Goal: Task Accomplishment & Management: Manage account settings

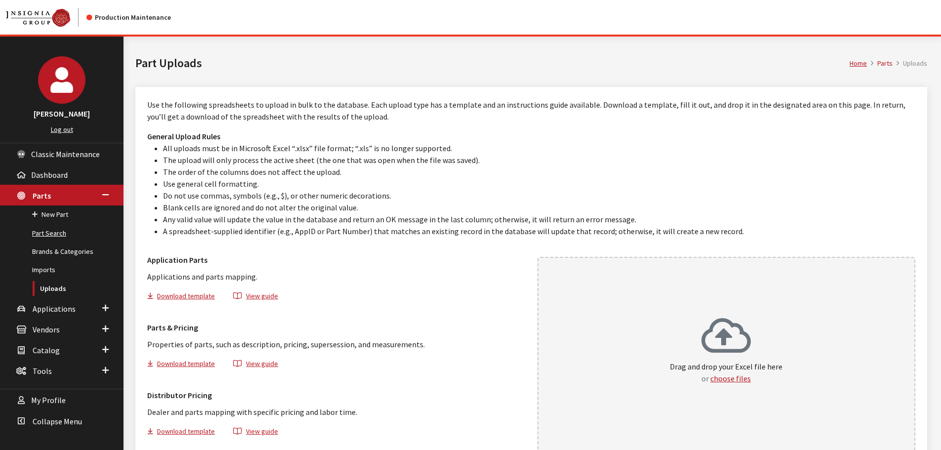
click at [50, 231] on link "Part Search" at bounding box center [61, 233] width 123 height 18
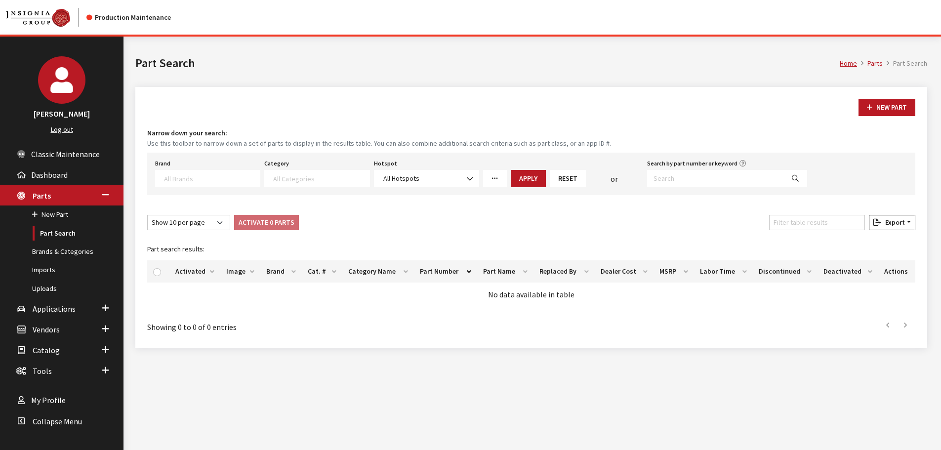
select select
click at [695, 179] on input "Search by part number or keyword" at bounding box center [715, 178] width 137 height 17
type input "wheel center caps"
select select
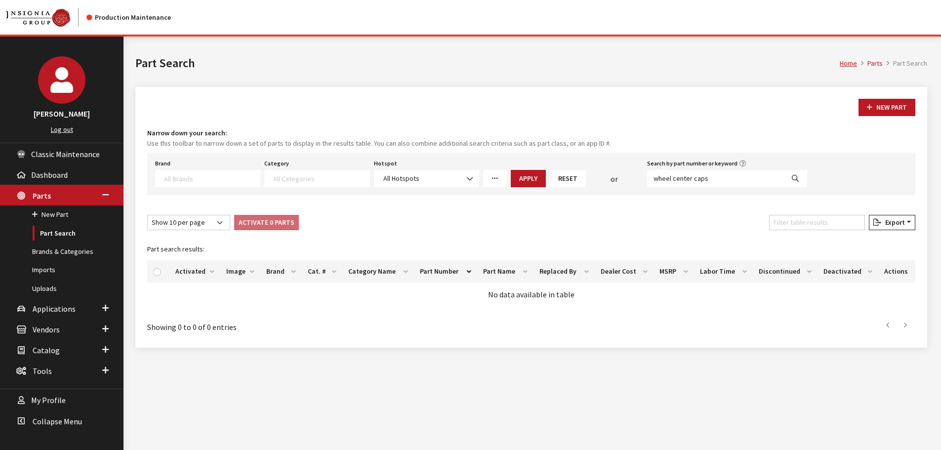
select select
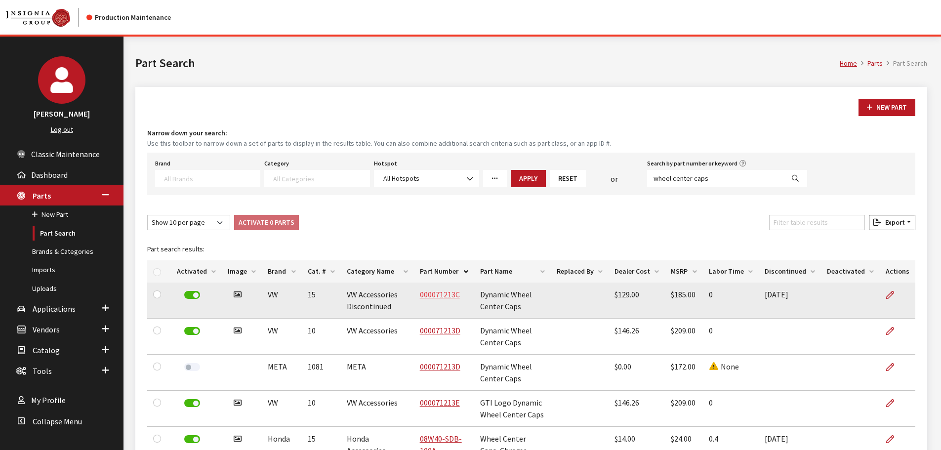
click at [435, 295] on link "000071213C" at bounding box center [440, 294] width 40 height 10
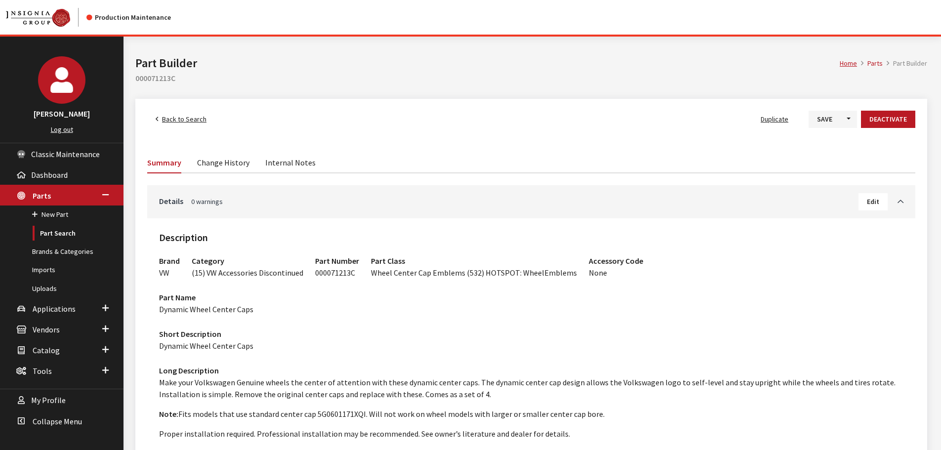
click at [180, 123] on link "Back to Search" at bounding box center [181, 119] width 68 height 17
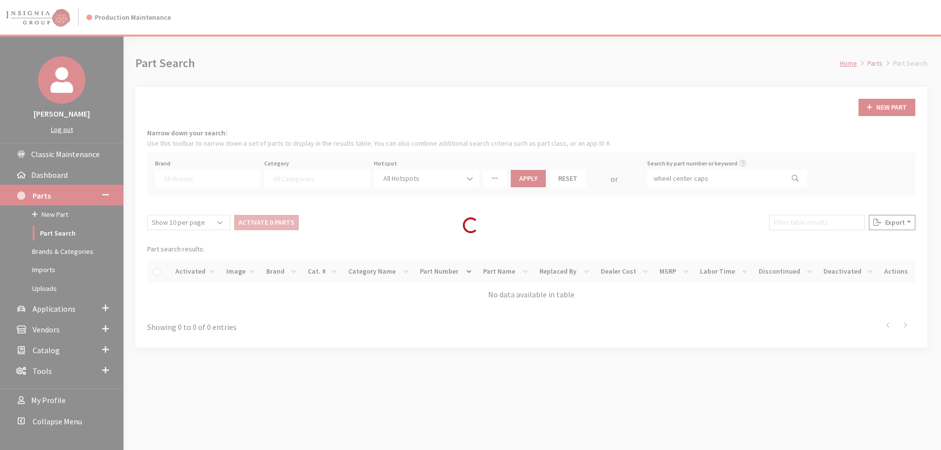
select select
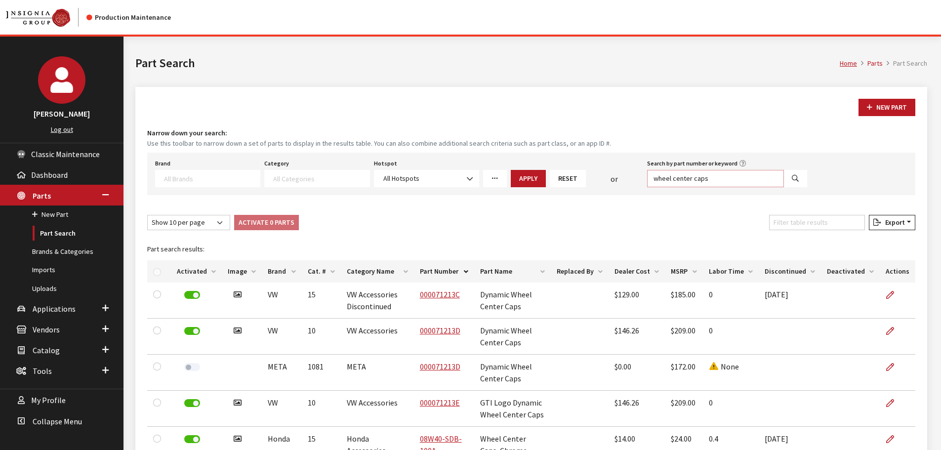
click at [751, 178] on input "wheel center caps" at bounding box center [715, 178] width 137 height 17
click at [750, 178] on input "wheel center caps" at bounding box center [715, 178] width 137 height 17
type input "wrapmate"
select select
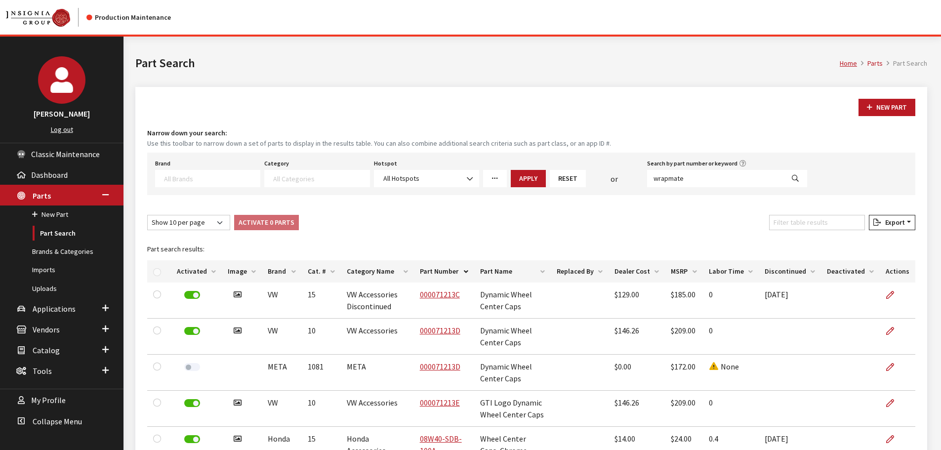
select select
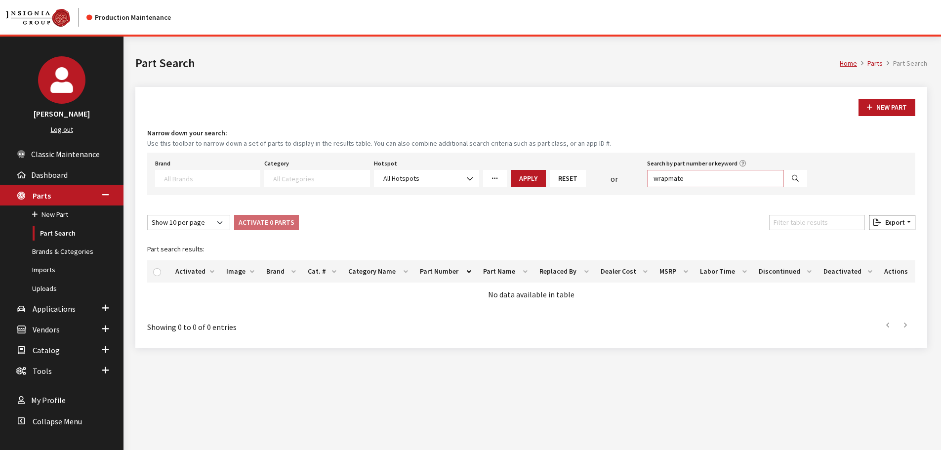
drag, startPoint x: 695, startPoint y: 183, endPoint x: 643, endPoint y: 182, distance: 51.9
click at [643, 182] on div "Brand Acura Alfa Romeo Audi BMW DoubleTake Ford Ford Racing GM GST Honda Hyunda…" at bounding box center [481, 172] width 656 height 31
click at [494, 180] on icon "More Filters" at bounding box center [494, 178] width 7 height 7
click at [572, 223] on link "Browse" at bounding box center [576, 216] width 42 height 17
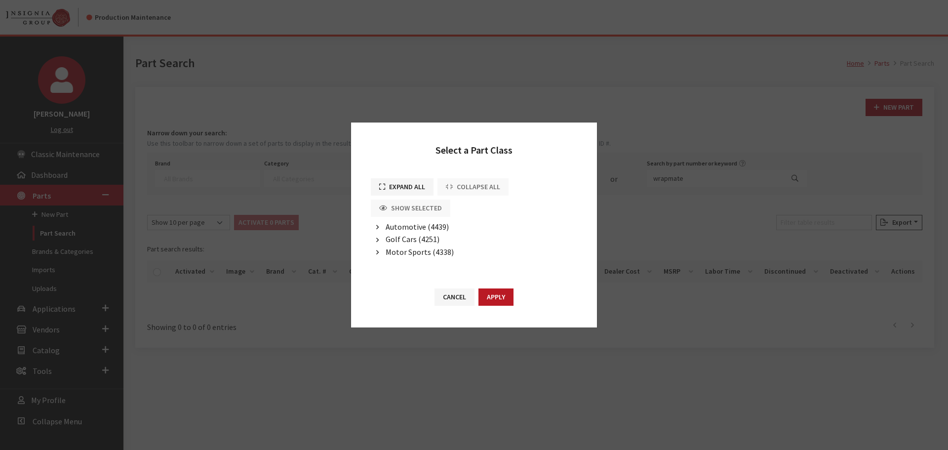
click at [403, 222] on span "Automotive (4439)" at bounding box center [417, 227] width 63 height 10
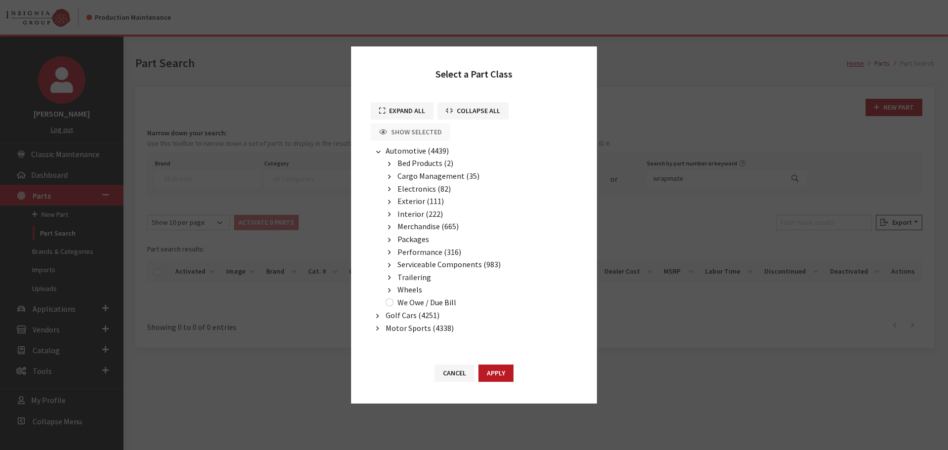
click at [419, 203] on span "Exterior (111)" at bounding box center [421, 201] width 46 height 10
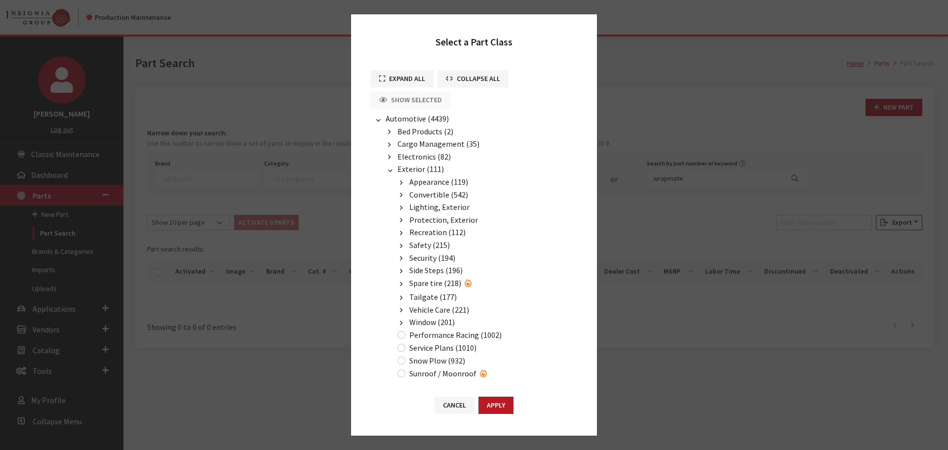
click at [426, 180] on span "Appearance (119)" at bounding box center [438, 182] width 59 height 10
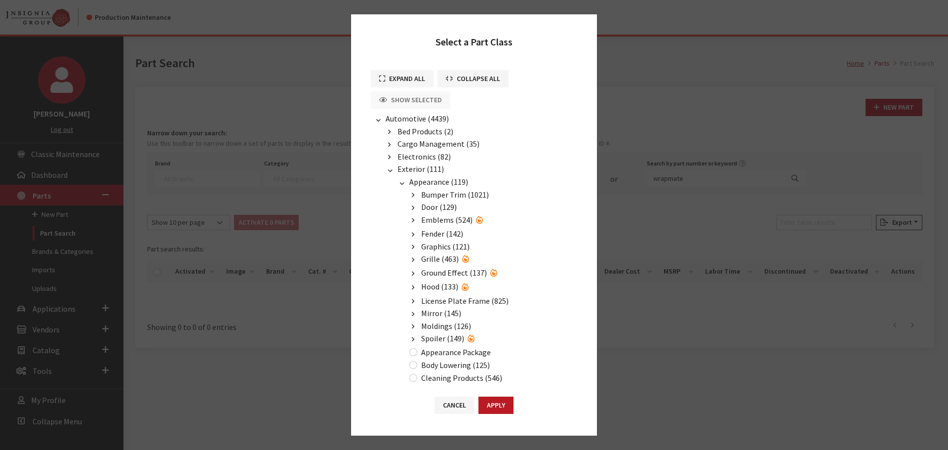
click at [440, 243] on span "Graphics (121)" at bounding box center [445, 246] width 48 height 10
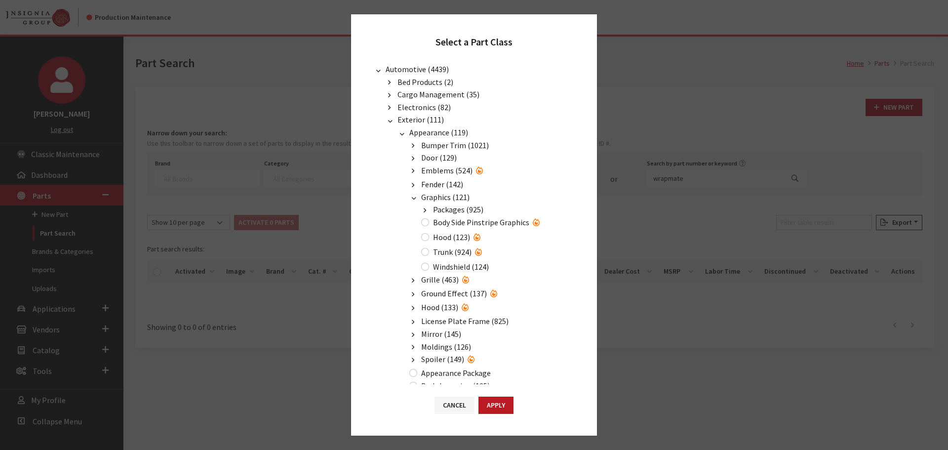
click at [452, 208] on span "Packages (925)" at bounding box center [458, 209] width 50 height 10
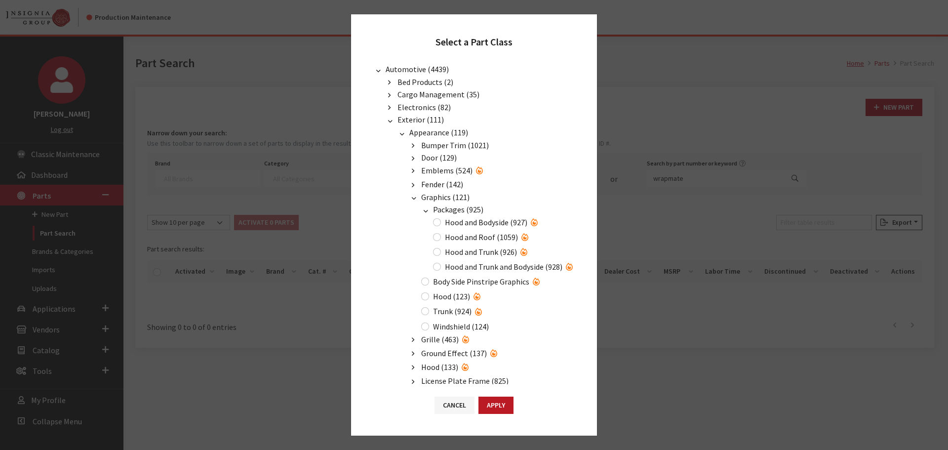
click at [476, 267] on label "Hood and Trunk and Bodyside (928)" at bounding box center [504, 267] width 118 height 12
click at [441, 267] on input "Hood and Trunk and Bodyside (928)" at bounding box center [437, 267] width 8 height 8
radio input "true"
click at [458, 332] on label "Windshield (124)" at bounding box center [461, 326] width 56 height 12
click at [429, 330] on input "Windshield (124)" at bounding box center [425, 326] width 8 height 8
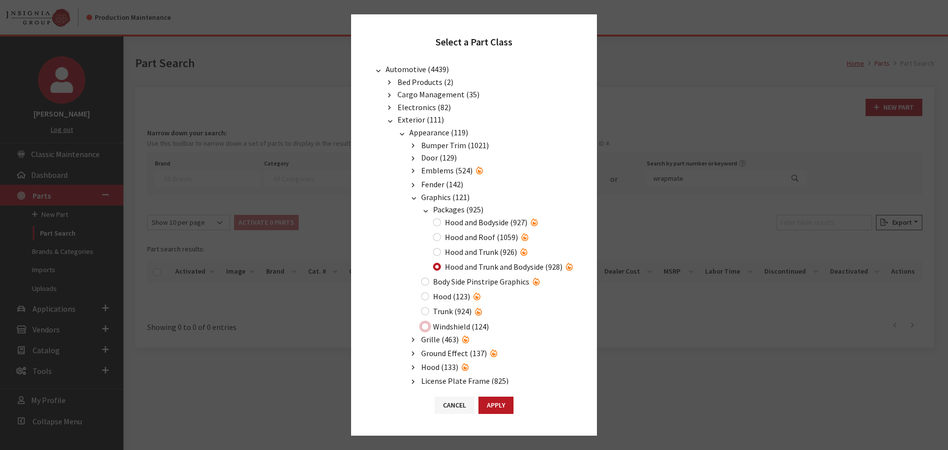
radio input "true"
click at [502, 406] on button "Apply" at bounding box center [495, 405] width 35 height 17
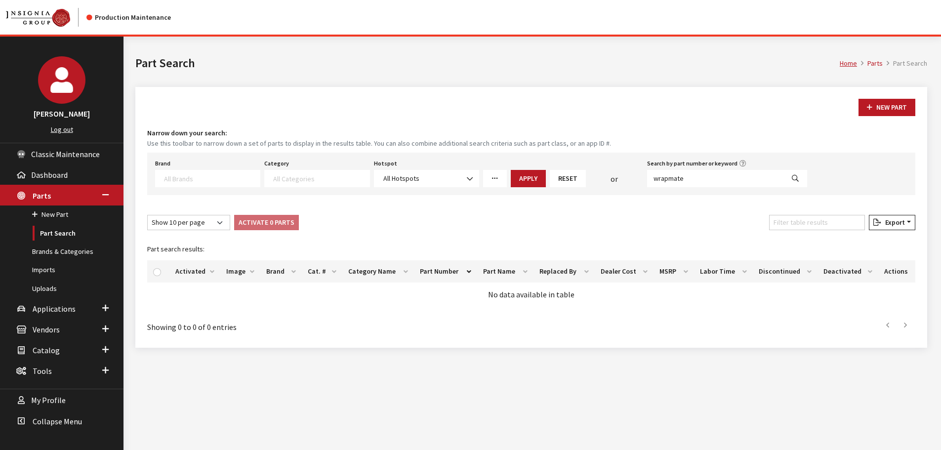
click at [488, 181] on link "More Filters" at bounding box center [495, 178] width 24 height 17
click at [576, 223] on link "Browse" at bounding box center [576, 216] width 42 height 17
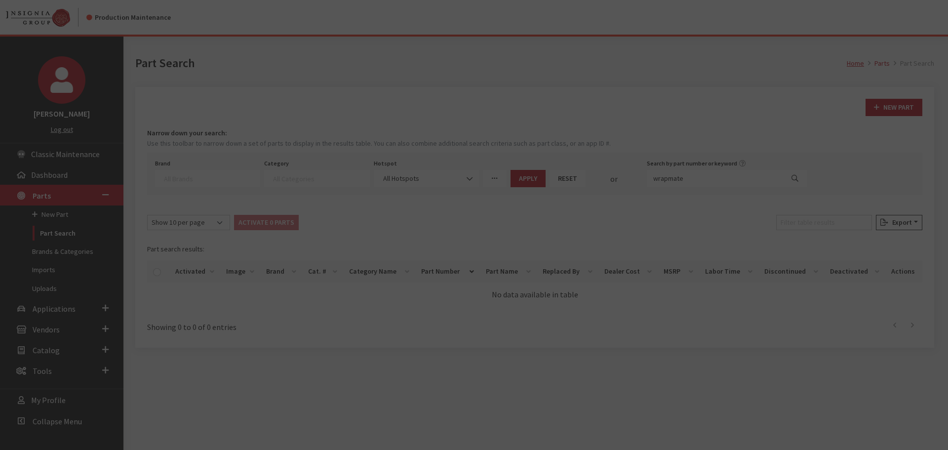
scroll to position [0, 0]
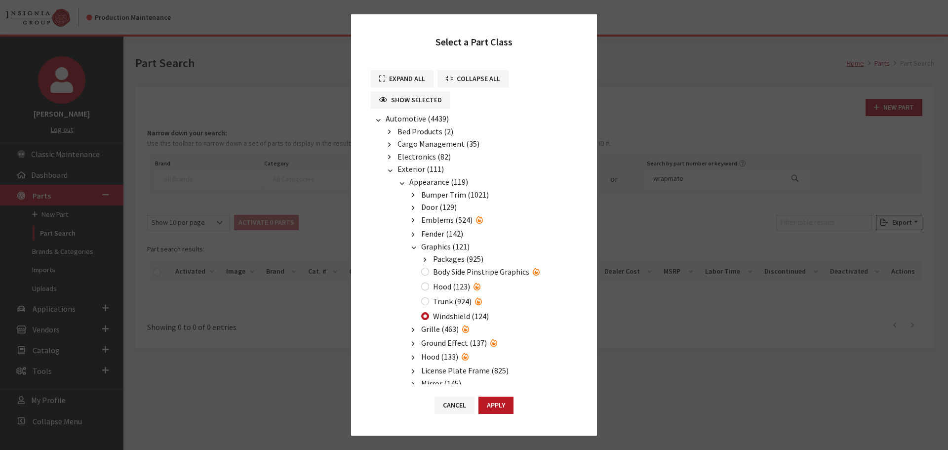
click at [448, 256] on span "Packages (925)" at bounding box center [458, 259] width 50 height 10
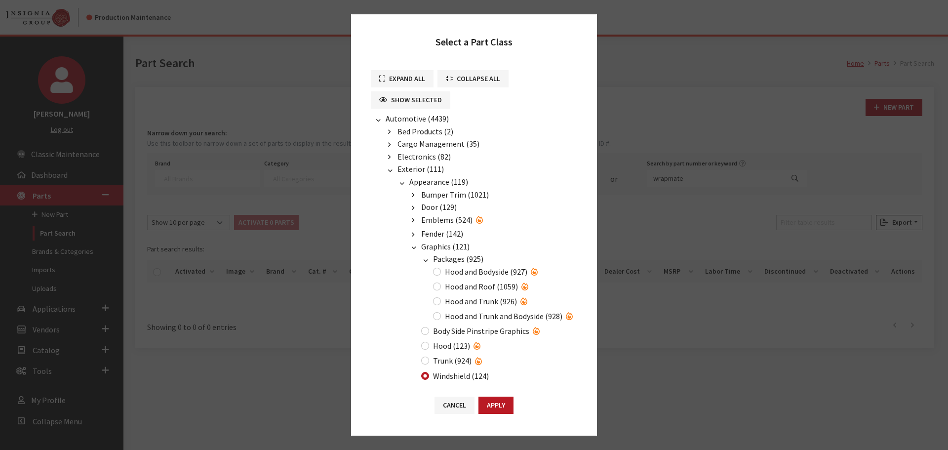
scroll to position [99, 0]
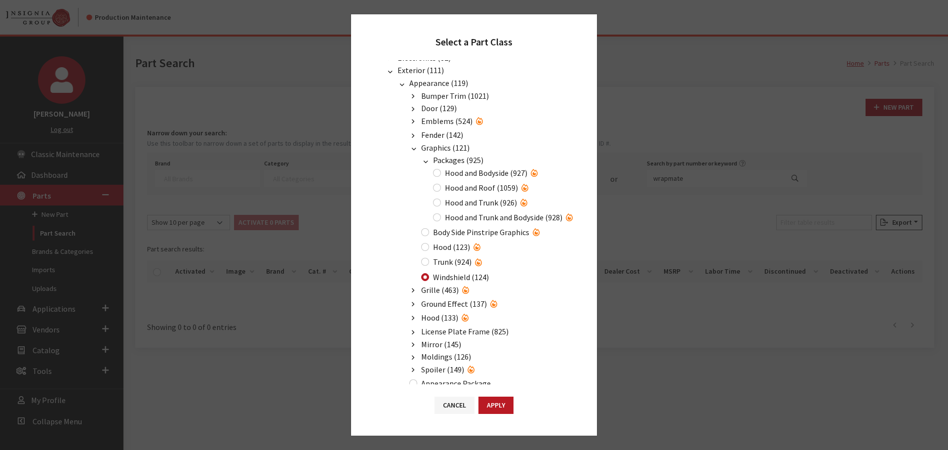
click at [497, 238] on label "Body Side Pinstripe Graphics" at bounding box center [481, 232] width 96 height 12
click at [429, 236] on input "Body Side Pinstripe Graphics" at bounding box center [425, 232] width 8 height 8
radio input "true"
click at [494, 403] on button "Apply" at bounding box center [495, 405] width 35 height 17
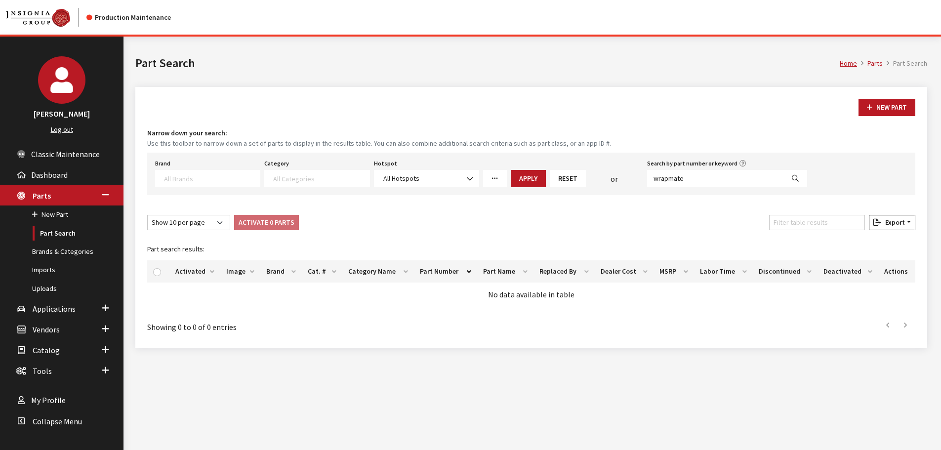
click at [500, 183] on link "More Filters" at bounding box center [495, 178] width 24 height 17
click at [588, 222] on link "Browse" at bounding box center [576, 216] width 42 height 17
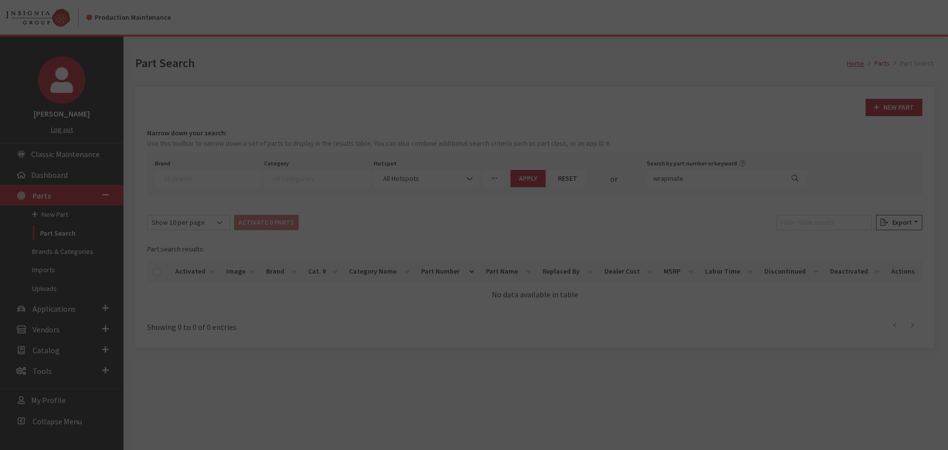
scroll to position [0, 0]
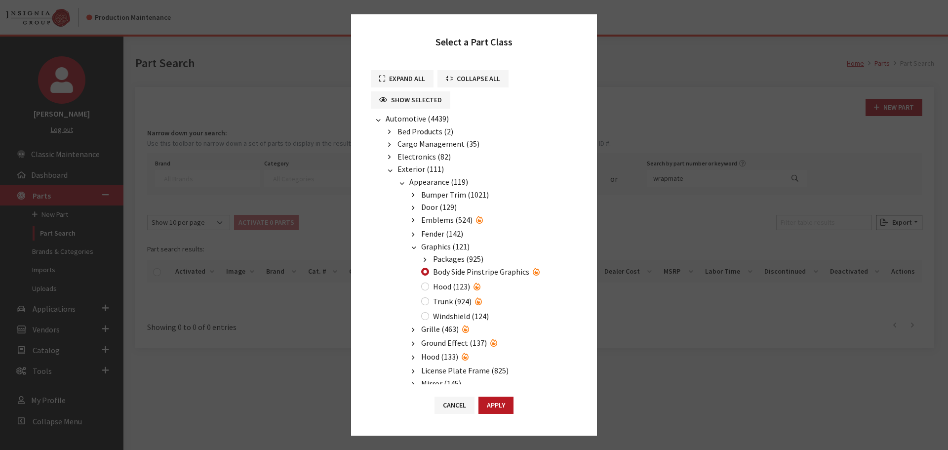
click at [404, 168] on span "Exterior (111)" at bounding box center [421, 169] width 46 height 10
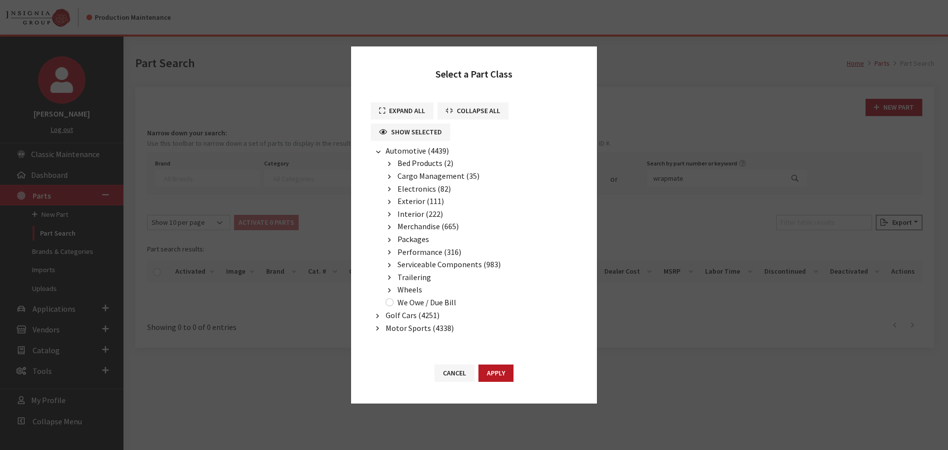
click at [411, 291] on span "Wheels" at bounding box center [410, 289] width 25 height 10
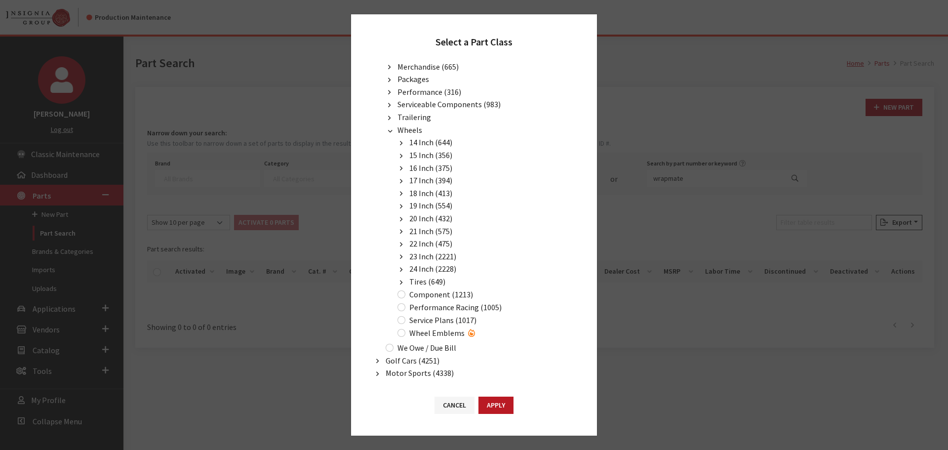
scroll to position [141, 0]
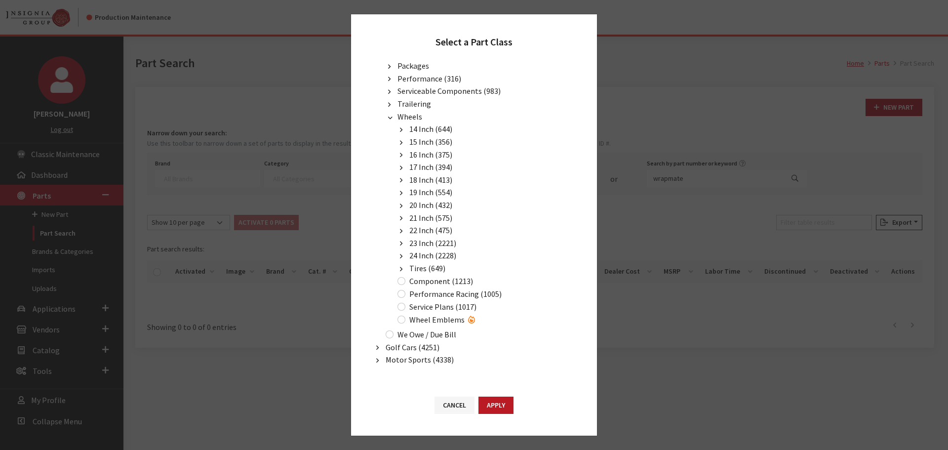
drag, startPoint x: 451, startPoint y: 405, endPoint x: 472, endPoint y: 310, distance: 97.2
click at [451, 404] on button "Cancel" at bounding box center [455, 405] width 40 height 17
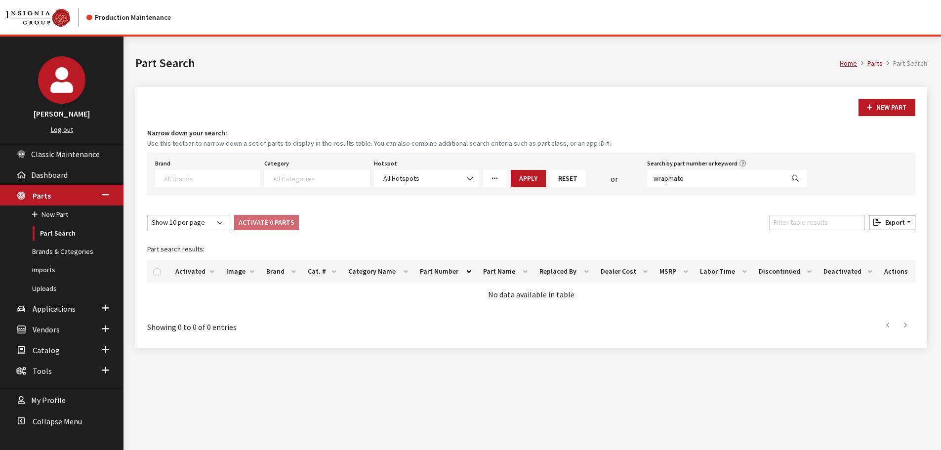
click at [498, 181] on icon "More Filters" at bounding box center [494, 178] width 7 height 7
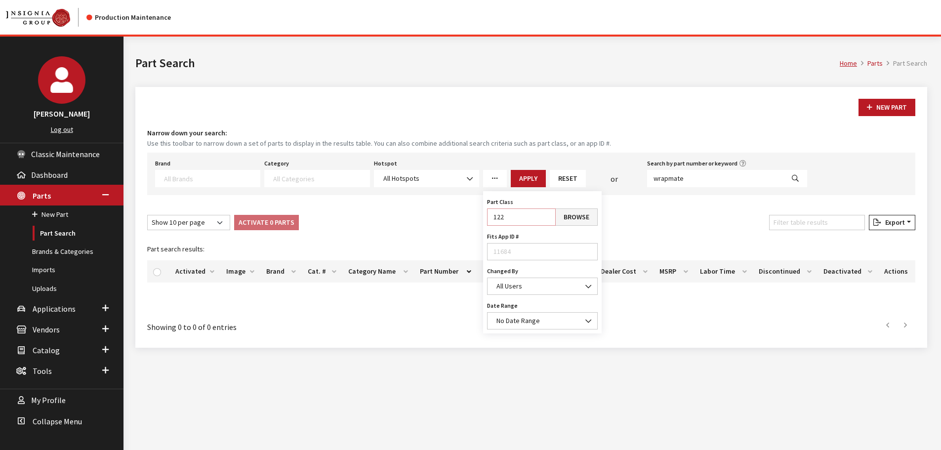
click at [522, 215] on input "122" at bounding box center [521, 216] width 69 height 17
click at [497, 214] on input "122" at bounding box center [521, 216] width 69 height 17
type input "532"
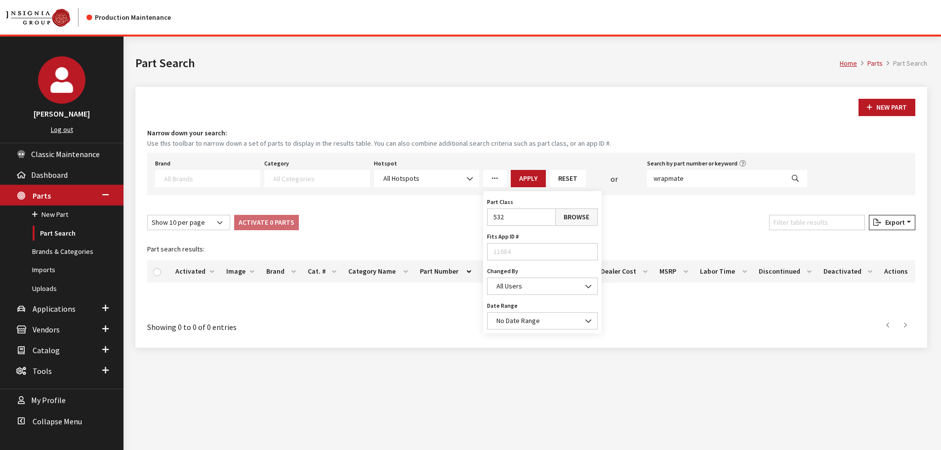
click at [565, 222] on link "Browse" at bounding box center [576, 216] width 42 height 17
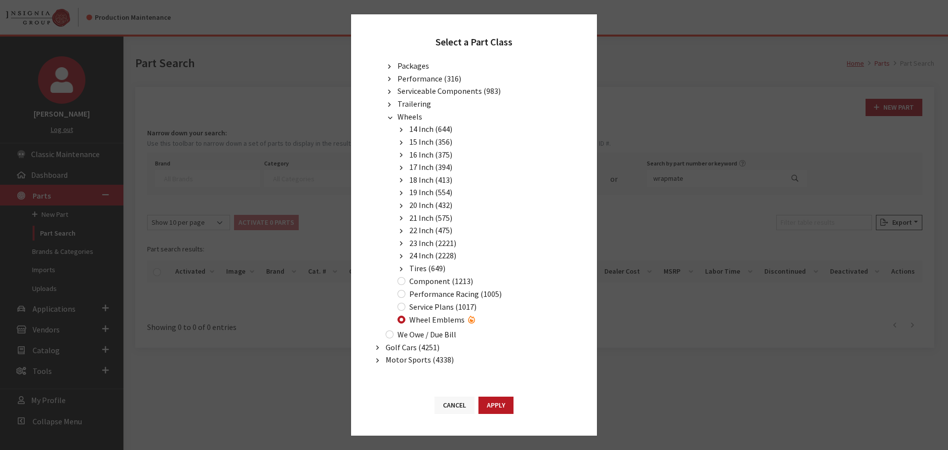
click at [454, 404] on button "Cancel" at bounding box center [455, 405] width 40 height 17
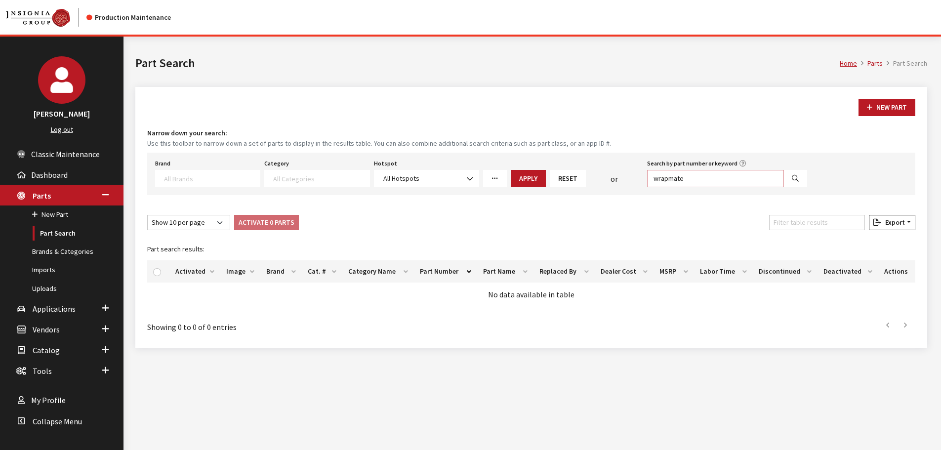
click at [735, 181] on input "wrapmate" at bounding box center [715, 178] width 137 height 17
click at [800, 178] on button "Search" at bounding box center [795, 178] width 24 height 17
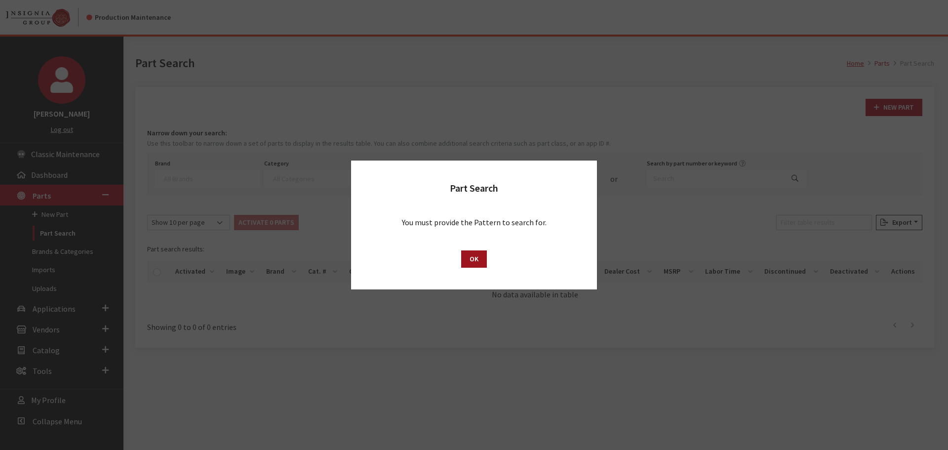
click at [473, 261] on button "OK" at bounding box center [474, 258] width 26 height 17
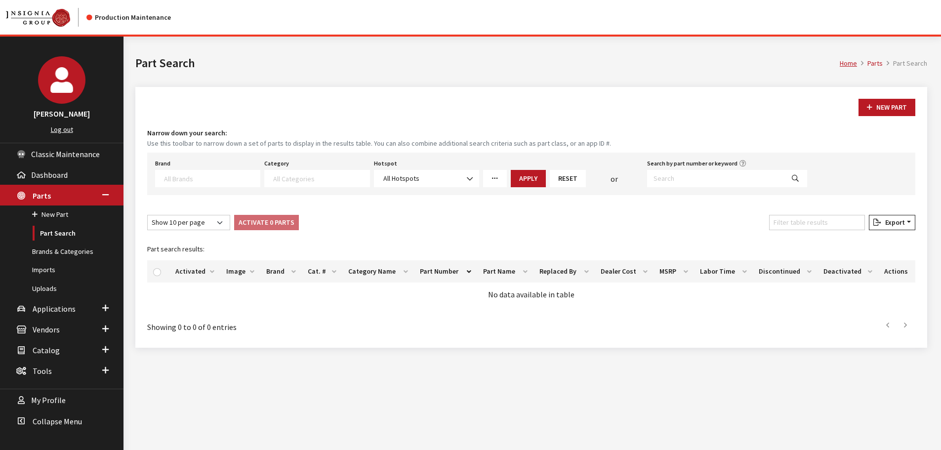
click at [669, 231] on div "Show 10 per page Show 25 per page Show 50 per page Show 100 per page Show 1000 …" at bounding box center [531, 224] width 772 height 19
click at [60, 281] on link "Uploads" at bounding box center [61, 288] width 123 height 18
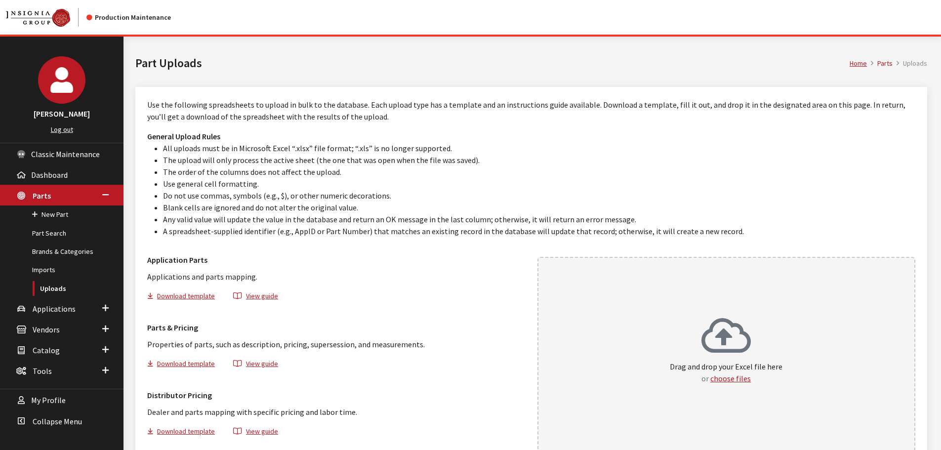
click at [750, 372] on p "Drag and drop your Excel file here or choose files" at bounding box center [726, 372] width 113 height 24
click at [53, 234] on link "Part Search" at bounding box center [61, 233] width 123 height 18
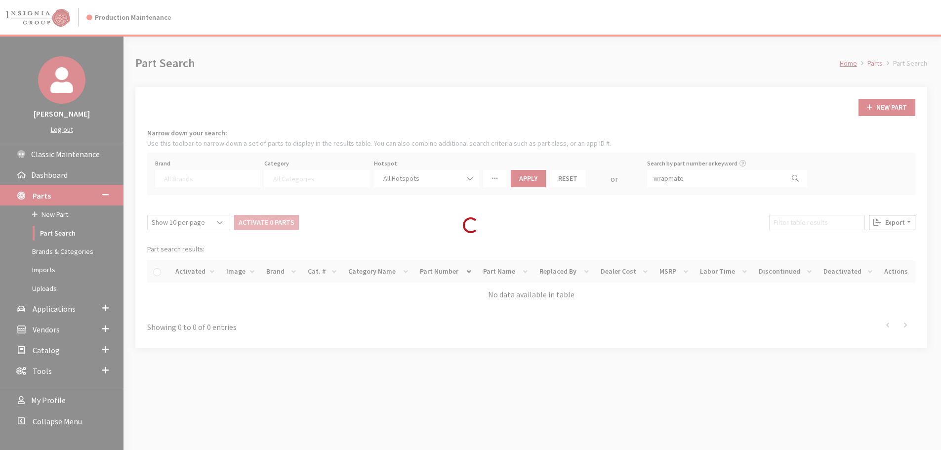
select select
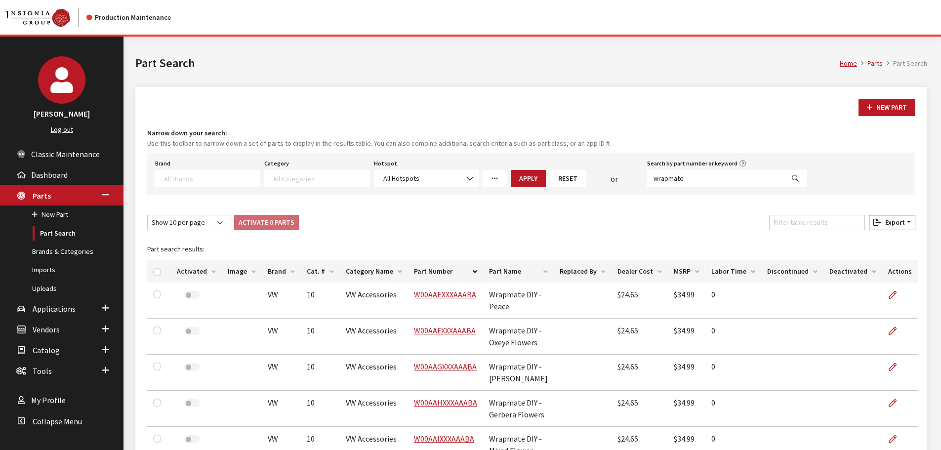
click at [598, 229] on div "Show 10 per page Show 25 per page Show 50 per page Show 100 per page Show 1000 …" at bounding box center [531, 224] width 772 height 19
click at [215, 175] on textarea "Search" at bounding box center [212, 178] width 96 height 9
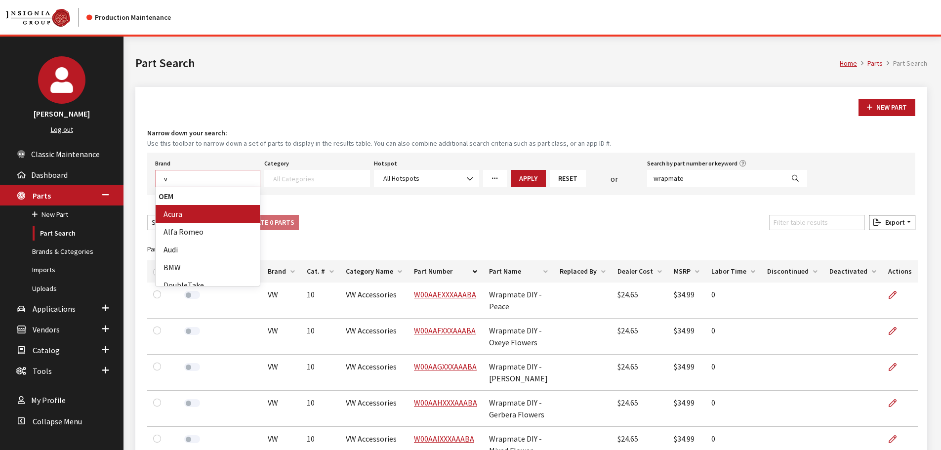
scroll to position [0, 0]
type textarea "vw"
select select "11"
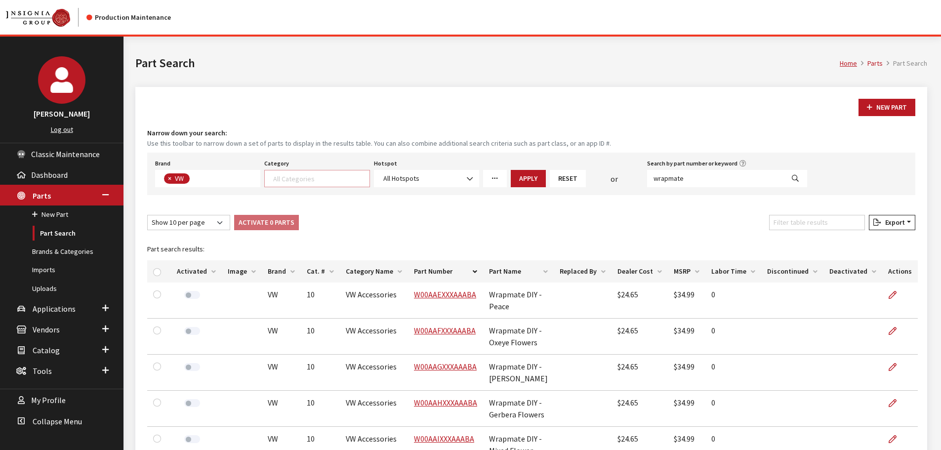
click at [298, 179] on textarea "Search" at bounding box center [321, 178] width 96 height 9
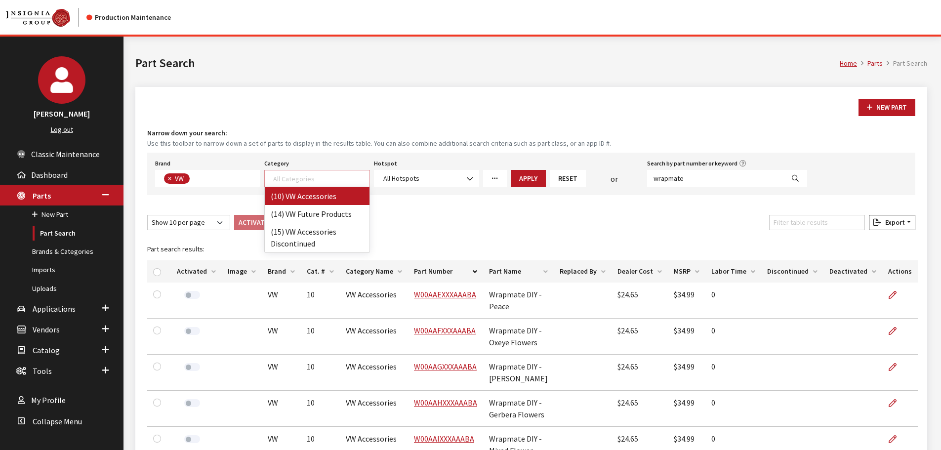
select select "134"
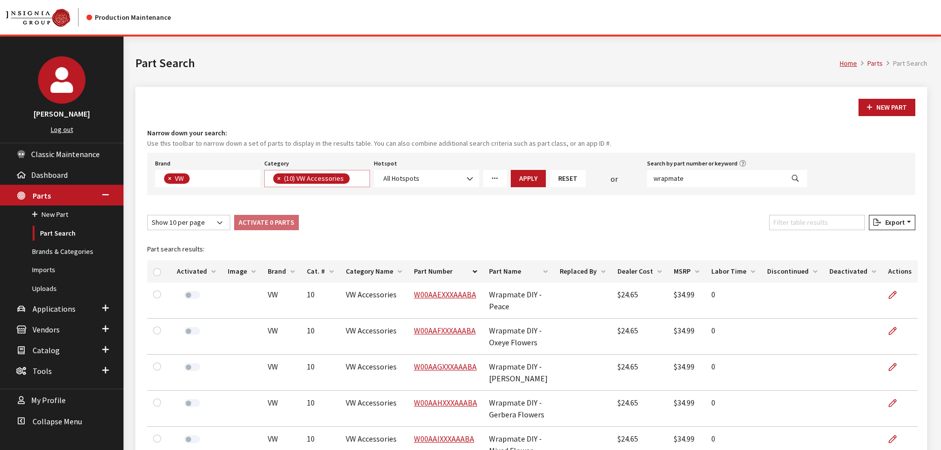
scroll to position [0, 0]
click at [491, 176] on icon "More Filters" at bounding box center [494, 178] width 7 height 7
click at [511, 281] on span "All Users" at bounding box center [509, 285] width 26 height 9
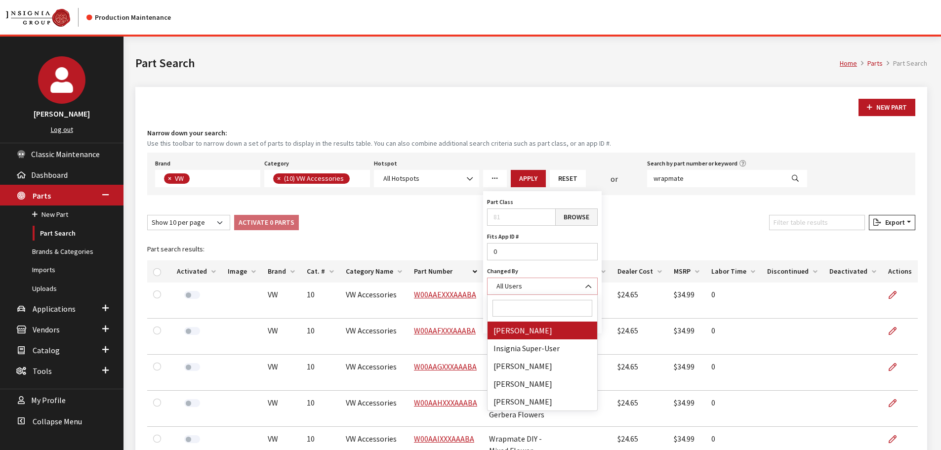
select select "cdorton"
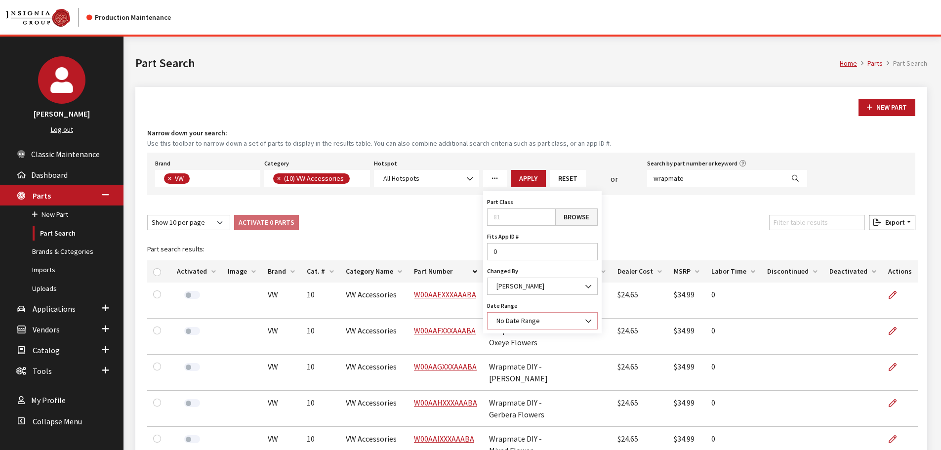
click at [512, 325] on span "No Date Range" at bounding box center [542, 321] width 98 height 10
select select "1"
click at [524, 182] on button "Apply" at bounding box center [528, 178] width 35 height 17
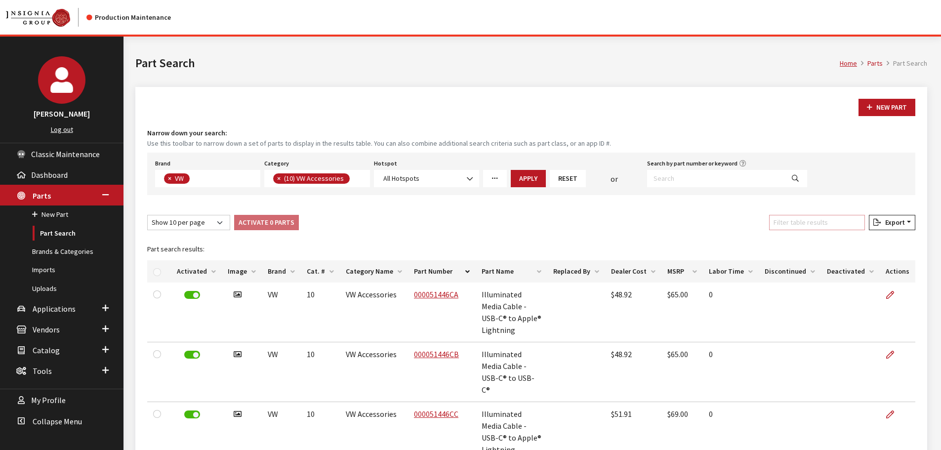
click at [799, 215] on input "Filter table results" at bounding box center [817, 222] width 96 height 15
paste input "10A071213D"
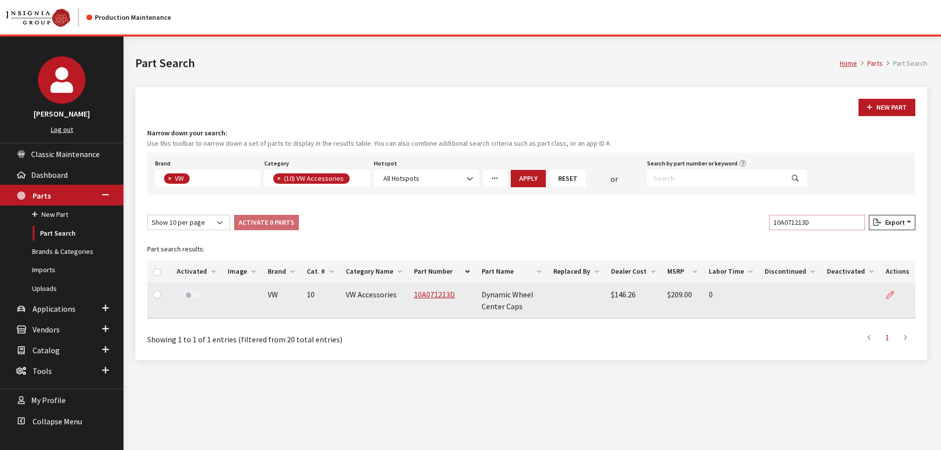
type input "10A071213D"
click at [891, 296] on icon at bounding box center [890, 295] width 8 height 8
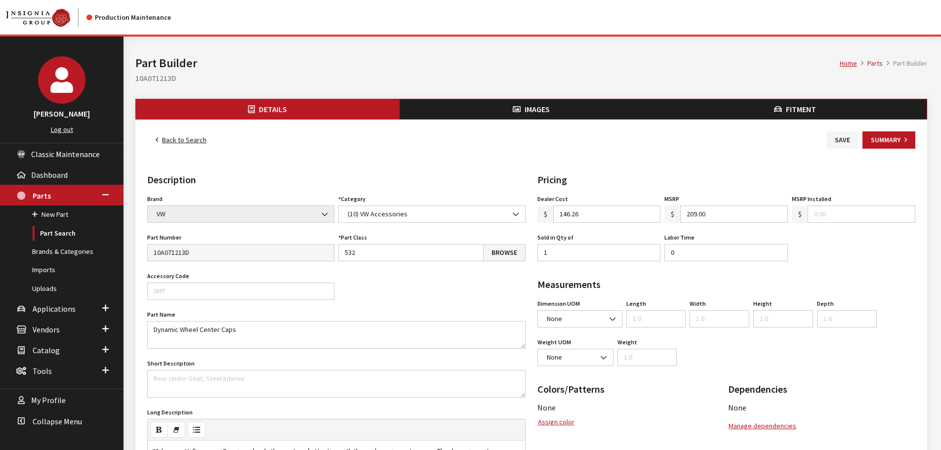
click at [520, 103] on button "Images" at bounding box center [531, 109] width 264 height 20
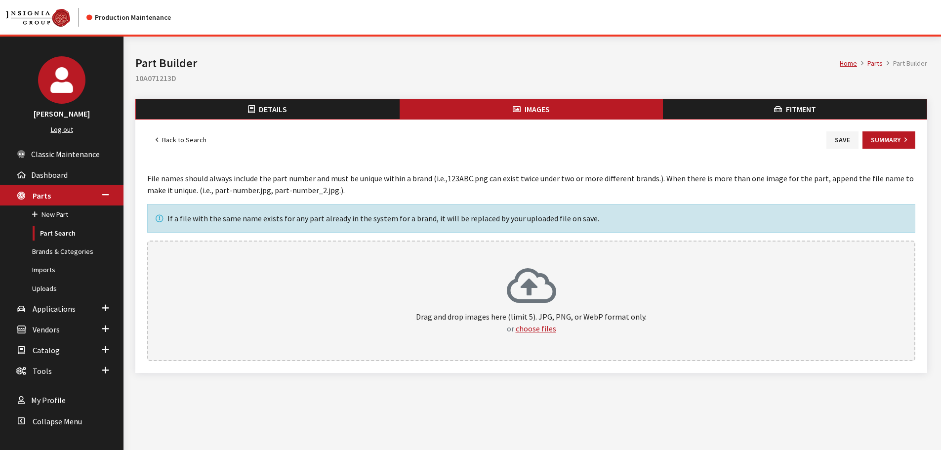
click at [536, 299] on icon at bounding box center [531, 287] width 49 height 40
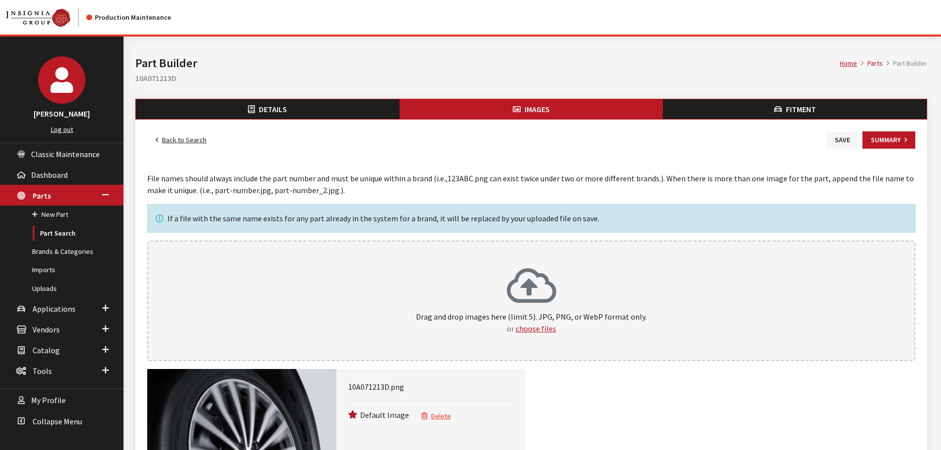
click at [815, 113] on span "Fitment" at bounding box center [801, 109] width 30 height 10
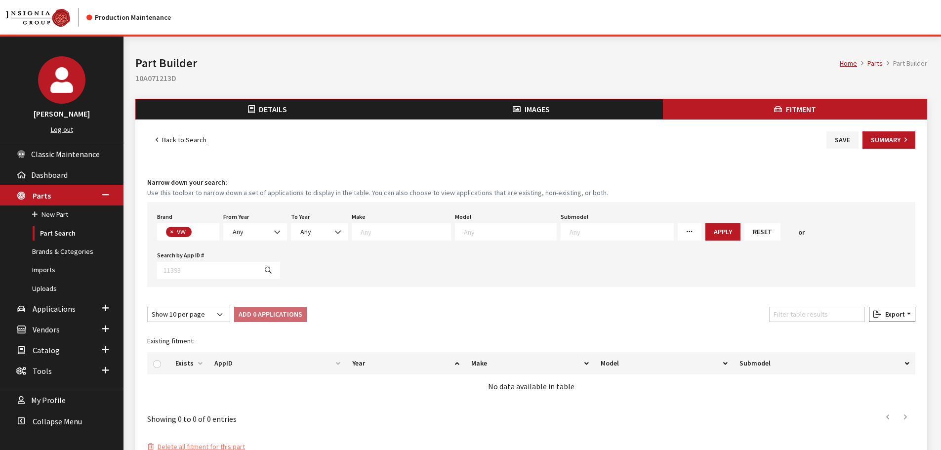
scroll to position [260, 0]
click at [252, 231] on span "Any" at bounding box center [255, 232] width 51 height 10
select select "2022"
select select
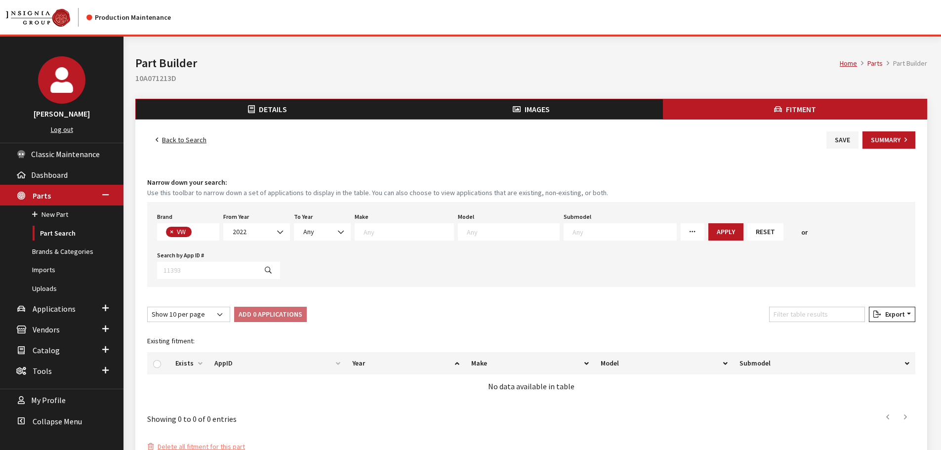
select select
click at [571, 236] on span at bounding box center [619, 231] width 113 height 17
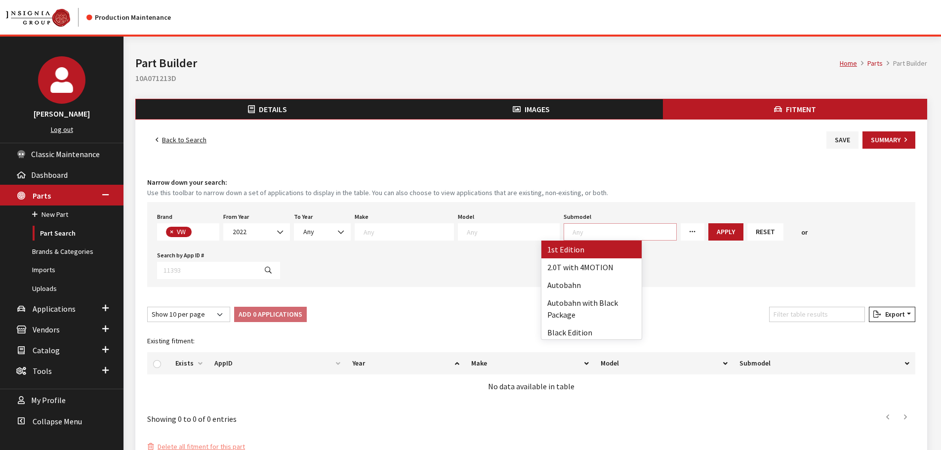
scroll to position [0, 0]
type textarea "ta"
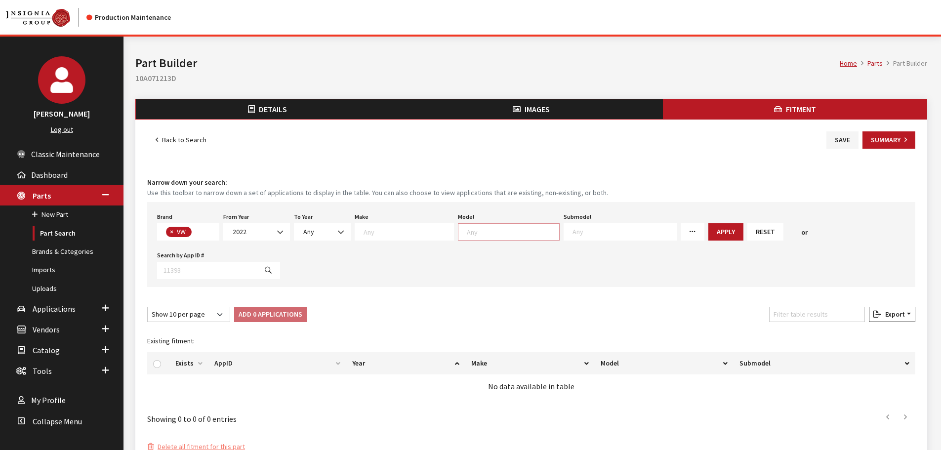
click at [499, 236] on textarea "Search" at bounding box center [513, 231] width 92 height 9
type textarea "ta"
select select "1138"
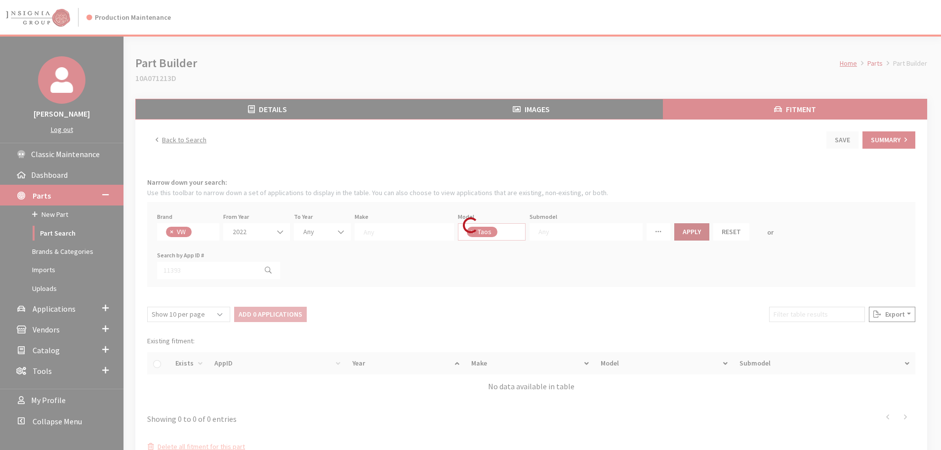
select select
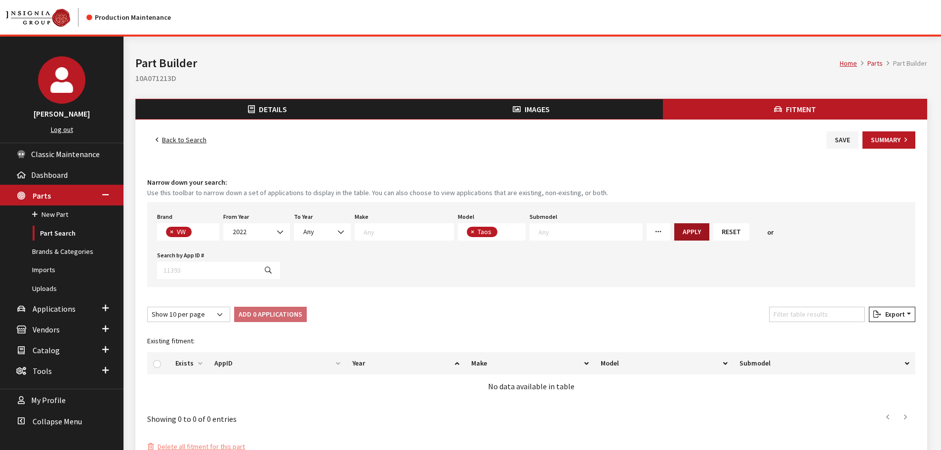
scroll to position [75, 0]
drag, startPoint x: 673, startPoint y: 232, endPoint x: 346, endPoint y: 322, distance: 339.6
click at [674, 232] on button "Apply" at bounding box center [691, 231] width 35 height 17
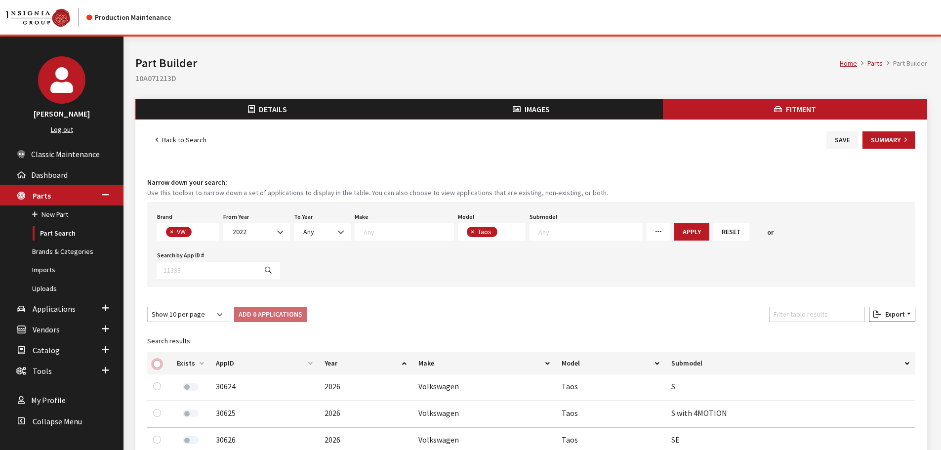
click at [159, 360] on input "checkbox" at bounding box center [157, 364] width 8 height 8
checkbox input "true"
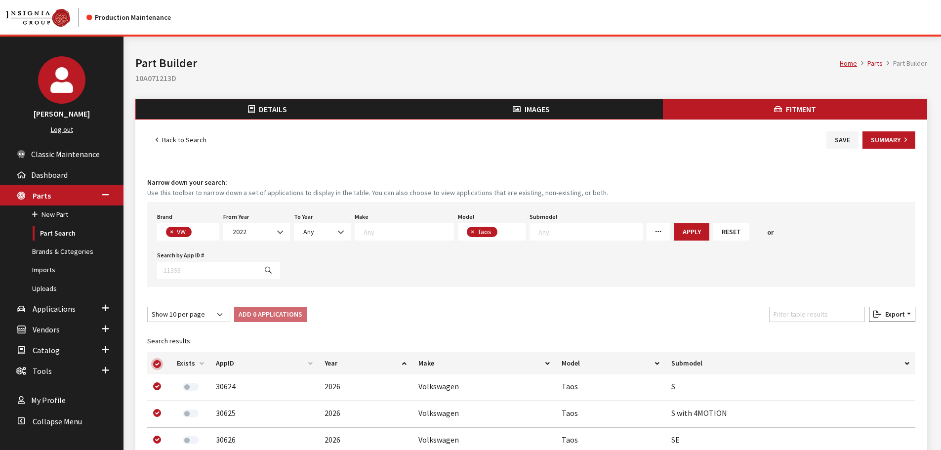
checkbox input "true"
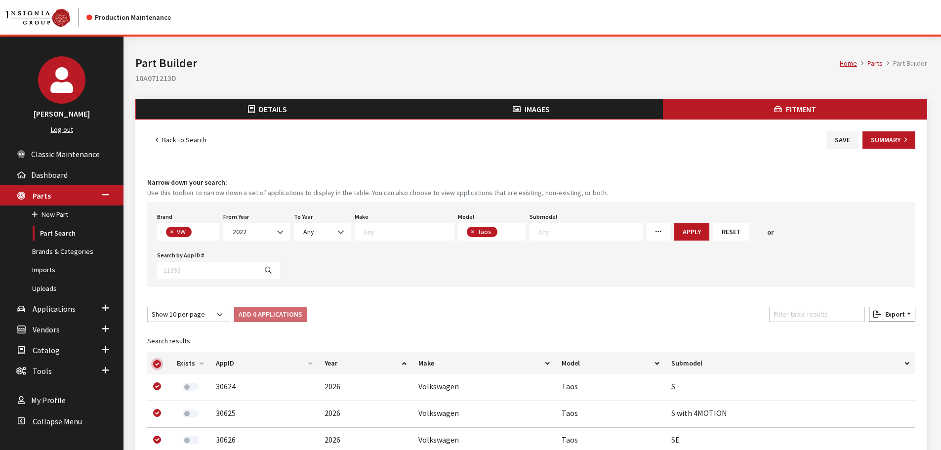
checkbox input "true"
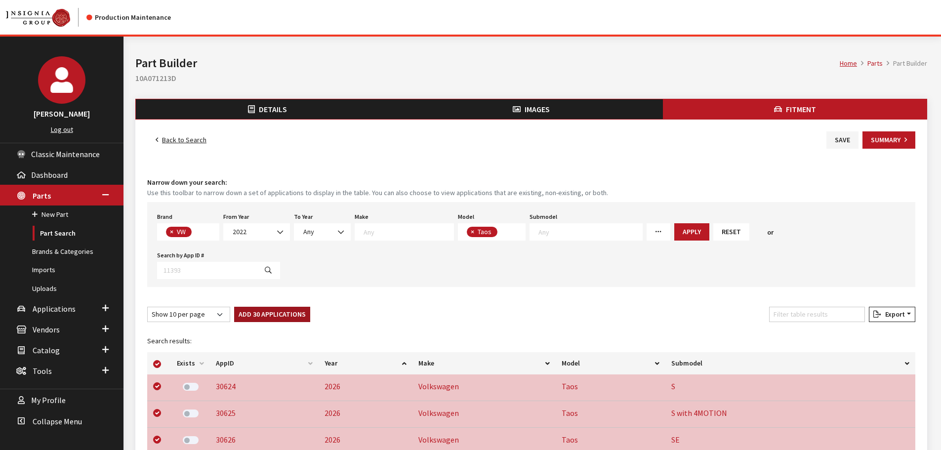
click at [263, 307] on button "Add 30 Applications" at bounding box center [272, 314] width 76 height 15
checkbox input "false"
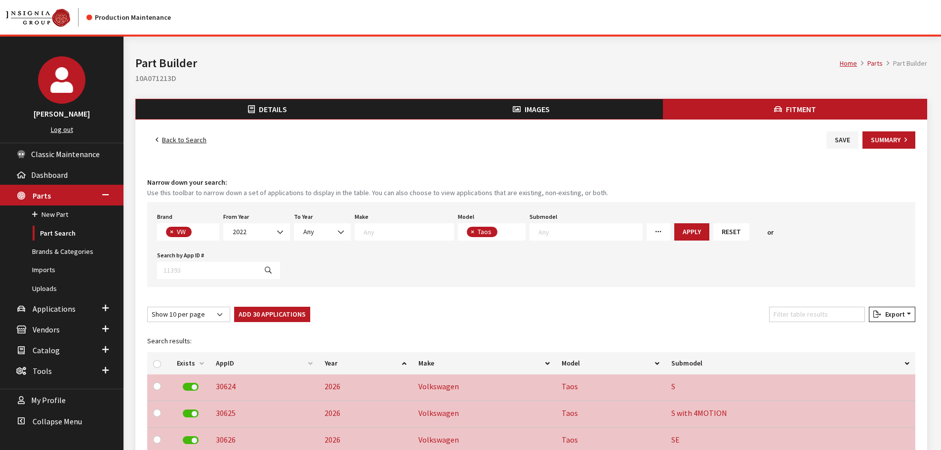
checkbox input "false"
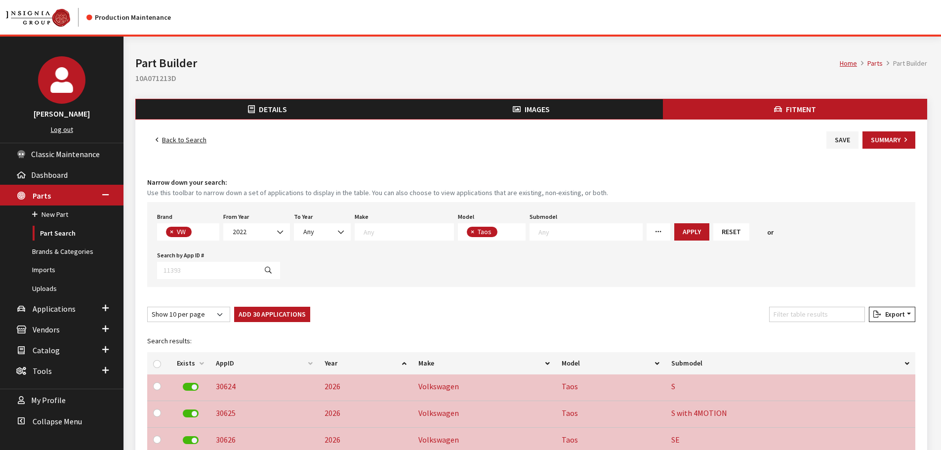
checkbox input "false"
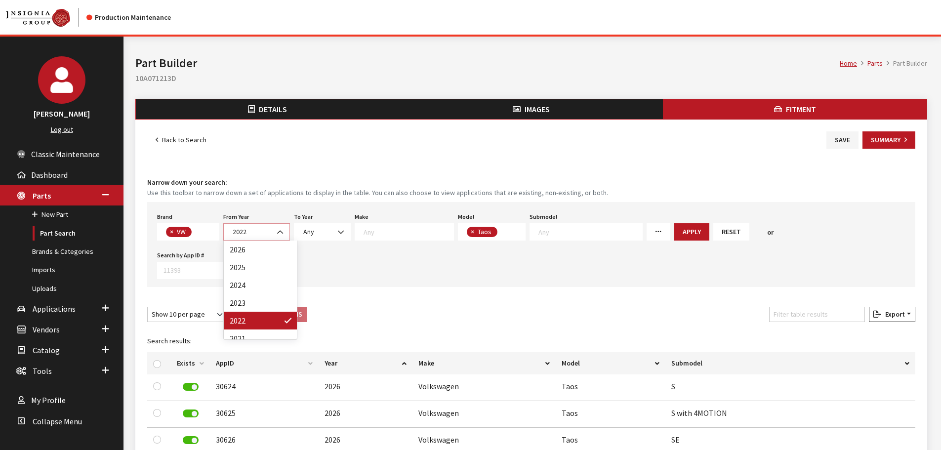
click at [262, 233] on span "2022" at bounding box center [257, 232] width 54 height 10
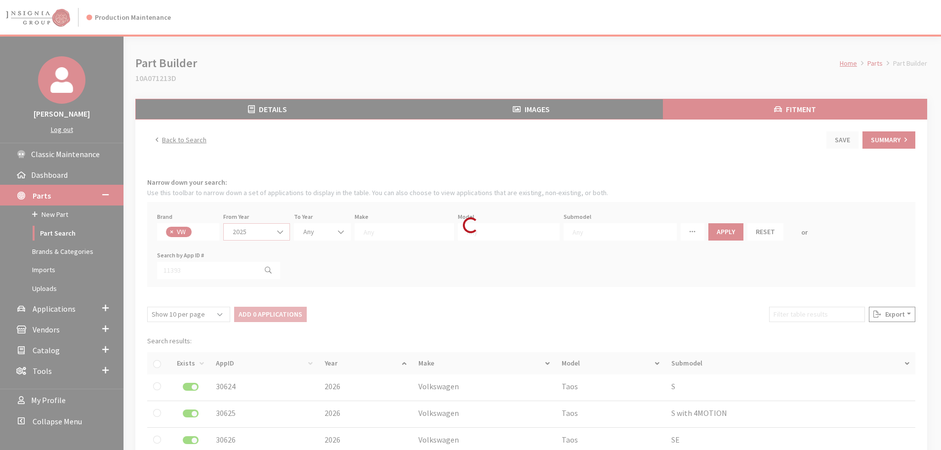
select select "2025"
select select
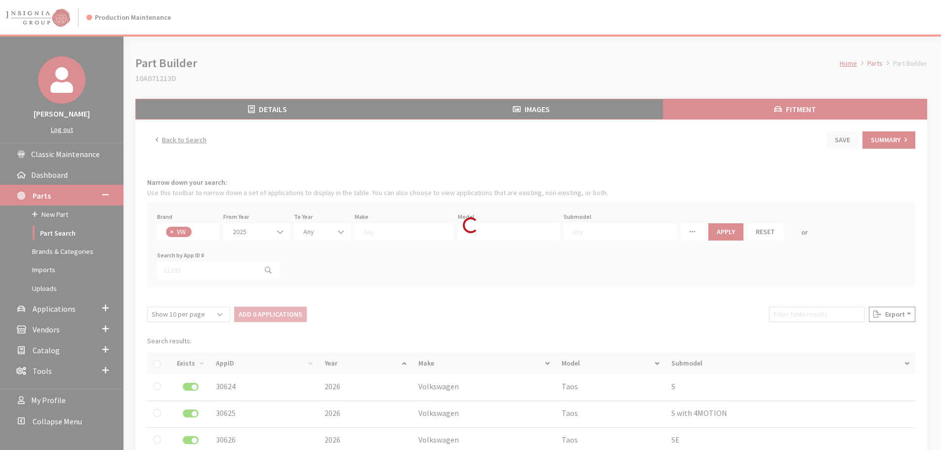
select select
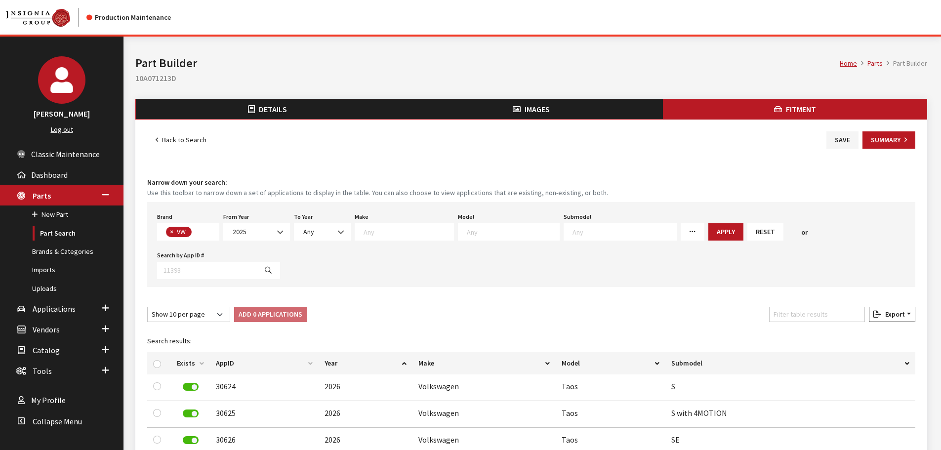
click at [499, 226] on span at bounding box center [509, 231] width 102 height 17
type textarea "tig"
select select "297"
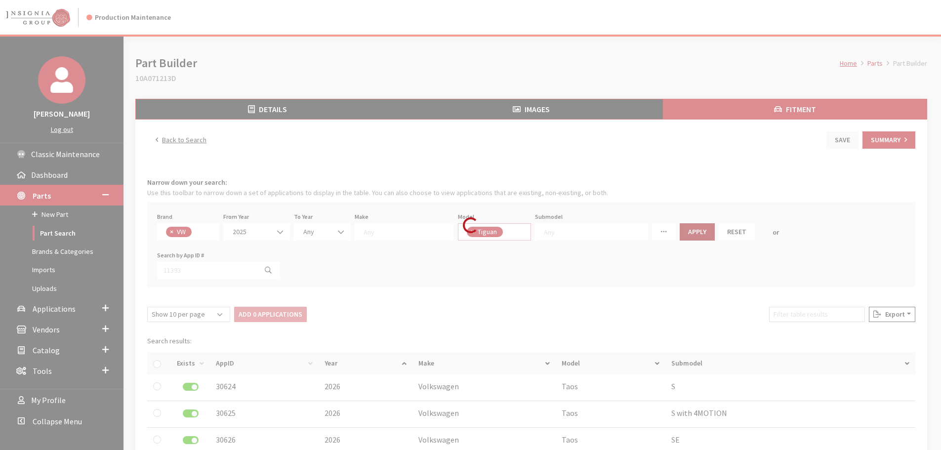
select select
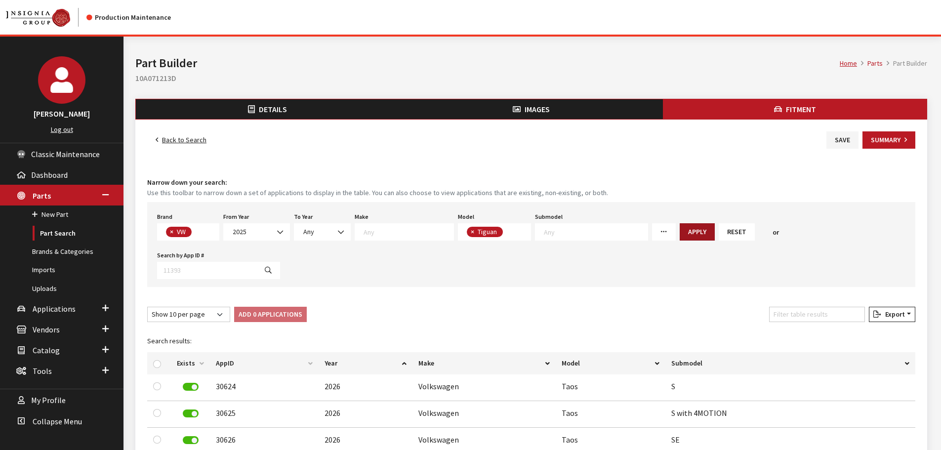
scroll to position [56, 0]
click at [679, 231] on button "Apply" at bounding box center [696, 231] width 35 height 17
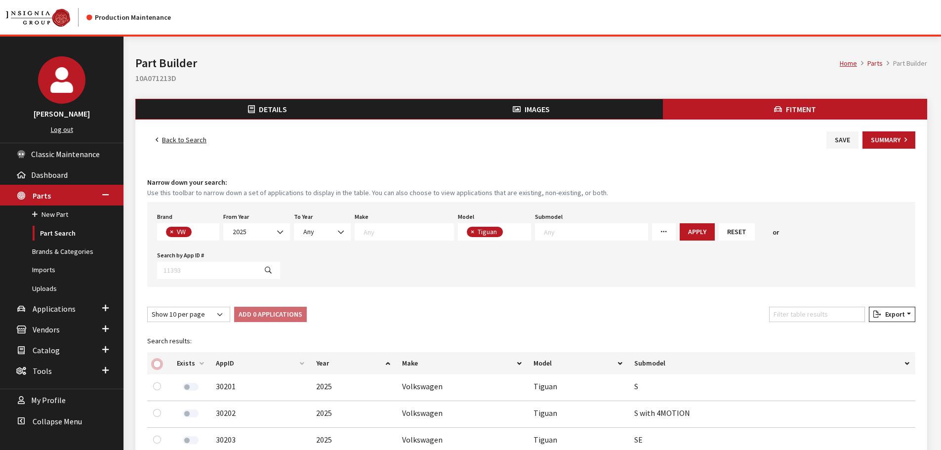
click at [158, 360] on input "checkbox" at bounding box center [157, 364] width 8 height 8
checkbox input "true"
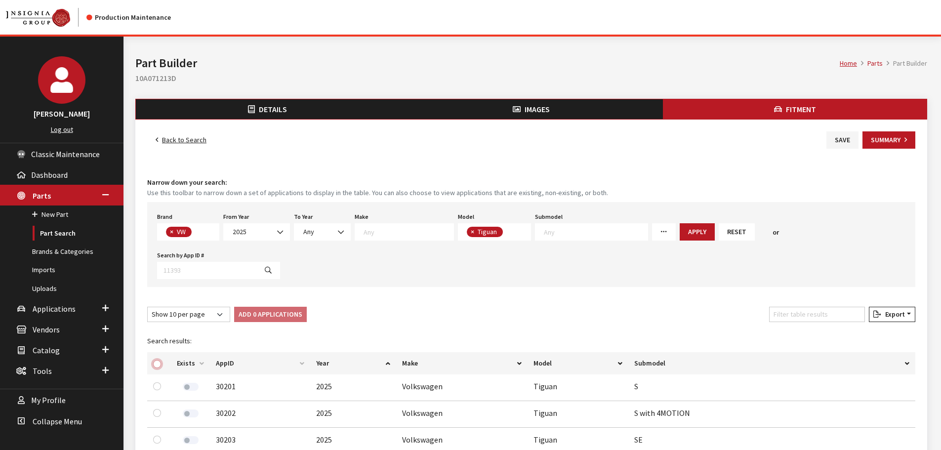
checkbox input "true"
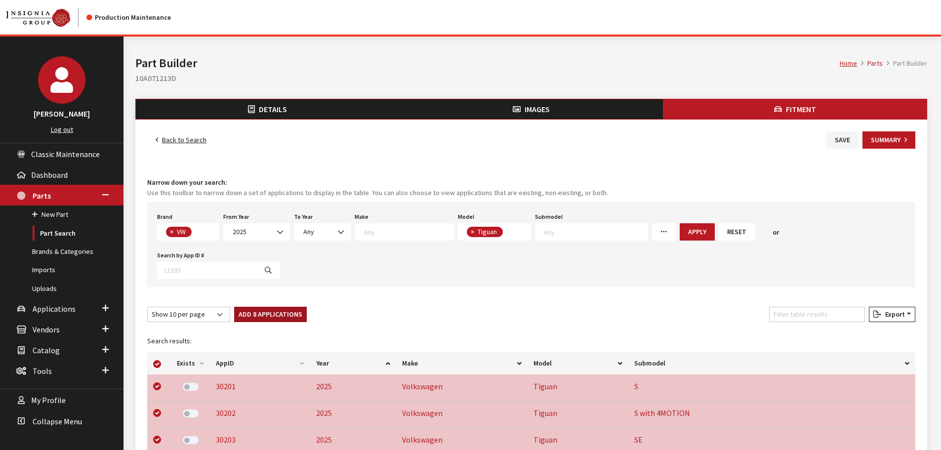
click at [294, 307] on button "Add 8 Applications" at bounding box center [270, 314] width 73 height 15
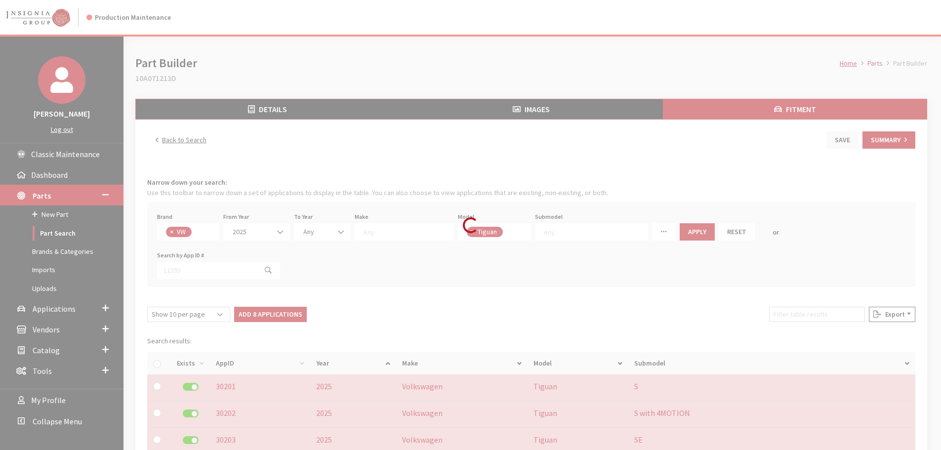
checkbox input "false"
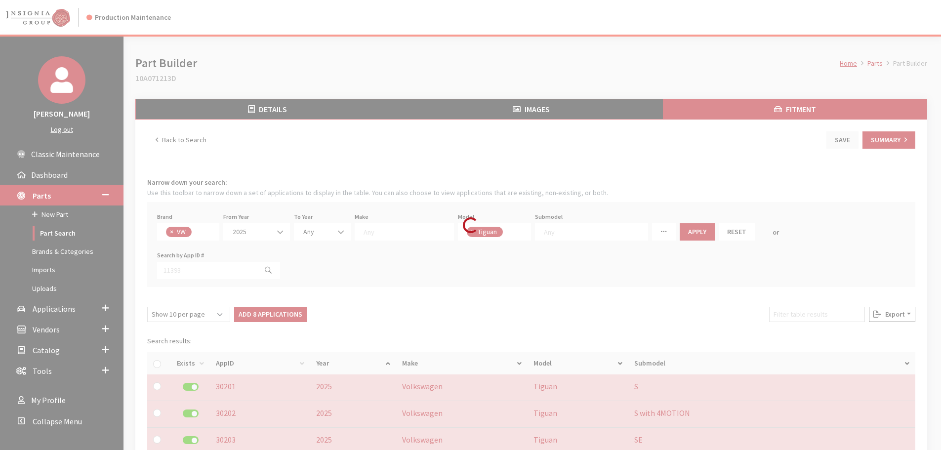
checkbox input "false"
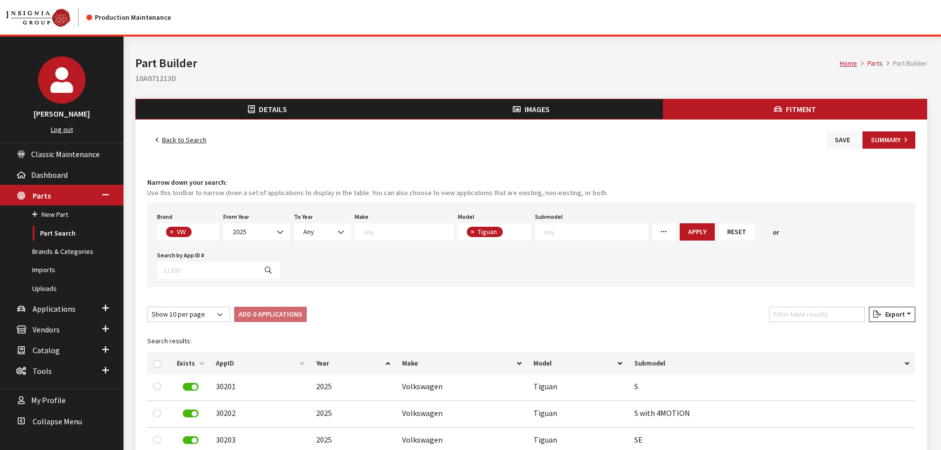
click at [851, 134] on button "Save" at bounding box center [842, 139] width 32 height 17
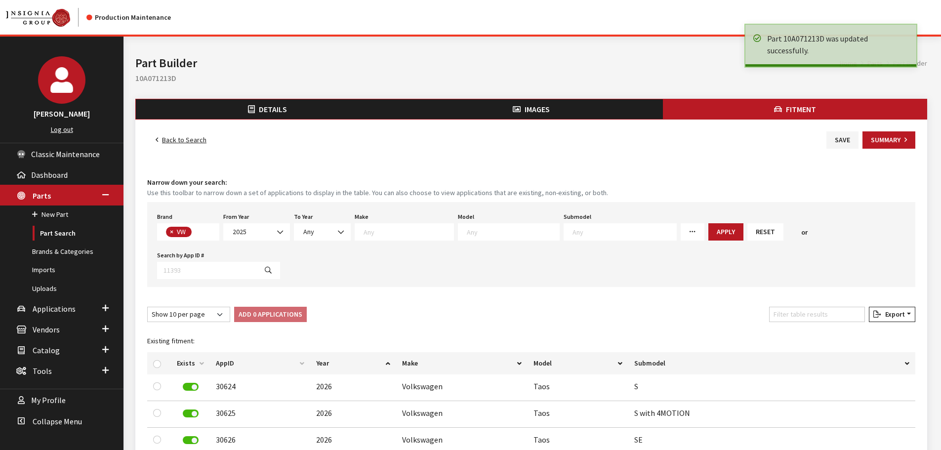
select select
click at [174, 139] on link "Back to Search" at bounding box center [181, 139] width 68 height 17
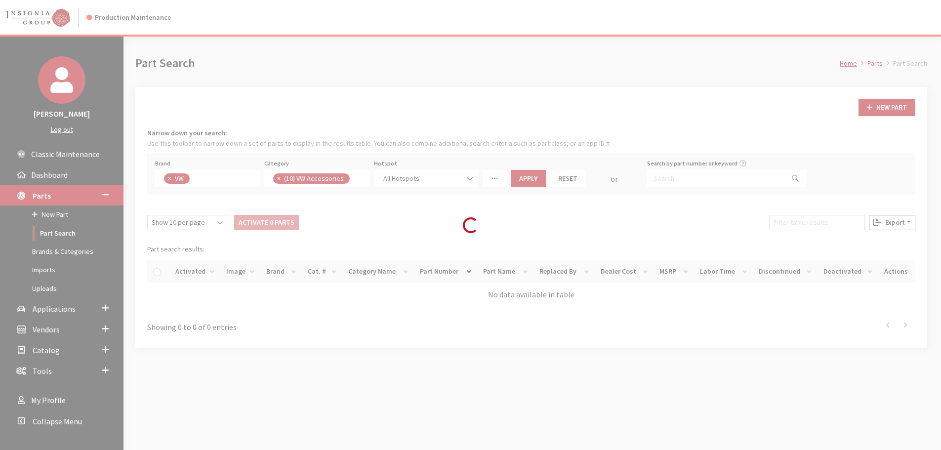
scroll to position [241, 0]
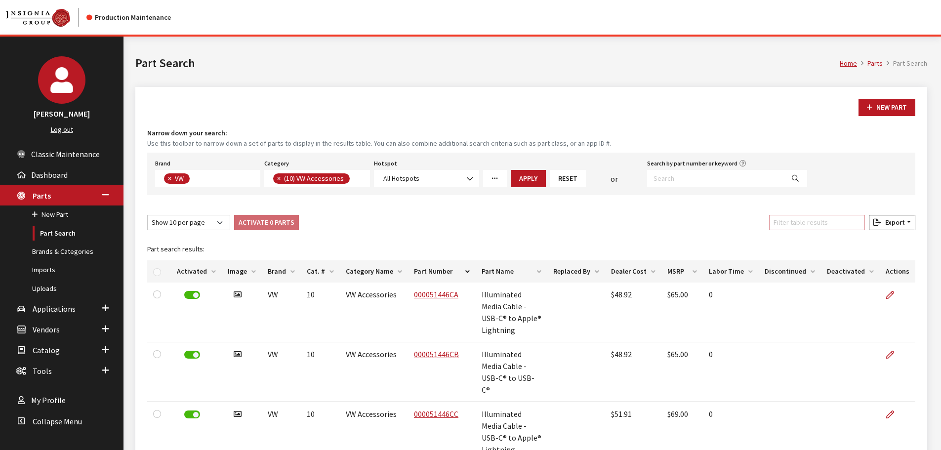
click at [848, 224] on input "Filter table results" at bounding box center [817, 222] width 96 height 15
paste input "W00AAEXXXAAABA"
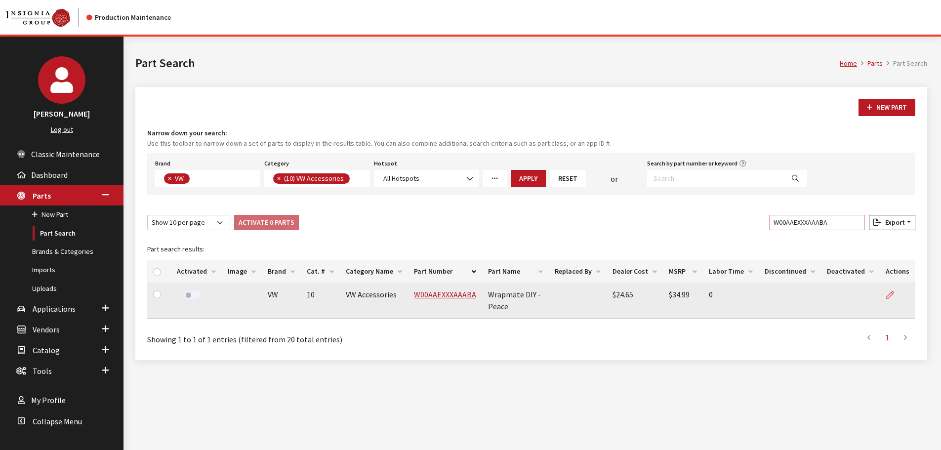
type input "W00AAEXXXAAABA"
click at [892, 292] on icon at bounding box center [890, 295] width 8 height 8
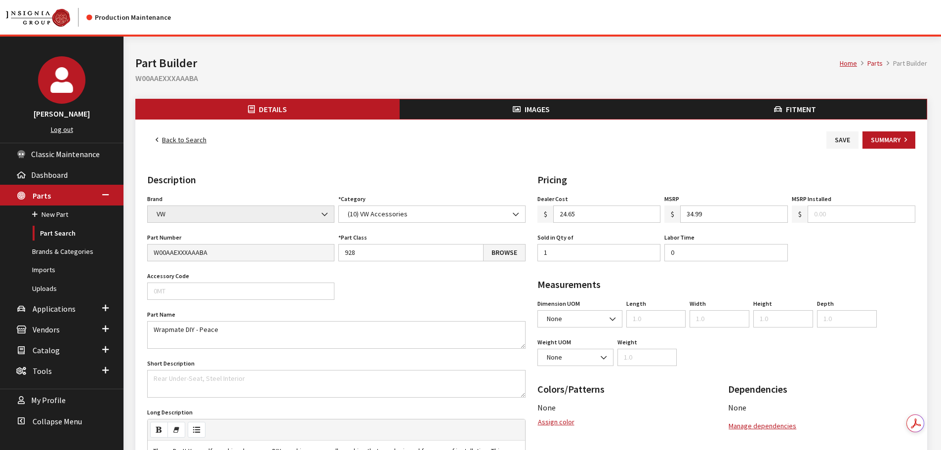
click at [550, 104] on button "Images" at bounding box center [531, 109] width 264 height 20
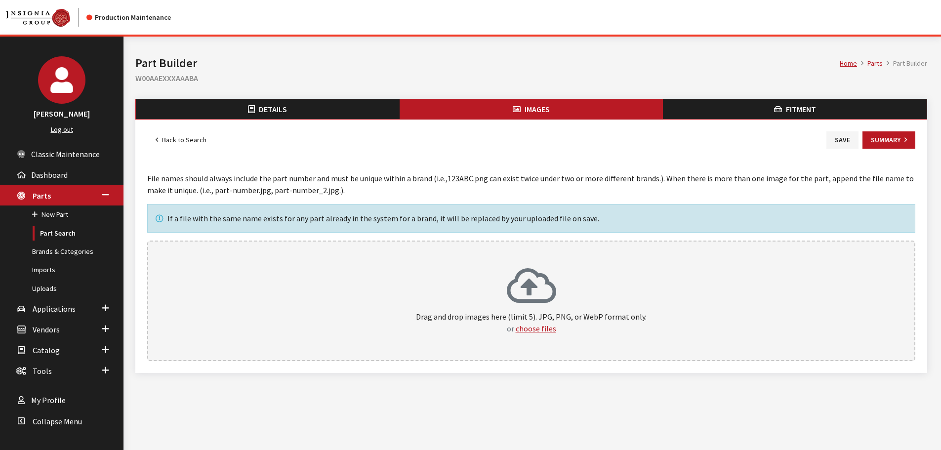
click at [564, 271] on div "Drag and drop images here (limit 5). JPG, PNG, or WebP format only. or choose f…" at bounding box center [531, 300] width 746 height 67
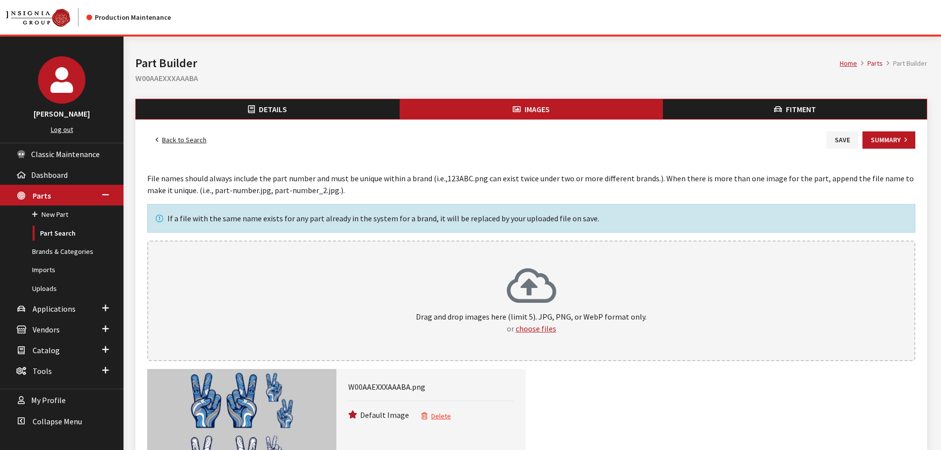
click at [749, 108] on button "Fitment" at bounding box center [795, 109] width 264 height 20
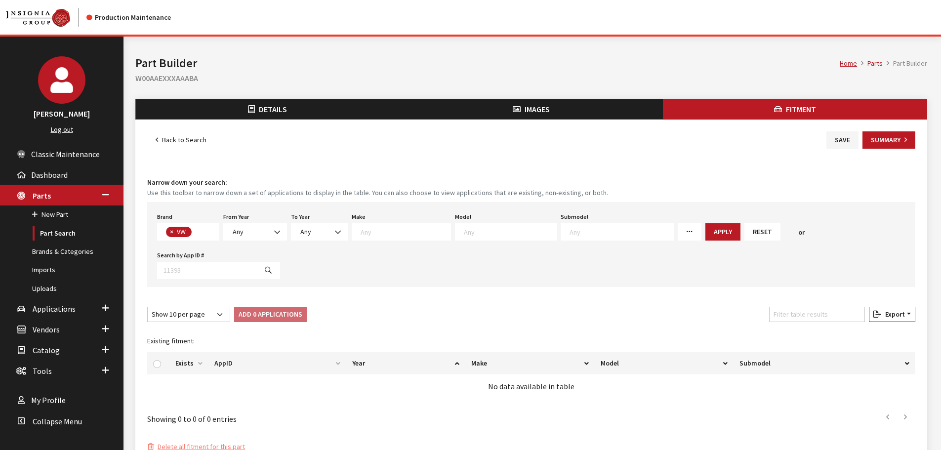
scroll to position [260, 0]
click at [242, 226] on span "Any" at bounding box center [255, 231] width 64 height 17
select select "2021"
select select
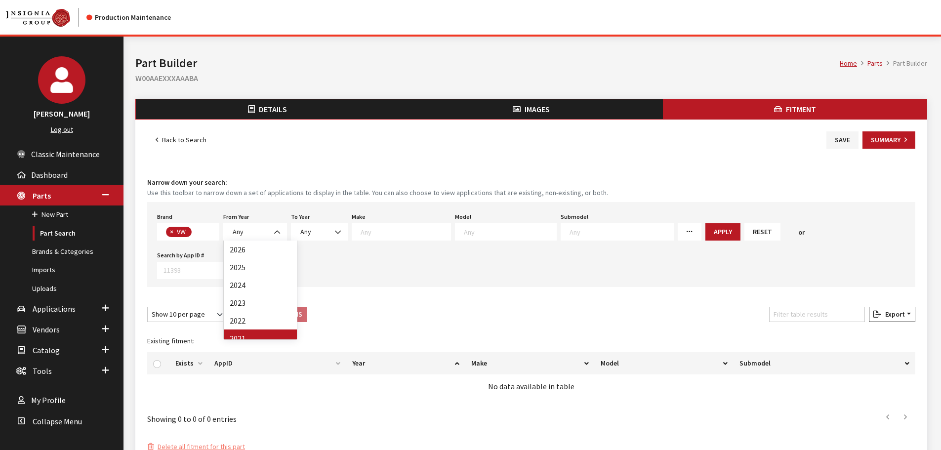
select select
click at [314, 234] on span "Any" at bounding box center [322, 232] width 44 height 10
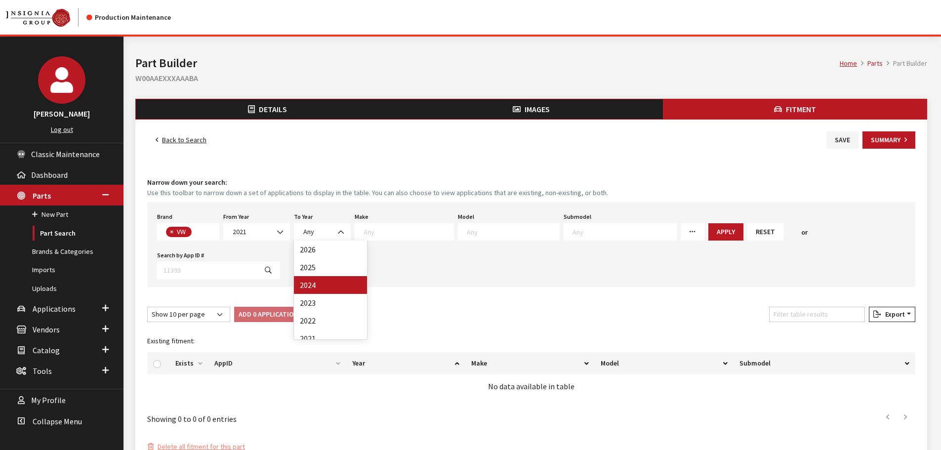
drag, startPoint x: 308, startPoint y: 279, endPoint x: 431, endPoint y: 240, distance: 129.0
select select "2024"
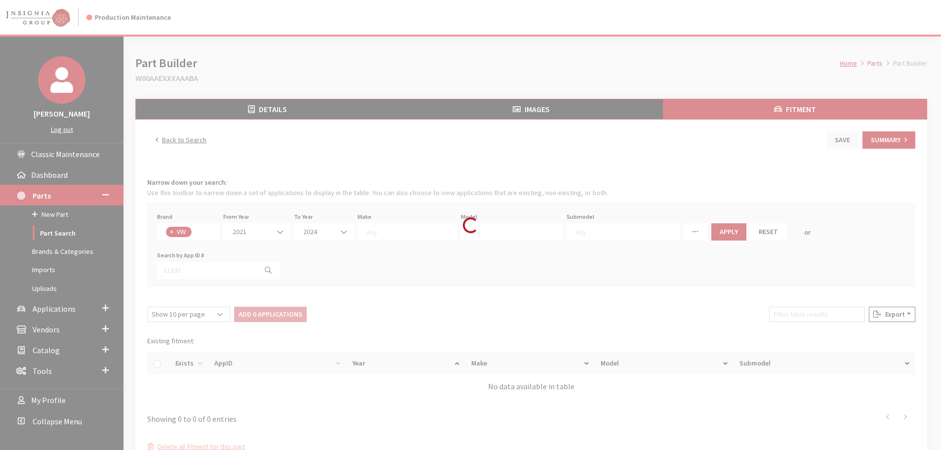
select select
select select "25"
select select
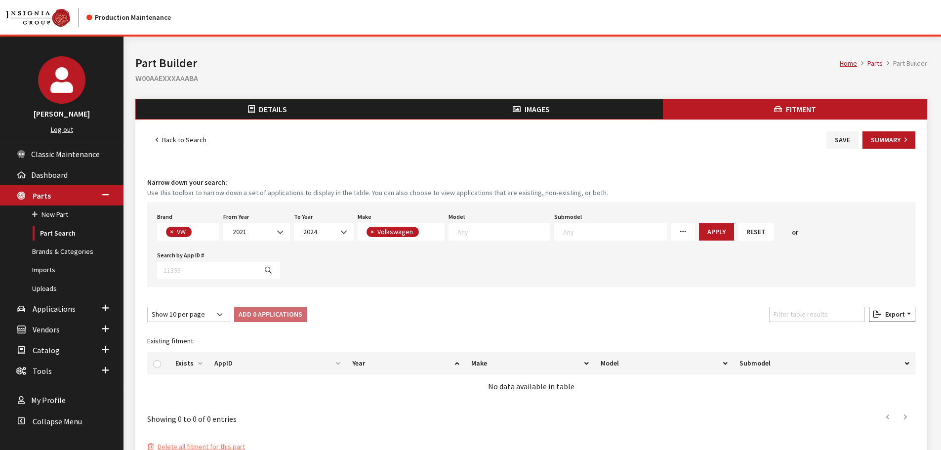
click at [563, 229] on textarea "Search" at bounding box center [615, 231] width 104 height 9
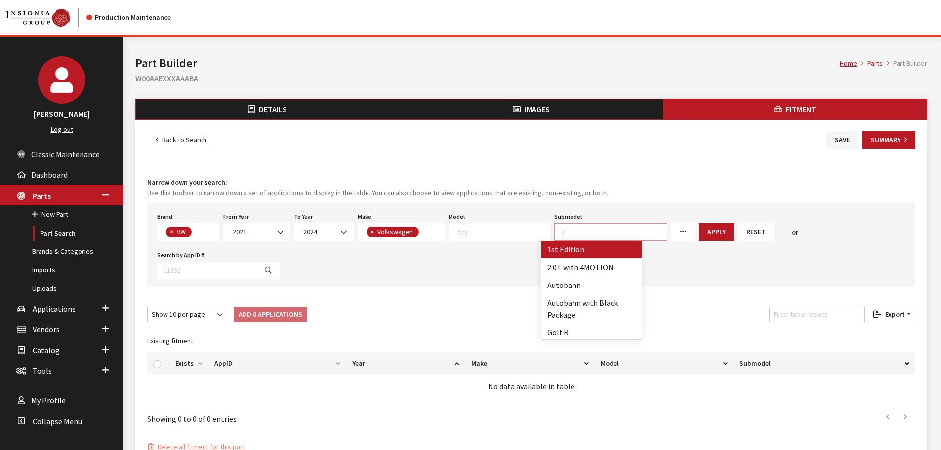
scroll to position [0, 0]
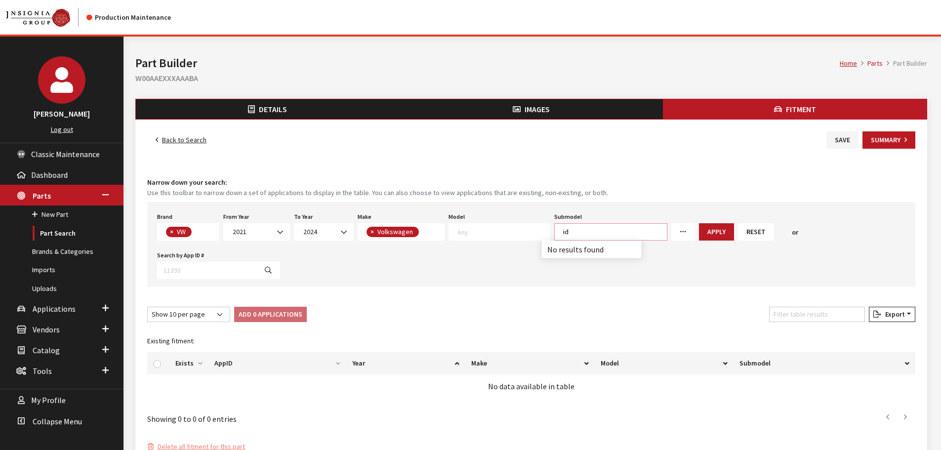
type textarea "id"
click at [493, 231] on textarea "Search" at bounding box center [503, 231] width 92 height 9
select select "1126"
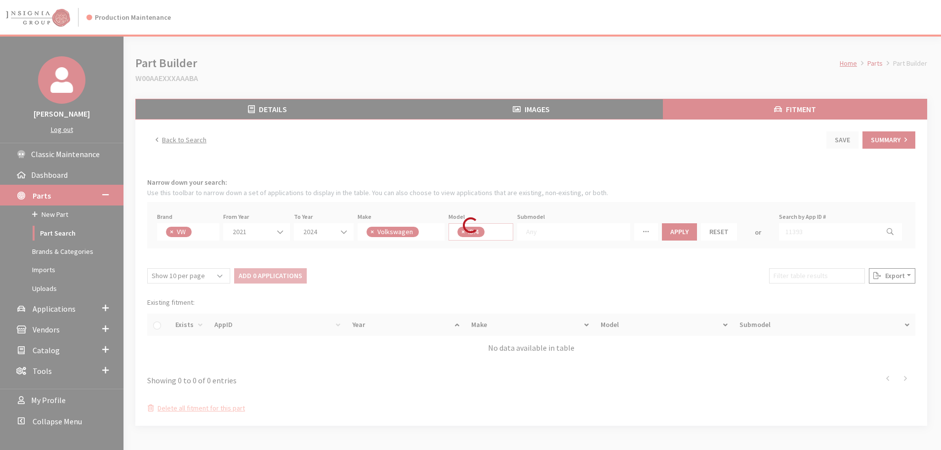
select select
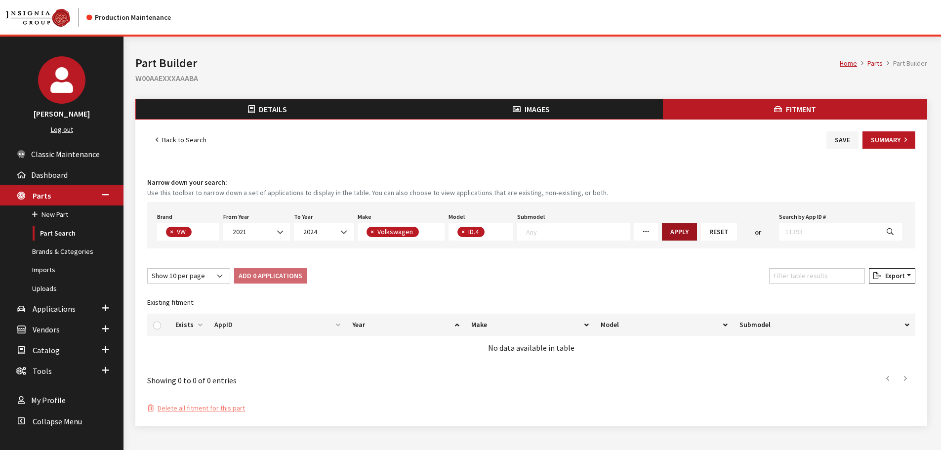
click at [666, 236] on button "Apply" at bounding box center [679, 231] width 35 height 17
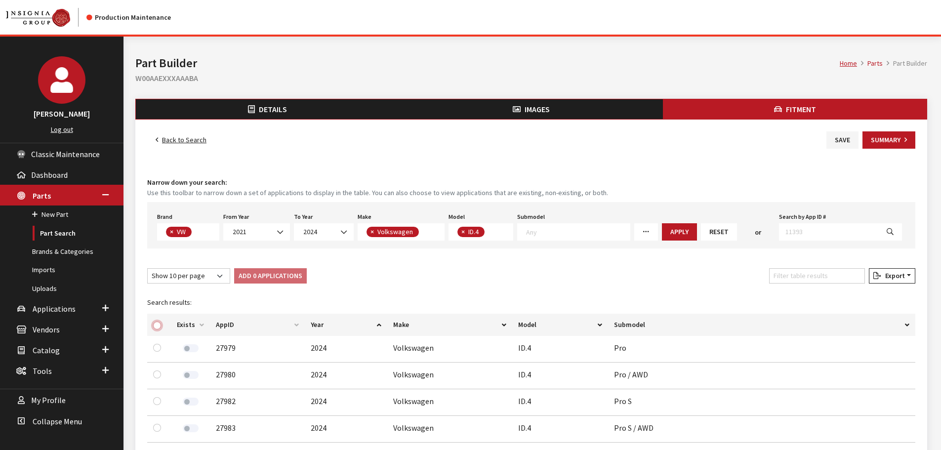
click at [159, 325] on input "checkbox" at bounding box center [157, 325] width 8 height 8
checkbox input "true"
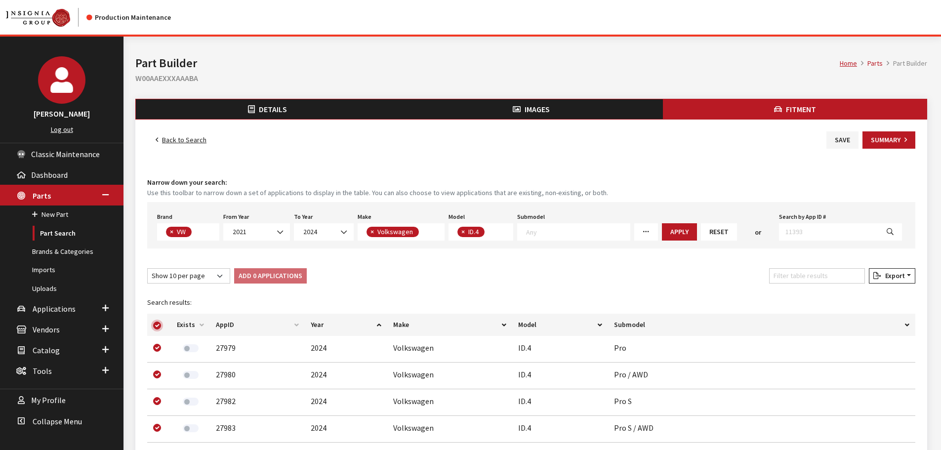
checkbox input "true"
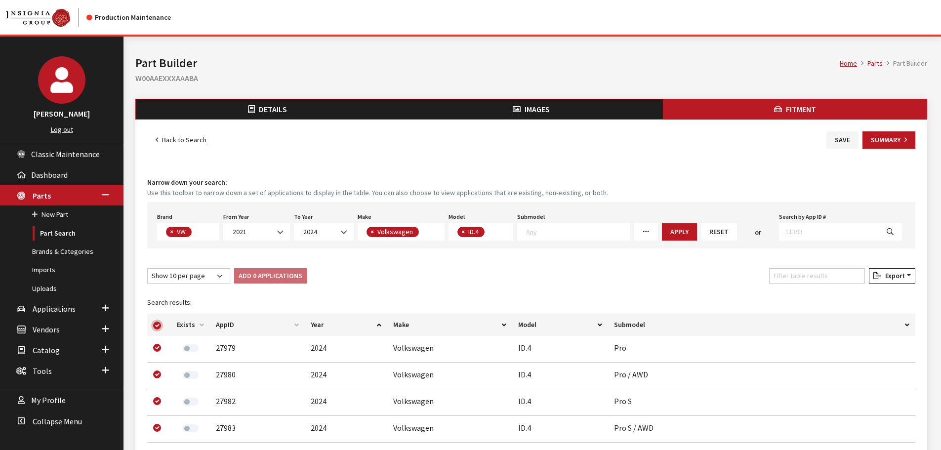
checkbox input "true"
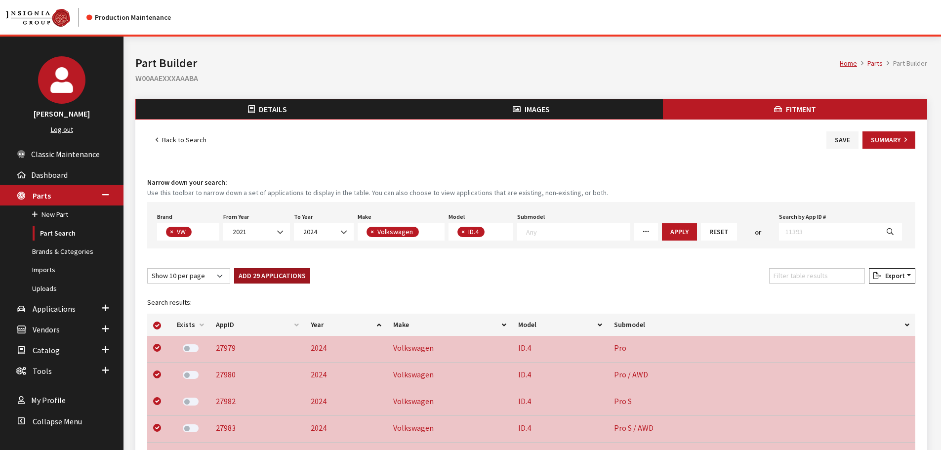
click at [250, 273] on button "Add 29 Applications" at bounding box center [272, 275] width 76 height 15
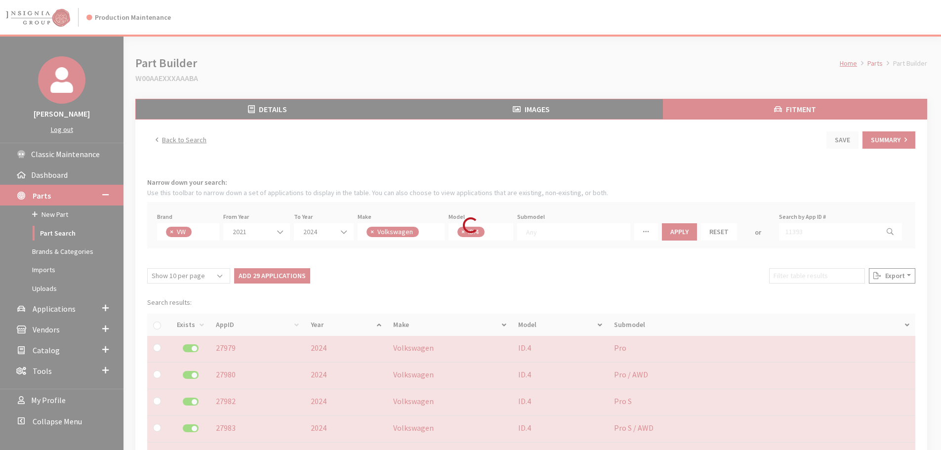
checkbox input "false"
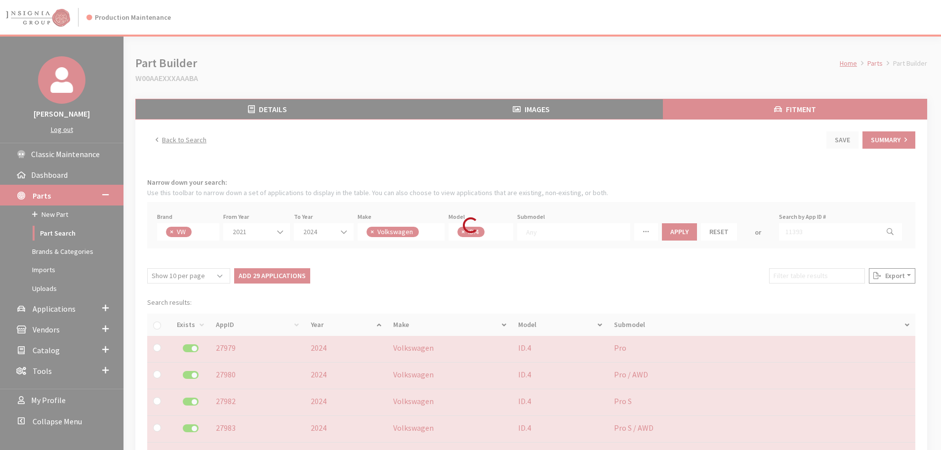
checkbox input "false"
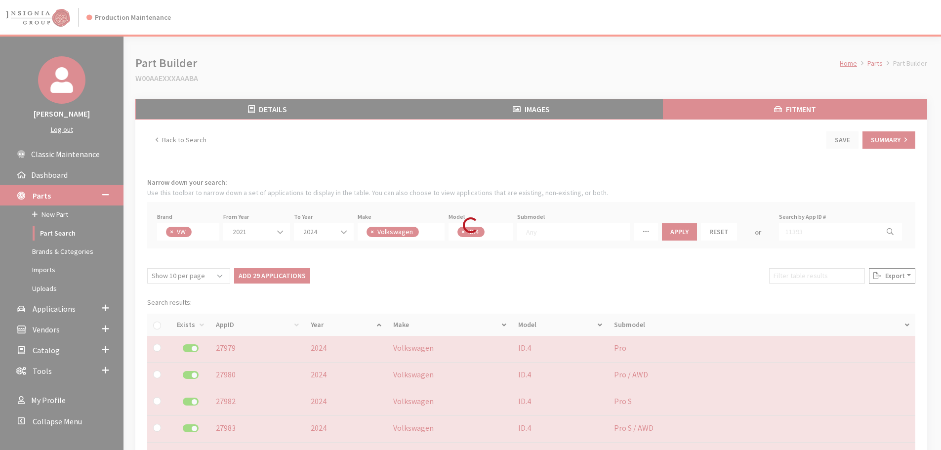
checkbox input "false"
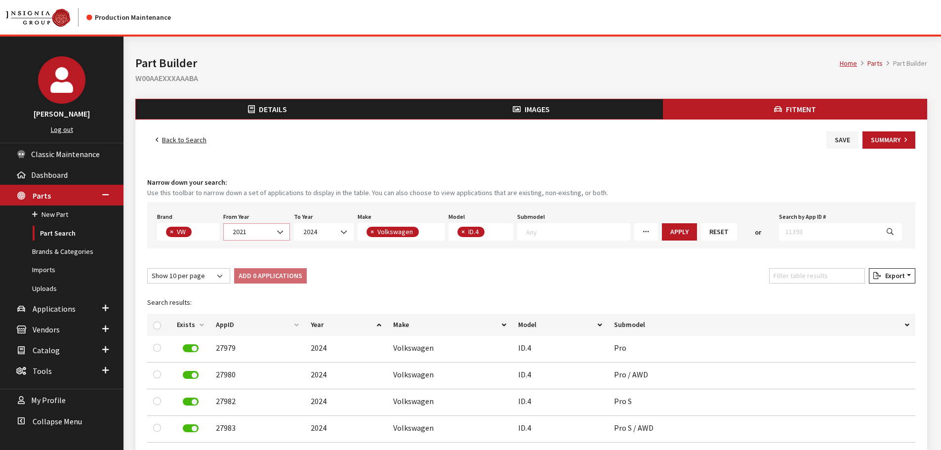
click at [250, 234] on span "2021" at bounding box center [257, 232] width 54 height 10
select select "2025"
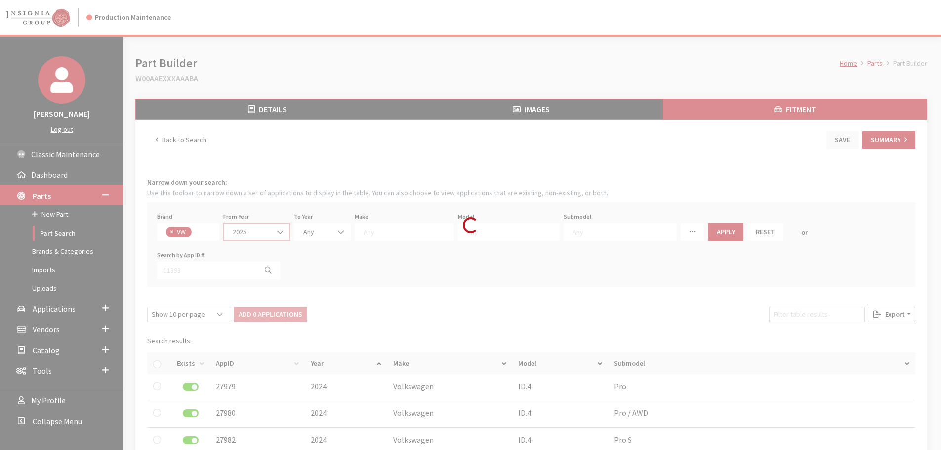
scroll to position [0, 0]
select select
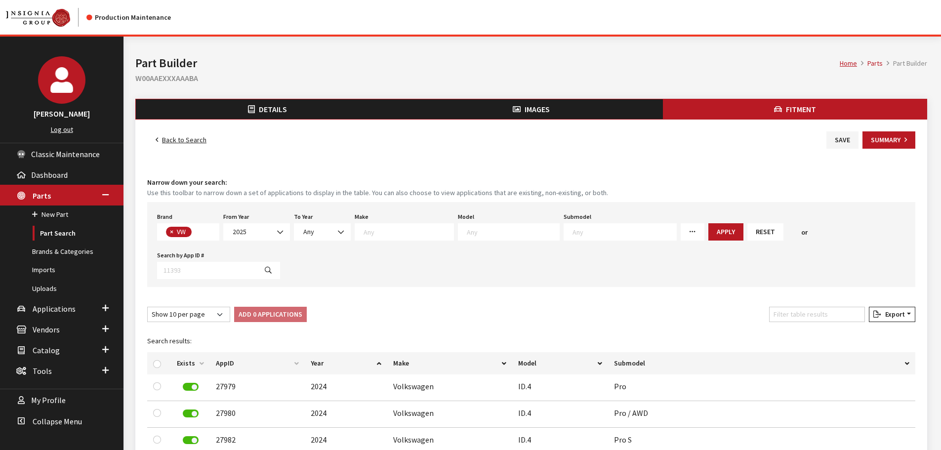
click at [478, 229] on textarea "Search" at bounding box center [513, 231] width 92 height 9
type textarea "bu"
select select "1401"
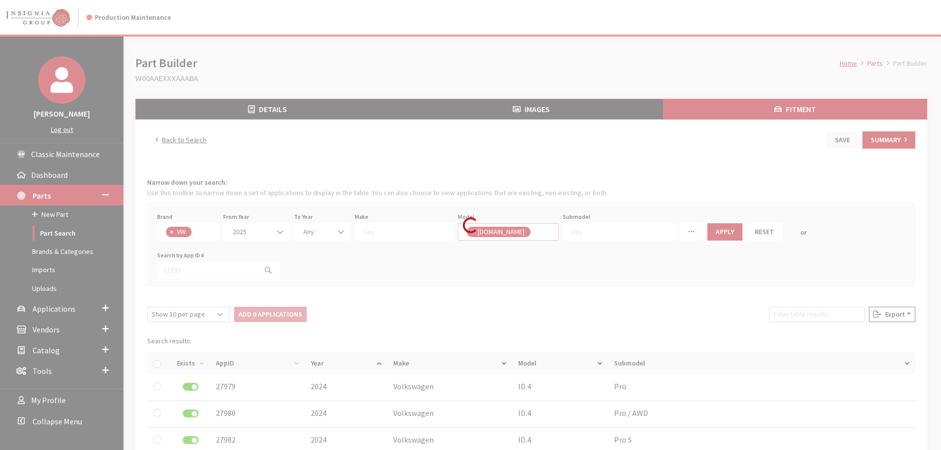
scroll to position [47, 0]
click at [707, 224] on button "Apply" at bounding box center [724, 231] width 35 height 17
select select
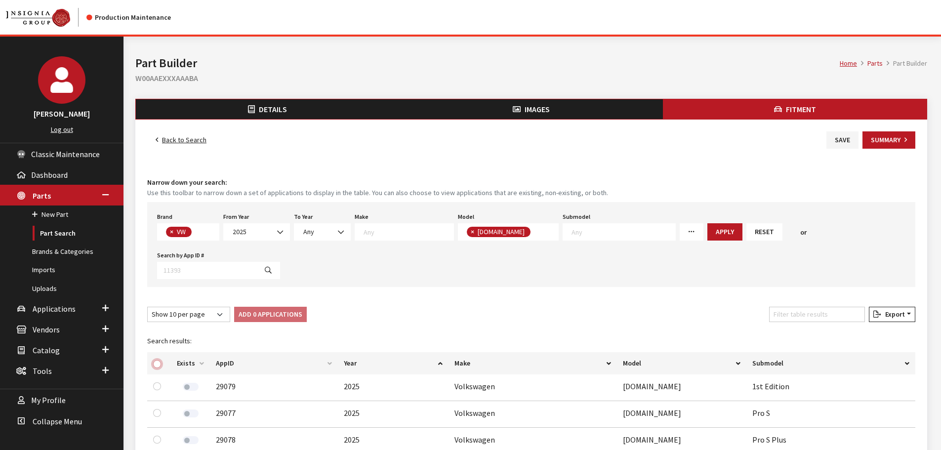
click at [158, 360] on input "checkbox" at bounding box center [157, 364] width 8 height 8
checkbox input "true"
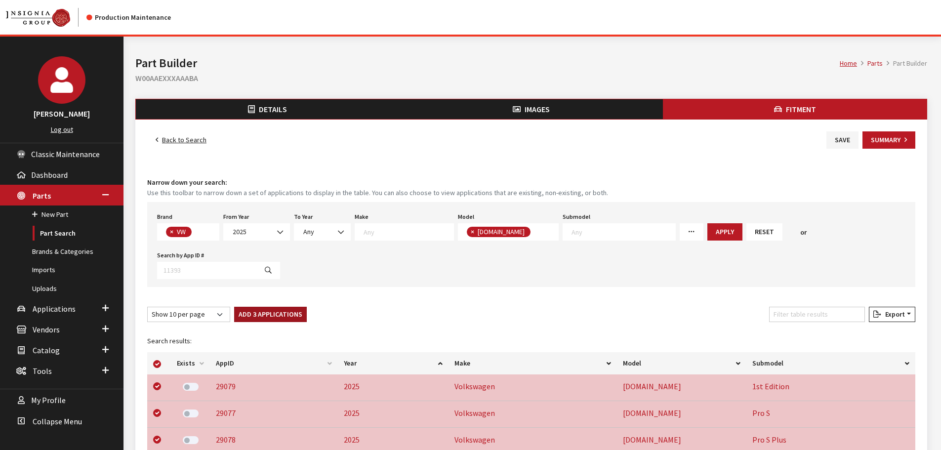
click at [240, 307] on button "Add 3 Applications" at bounding box center [270, 314] width 73 height 15
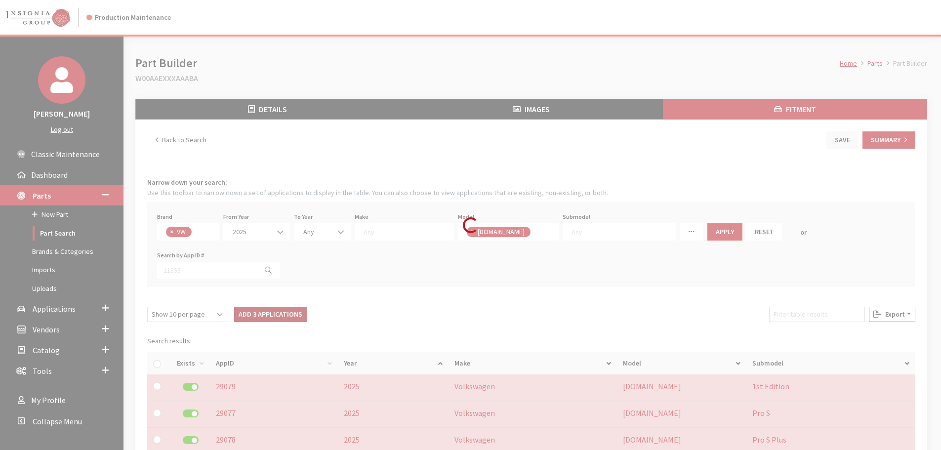
checkbox input "false"
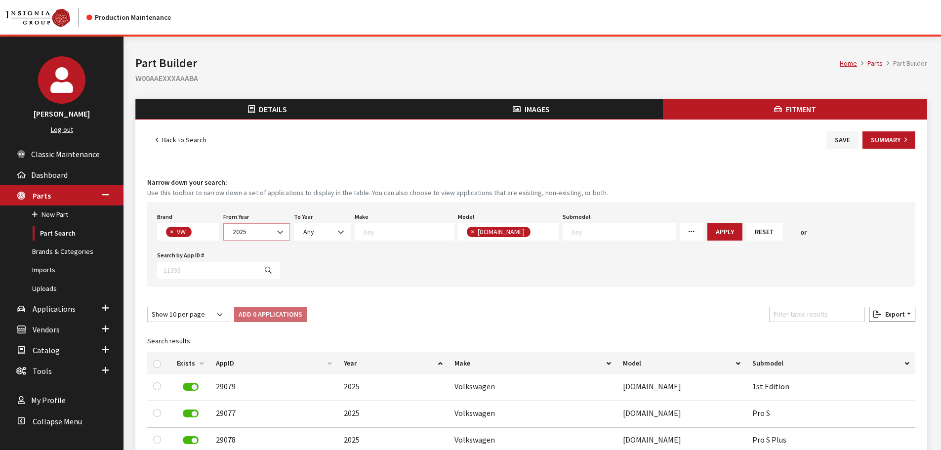
click at [255, 229] on span "2025" at bounding box center [257, 232] width 54 height 10
select select "2006"
select select
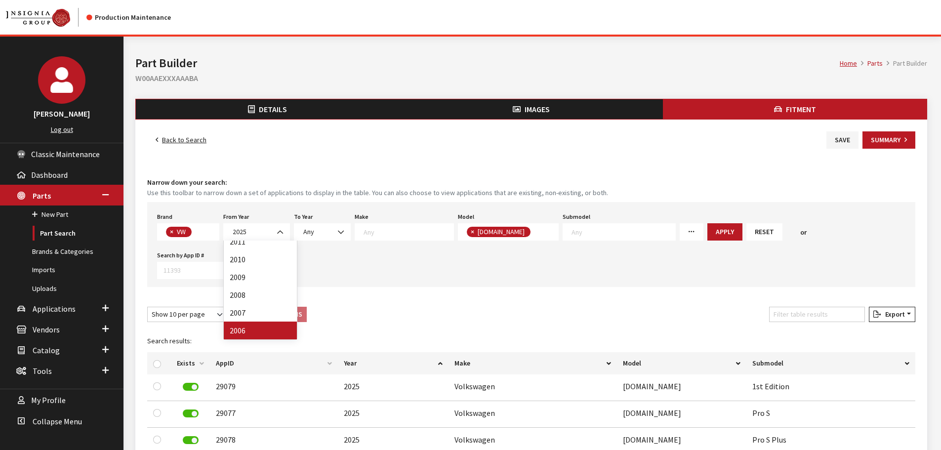
select select
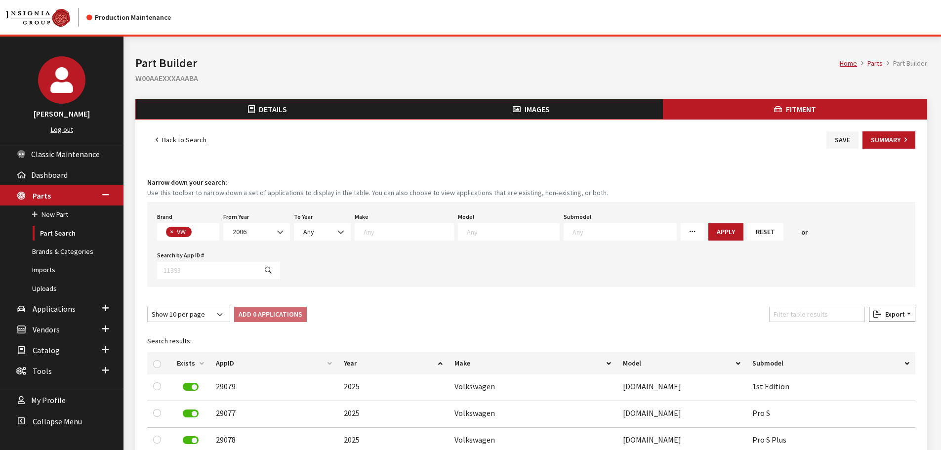
click at [502, 235] on textarea "Search" at bounding box center [513, 231] width 92 height 9
type textarea "jetta"
select select "291"
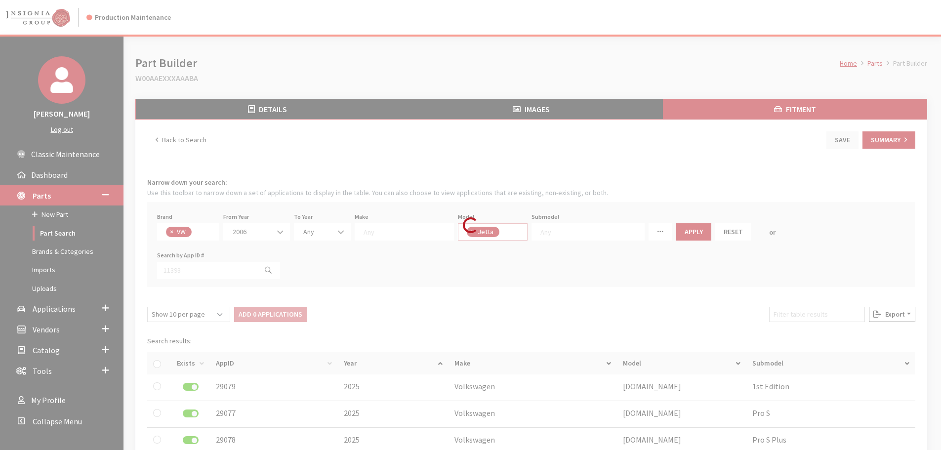
scroll to position [188, 0]
select select
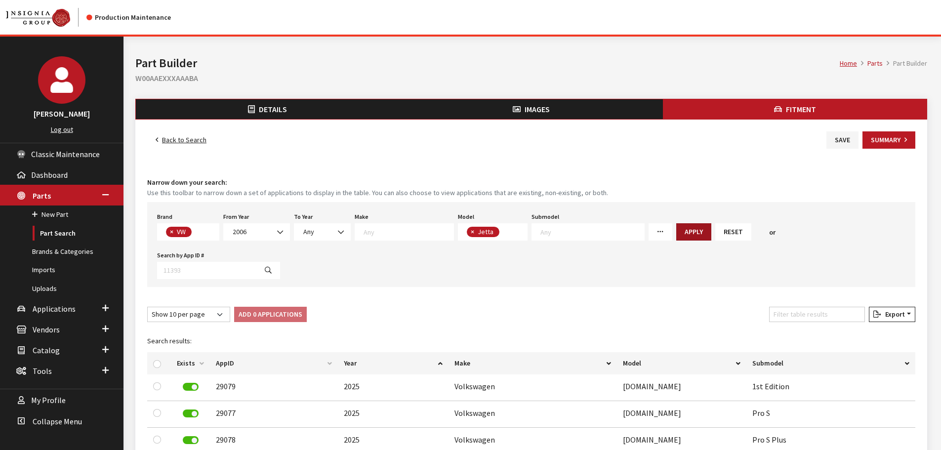
click at [676, 228] on button "Apply" at bounding box center [693, 231] width 35 height 17
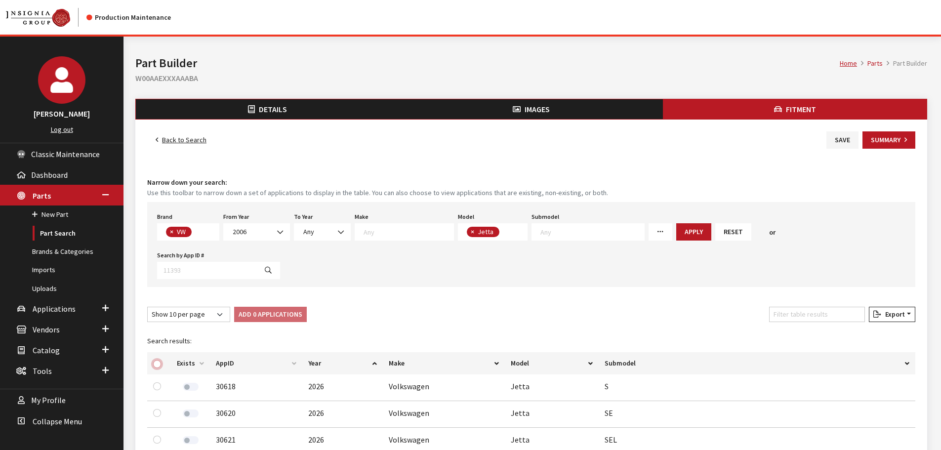
click at [157, 360] on input "checkbox" at bounding box center [157, 364] width 8 height 8
checkbox input "true"
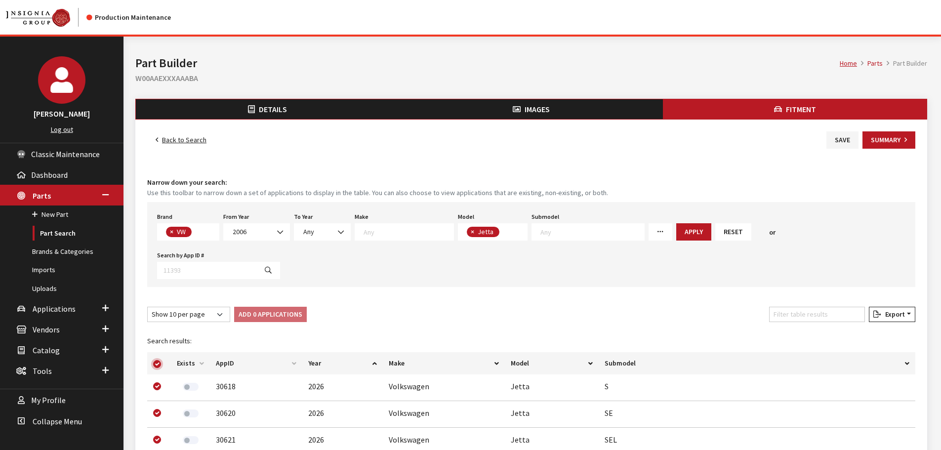
checkbox input "true"
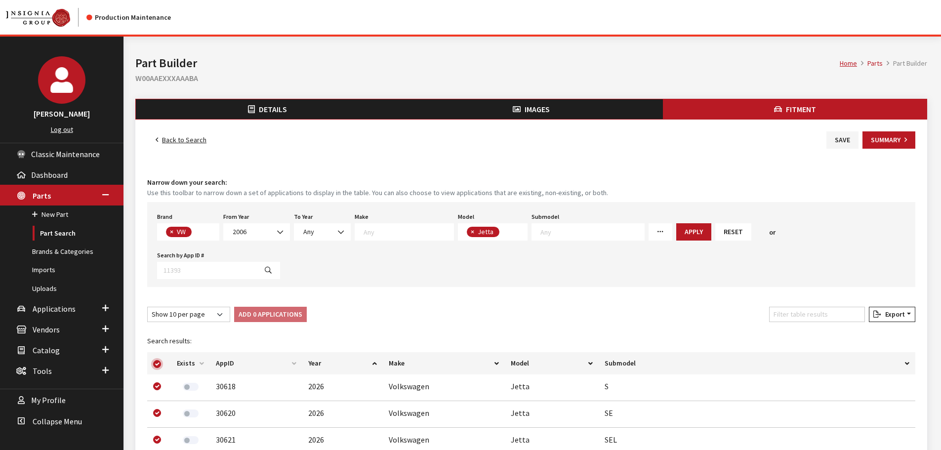
checkbox input "true"
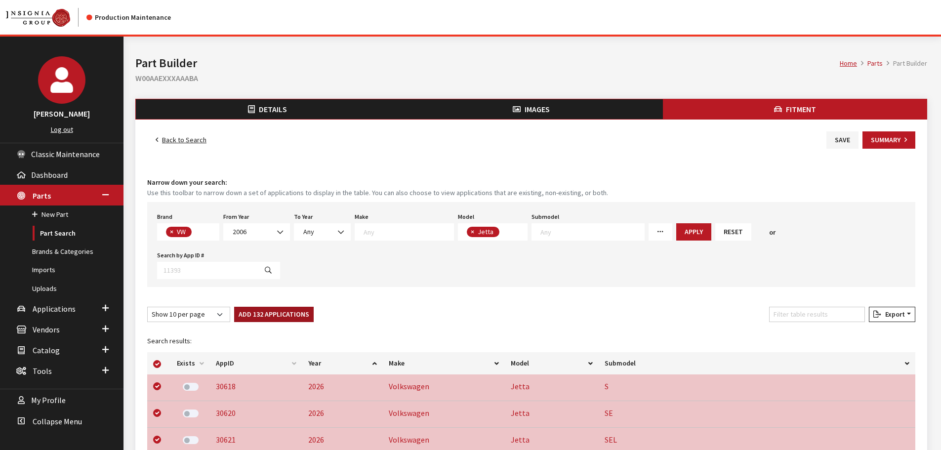
click at [269, 307] on button "Add 132 Applications" at bounding box center [274, 314] width 80 height 15
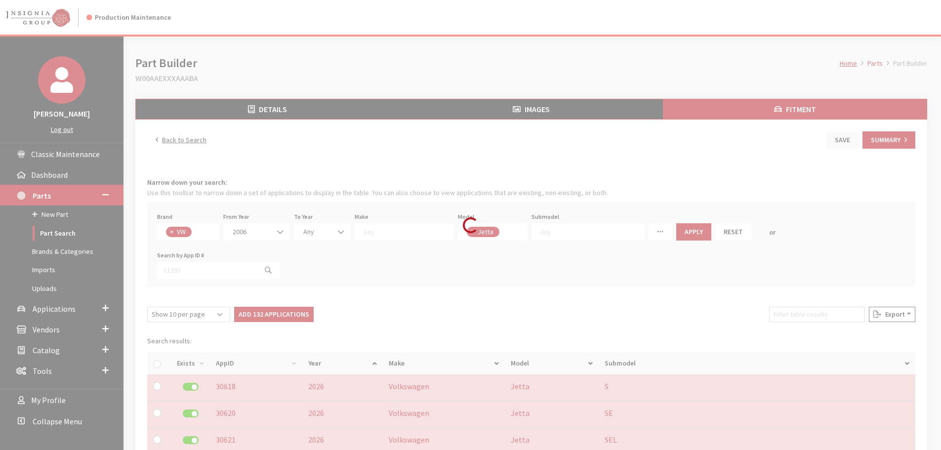
checkbox input "false"
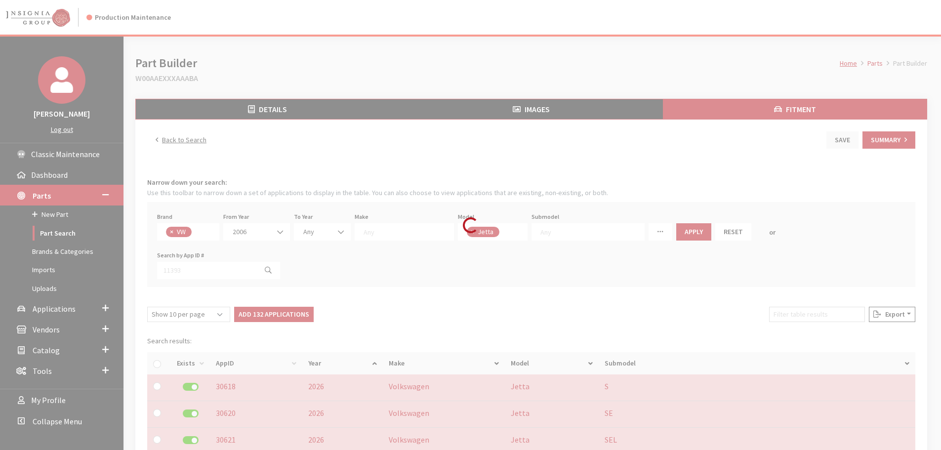
checkbox input "false"
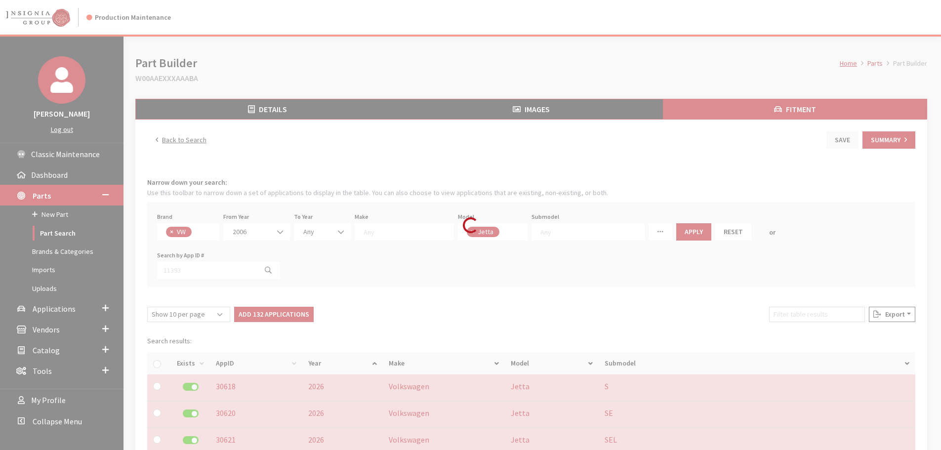
checkbox input "false"
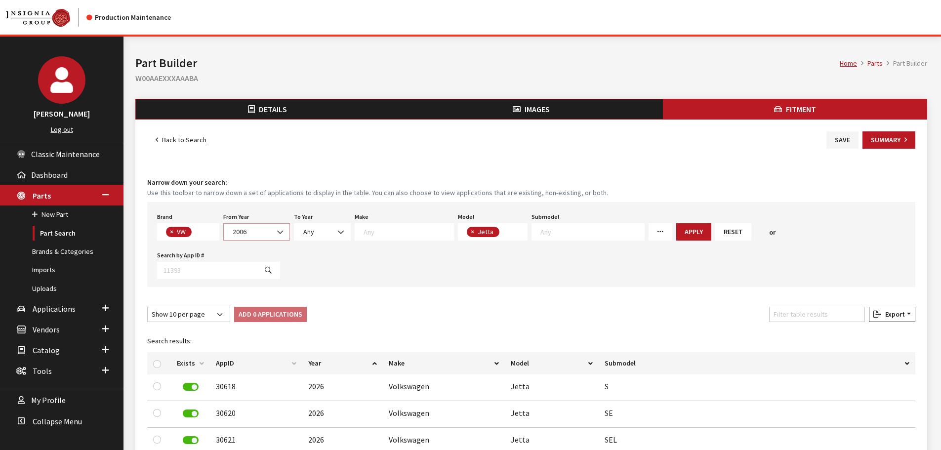
click at [260, 230] on span "2006" at bounding box center [257, 232] width 54 height 10
select select "2022"
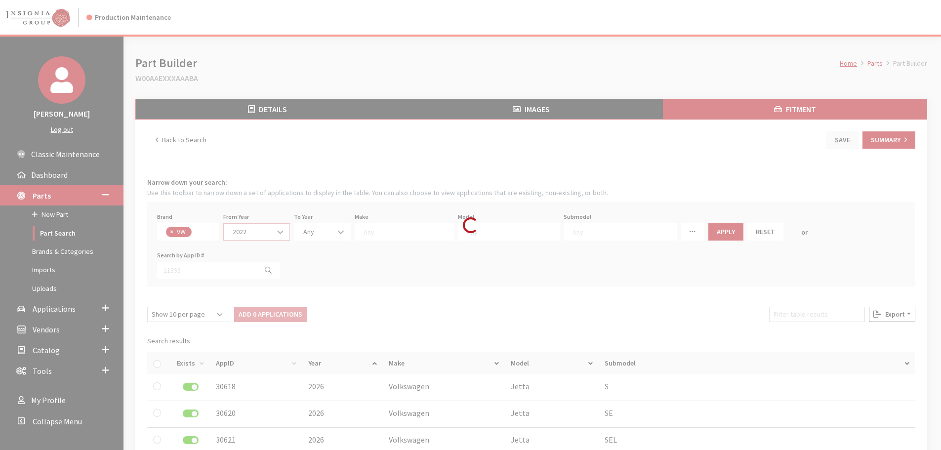
scroll to position [0, 0]
select select
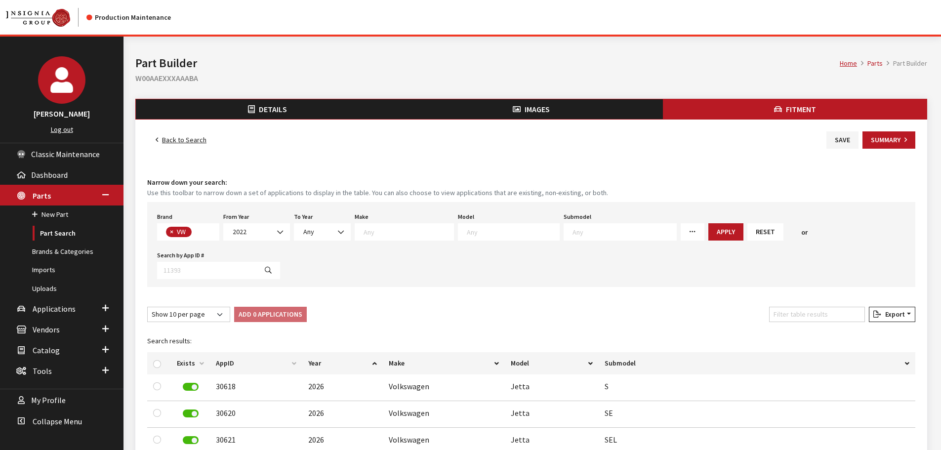
click at [499, 230] on textarea "Search" at bounding box center [513, 231] width 92 height 9
type textarea "ta"
select select "1138"
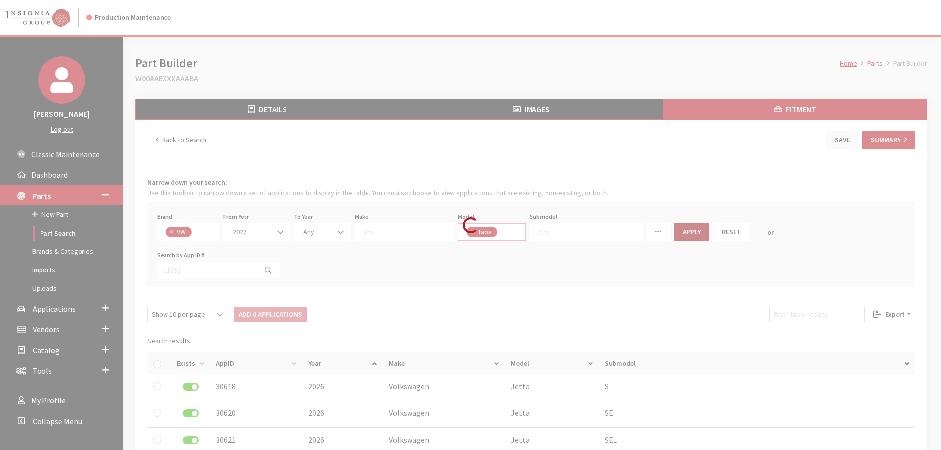
select select
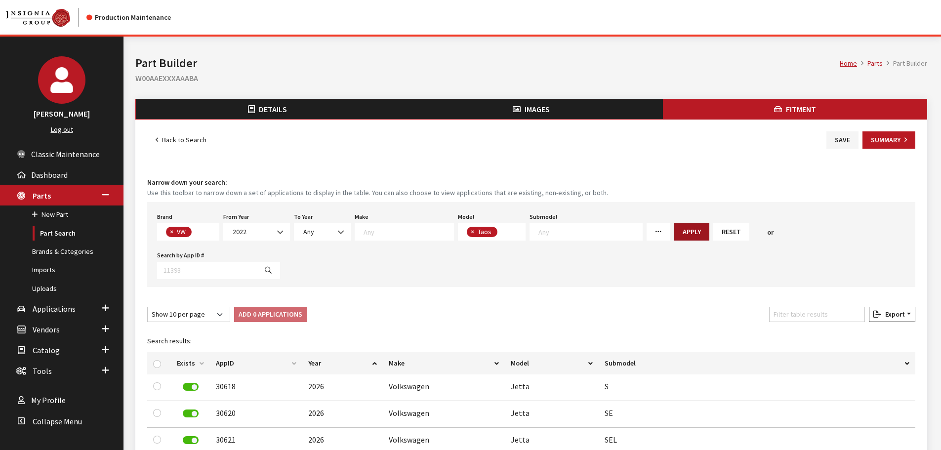
scroll to position [75, 0]
click at [674, 230] on button "Apply" at bounding box center [691, 231] width 35 height 17
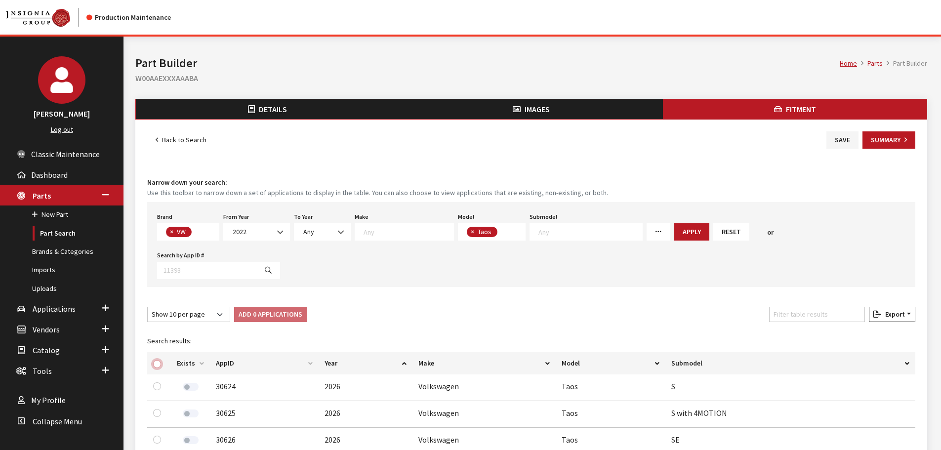
drag, startPoint x: 158, startPoint y: 325, endPoint x: 181, endPoint y: 309, distance: 28.2
click at [158, 360] on input "checkbox" at bounding box center [157, 364] width 8 height 8
checkbox input "true"
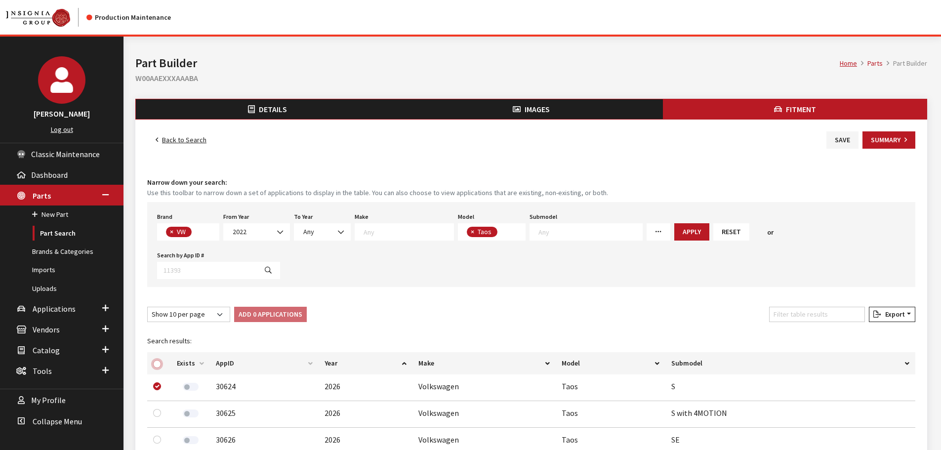
checkbox input "true"
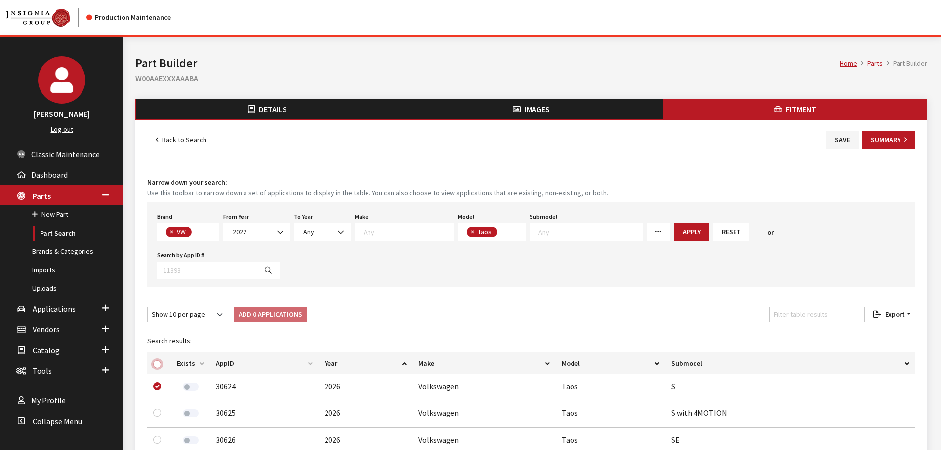
checkbox input "true"
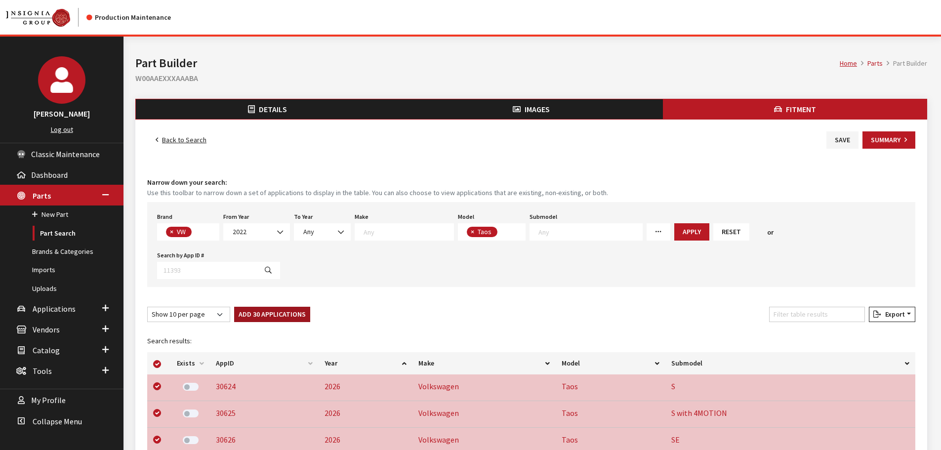
click at [257, 307] on button "Add 30 Applications" at bounding box center [272, 314] width 76 height 15
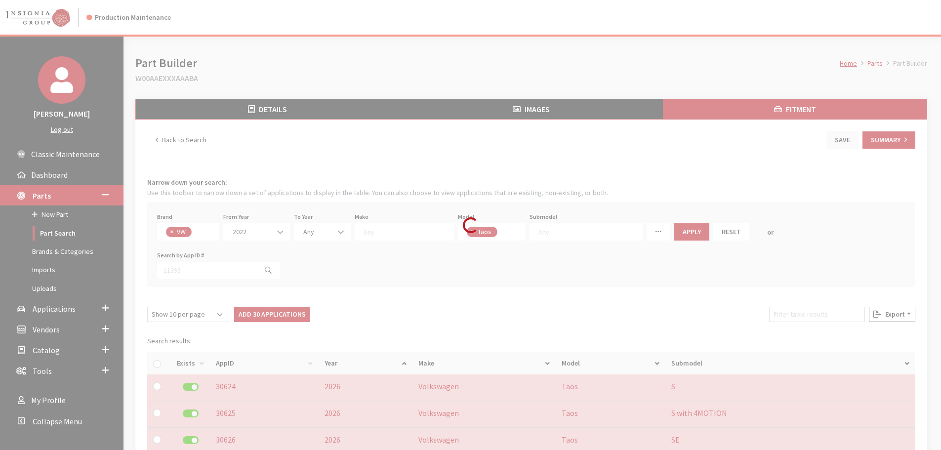
checkbox input "false"
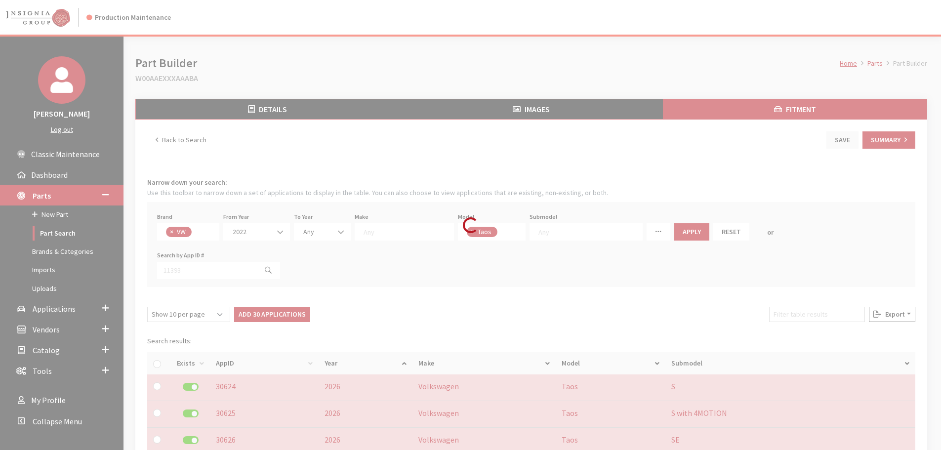
checkbox input "false"
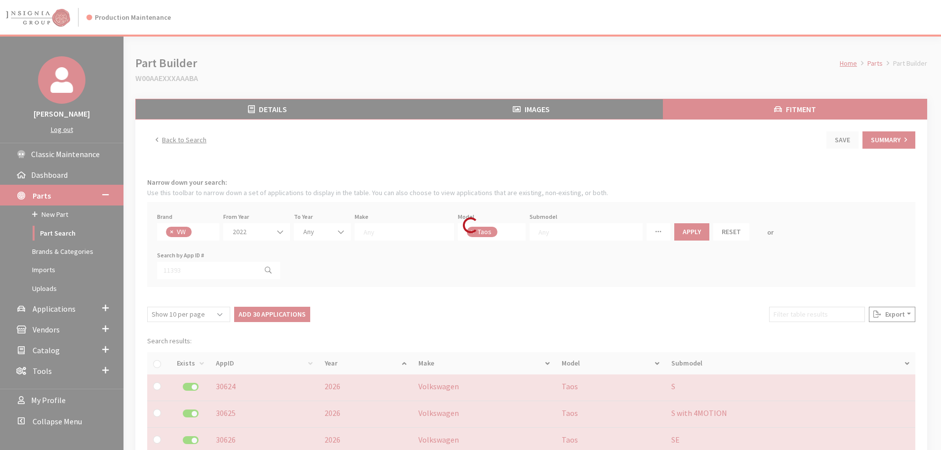
checkbox input "false"
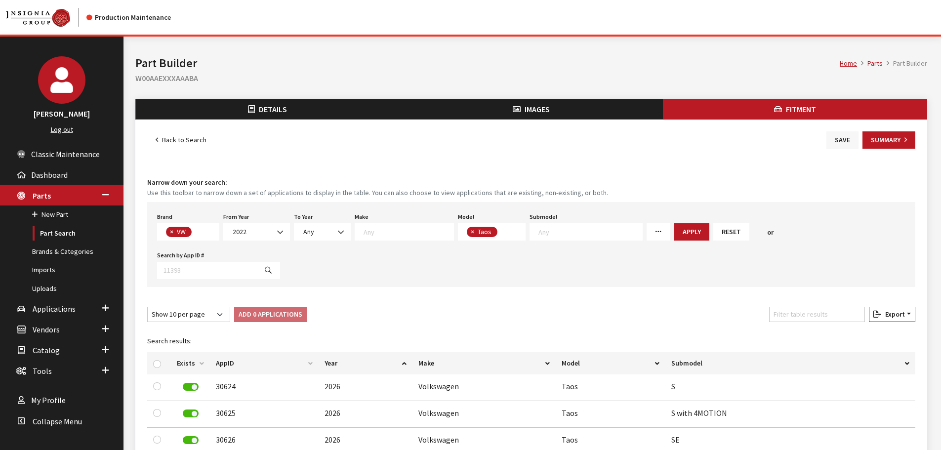
click at [843, 139] on button "Save" at bounding box center [842, 139] width 32 height 17
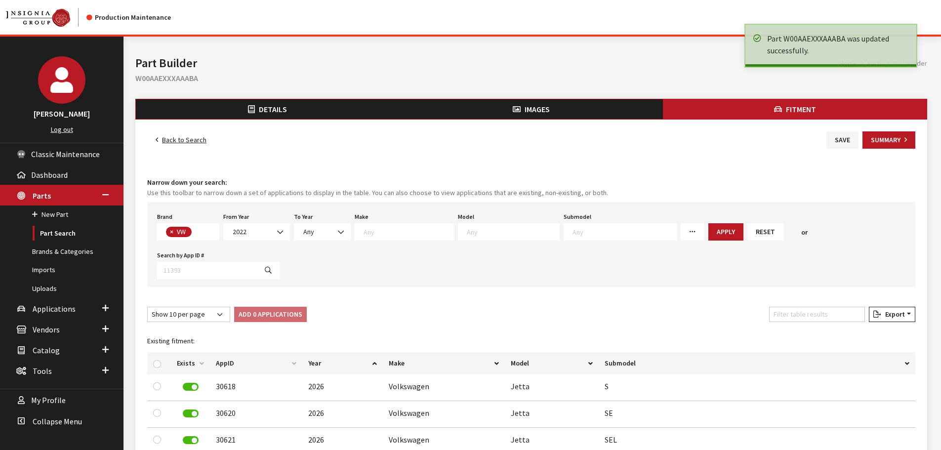
select select
click at [186, 142] on link "Back to Search" at bounding box center [181, 139] width 68 height 17
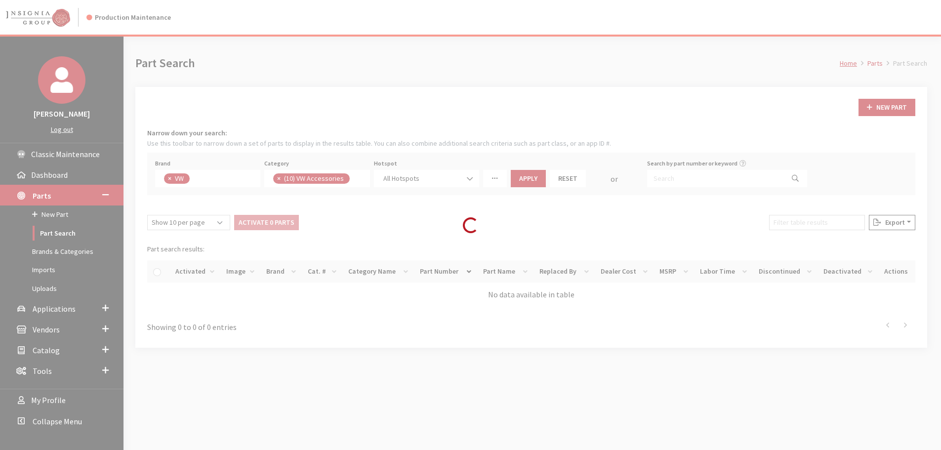
scroll to position [241, 0]
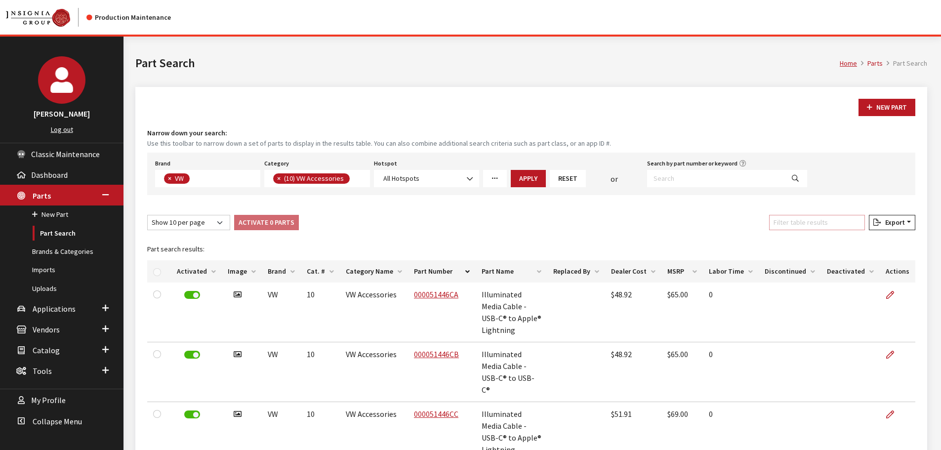
click at [851, 220] on input "Filter table results" at bounding box center [817, 222] width 96 height 15
paste input "W00AAFXXXAAABA"
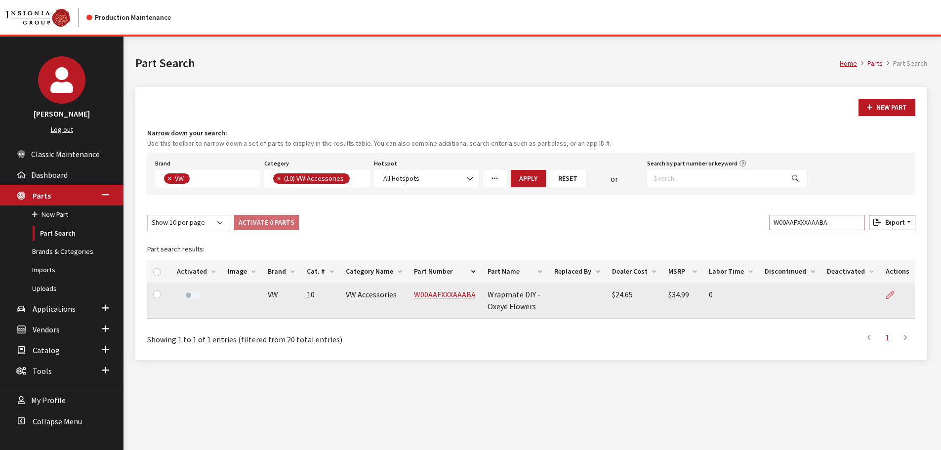
type input "W00AAFXXXAAABA"
click at [893, 296] on icon at bounding box center [890, 295] width 8 height 8
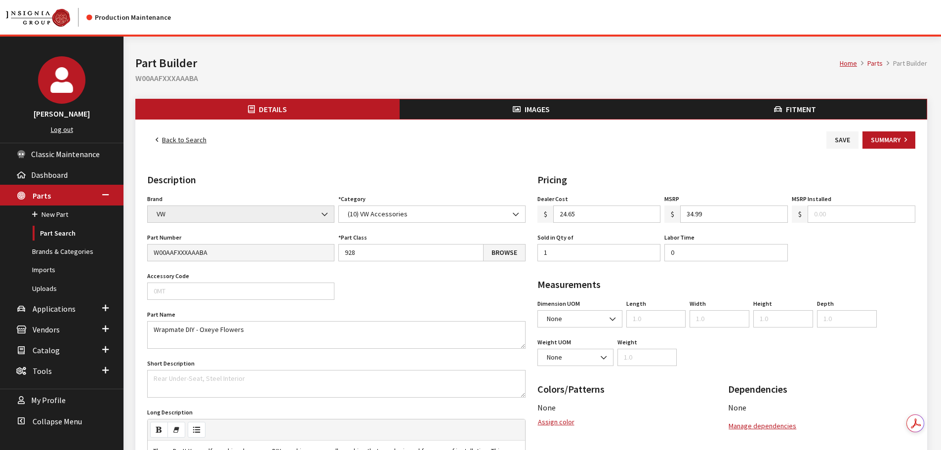
click at [541, 106] on span "Images" at bounding box center [536, 109] width 25 height 10
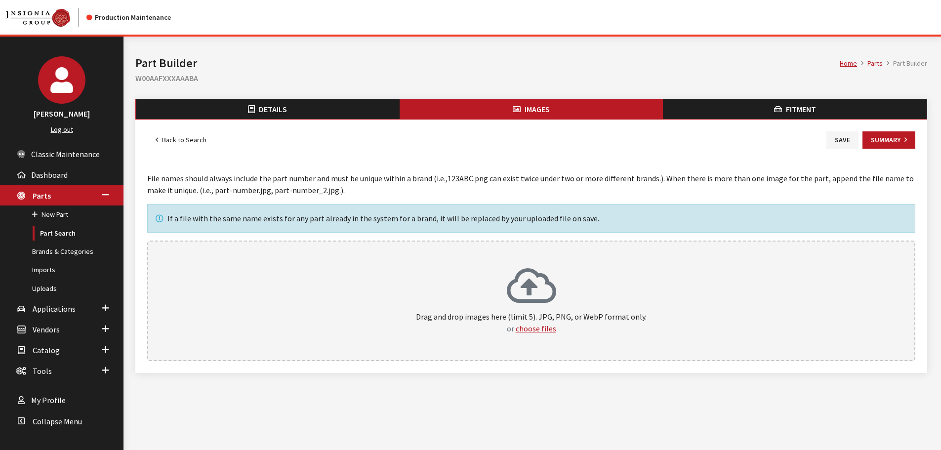
click at [521, 269] on icon at bounding box center [531, 287] width 49 height 40
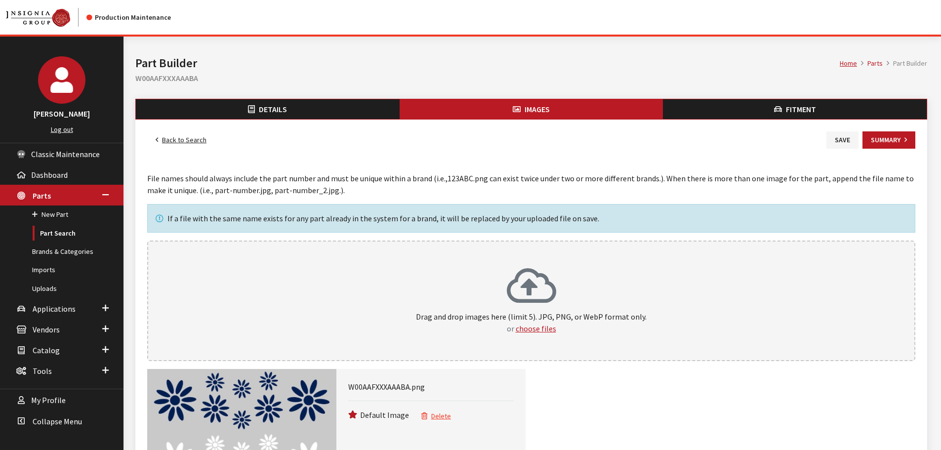
click at [809, 110] on span "Fitment" at bounding box center [801, 109] width 30 height 10
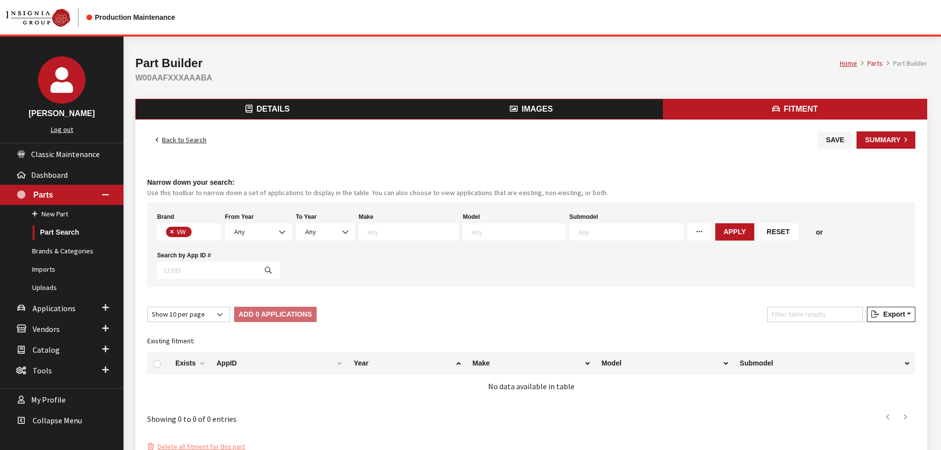
scroll to position [260, 0]
click at [275, 234] on span at bounding box center [283, 232] width 17 height 17
select select "2025"
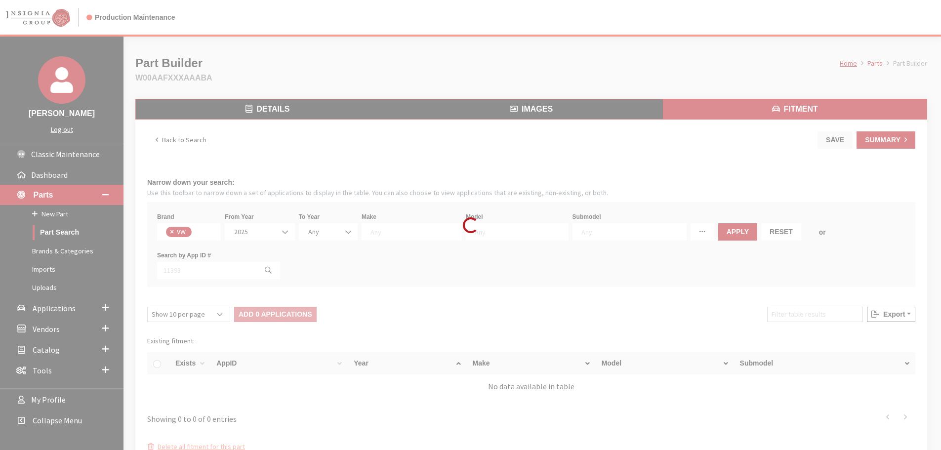
select select
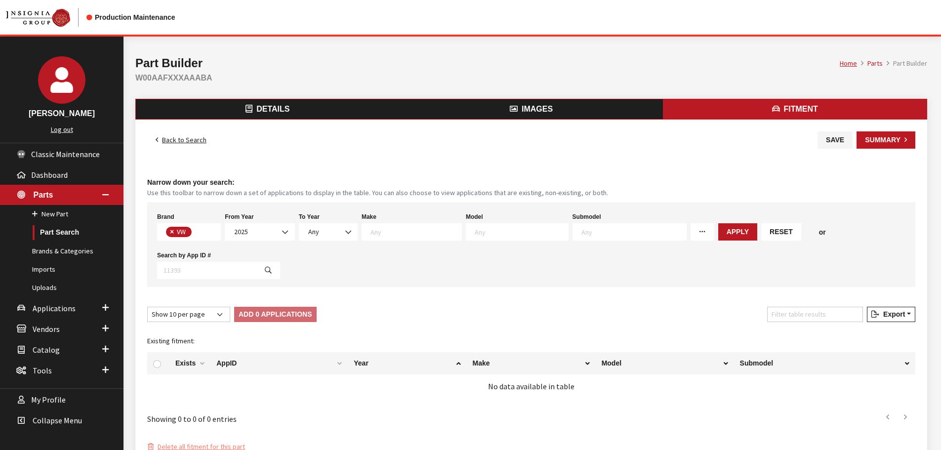
click at [524, 235] on textarea "Search" at bounding box center [521, 231] width 93 height 9
type textarea "b"
select select "1401"
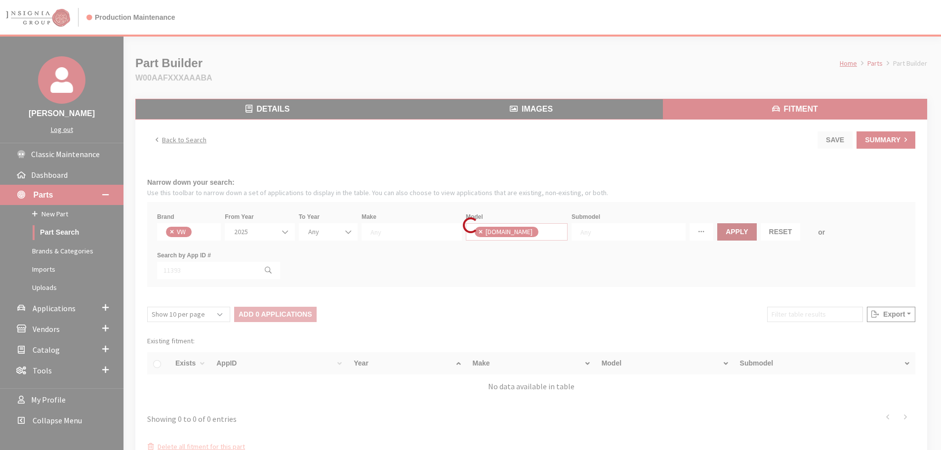
select select
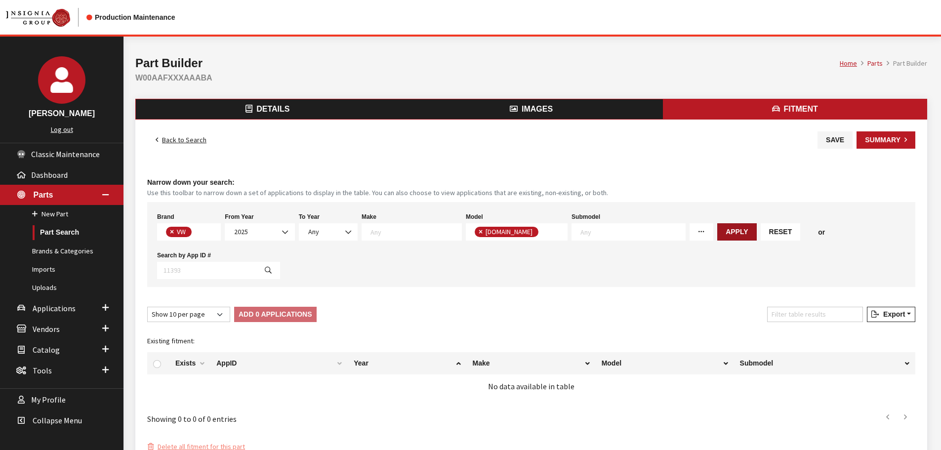
click at [717, 232] on button "Apply" at bounding box center [736, 231] width 39 height 17
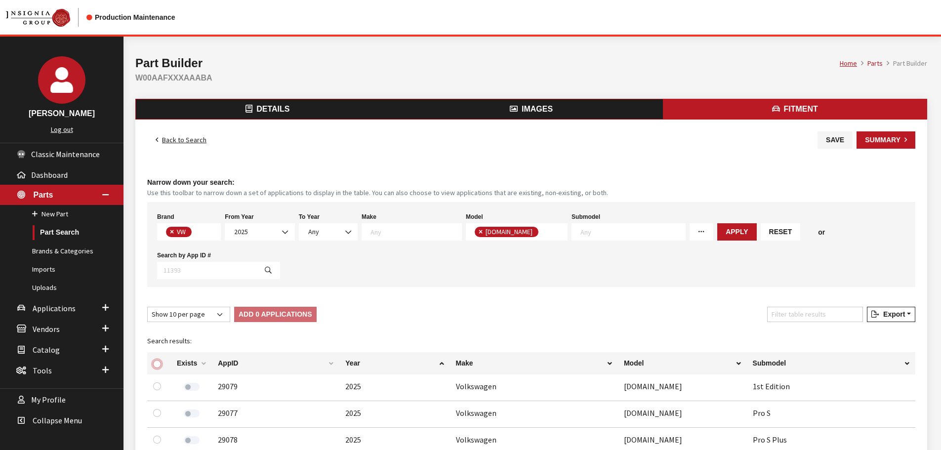
click at [154, 360] on input "checkbox" at bounding box center [157, 364] width 8 height 8
checkbox input "true"
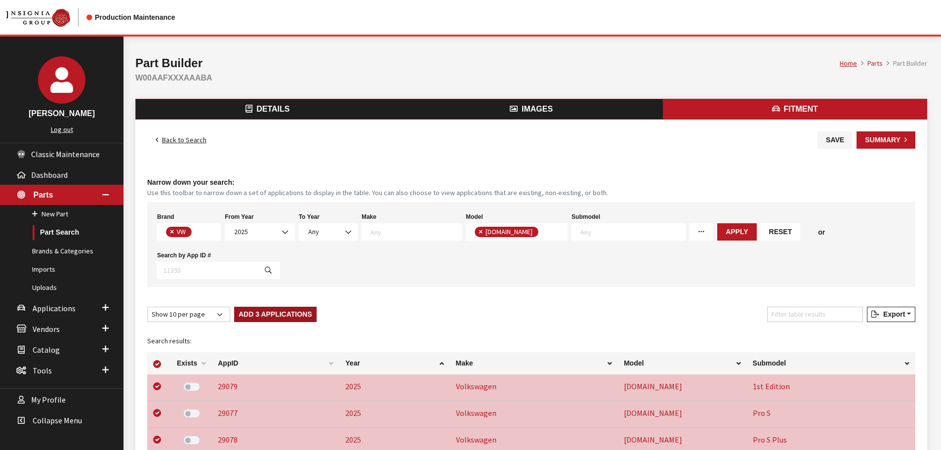
click at [242, 307] on button "Add 3 Applications" at bounding box center [275, 314] width 82 height 15
checkbox input "false"
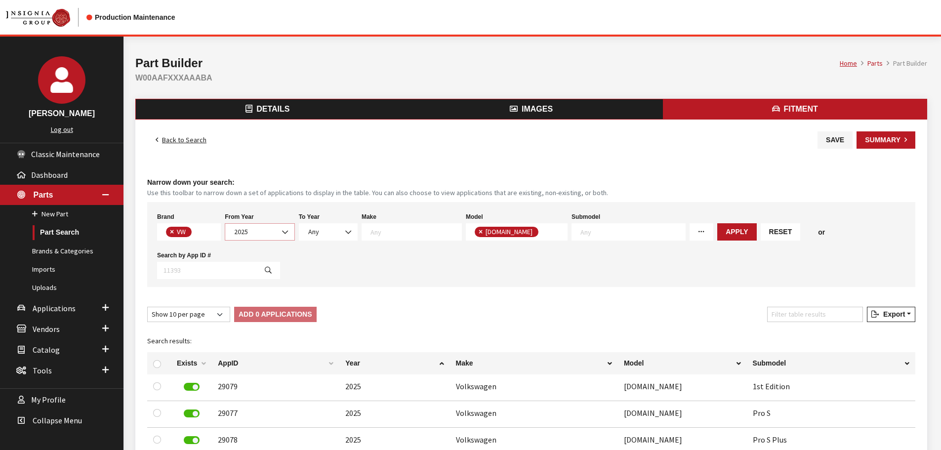
click at [251, 239] on span "2025" at bounding box center [260, 231] width 70 height 17
select select "2006"
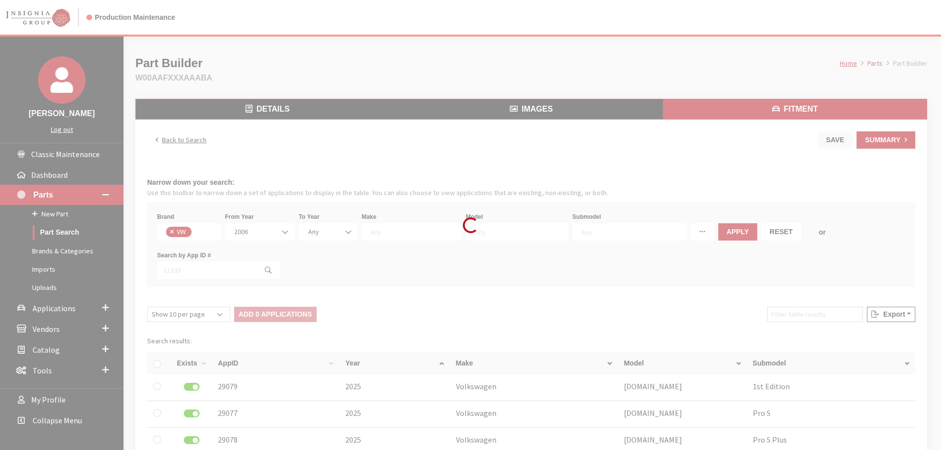
select select
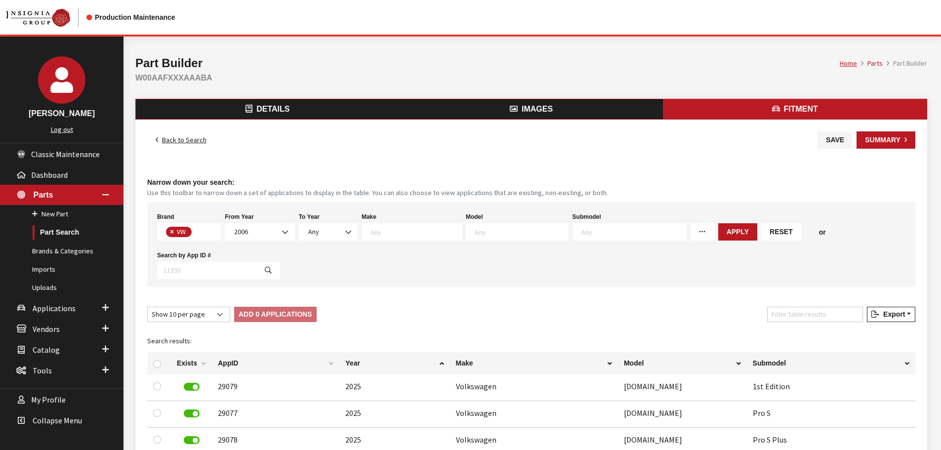
click at [518, 235] on textarea "Search" at bounding box center [521, 231] width 93 height 9
type textarea "je"
select select "291"
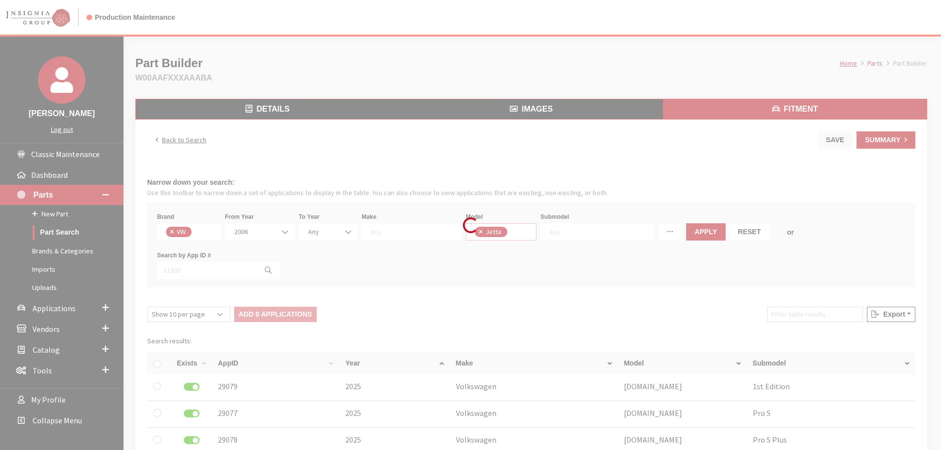
scroll to position [188, 0]
select select
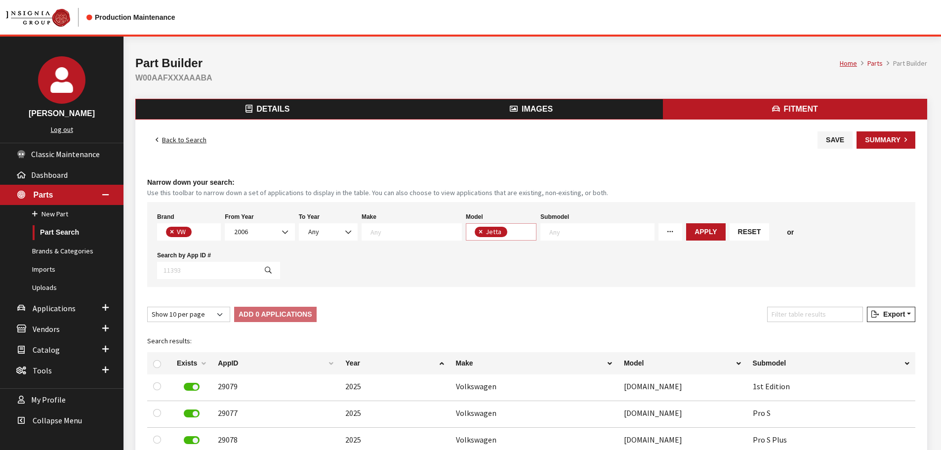
click at [506, 235] on span "× Jetta" at bounding box center [501, 231] width 71 height 17
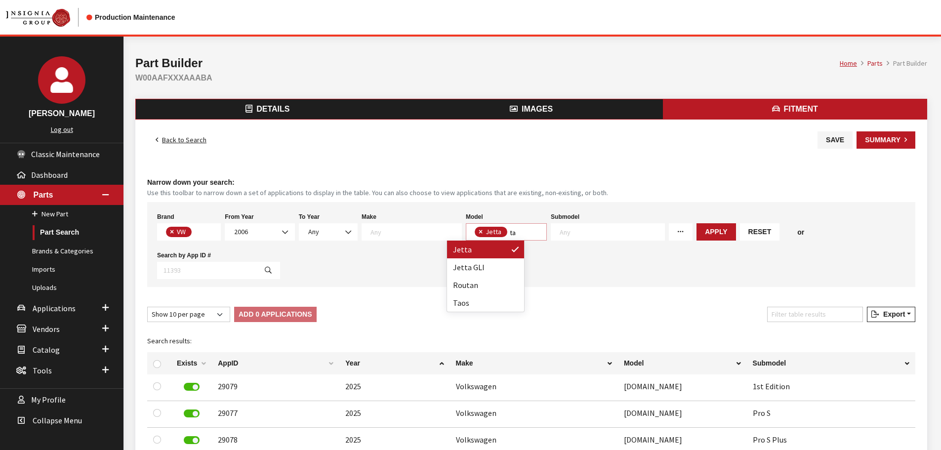
scroll to position [0, 0]
type textarea "ta"
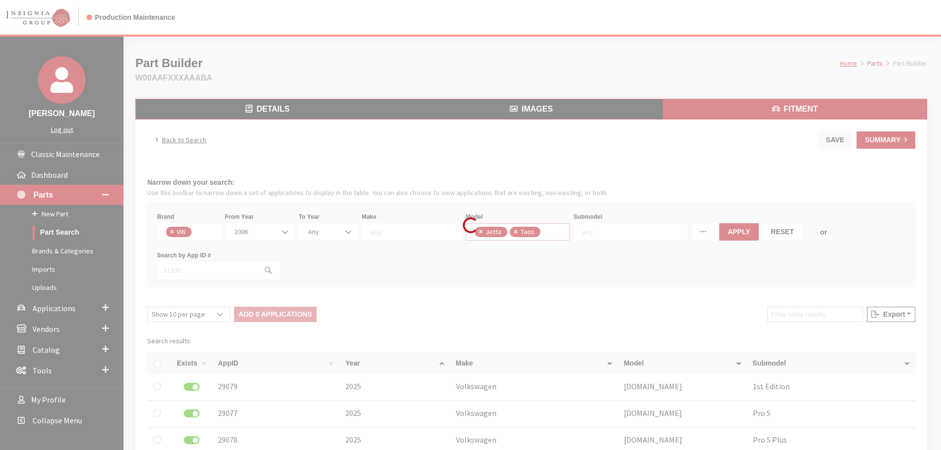
select select
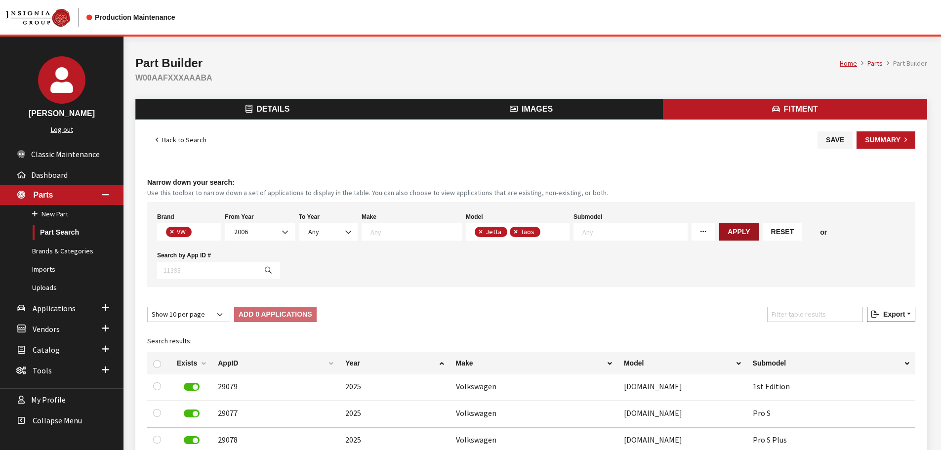
click at [719, 230] on button "Apply" at bounding box center [738, 231] width 39 height 17
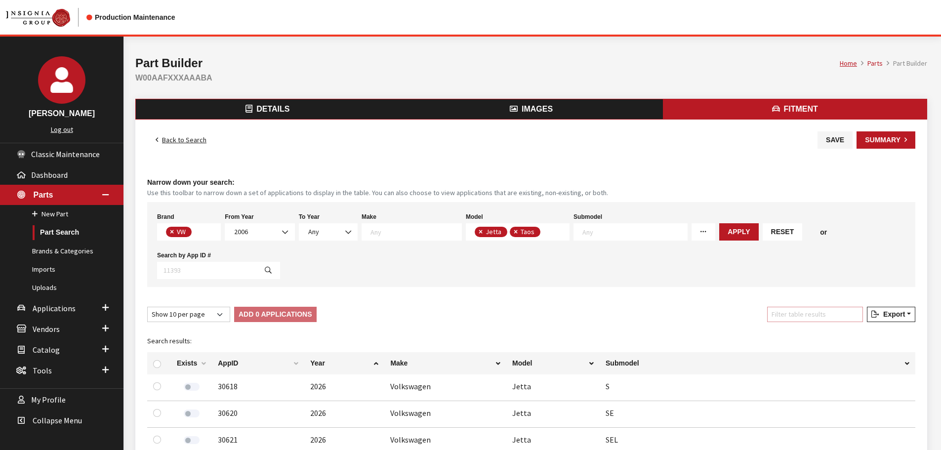
click at [817, 317] on input "Filter table results" at bounding box center [815, 314] width 96 height 15
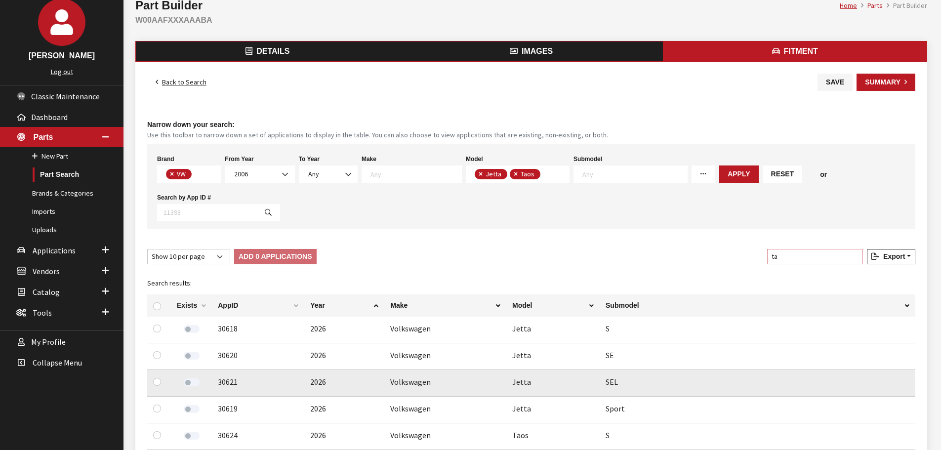
scroll to position [247, 0]
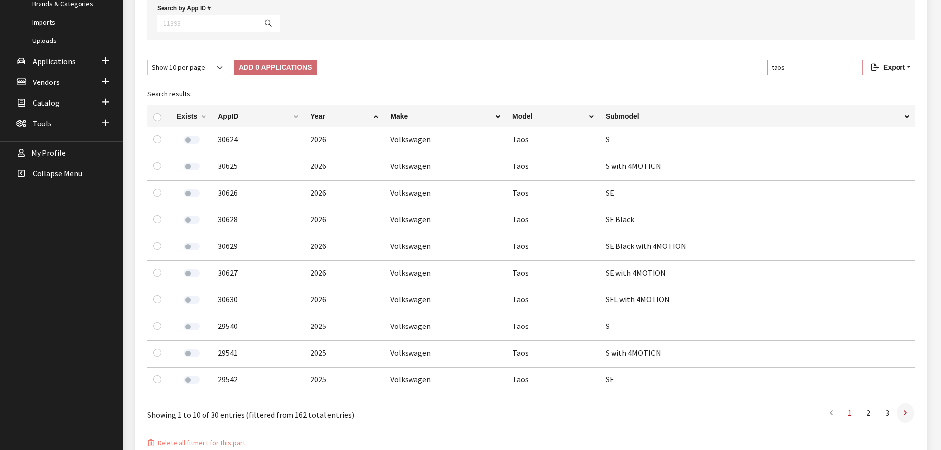
type input "taos"
click at [908, 413] on link at bounding box center [905, 413] width 17 height 20
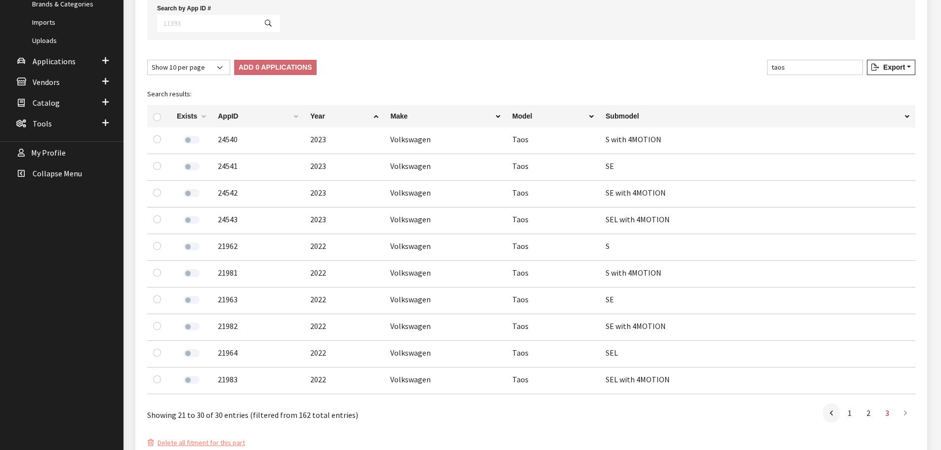
click at [908, 413] on li at bounding box center [906, 413] width 18 height 20
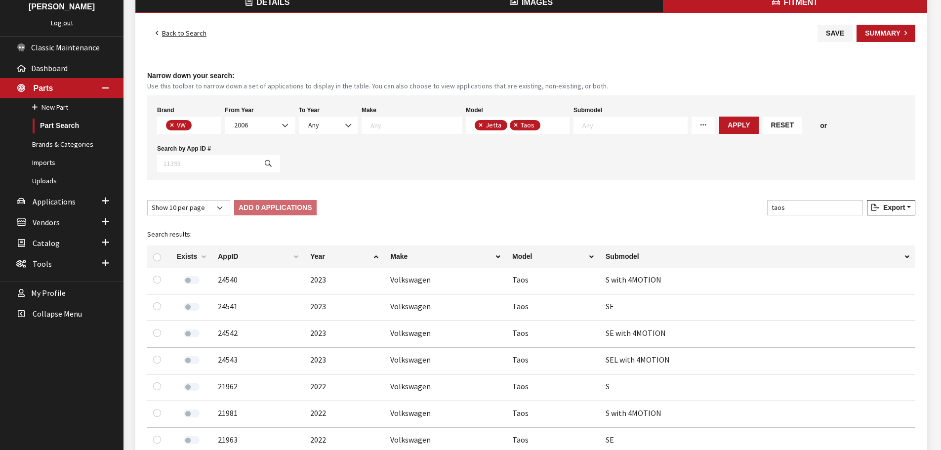
scroll to position [99, 0]
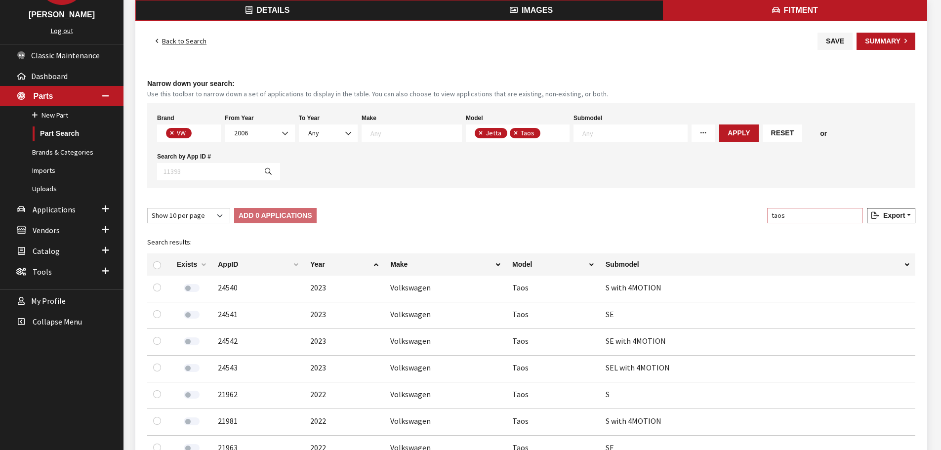
click at [859, 217] on input "taos" at bounding box center [815, 215] width 96 height 15
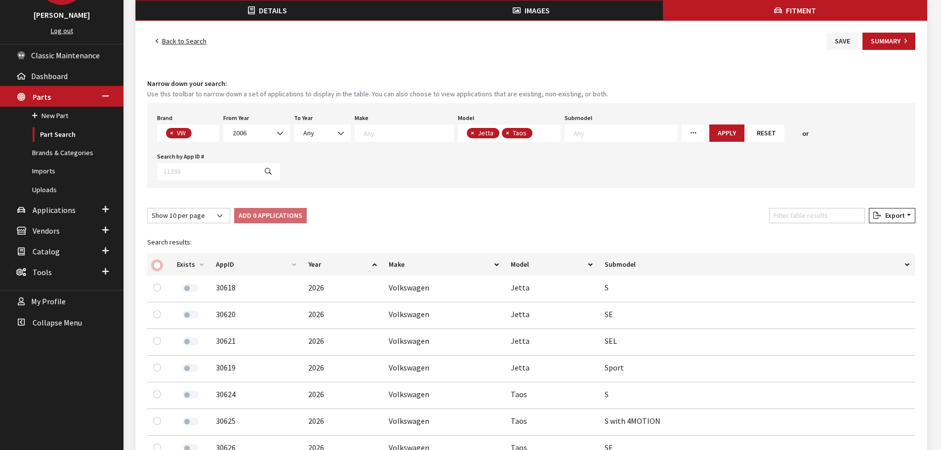
click input "checkbox"
checkbox input "true"
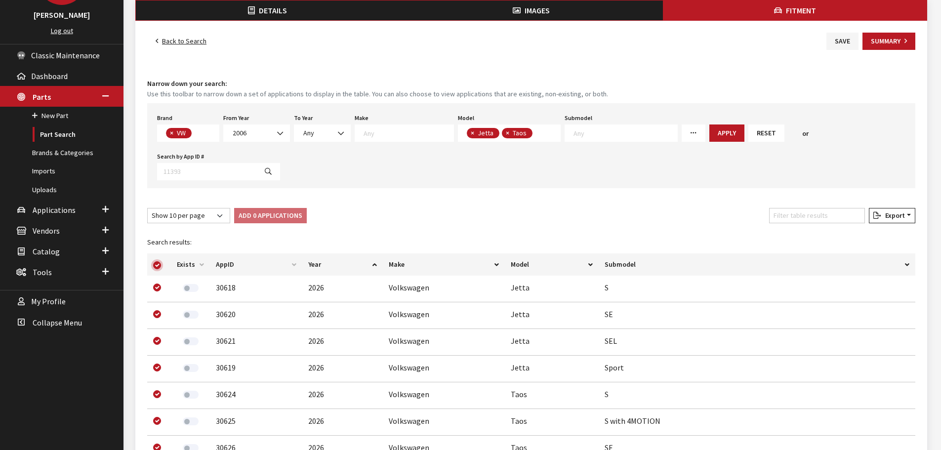
checkbox input "true"
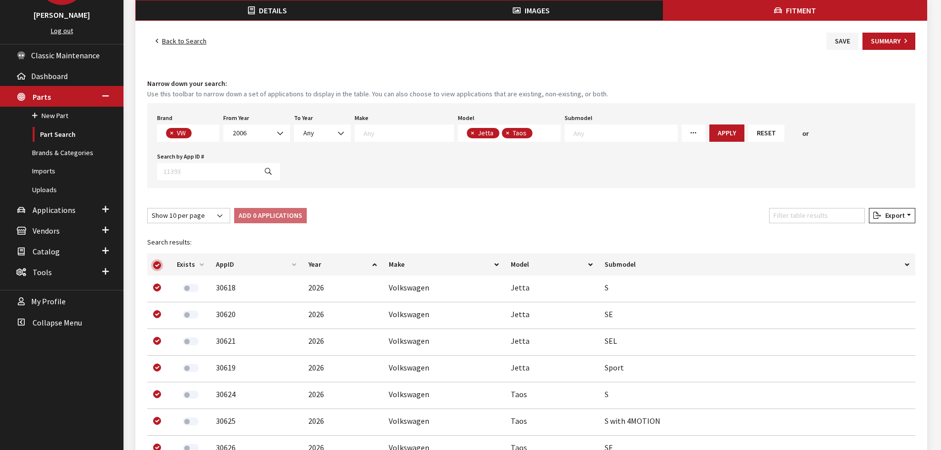
checkbox input "true"
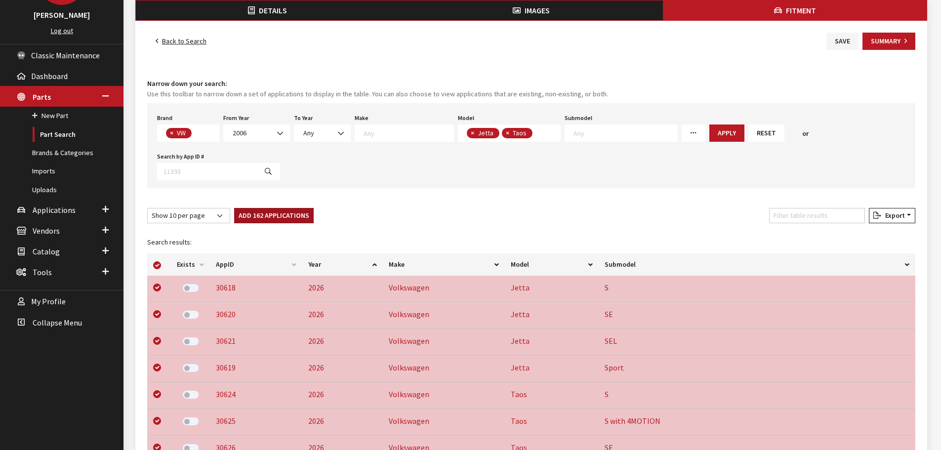
click button "Add 162 Applications"
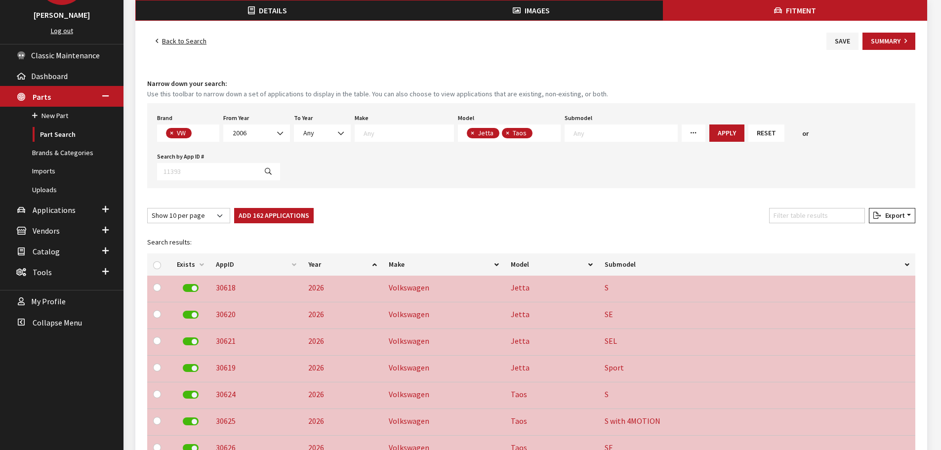
checkbox input "false"
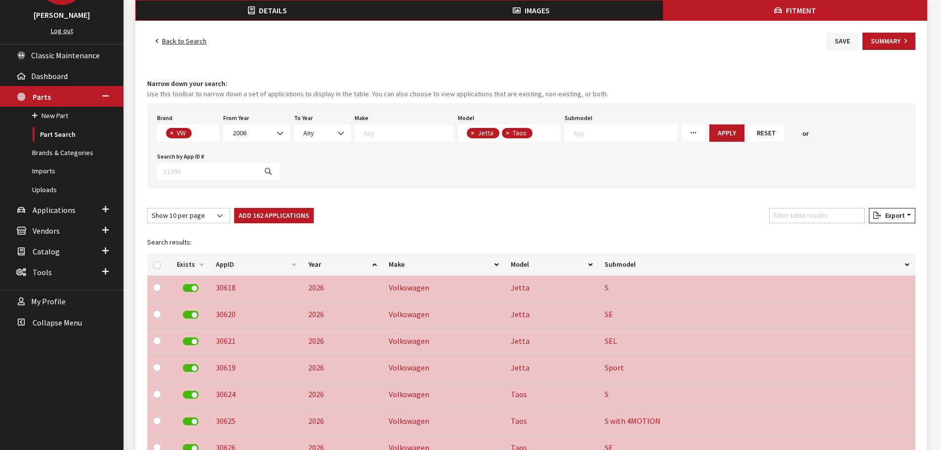
checkbox input "false"
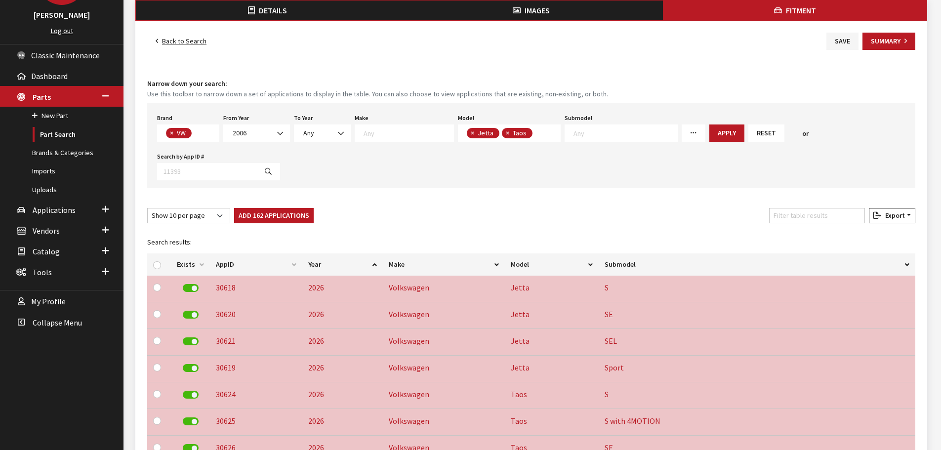
checkbox input "false"
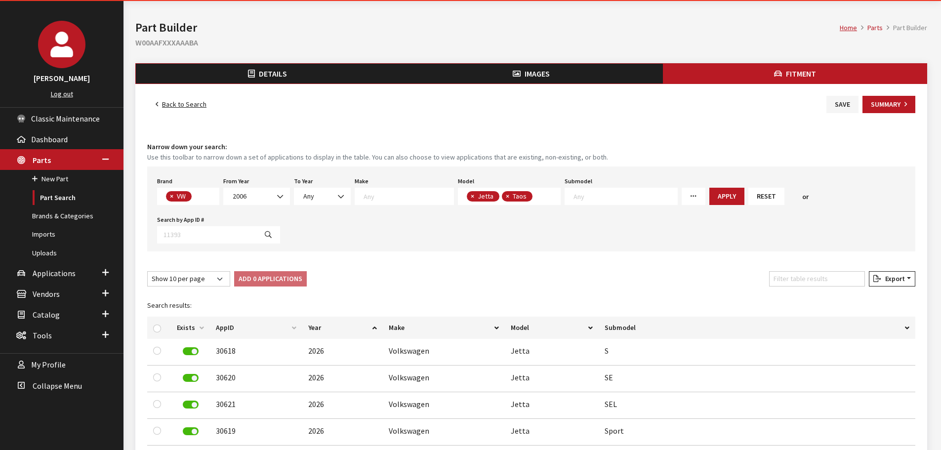
scroll to position [0, 0]
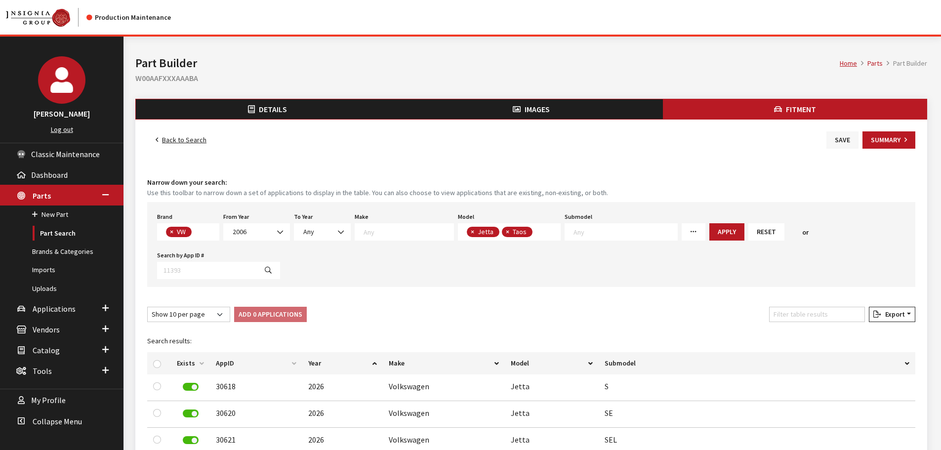
click button "Save"
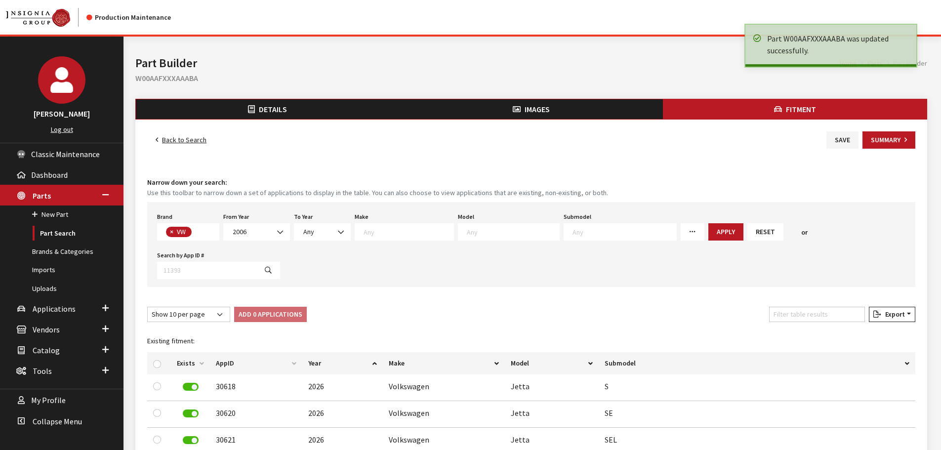
scroll to position [260, 0]
click at [176, 142] on link "Back to Search" at bounding box center [181, 139] width 68 height 17
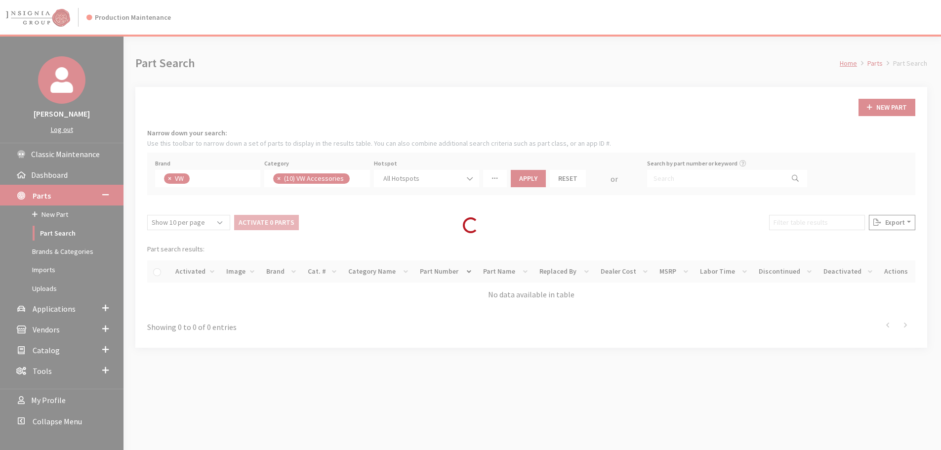
scroll to position [241, 0]
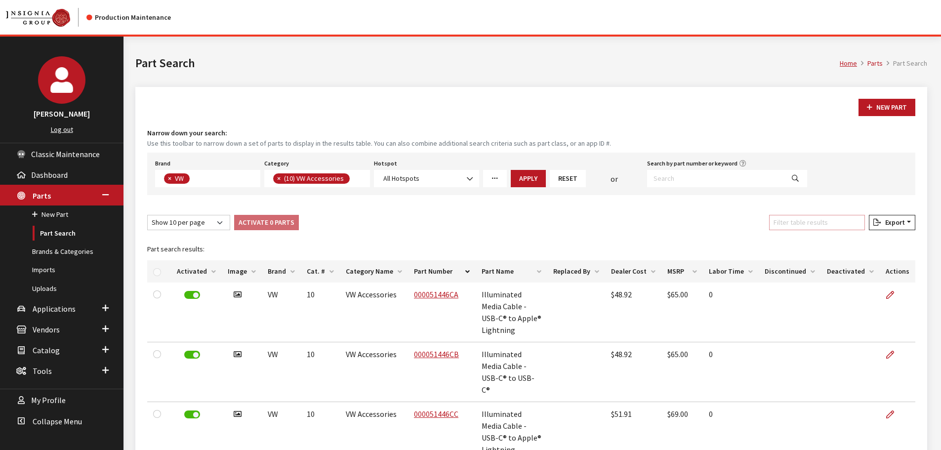
click at [829, 220] on input "Filter table results" at bounding box center [817, 222] width 96 height 15
paste input "W00AAGXXXAAABA"
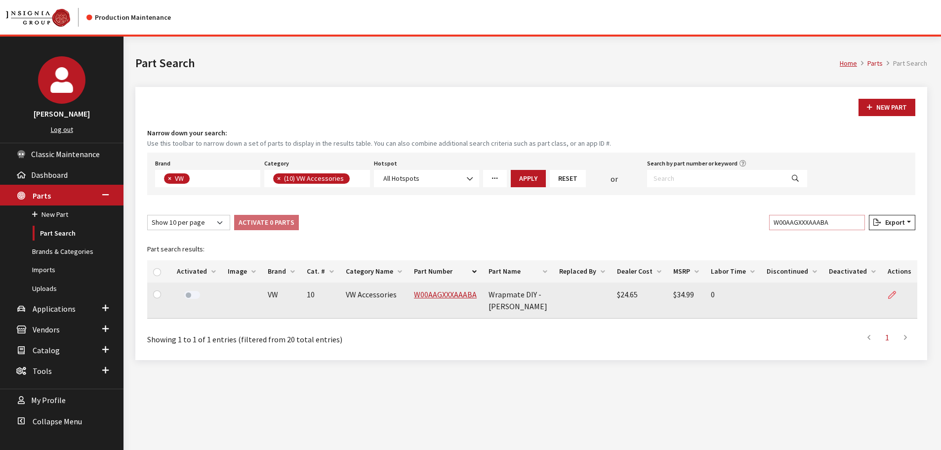
type input "W00AAGXXXAAABA"
click at [889, 298] on icon at bounding box center [892, 295] width 8 height 8
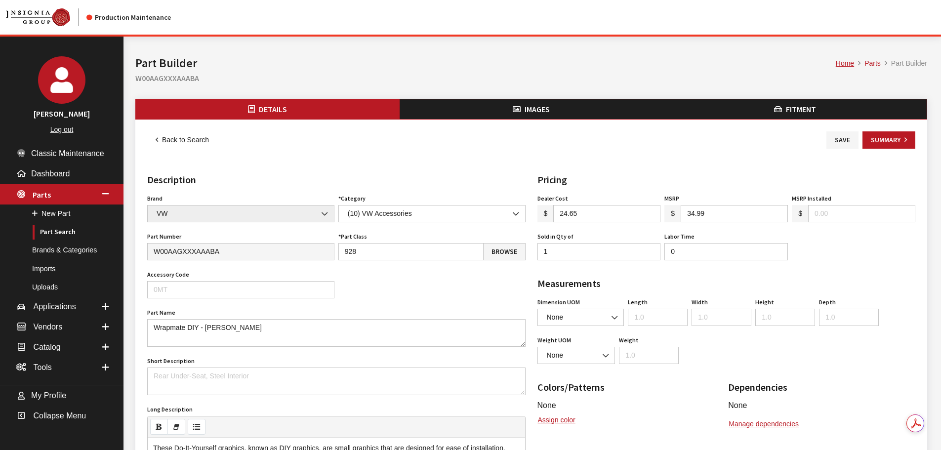
click at [523, 111] on button "Images" at bounding box center [531, 109] width 264 height 20
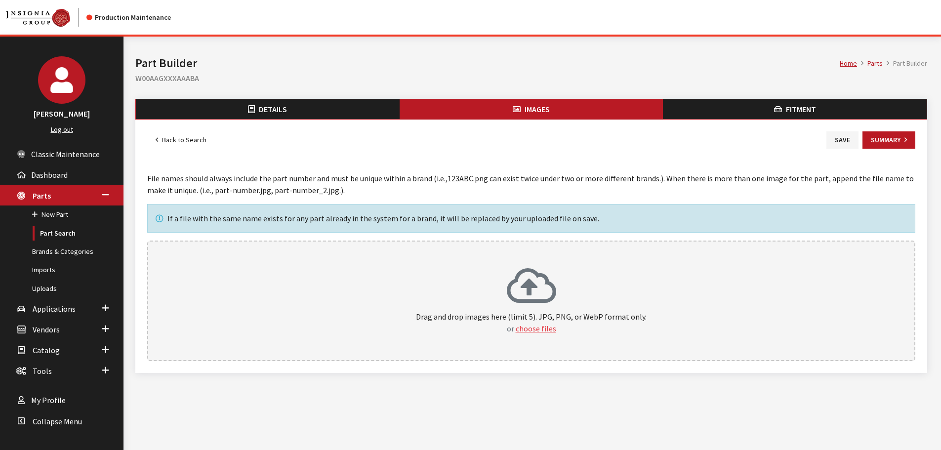
click at [526, 326] on button "choose files" at bounding box center [536, 328] width 40 height 12
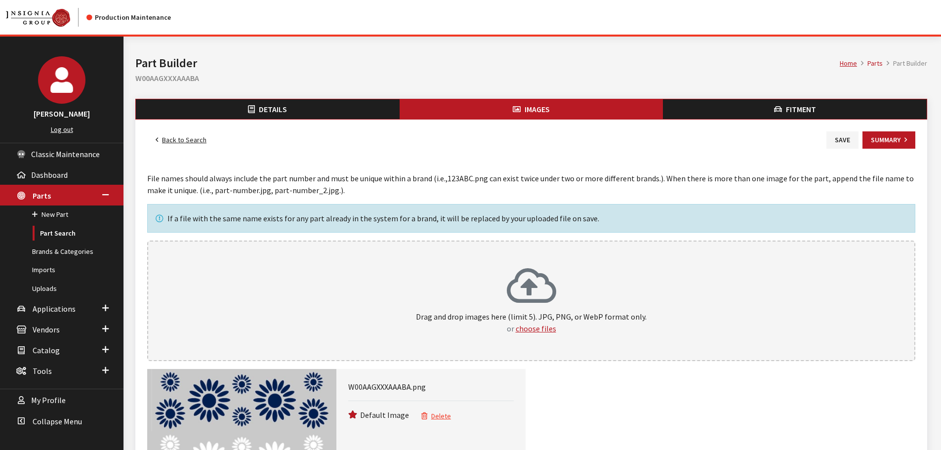
click at [784, 112] on button "Fitment" at bounding box center [795, 109] width 264 height 20
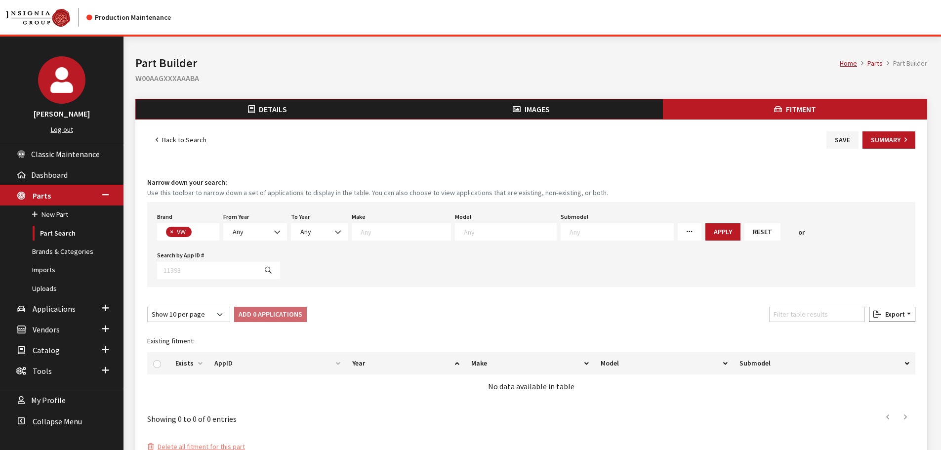
scroll to position [260, 0]
click at [246, 237] on span "Any" at bounding box center [255, 232] width 51 height 10
click at [490, 234] on textarea "Search" at bounding box center [510, 231] width 92 height 9
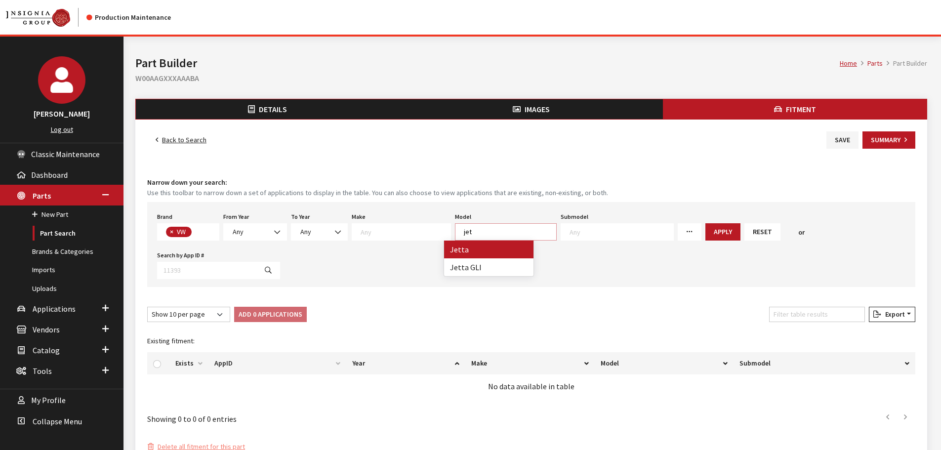
type textarea "jet"
select select "291"
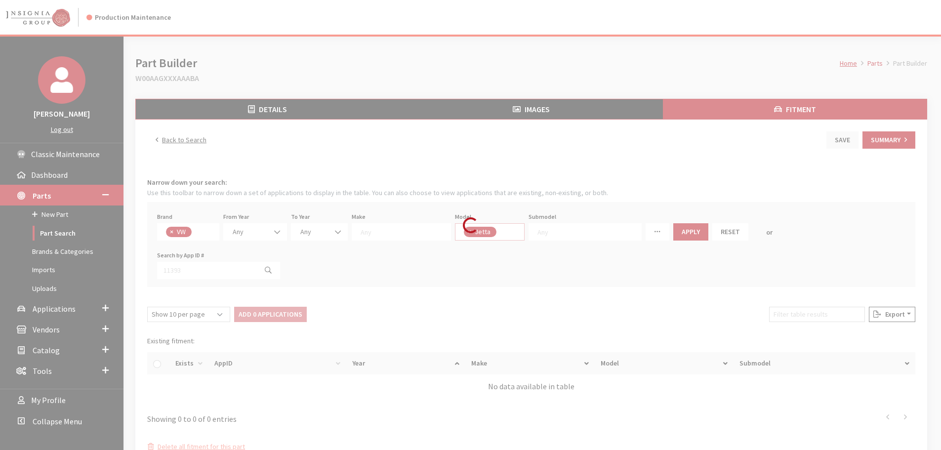
select select
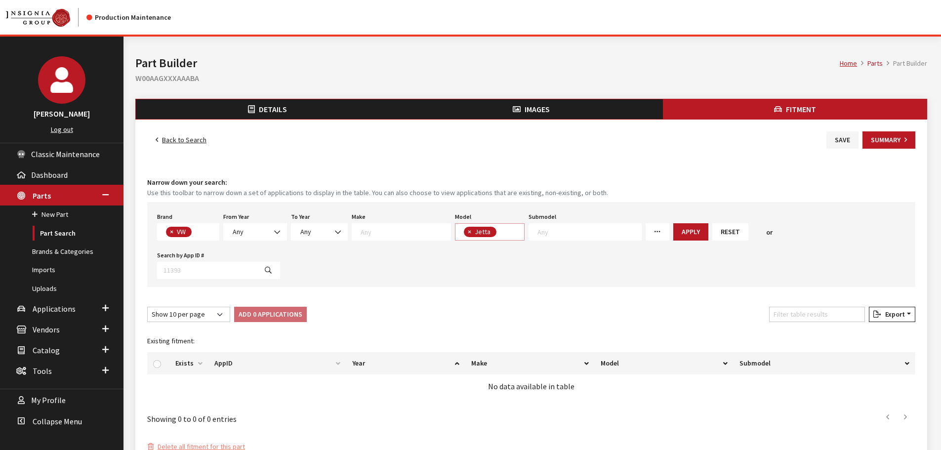
click at [499, 234] on textarea "Search" at bounding box center [501, 232] width 5 height 9
type textarea "bu"
select select "1401"
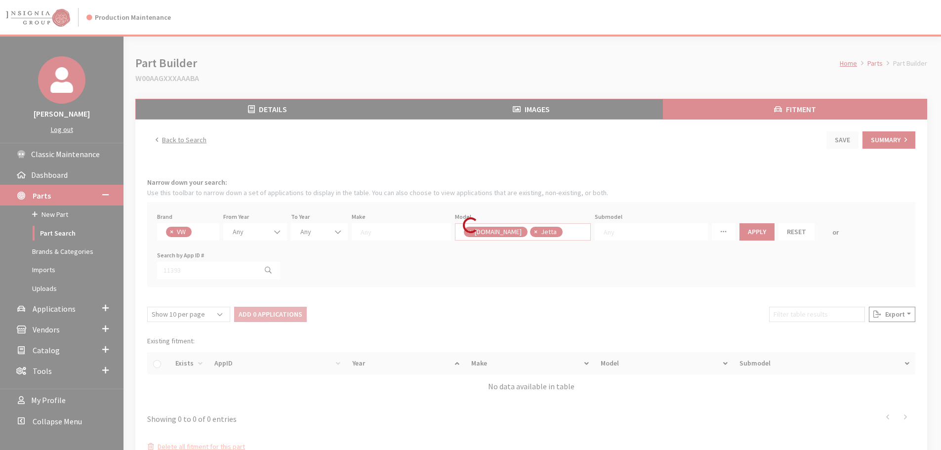
select select
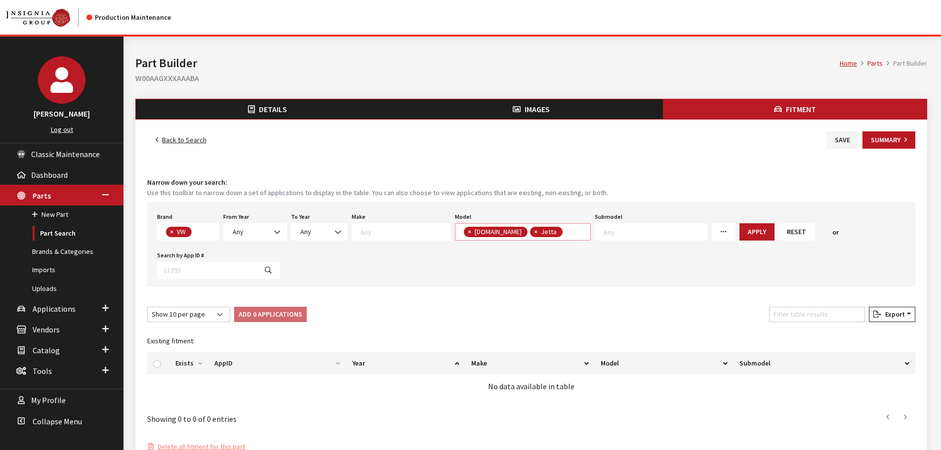
click at [535, 229] on span "× ID.Buzz × Jetta" at bounding box center [523, 231] width 136 height 17
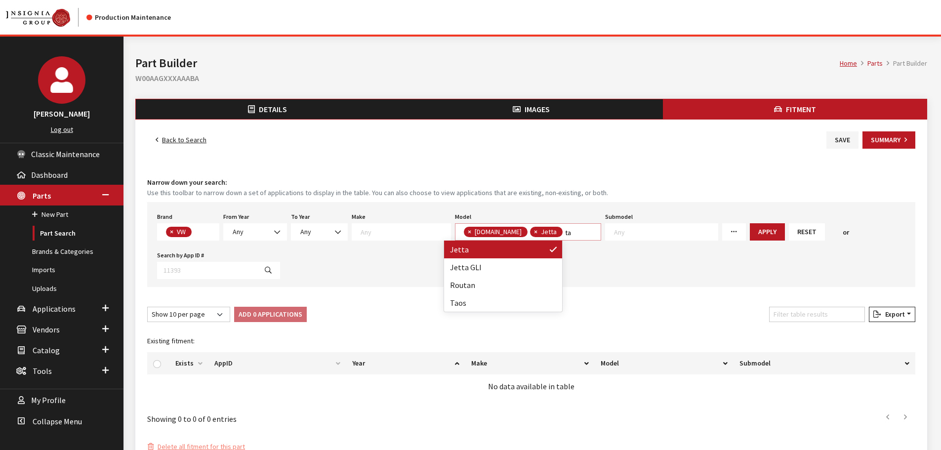
scroll to position [0, 0]
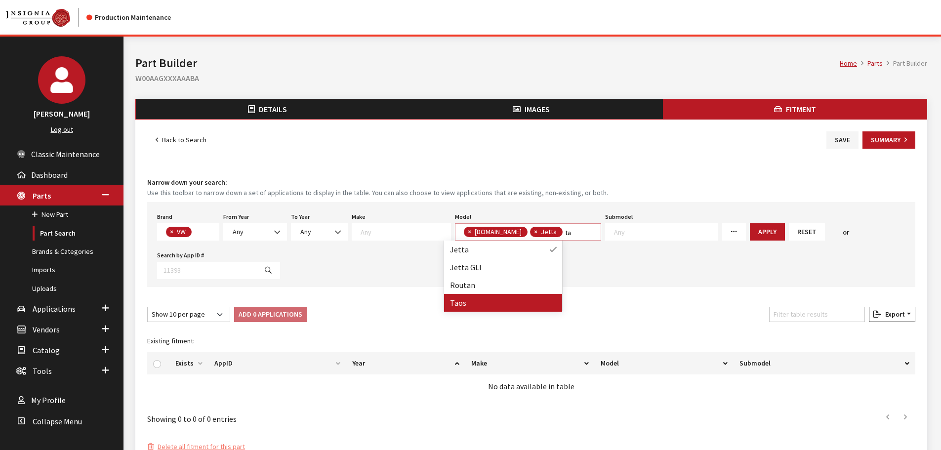
type textarea "ta"
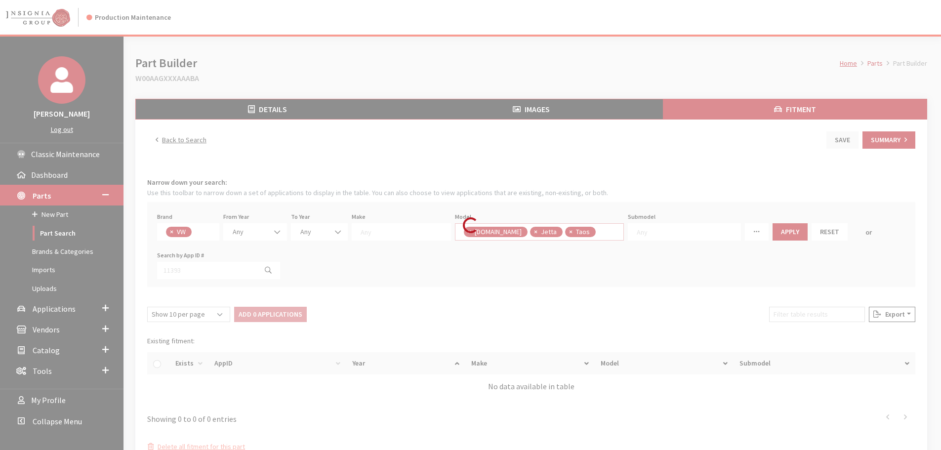
select select
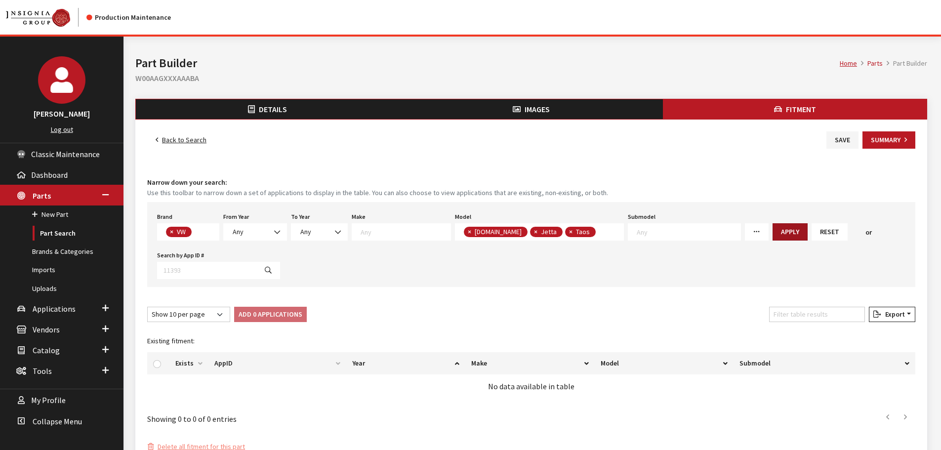
click at [772, 233] on button "Apply" at bounding box center [789, 231] width 35 height 17
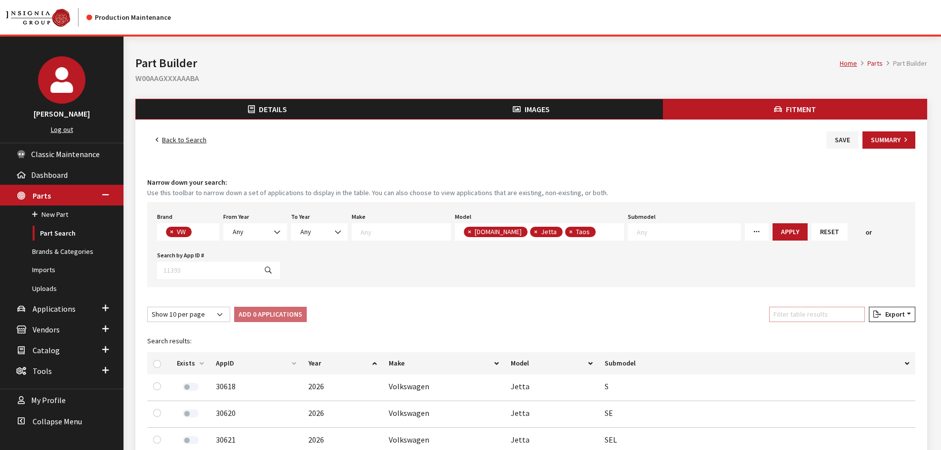
click at [825, 317] on input "Filter table results" at bounding box center [817, 314] width 96 height 15
type input "buzz"
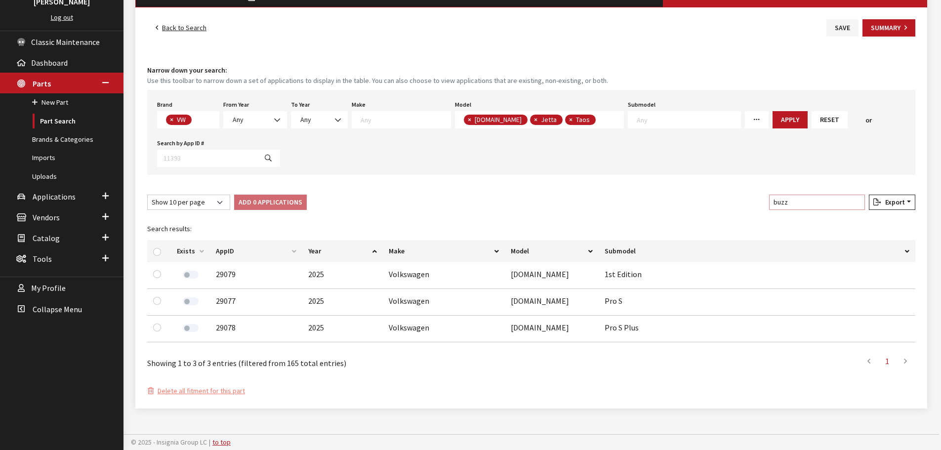
scroll to position [63, 0]
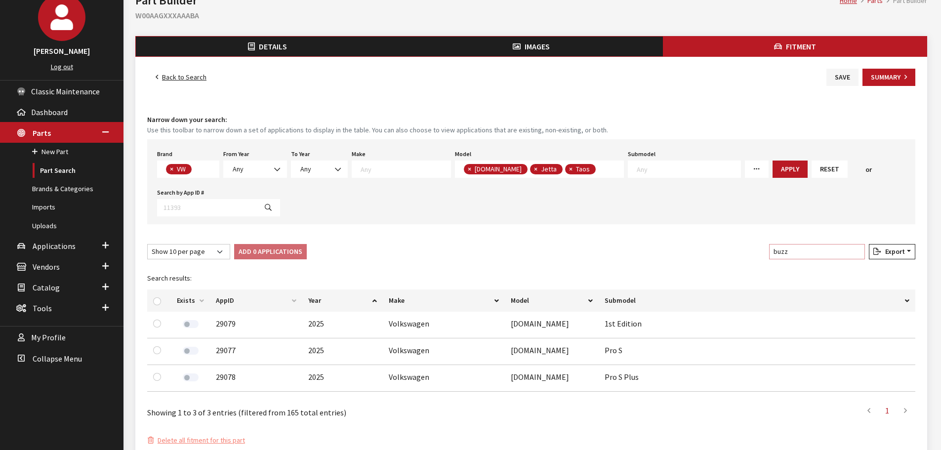
click at [855, 253] on input "buzz" at bounding box center [817, 251] width 96 height 15
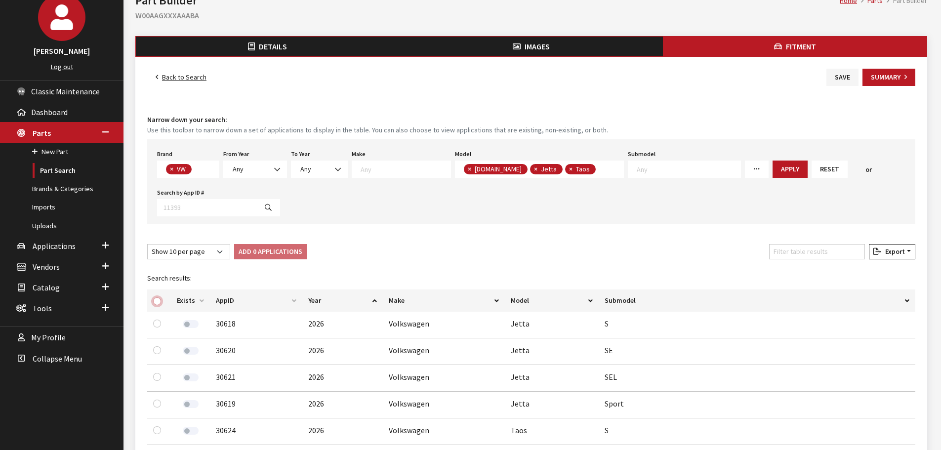
click at [155, 303] on input "checkbox" at bounding box center [157, 301] width 8 height 8
checkbox input "true"
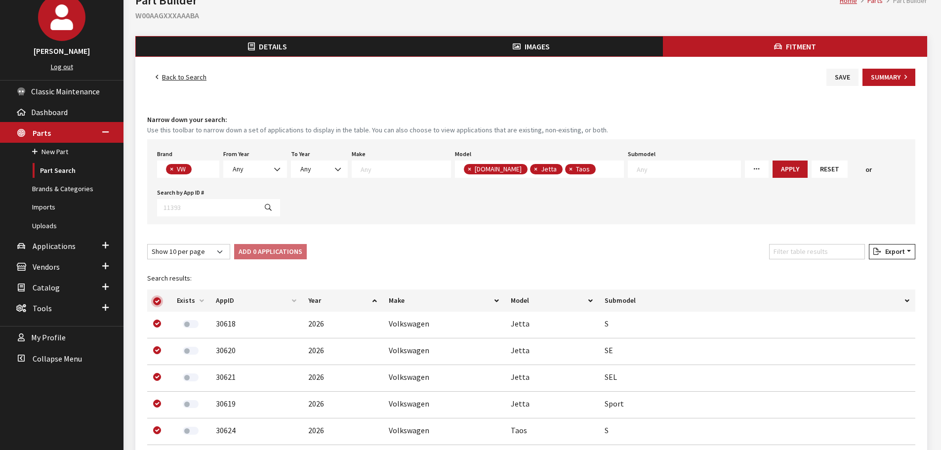
checkbox input "true"
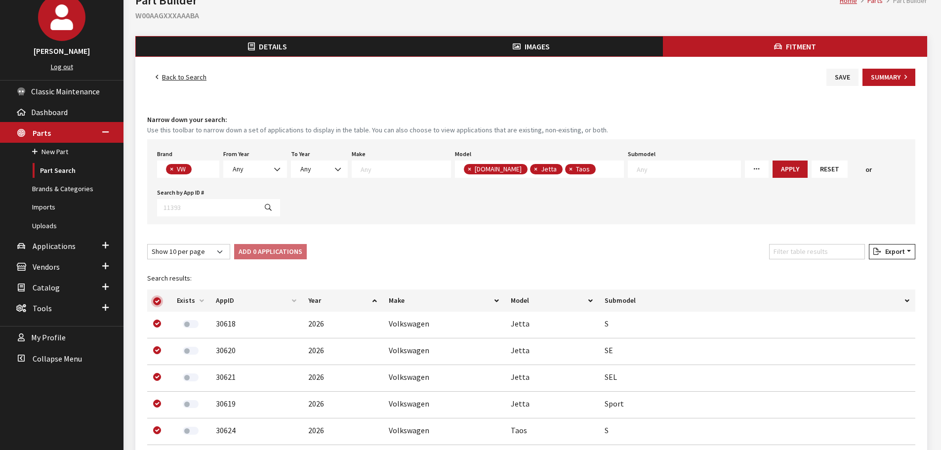
checkbox input "true"
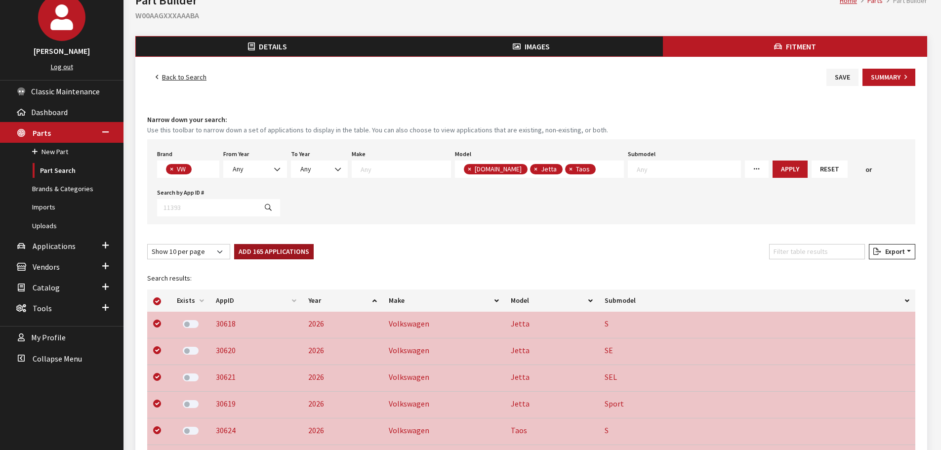
click at [267, 254] on button "Add 165 Applications" at bounding box center [274, 251] width 80 height 15
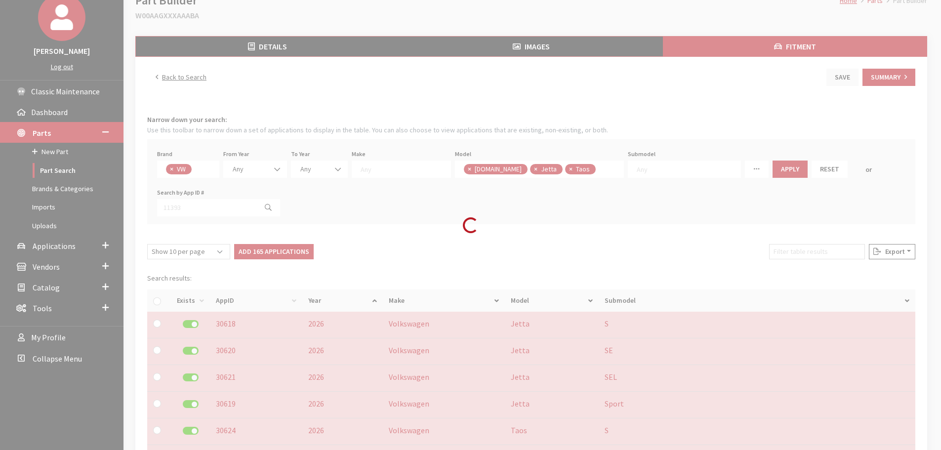
checkbox input "false"
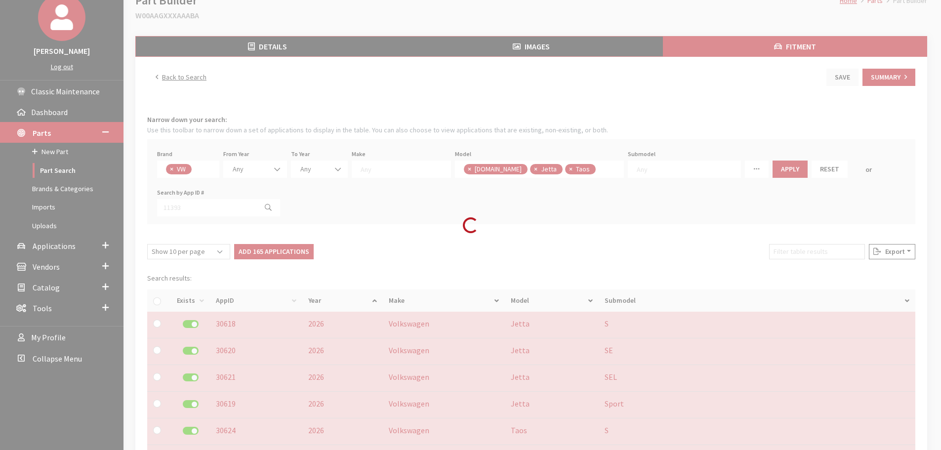
checkbox input "false"
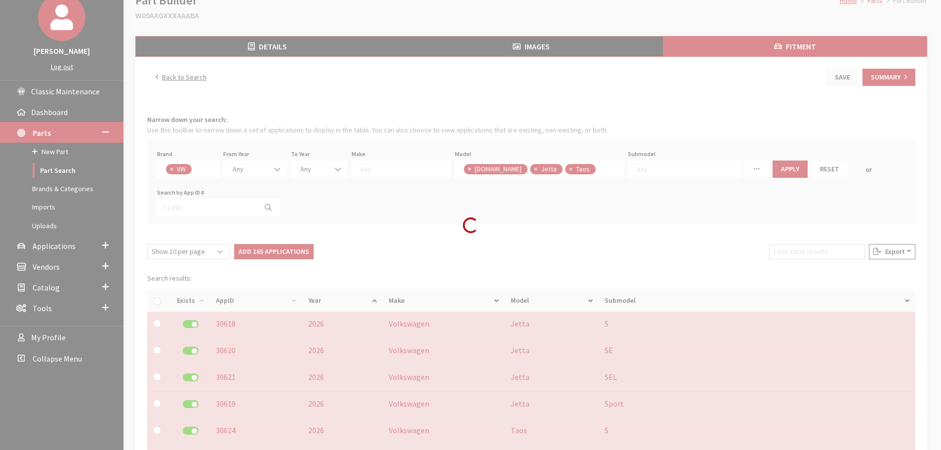
checkbox input "false"
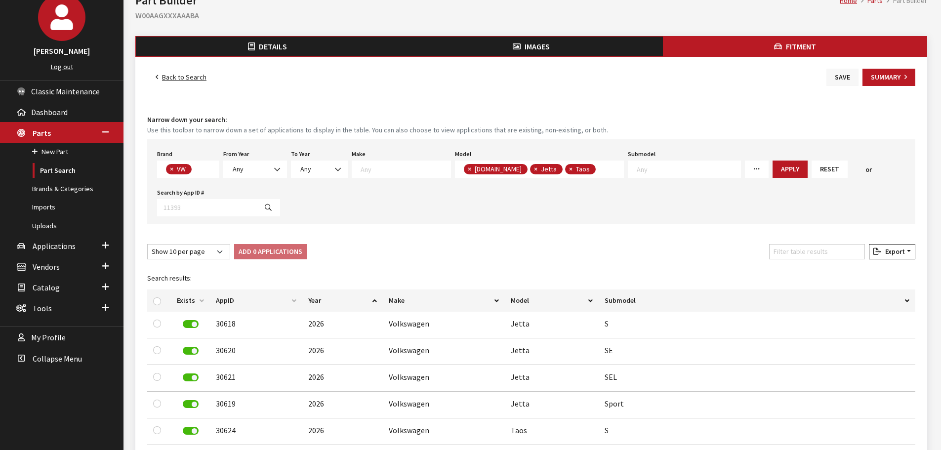
click at [841, 80] on button "Save" at bounding box center [842, 77] width 32 height 17
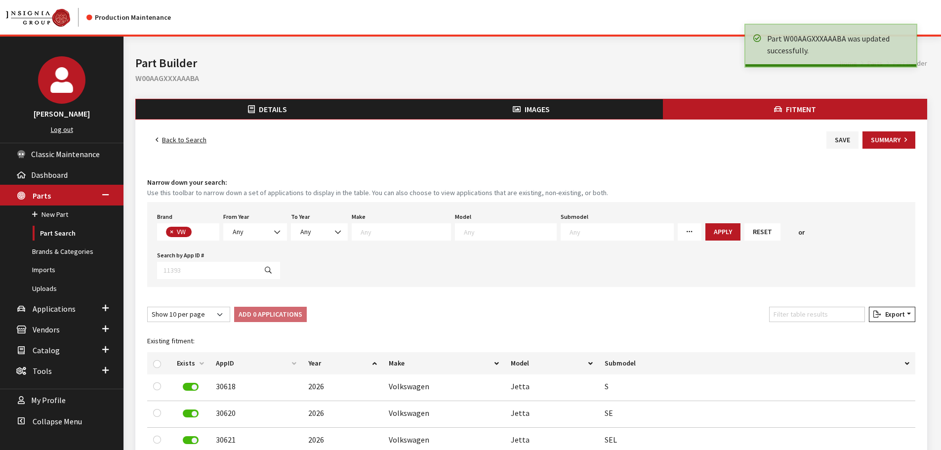
scroll to position [260, 0]
click at [178, 143] on link "Back to Search" at bounding box center [181, 139] width 68 height 17
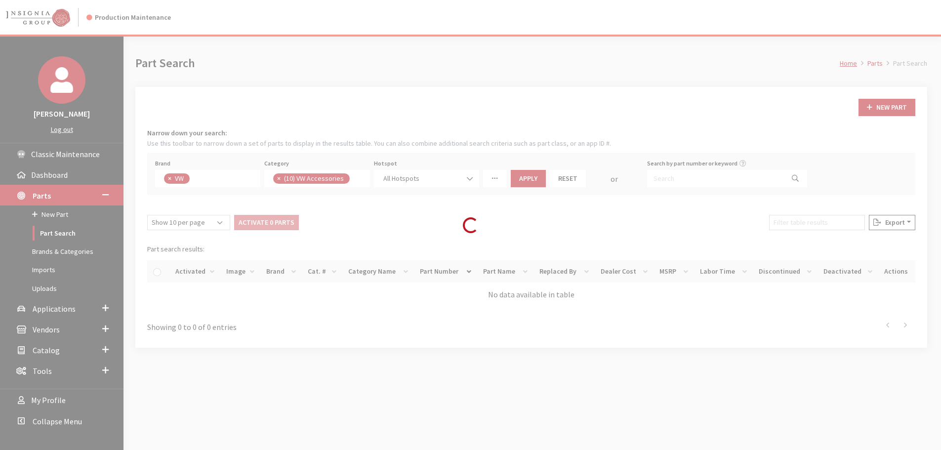
scroll to position [241, 0]
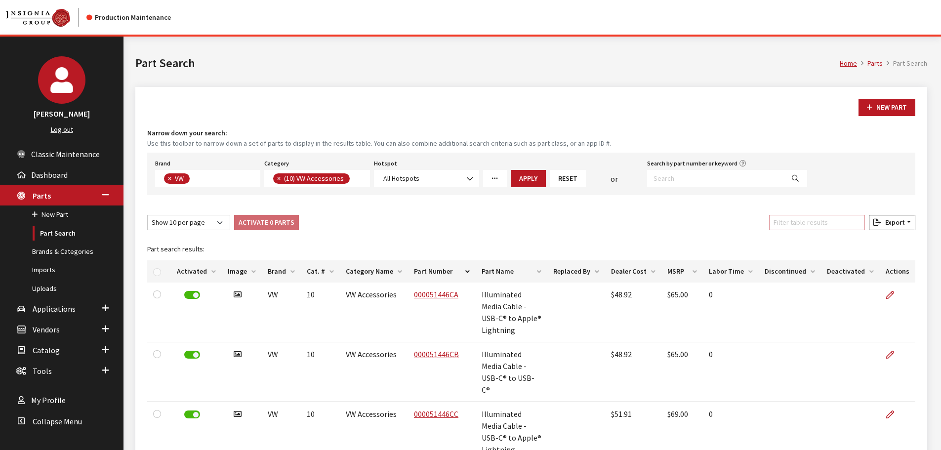
click at [798, 221] on input "Filter table results" at bounding box center [817, 222] width 96 height 15
paste input "W00AAHXXXAAABA"
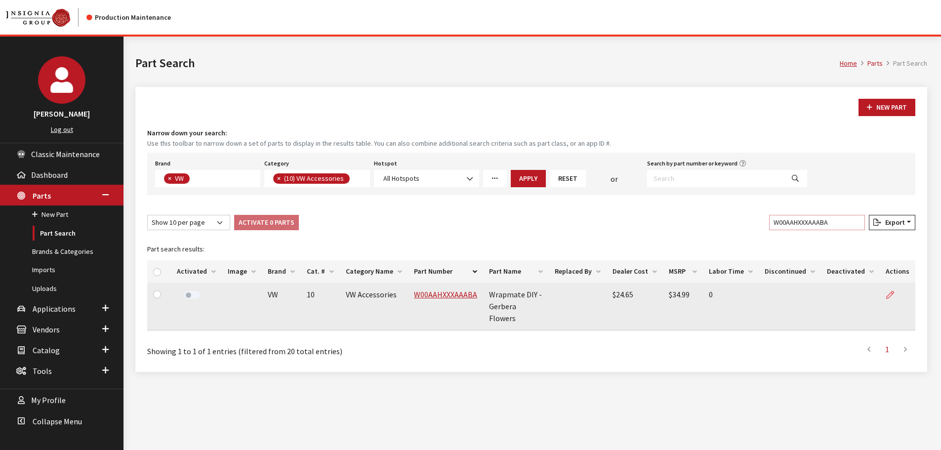
type input "W00AAHXXXAAABA"
click at [890, 294] on icon at bounding box center [890, 295] width 8 height 8
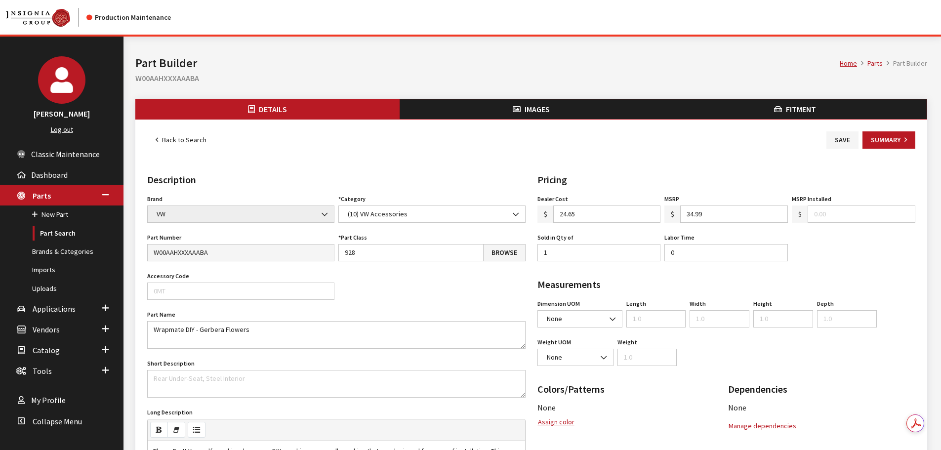
click at [543, 110] on span "Images" at bounding box center [536, 109] width 25 height 10
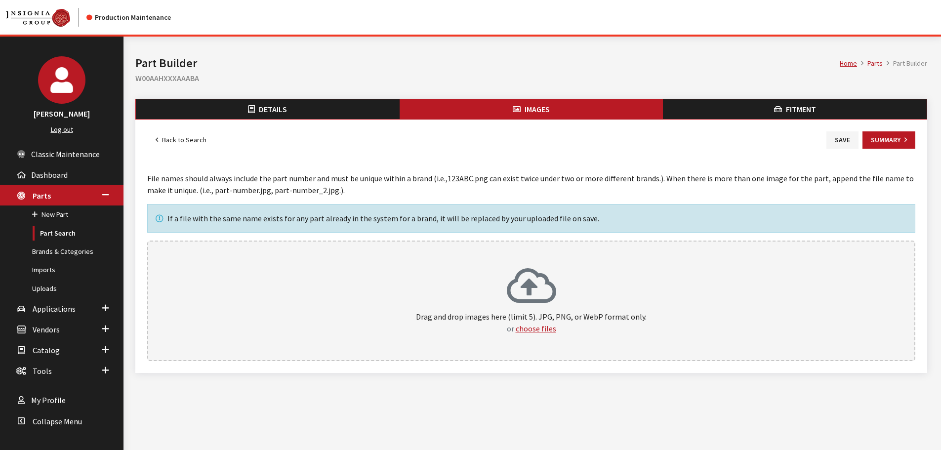
click at [504, 314] on p "Drag and drop images here (limit 5). JPG, PNG, or WebP format only. or choose f…" at bounding box center [531, 323] width 746 height 24
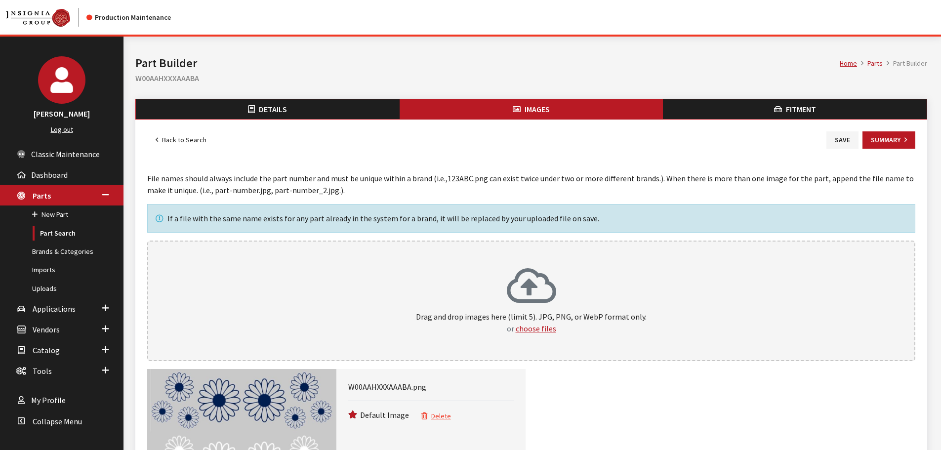
click at [801, 110] on span "Fitment" at bounding box center [801, 109] width 30 height 10
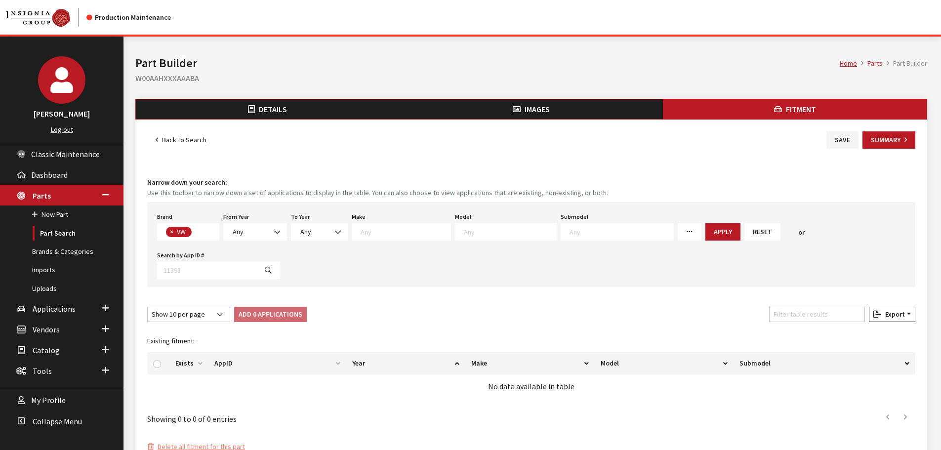
scroll to position [260, 0]
click at [464, 234] on textarea "Search" at bounding box center [510, 231] width 92 height 9
type textarea "[PERSON_NAME]"
select select "291"
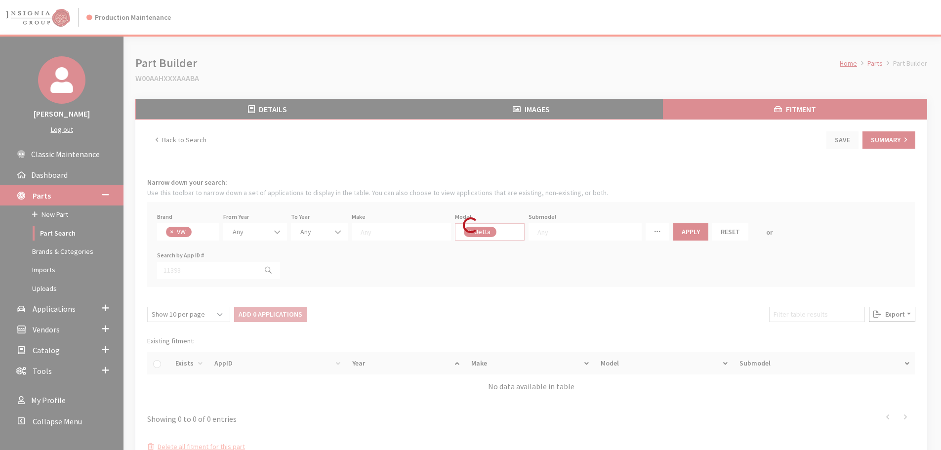
scroll to position [197, 0]
select select
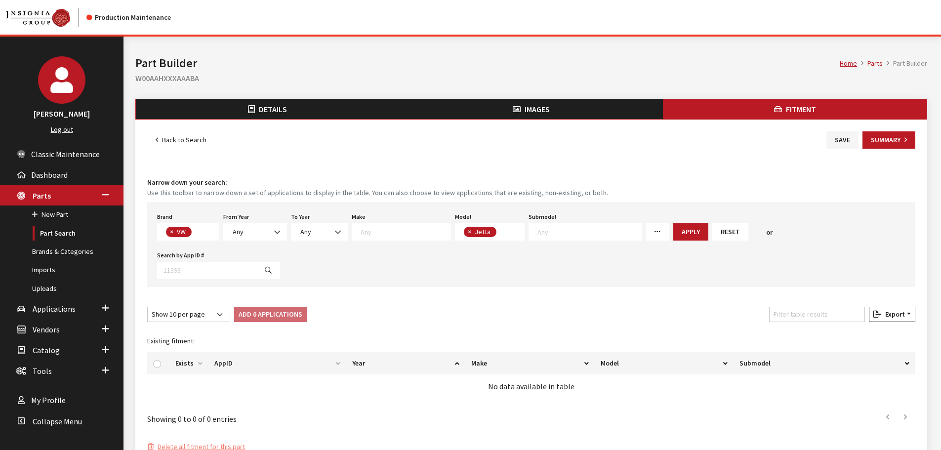
click at [498, 239] on span "× Jetta" at bounding box center [490, 231] width 70 height 17
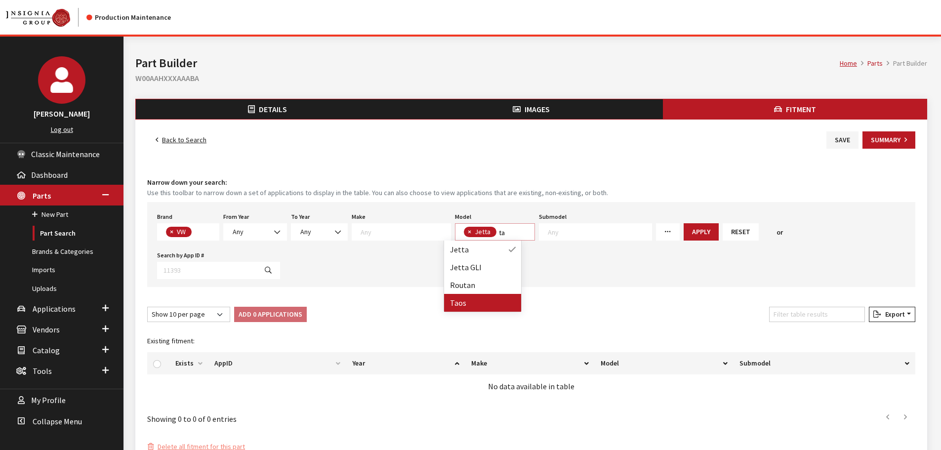
type textarea "ta"
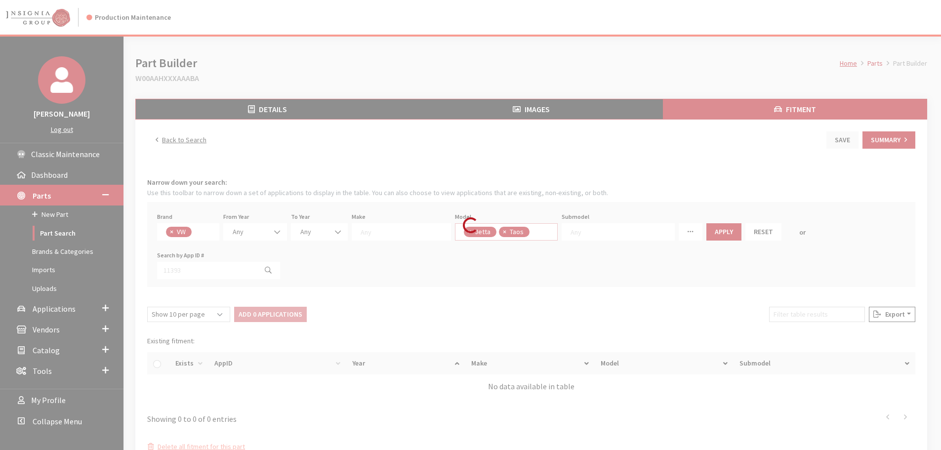
select select
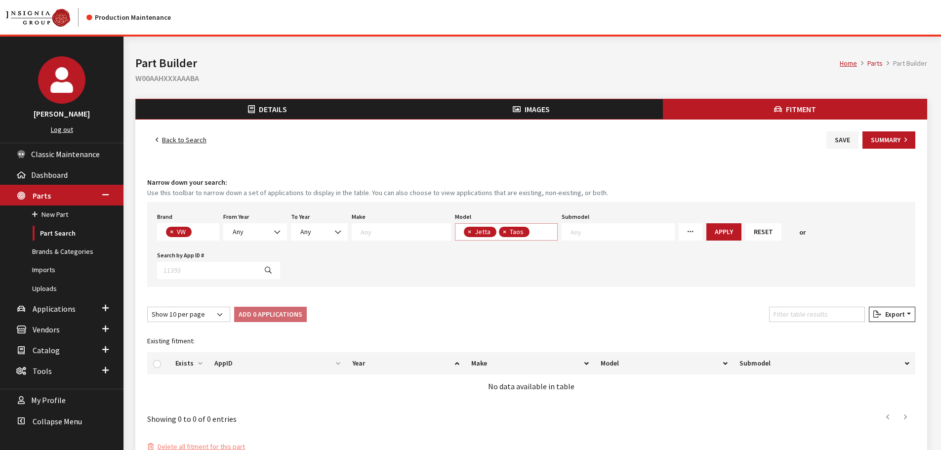
click at [531, 234] on span "× Jetta × Taos" at bounding box center [506, 231] width 103 height 17
type textarea "bu"
select select "1401"
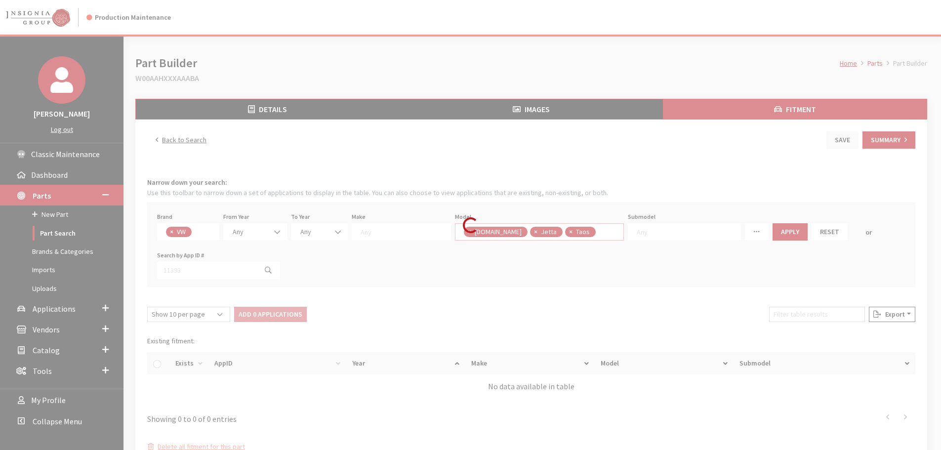
select select
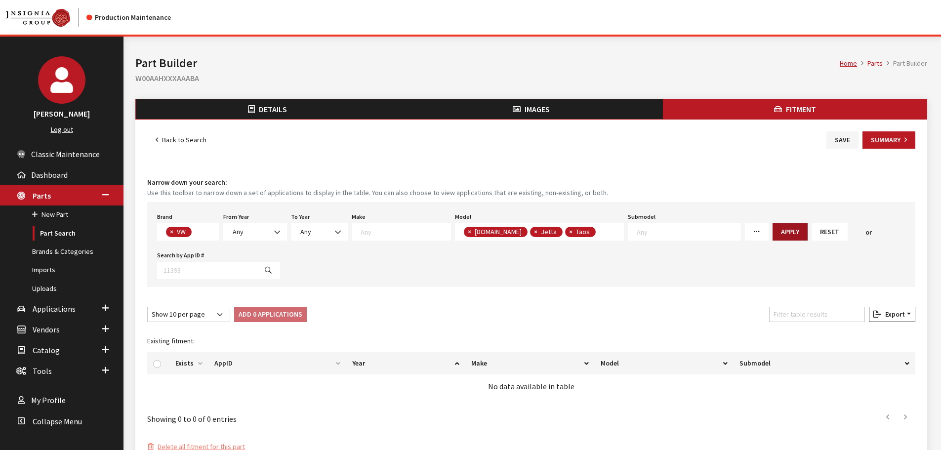
click at [772, 234] on button "Apply" at bounding box center [789, 231] width 35 height 17
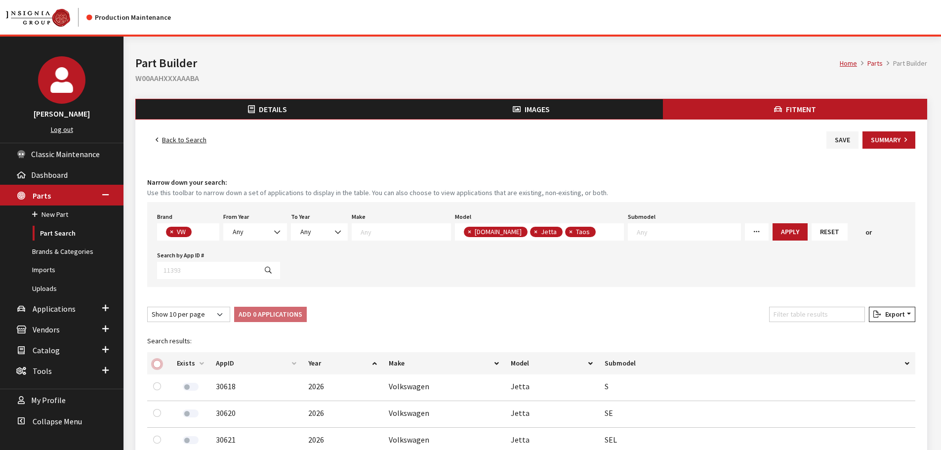
click at [158, 362] on input "checkbox" at bounding box center [157, 364] width 8 height 8
checkbox input "true"
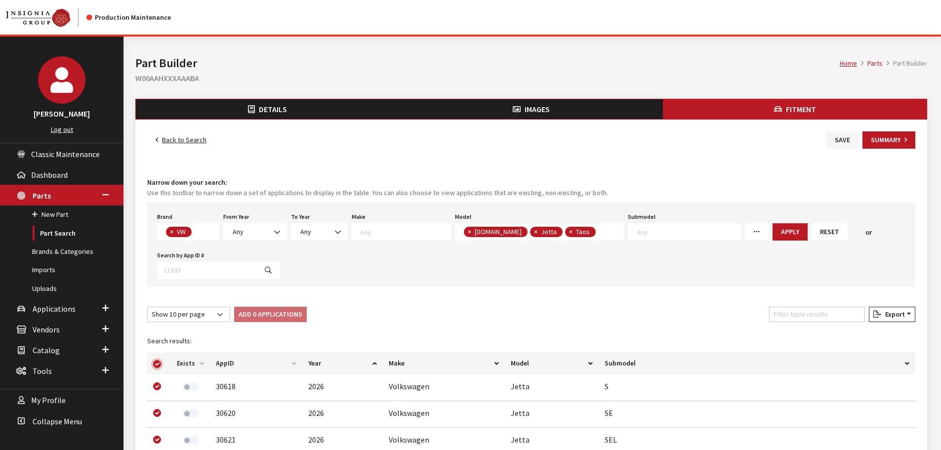
checkbox input "true"
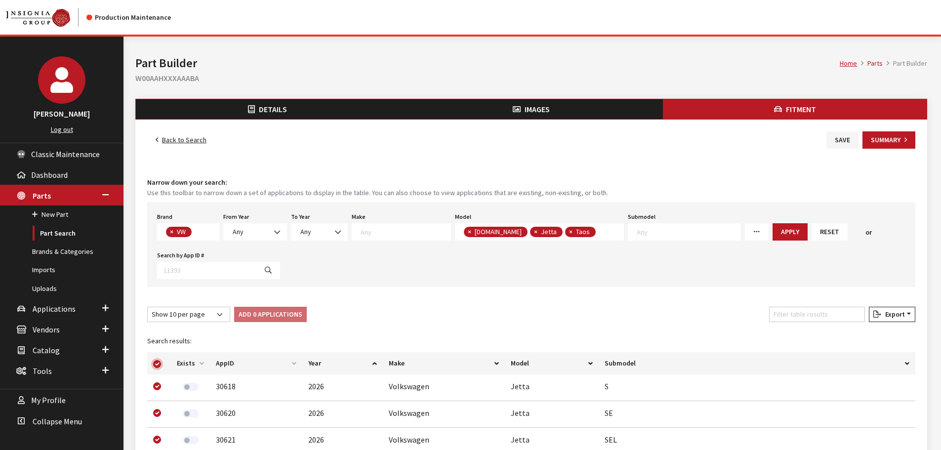
checkbox input "true"
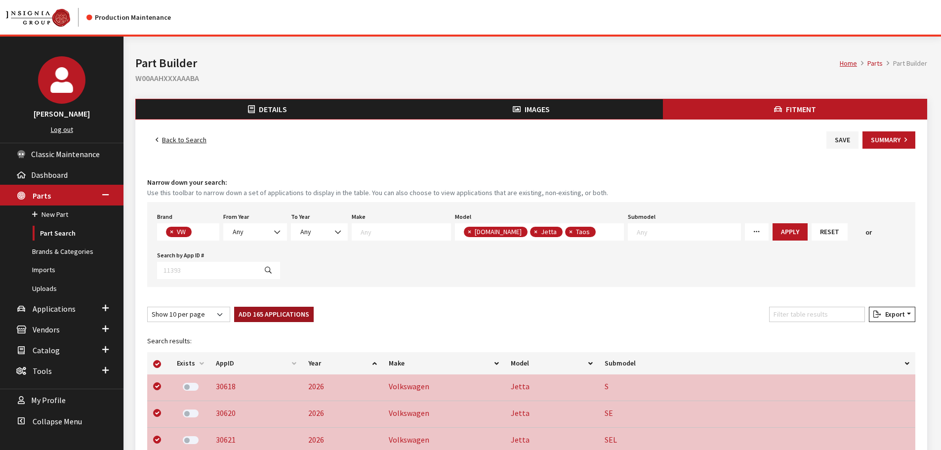
click at [262, 320] on button "Add 165 Applications" at bounding box center [274, 314] width 80 height 15
checkbox input "false"
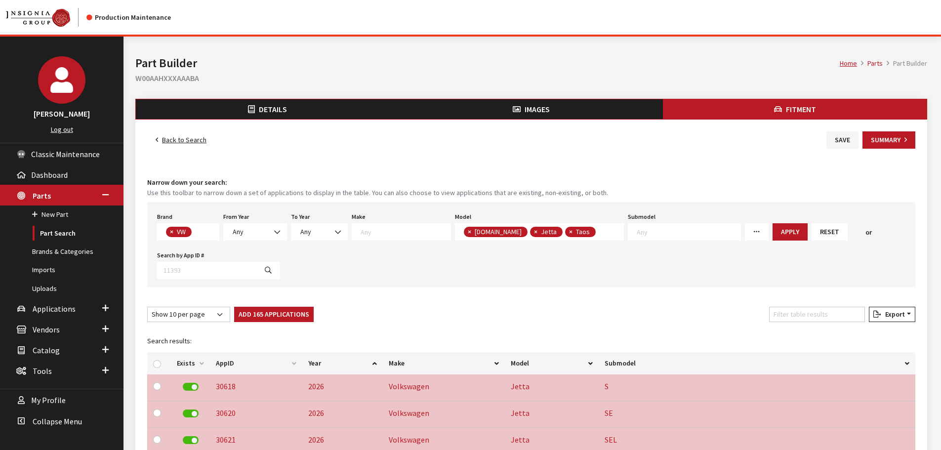
checkbox input "false"
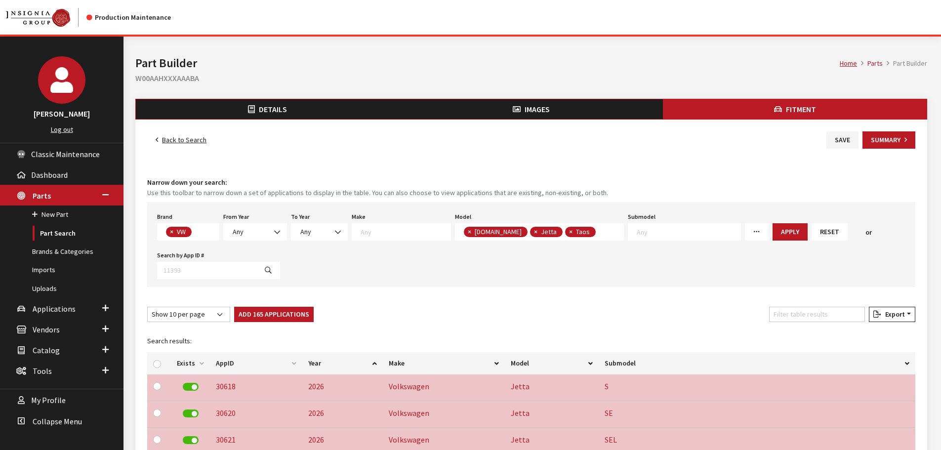
checkbox input "false"
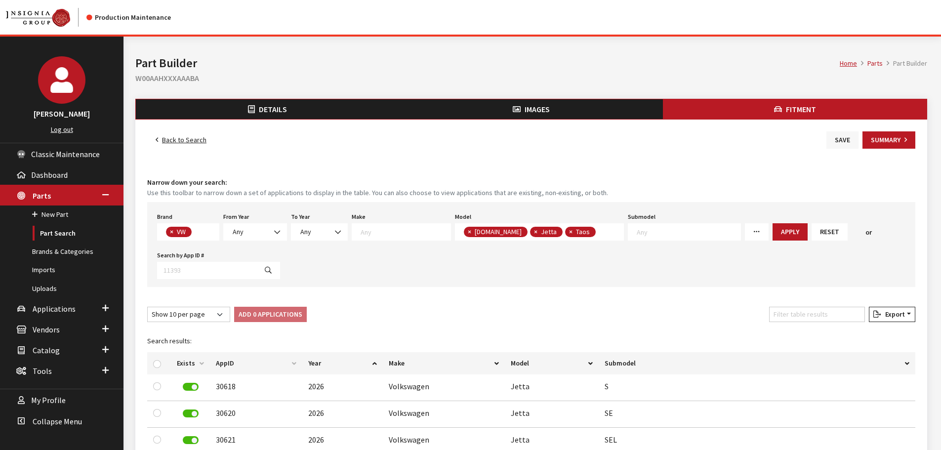
click at [840, 144] on button "Save" at bounding box center [842, 139] width 32 height 17
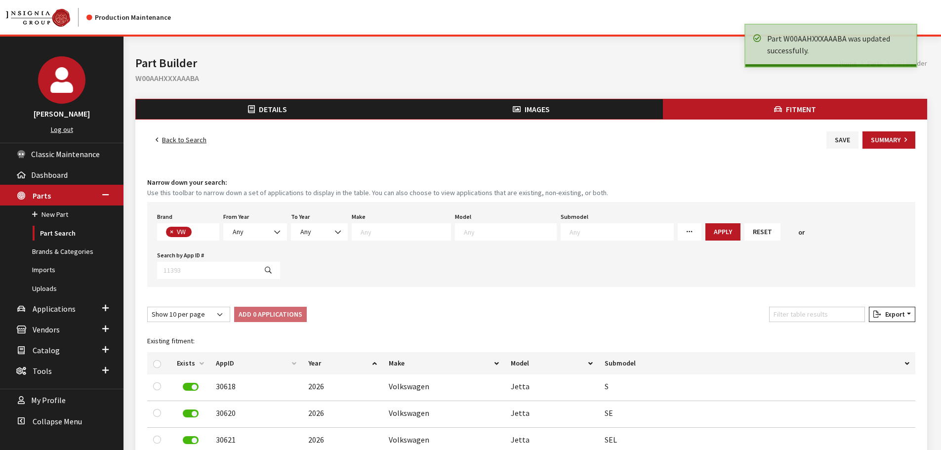
scroll to position [260, 0]
click at [183, 140] on link "Back to Search" at bounding box center [181, 139] width 68 height 17
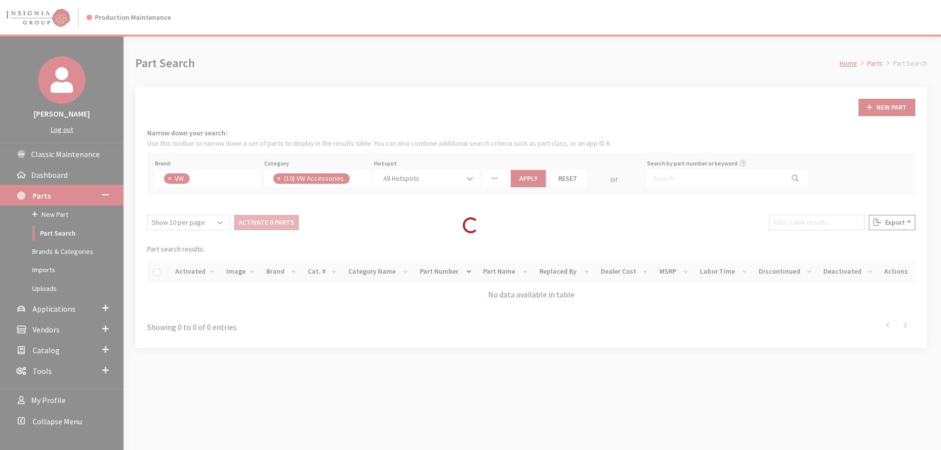
scroll to position [241, 0]
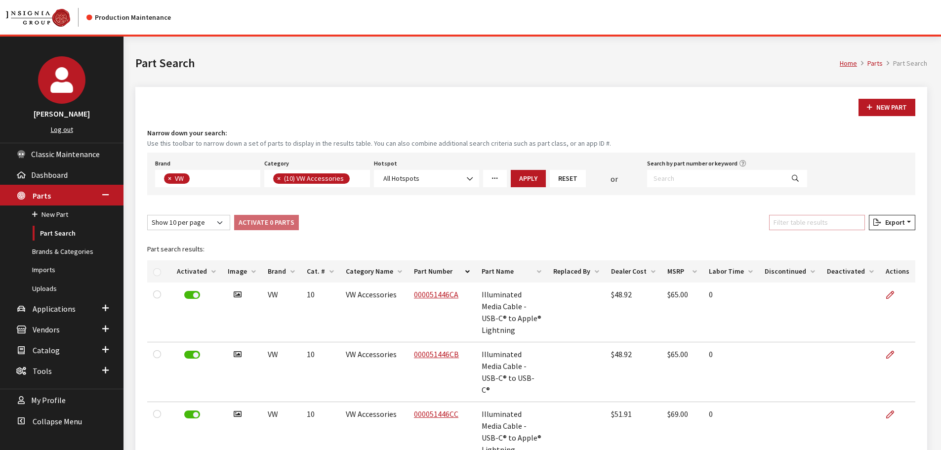
click at [797, 223] on input "Filter table results" at bounding box center [817, 222] width 96 height 15
paste input "W00AAIXXXAAABA"
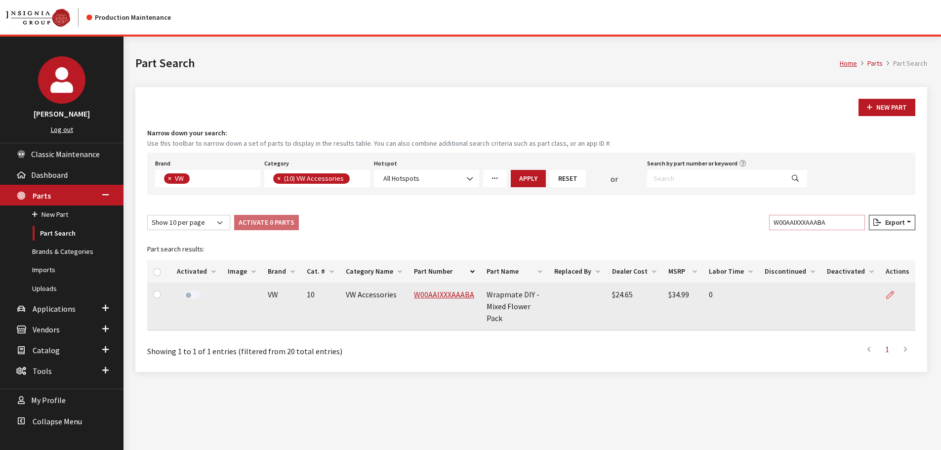
type input "W00AAIXXXAAABA"
click at [887, 298] on icon at bounding box center [890, 295] width 8 height 8
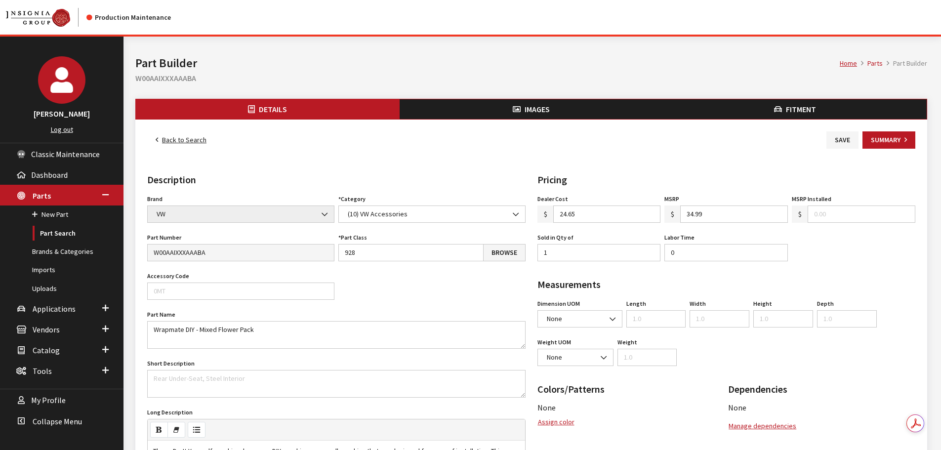
click at [527, 112] on span "Images" at bounding box center [536, 109] width 25 height 10
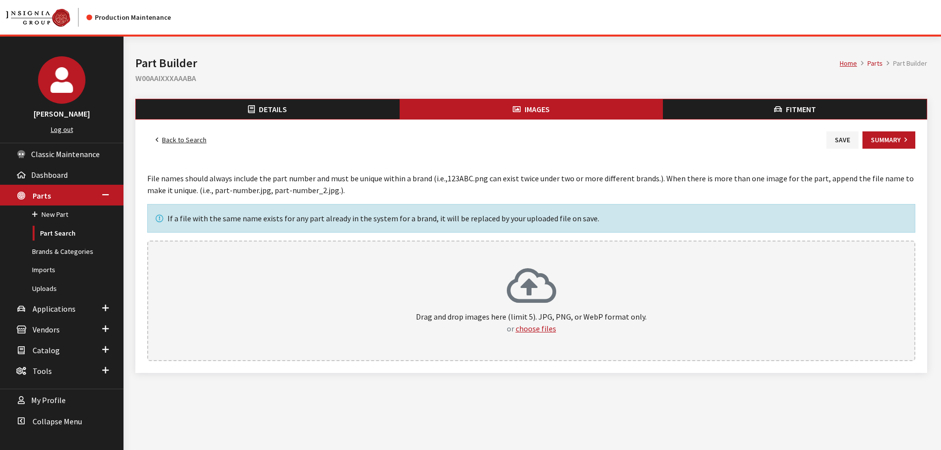
click at [525, 299] on icon at bounding box center [531, 287] width 49 height 40
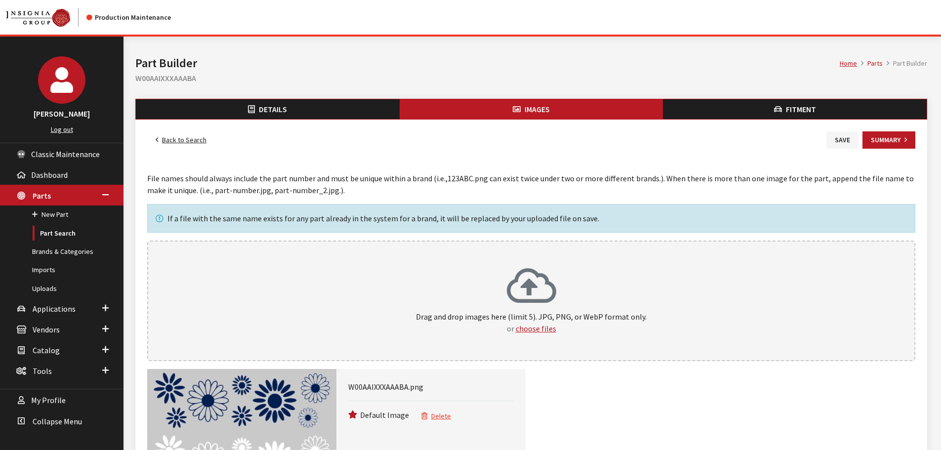
click at [782, 107] on button "Fitment" at bounding box center [795, 109] width 264 height 20
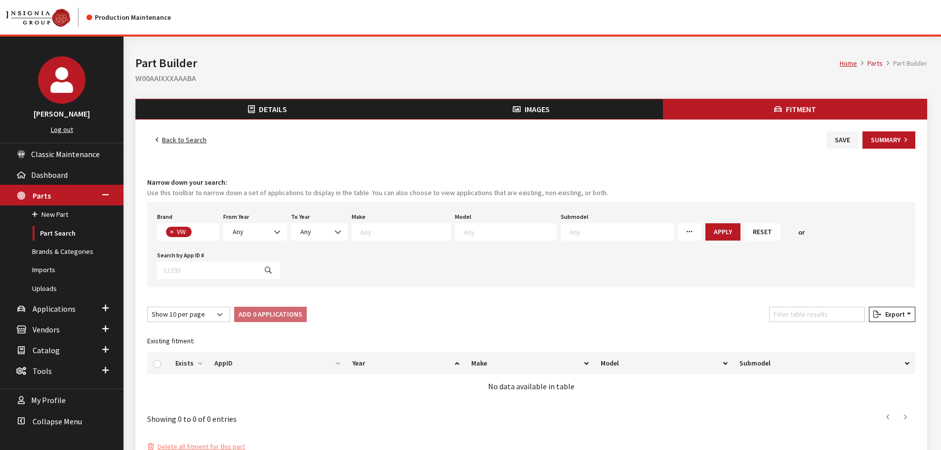
scroll to position [260, 0]
click at [470, 233] on textarea "Search" at bounding box center [510, 231] width 92 height 9
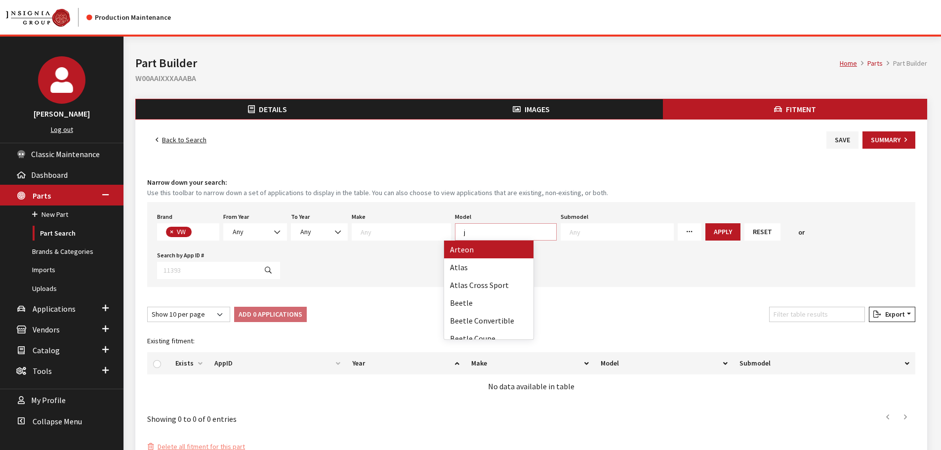
scroll to position [0, 0]
type textarea "[PERSON_NAME]"
select select "291"
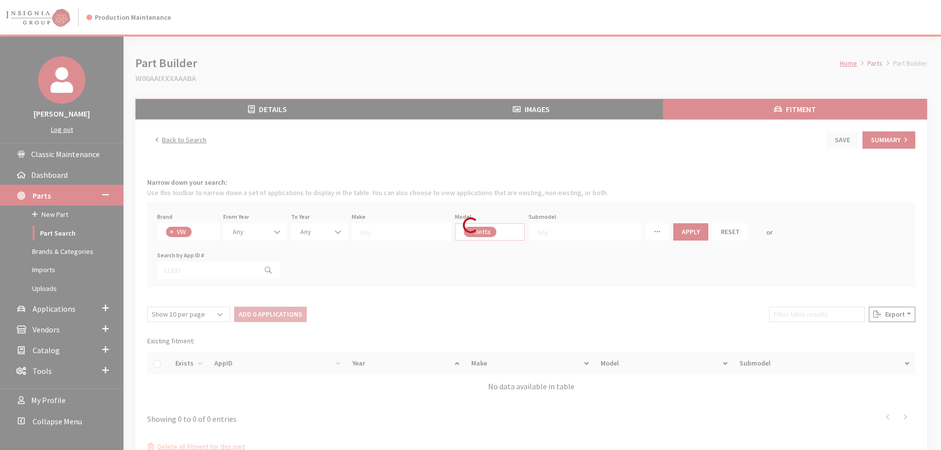
select select
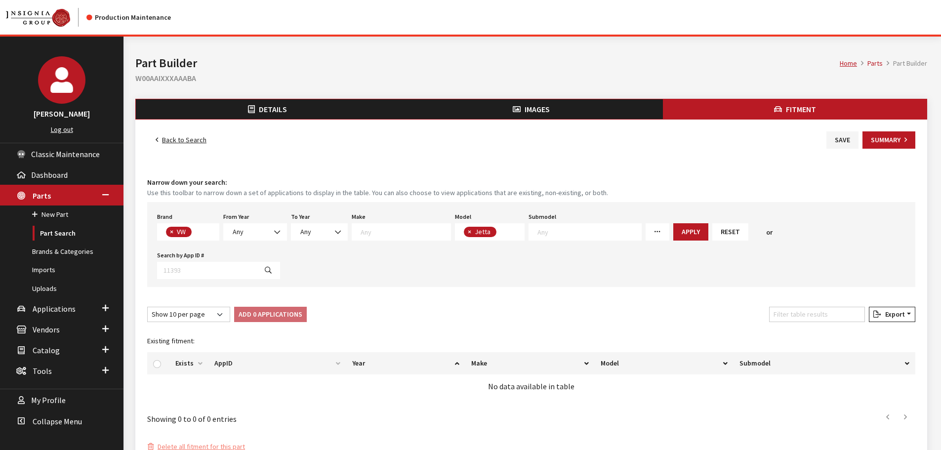
click at [501, 237] on span "× Jetta" at bounding box center [490, 231] width 70 height 17
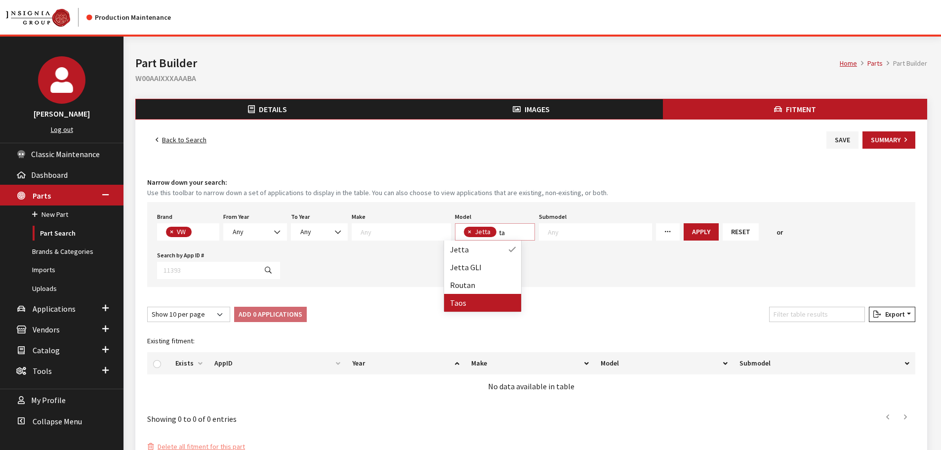
type textarea "ta"
click at [364, 423] on div "Back to Search Save Summary Fitment Narrow down your search: Use this toolbar t…" at bounding box center [531, 292] width 792 height 345
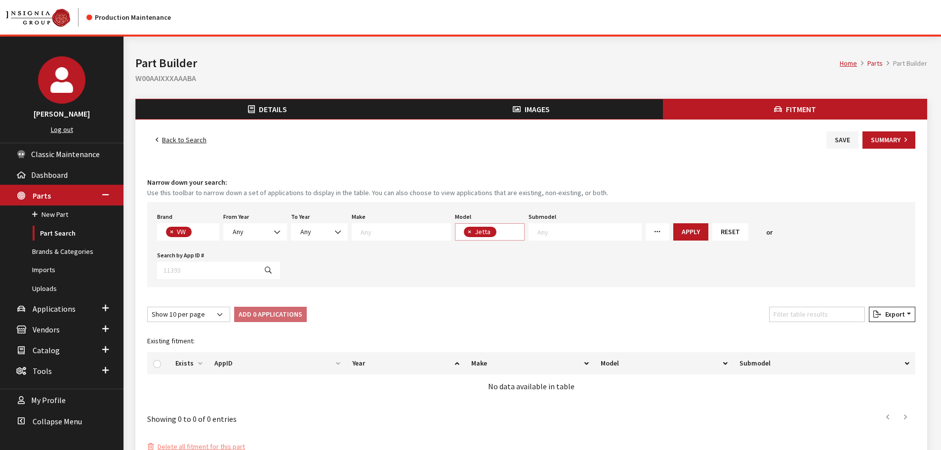
click at [502, 236] on span "× Jetta" at bounding box center [490, 231] width 70 height 17
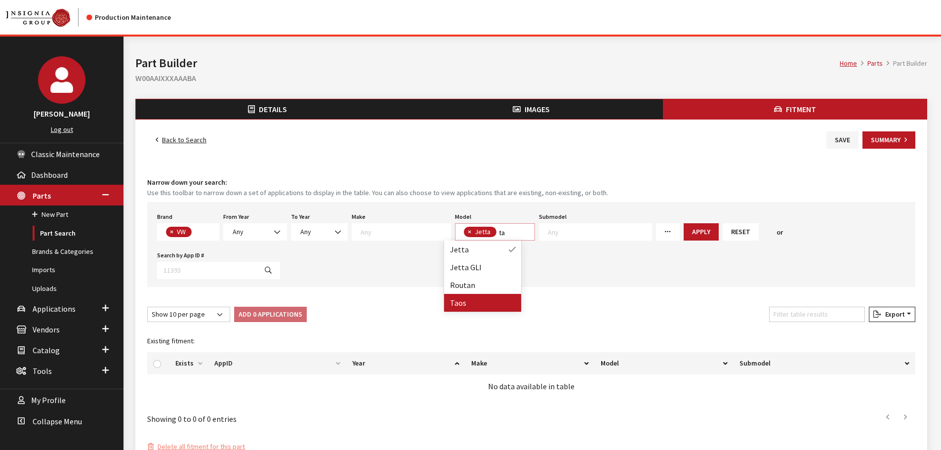
type textarea "ta"
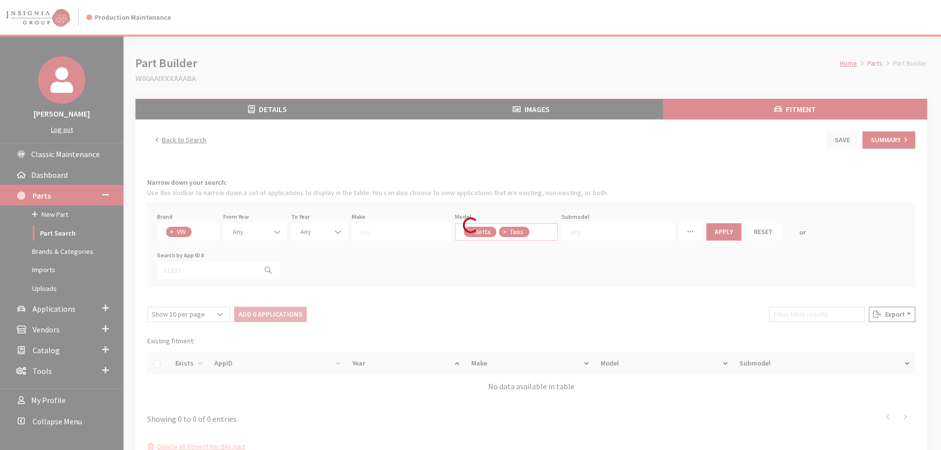
select select
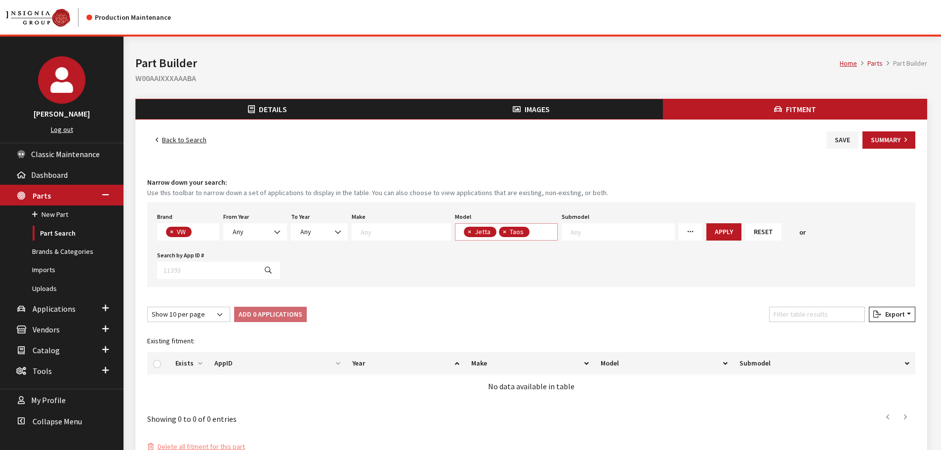
click at [538, 235] on span "× Jetta × Taos" at bounding box center [506, 231] width 103 height 17
type textarea "bu"
select select "1401"
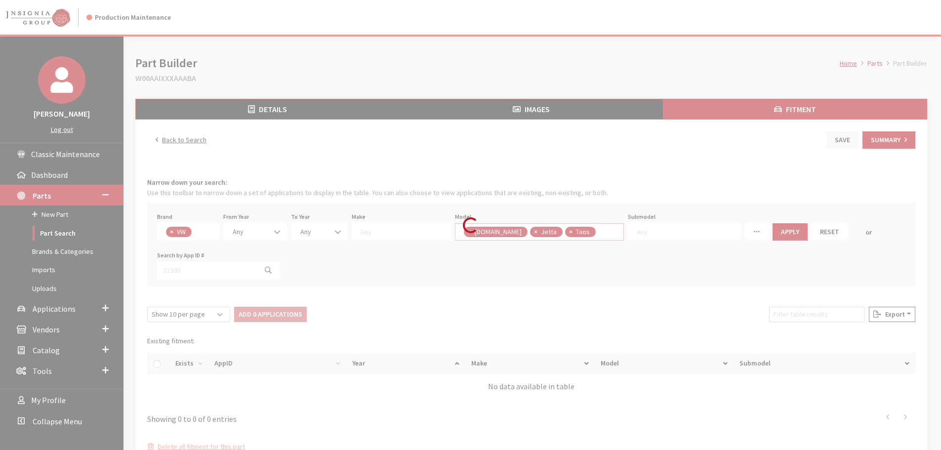
select select
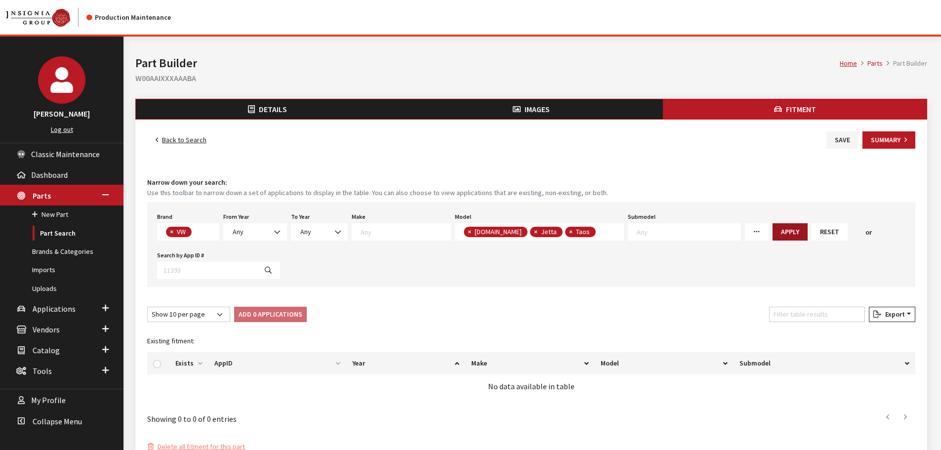
click at [772, 228] on button "Apply" at bounding box center [789, 231] width 35 height 17
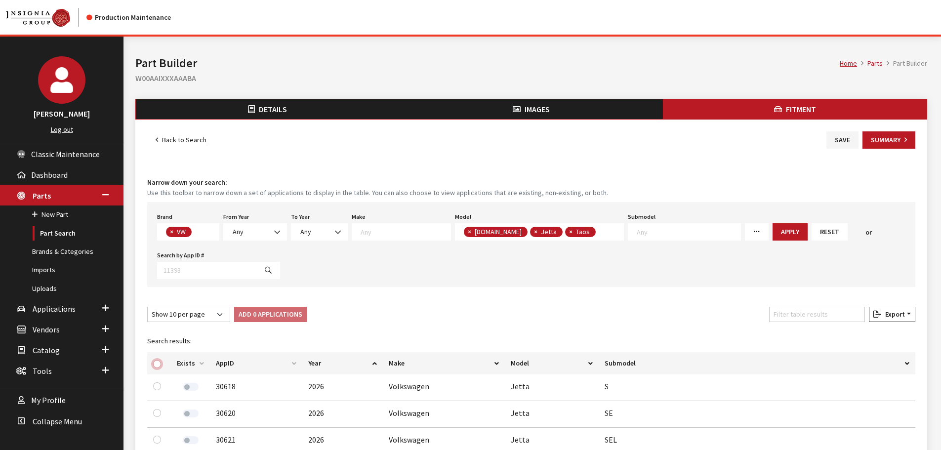
click at [159, 363] on input "checkbox" at bounding box center [157, 364] width 8 height 8
checkbox input "true"
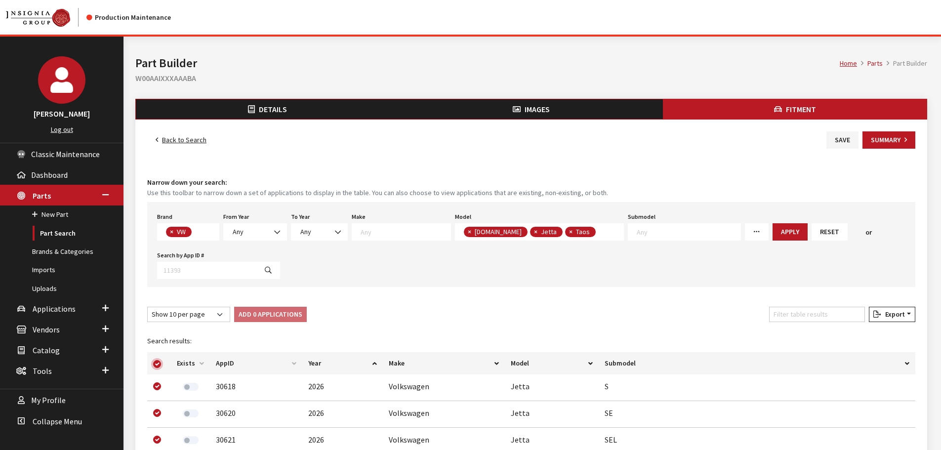
checkbox input "true"
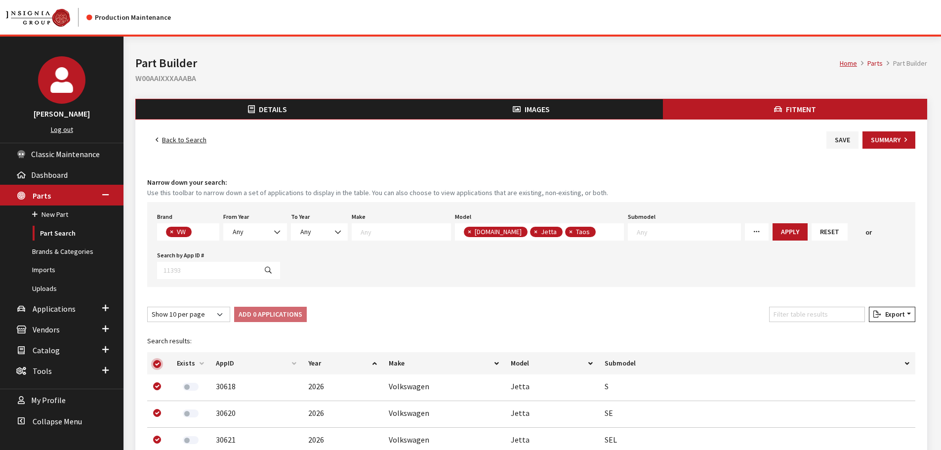
checkbox input "true"
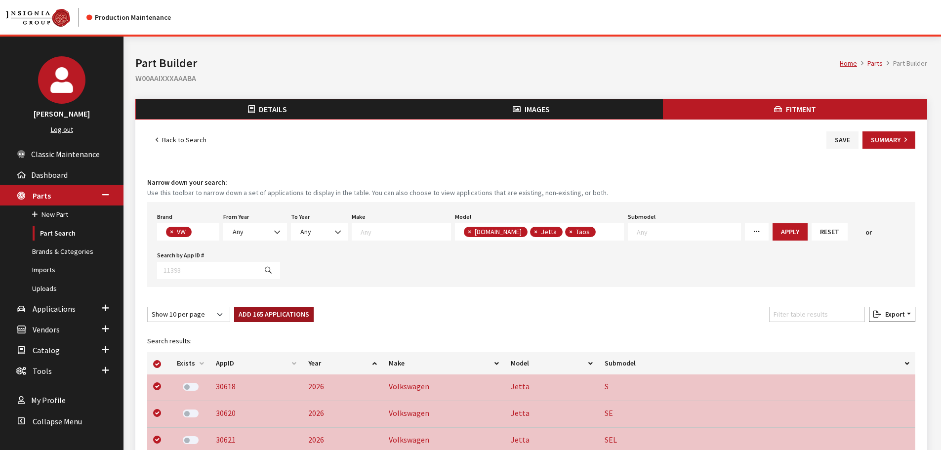
drag, startPoint x: 284, startPoint y: 312, endPoint x: 370, endPoint y: 293, distance: 87.4
click at [285, 312] on button "Add 165 Applications" at bounding box center [274, 314] width 80 height 15
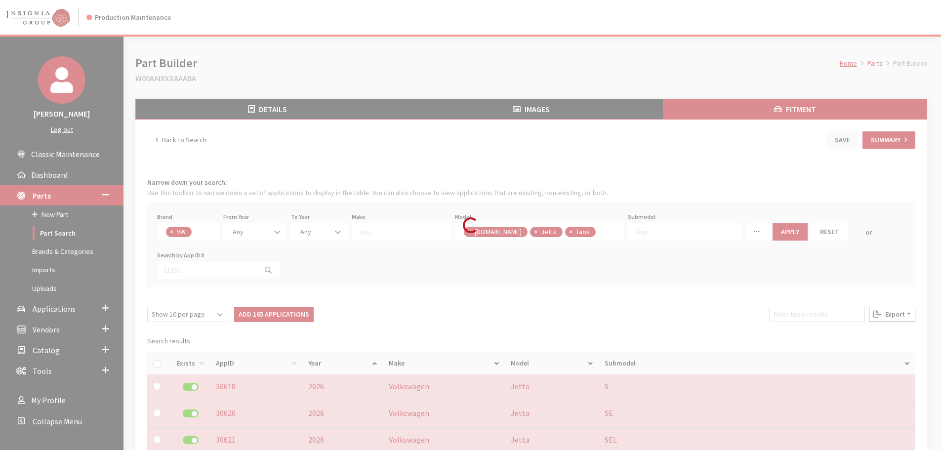
checkbox input "false"
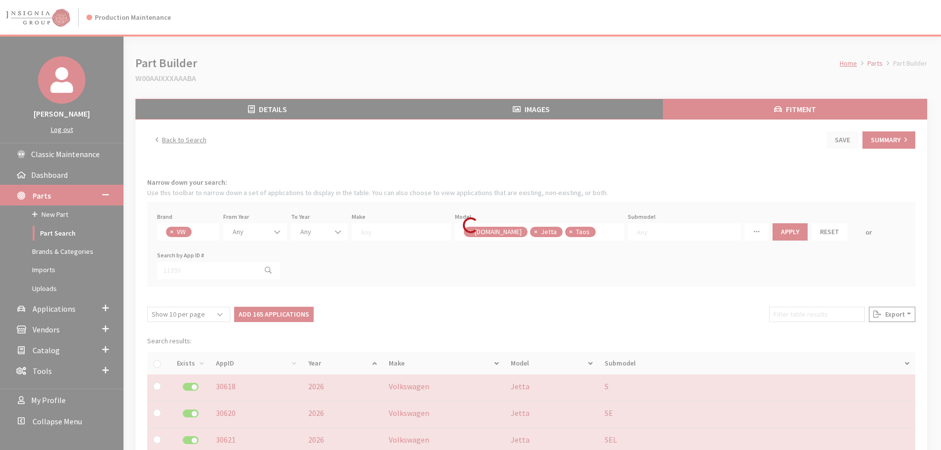
checkbox input "false"
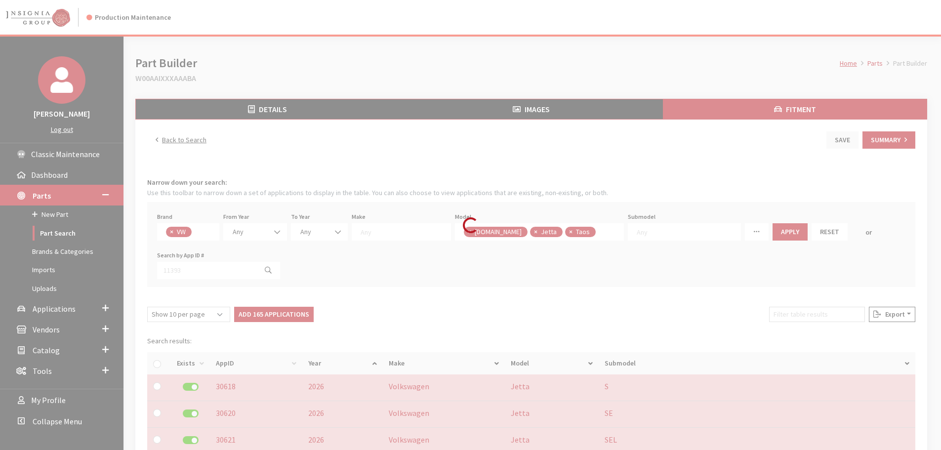
checkbox input "false"
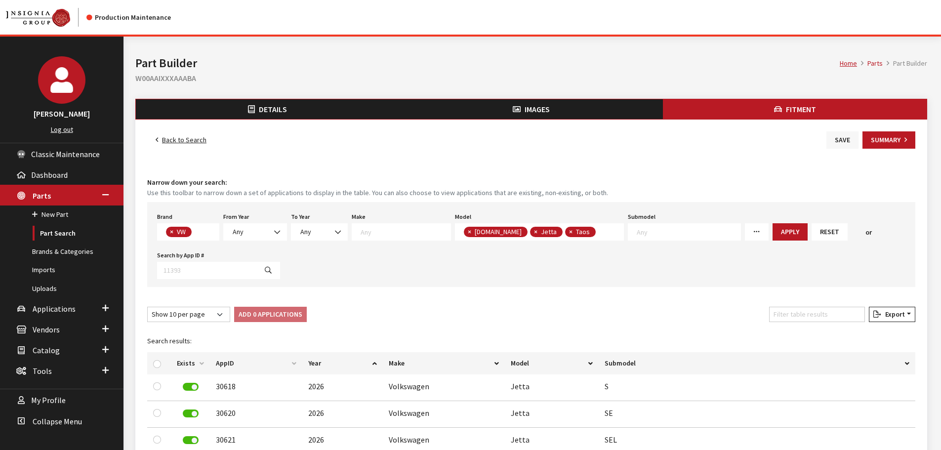
click at [839, 141] on button "Save" at bounding box center [842, 139] width 32 height 17
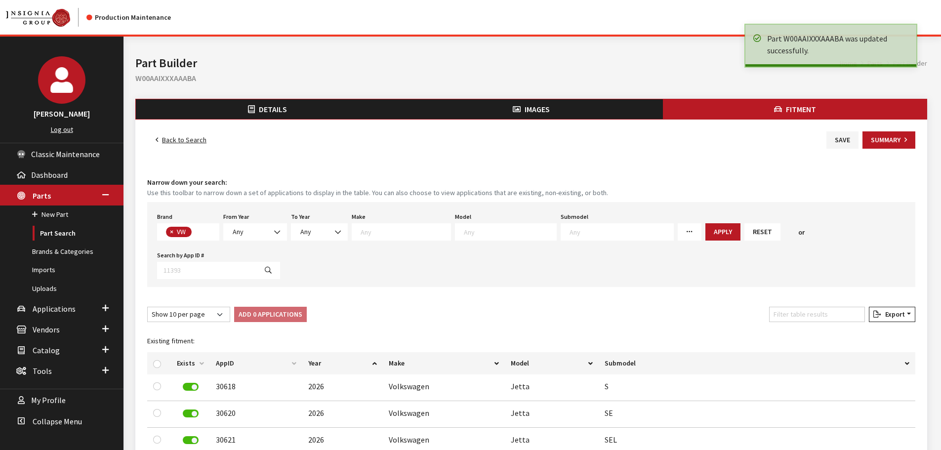
scroll to position [260, 0]
click at [201, 143] on link "Back to Search" at bounding box center [181, 139] width 68 height 17
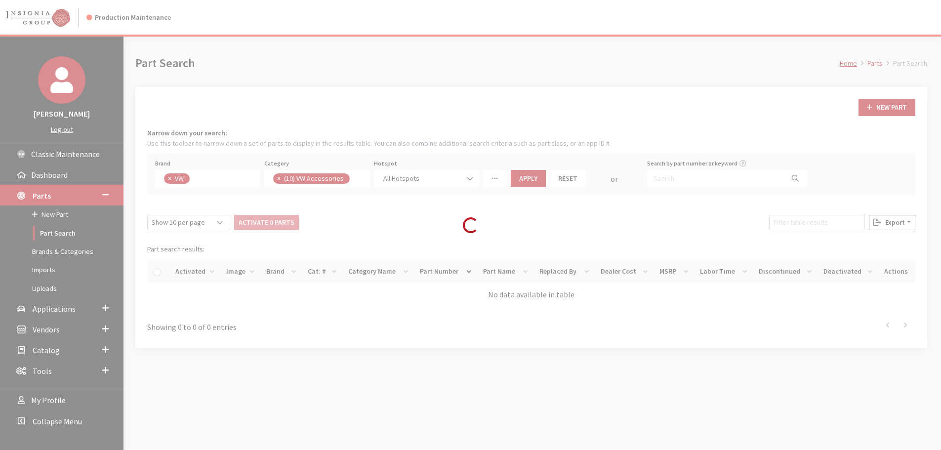
scroll to position [241, 0]
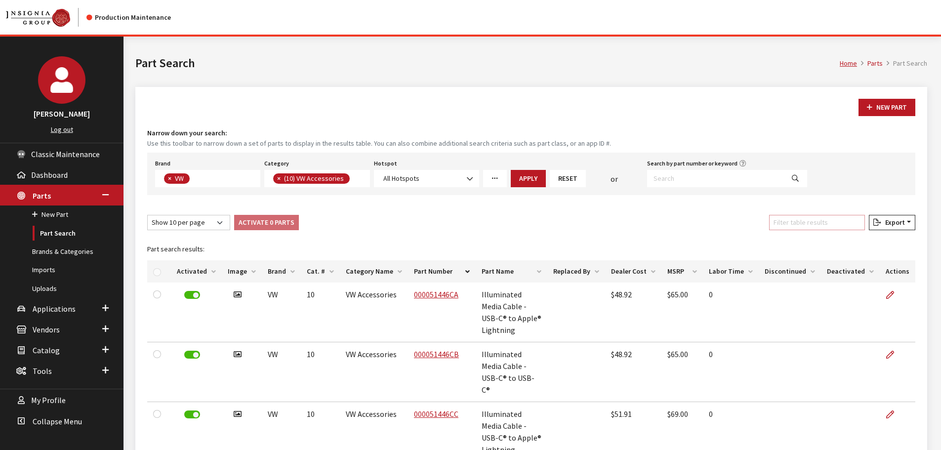
click at [837, 218] on input "Filter table results" at bounding box center [817, 222] width 96 height 15
paste input "WTAGB2XMAANZA"
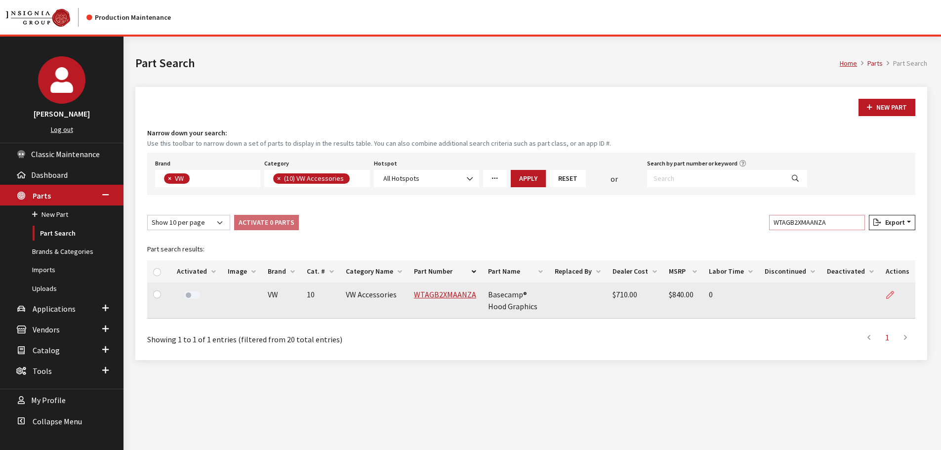
type input "WTAGB2XMAANZA"
click at [889, 291] on icon at bounding box center [890, 295] width 8 height 8
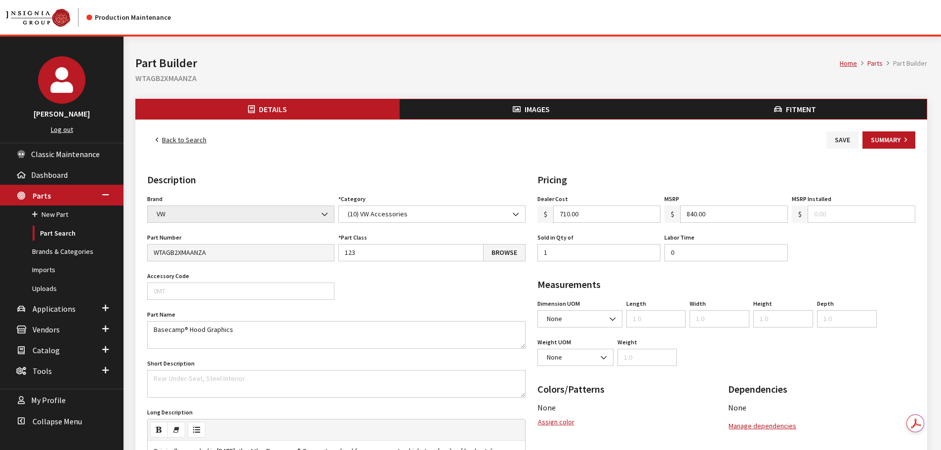
click at [554, 104] on button "Images" at bounding box center [531, 109] width 264 height 20
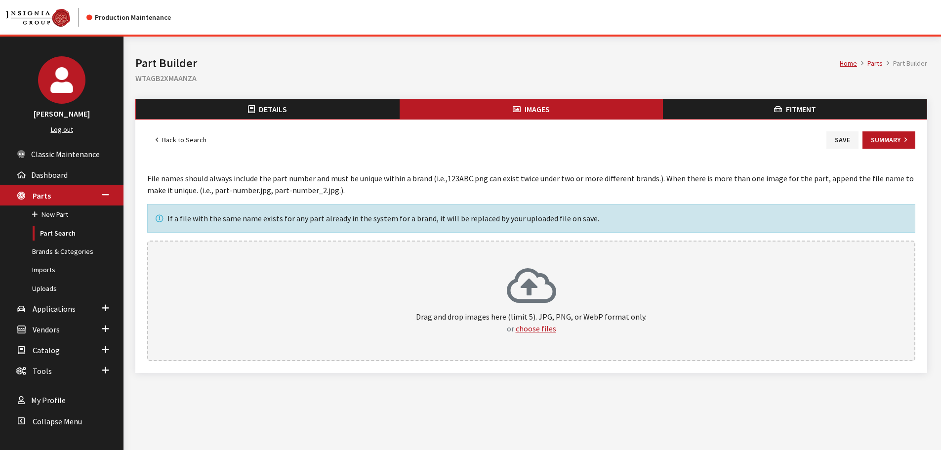
click at [600, 318] on p "Drag and drop images here (limit 5). JPG, PNG, or WebP format only. or choose f…" at bounding box center [531, 323] width 746 height 24
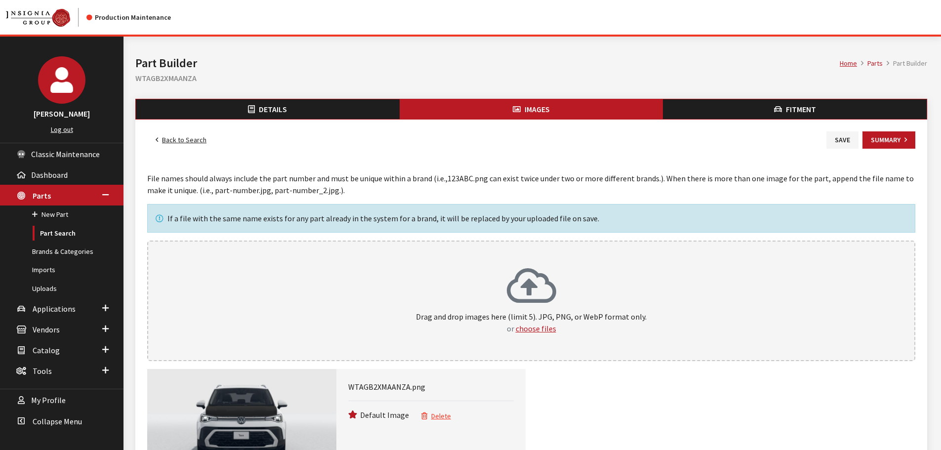
click at [747, 115] on button "Fitment" at bounding box center [795, 109] width 264 height 20
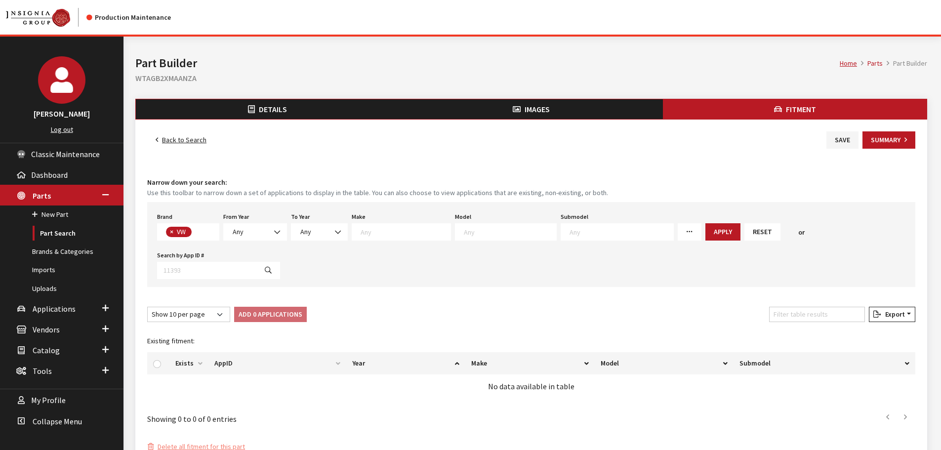
scroll to position [260, 0]
click at [260, 234] on span "Any" at bounding box center [255, 232] width 51 height 10
select select "2022"
select select
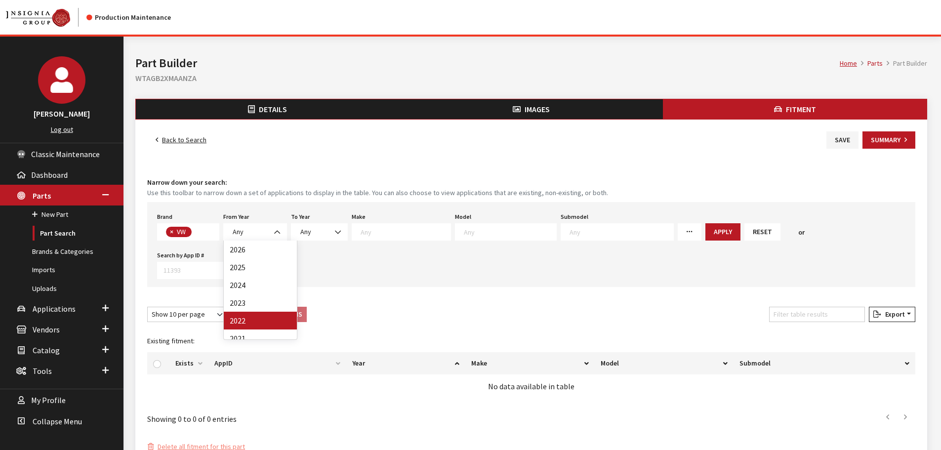
select select
click at [481, 231] on textarea "Search" at bounding box center [513, 231] width 92 height 9
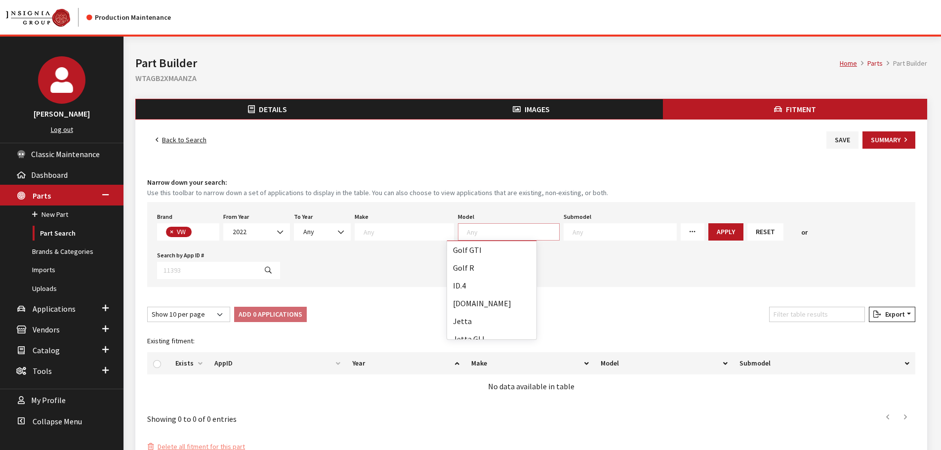
scroll to position [115, 0]
select select "1138"
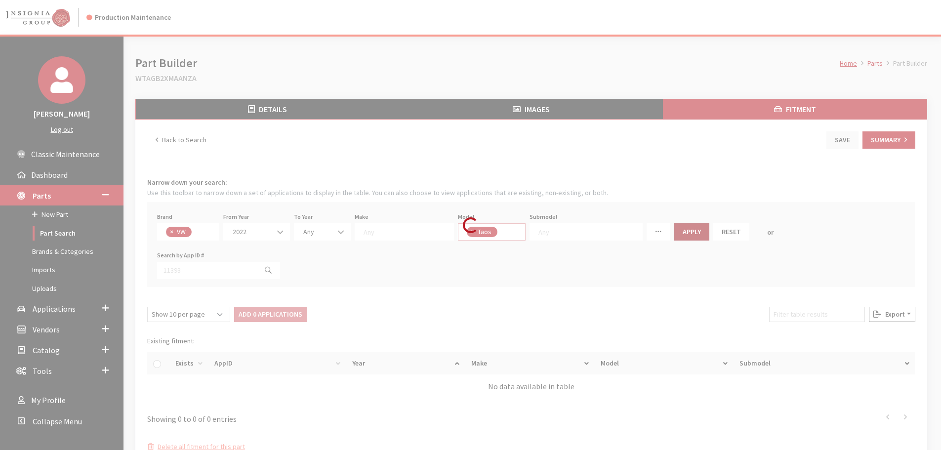
scroll to position [75, 0]
select select
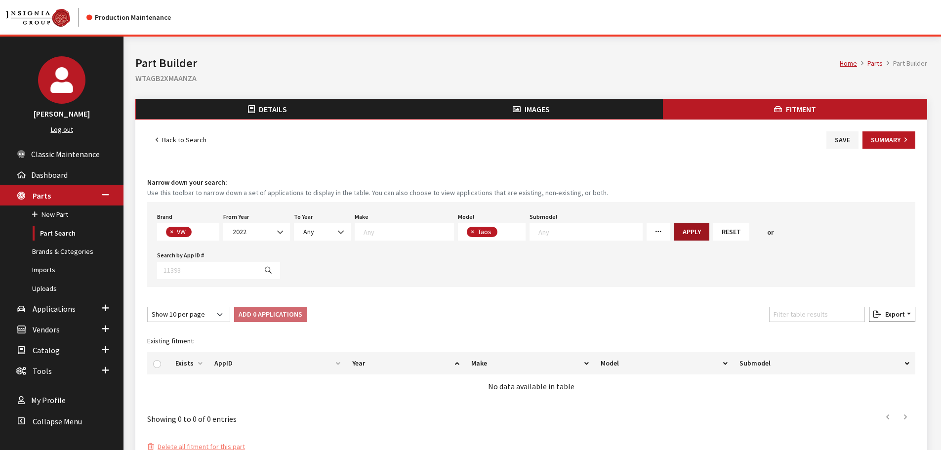
click at [674, 238] on button "Apply" at bounding box center [691, 231] width 35 height 17
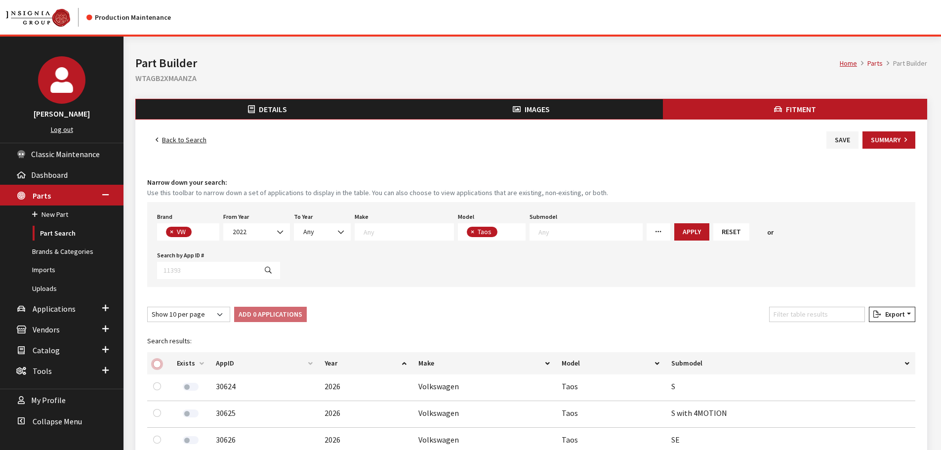
click at [156, 360] on input "checkbox" at bounding box center [157, 364] width 8 height 8
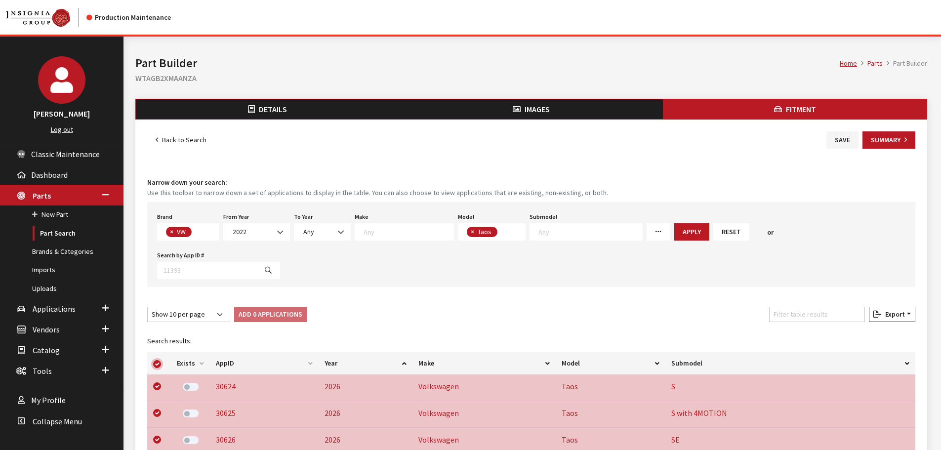
checkbox input "true"
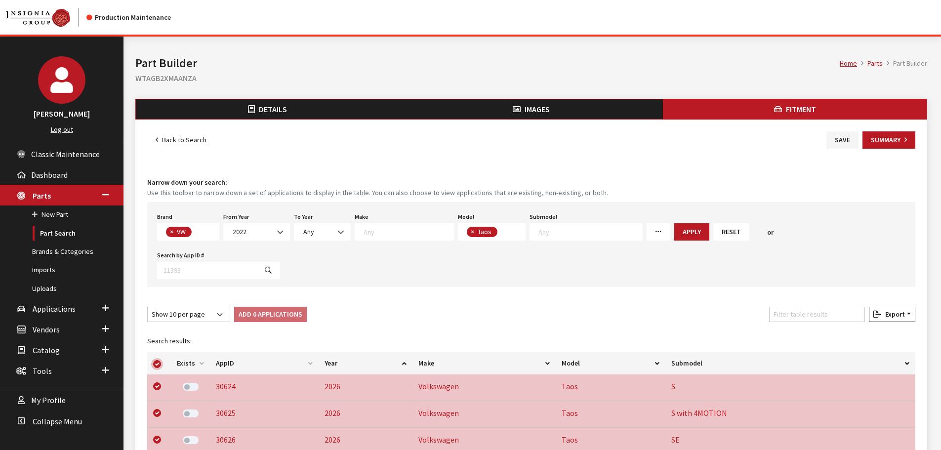
checkbox input "true"
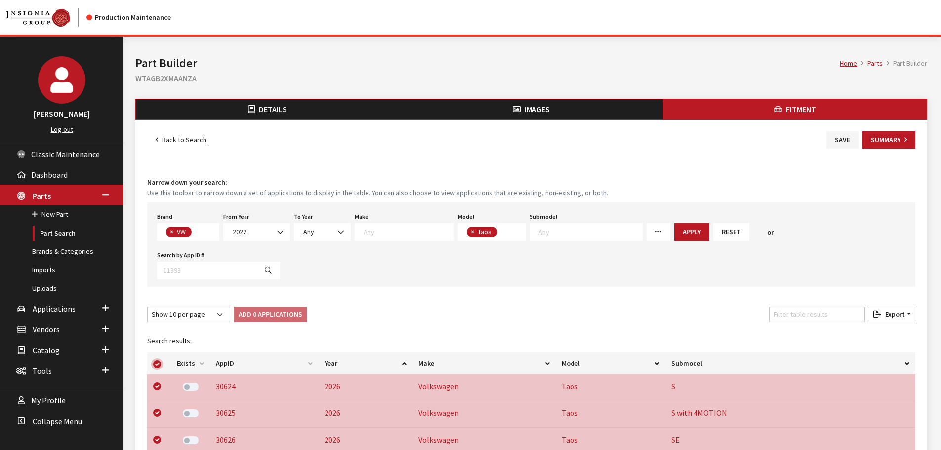
checkbox input "true"
click at [271, 307] on button "Add 30 Applications" at bounding box center [272, 314] width 76 height 15
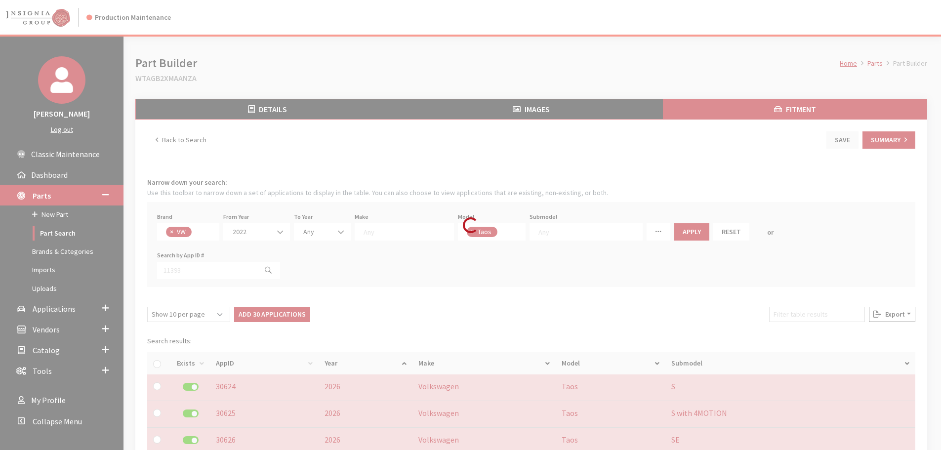
checkbox input "false"
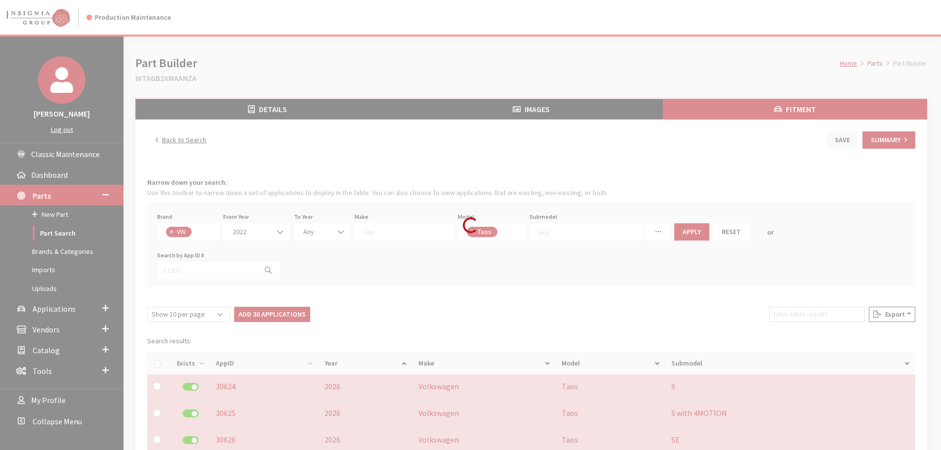
checkbox input "false"
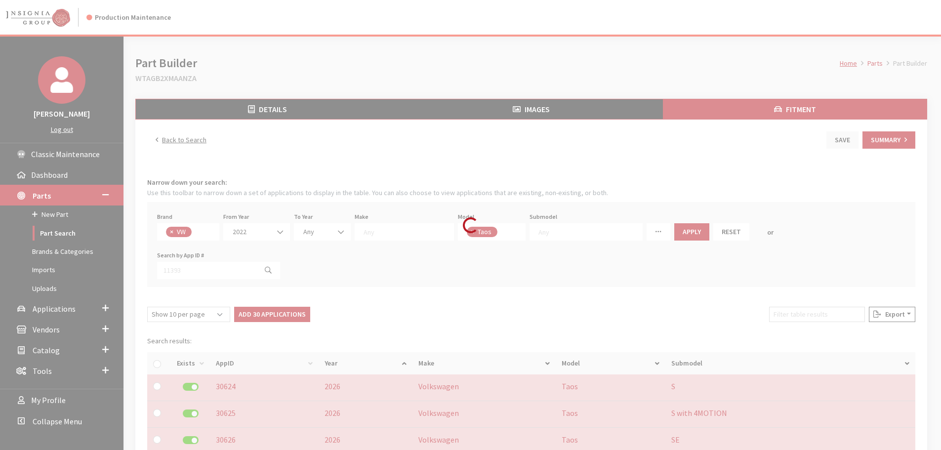
checkbox input "false"
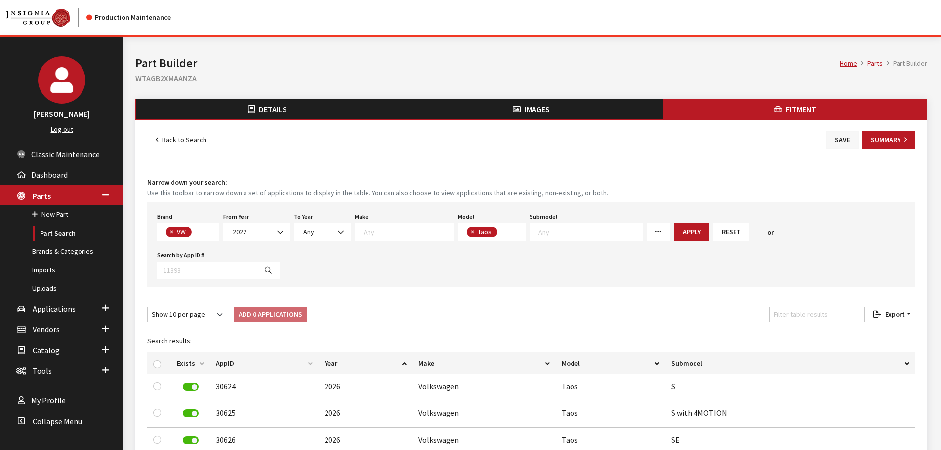
click at [848, 139] on button "Save" at bounding box center [842, 139] width 32 height 17
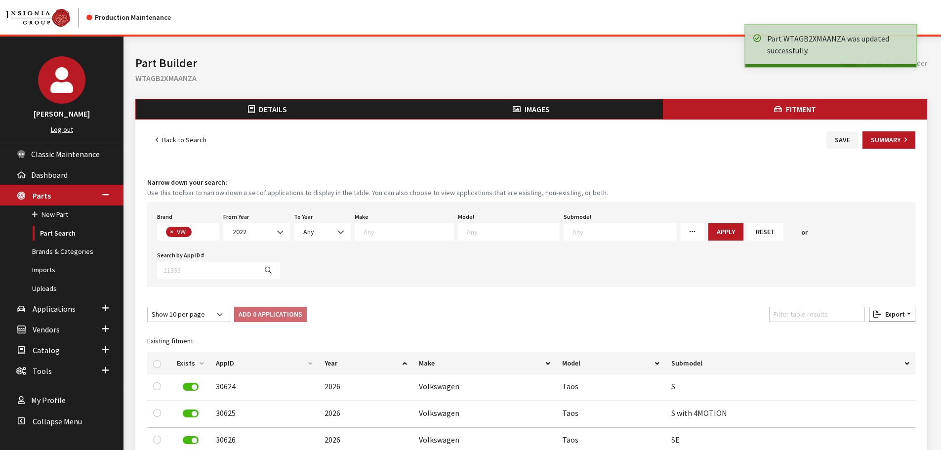
select select
click at [198, 139] on link "Back to Search" at bounding box center [181, 139] width 68 height 17
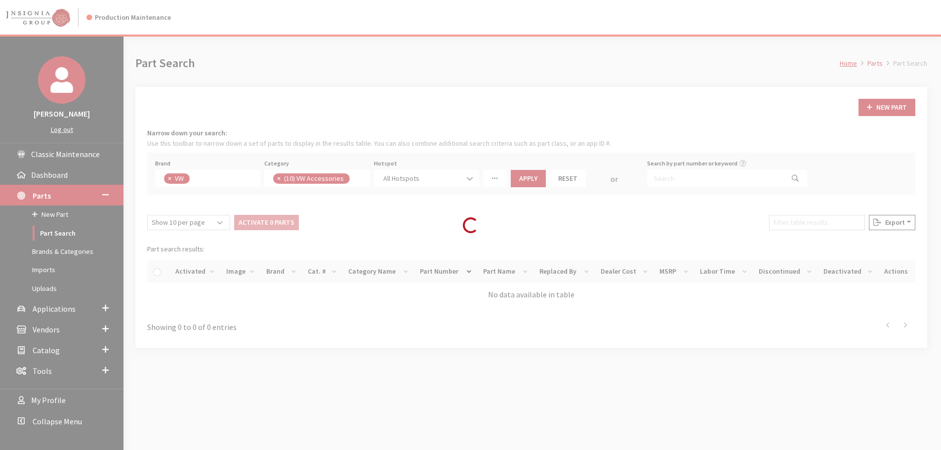
scroll to position [241, 0]
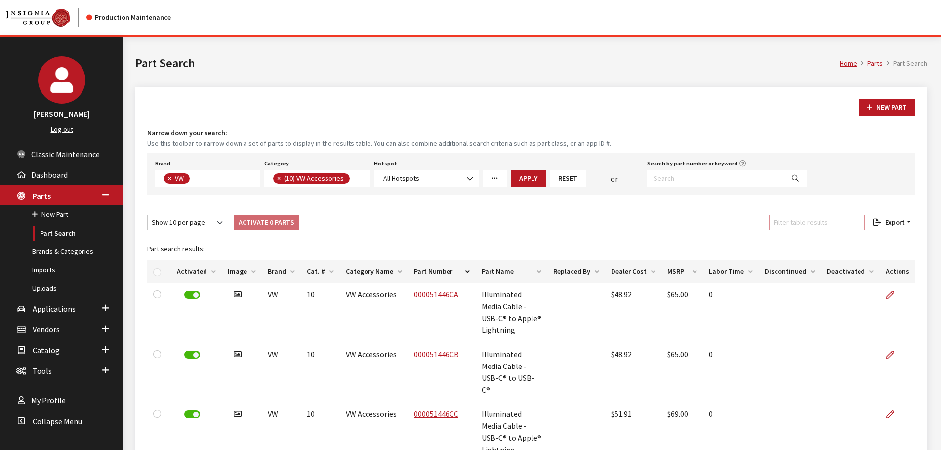
click at [842, 223] on input "Filter table results" at bounding box center [817, 222] width 96 height 15
paste input "WTAGB3GBAANDA"
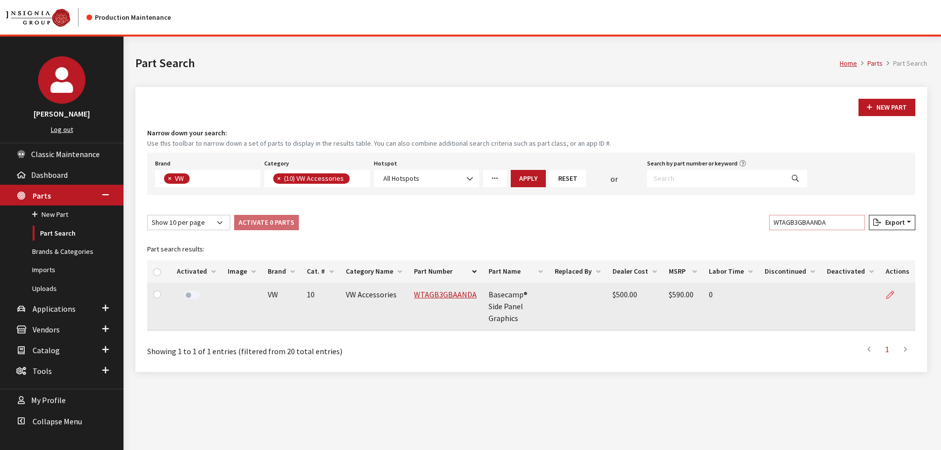
type input "WTAGB3GBAANDA"
click at [890, 290] on link at bounding box center [893, 294] width 17 height 25
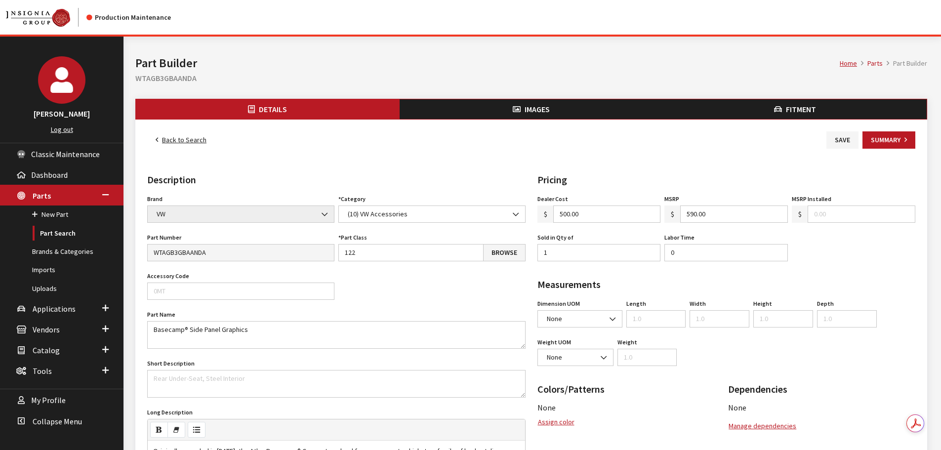
click at [499, 110] on button "Images" at bounding box center [531, 109] width 264 height 20
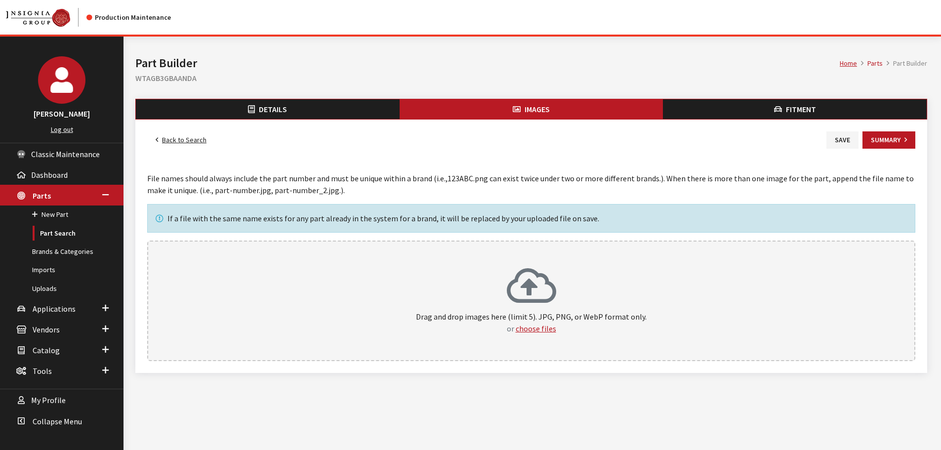
click at [512, 224] on div "If a file with the same name exists for any part already in the system for a br…" at bounding box center [531, 218] width 768 height 29
click at [512, 264] on div "Drag and drop images here (limit 5). JPG, PNG, or WebP format only. or choose f…" at bounding box center [531, 300] width 768 height 120
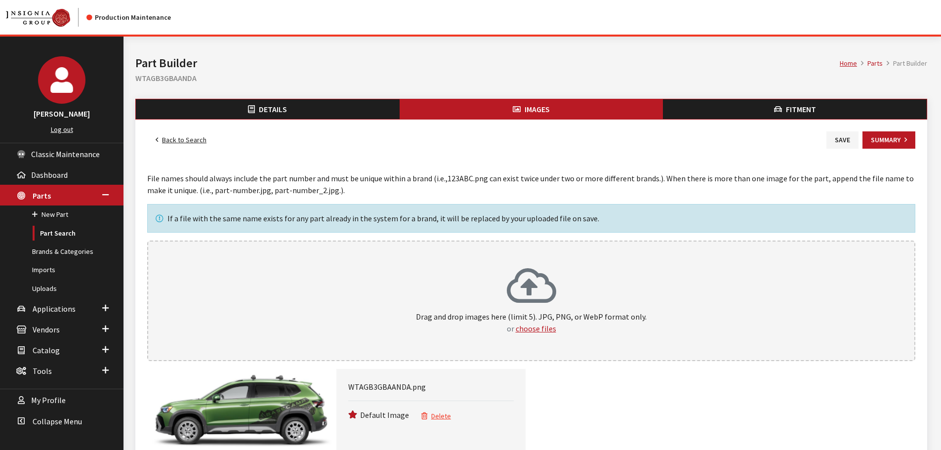
click at [748, 110] on button "Fitment" at bounding box center [795, 109] width 264 height 20
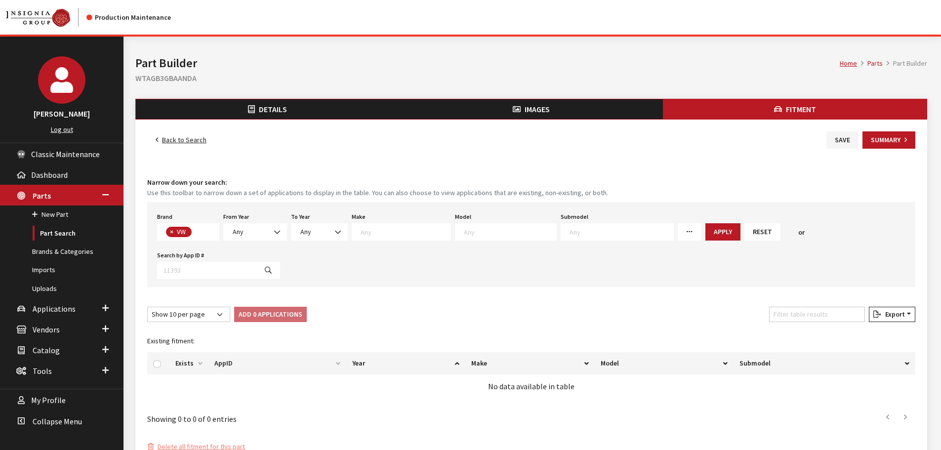
scroll to position [260, 0]
click at [261, 236] on span "Any" at bounding box center [255, 232] width 51 height 10
select select "2022"
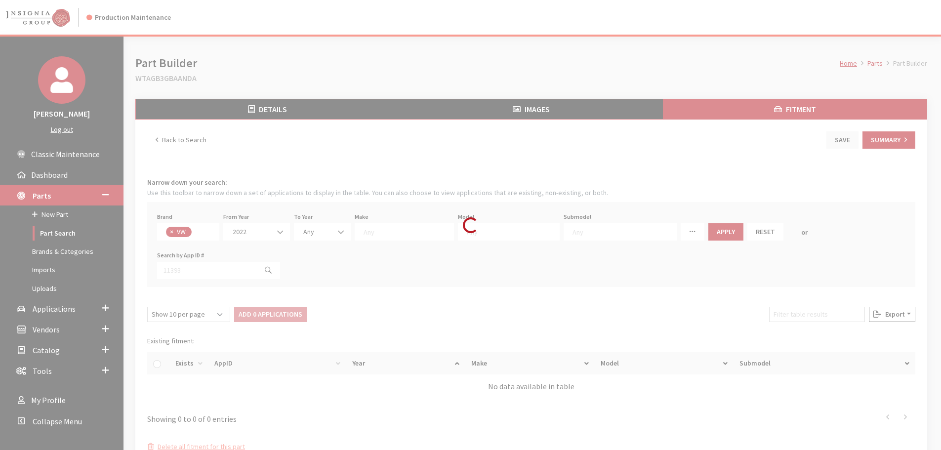
select select
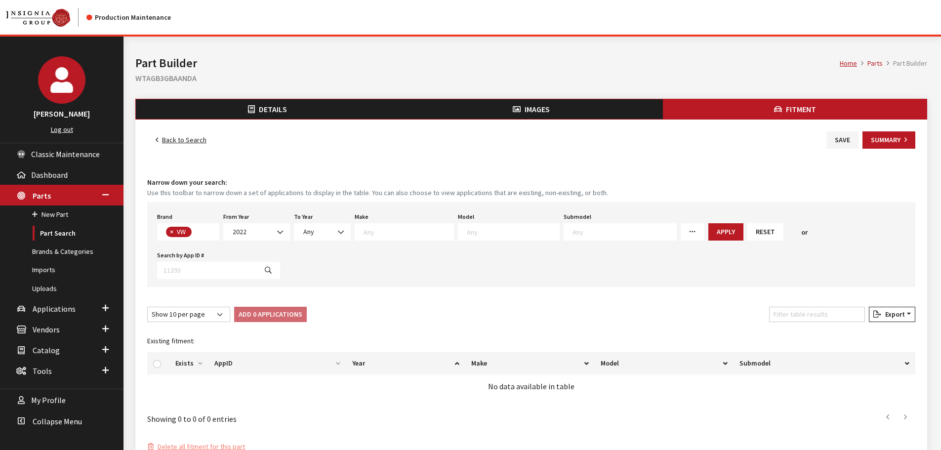
click at [509, 234] on textarea "Search" at bounding box center [513, 231] width 92 height 9
type textarea "ta"
select select "1138"
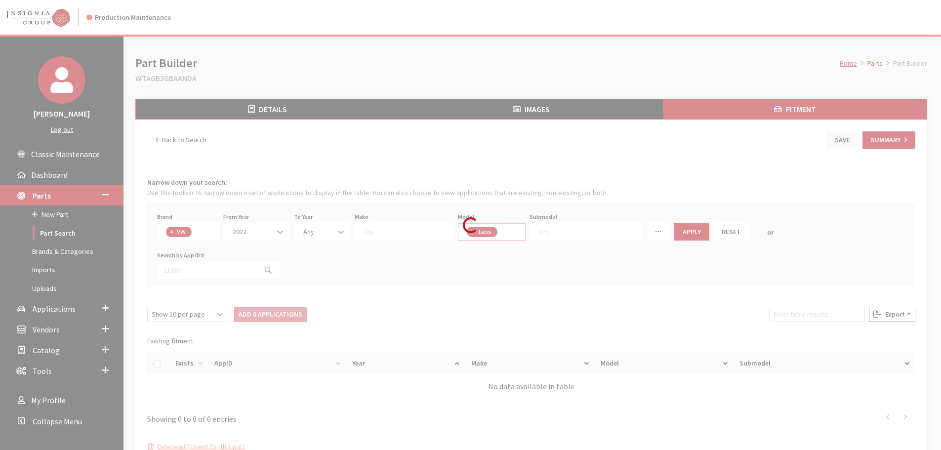
scroll to position [75, 0]
select select
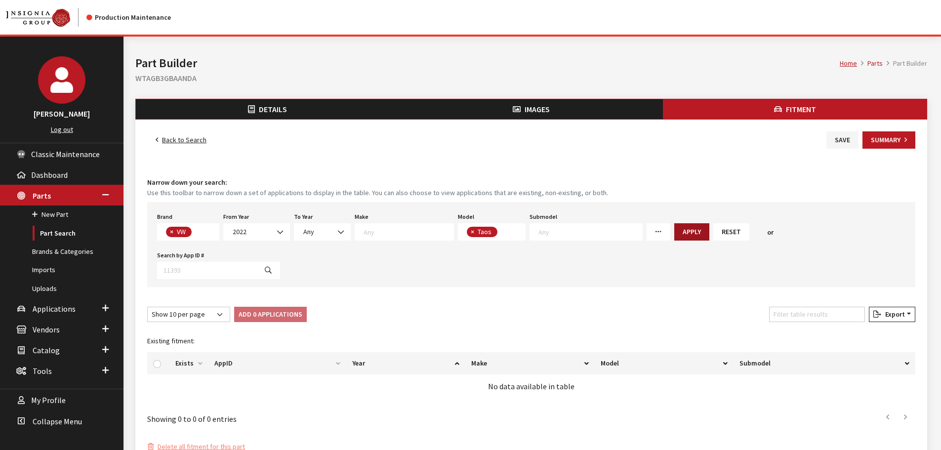
click at [674, 234] on button "Apply" at bounding box center [691, 231] width 35 height 17
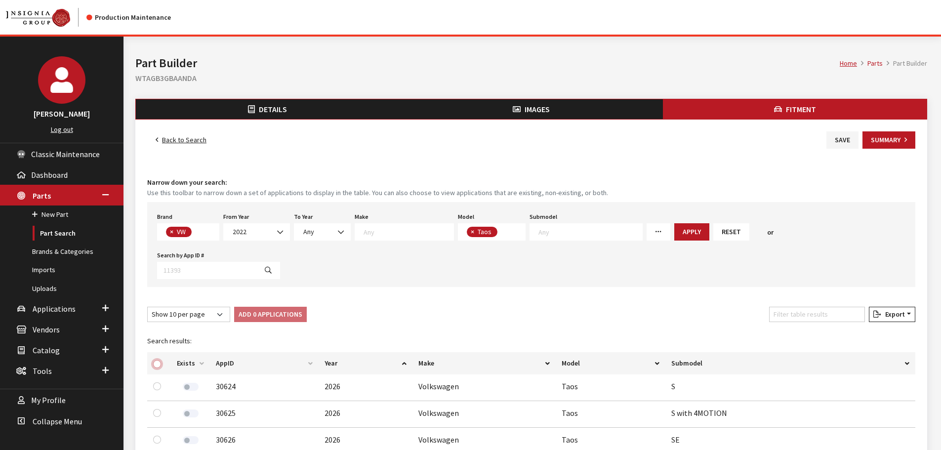
click at [154, 360] on input "checkbox" at bounding box center [157, 364] width 8 height 8
checkbox input "true"
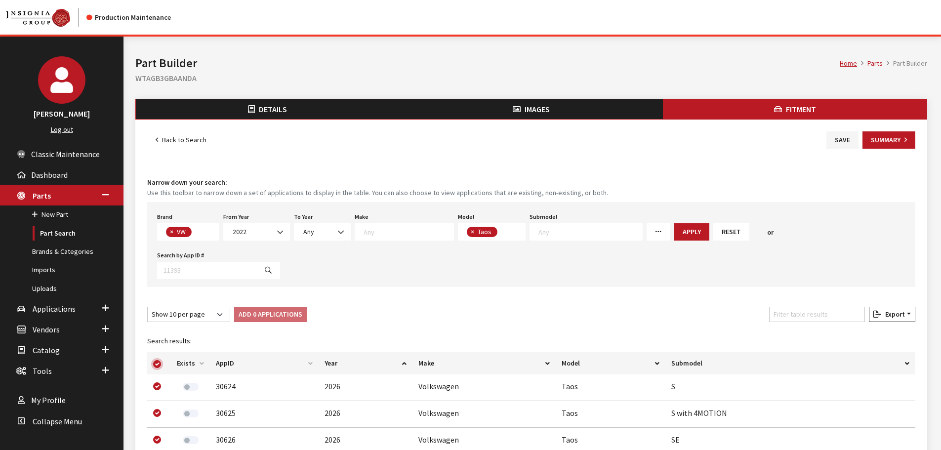
checkbox input "true"
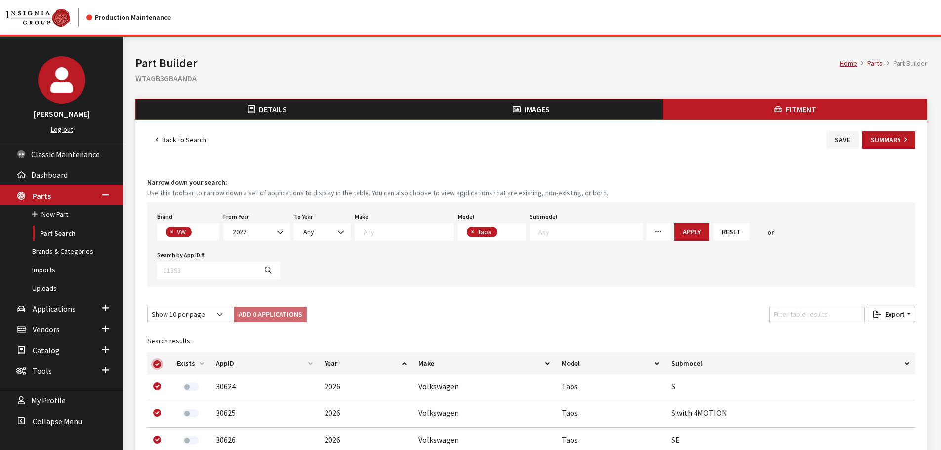
checkbox input "true"
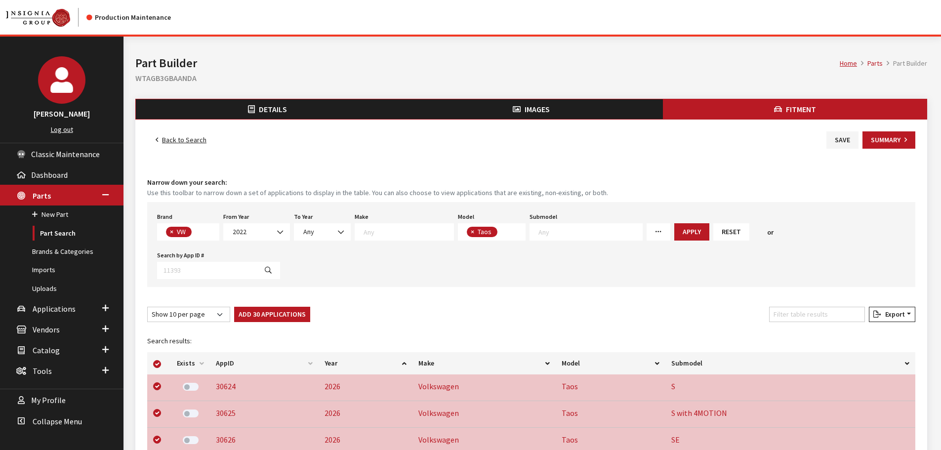
click at [246, 307] on button "Add 30 Applications" at bounding box center [272, 314] width 76 height 15
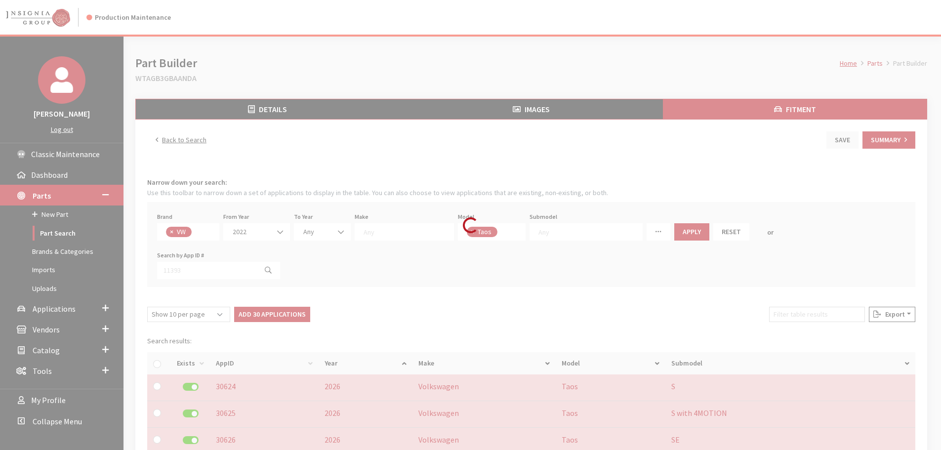
checkbox input "false"
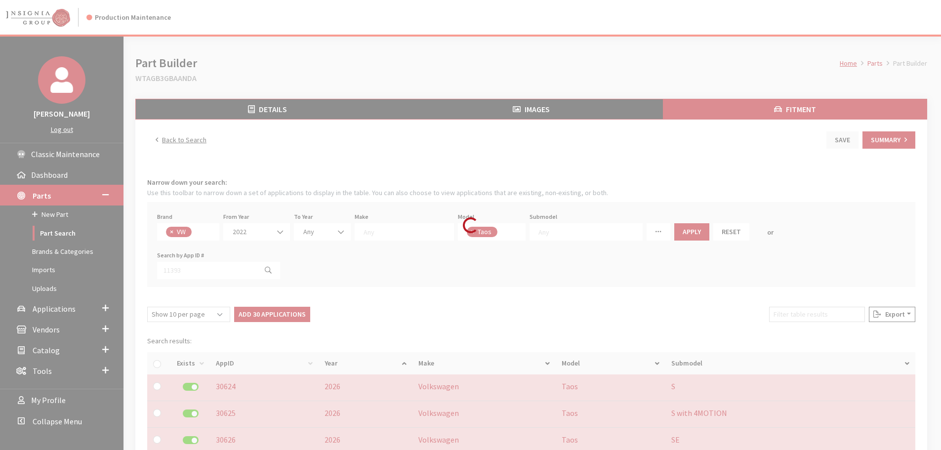
checkbox input "false"
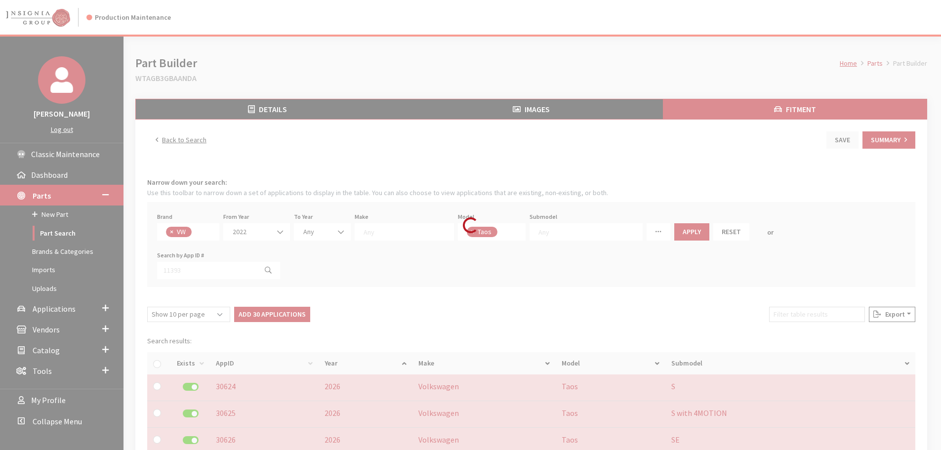
checkbox input "false"
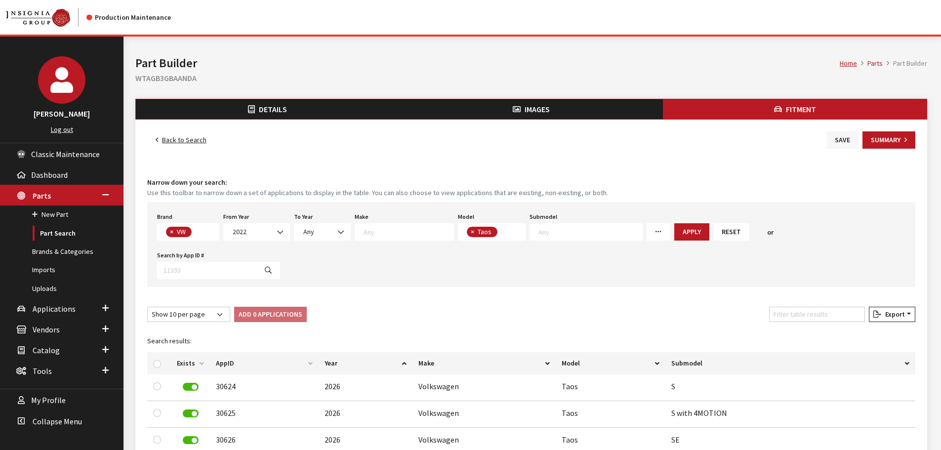
click at [854, 136] on button "Save" at bounding box center [842, 139] width 32 height 17
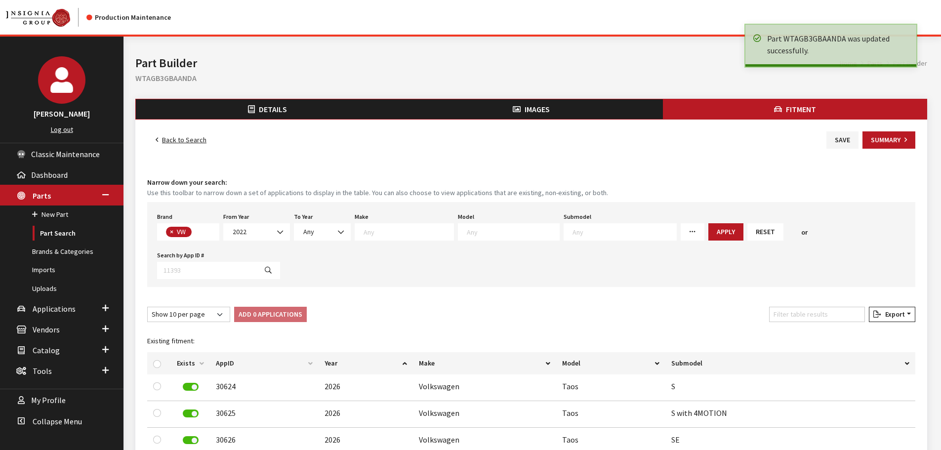
select select
click at [195, 135] on link "Back to Search" at bounding box center [181, 139] width 68 height 17
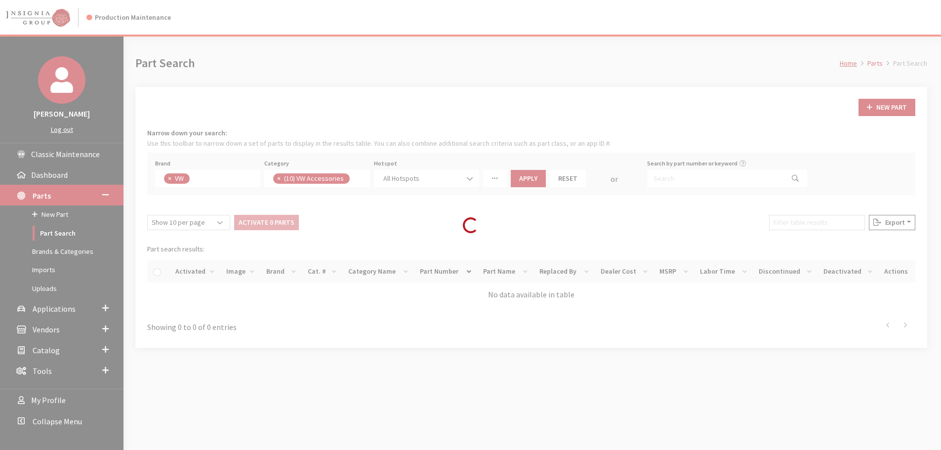
scroll to position [241, 0]
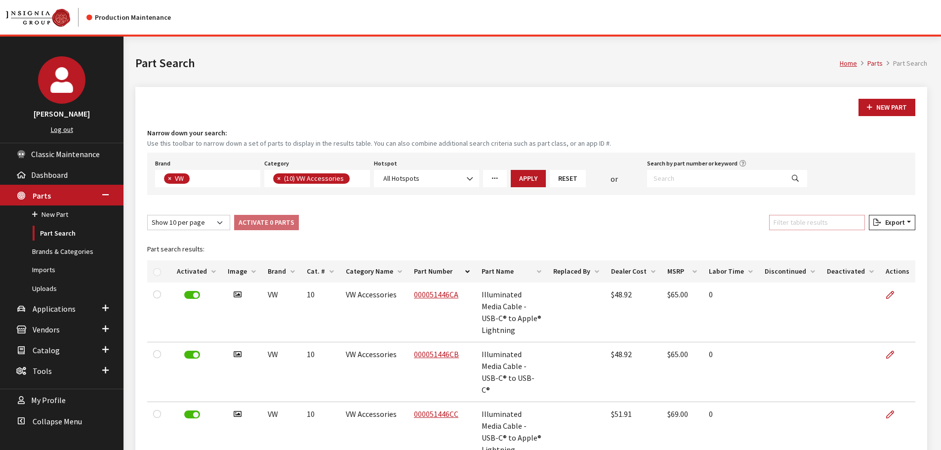
paste input "000073900E"
click at [840, 223] on input "Filter table results" at bounding box center [817, 222] width 96 height 15
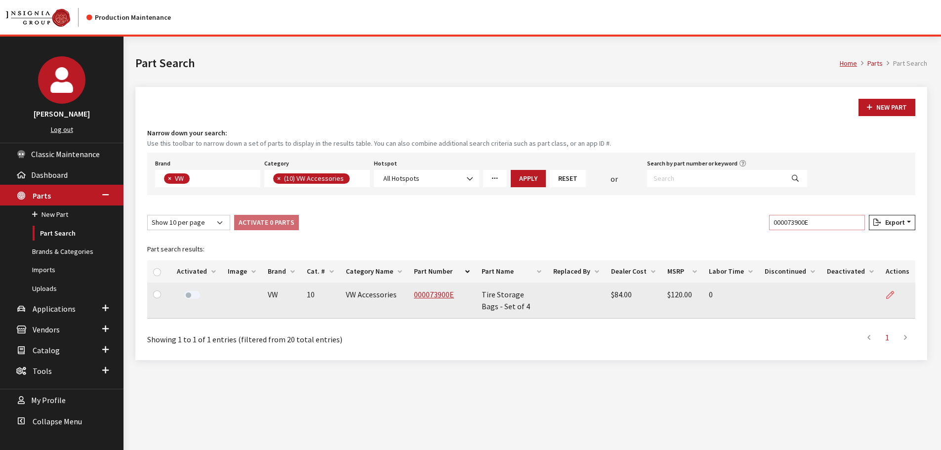
type input "000073900E"
click at [895, 300] on link at bounding box center [893, 294] width 17 height 25
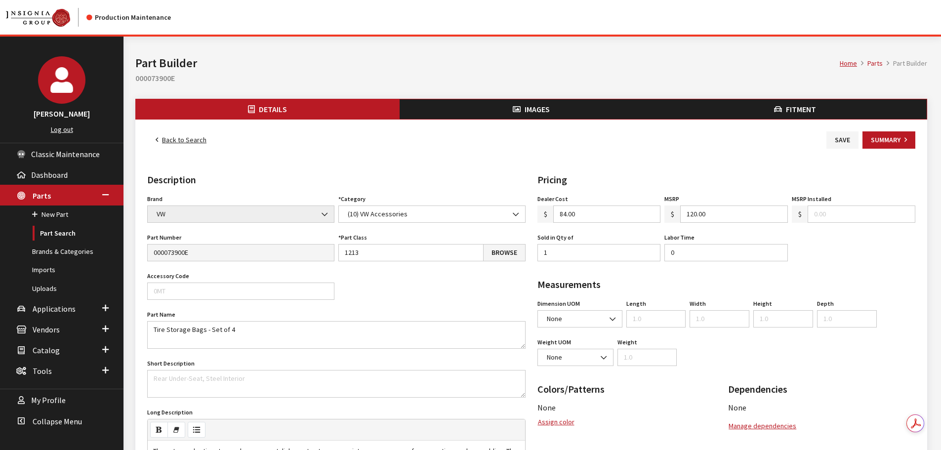
click at [537, 114] on span "Images" at bounding box center [536, 109] width 25 height 10
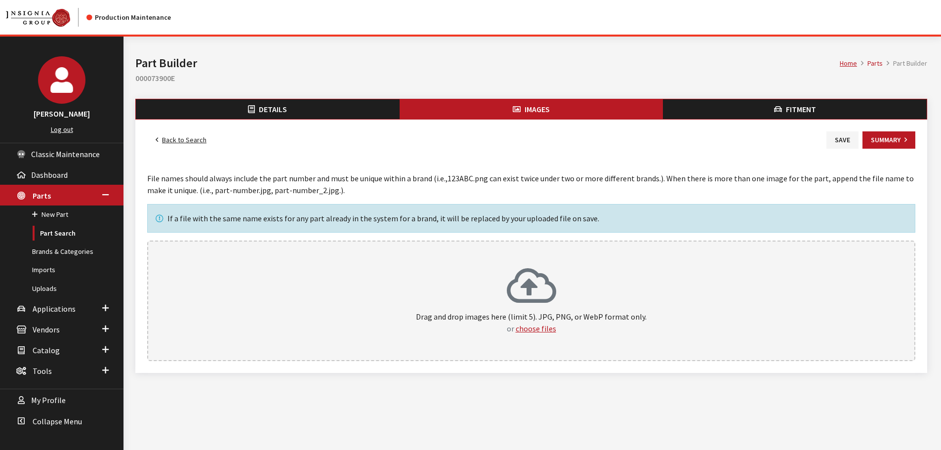
click at [567, 303] on div "Drag and drop images here (limit 5). JPG, PNG, or WebP format only. or choose f…" at bounding box center [531, 300] width 746 height 67
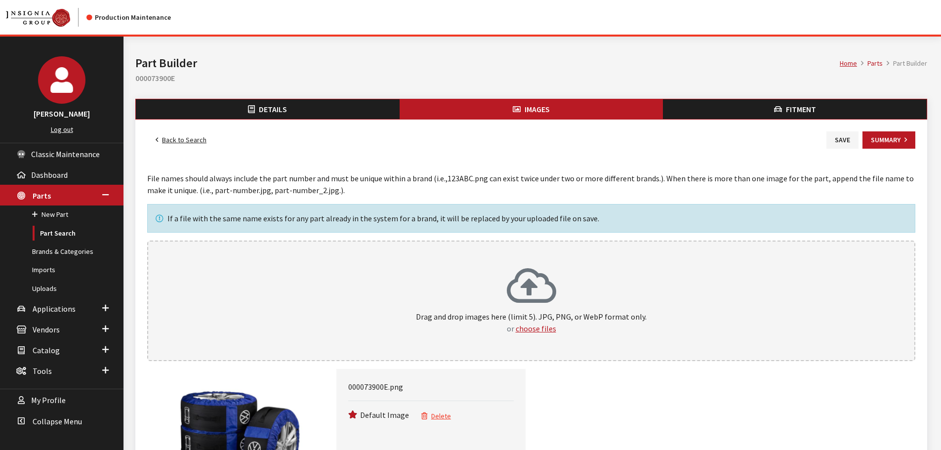
click at [782, 114] on button "Fitment" at bounding box center [795, 109] width 264 height 20
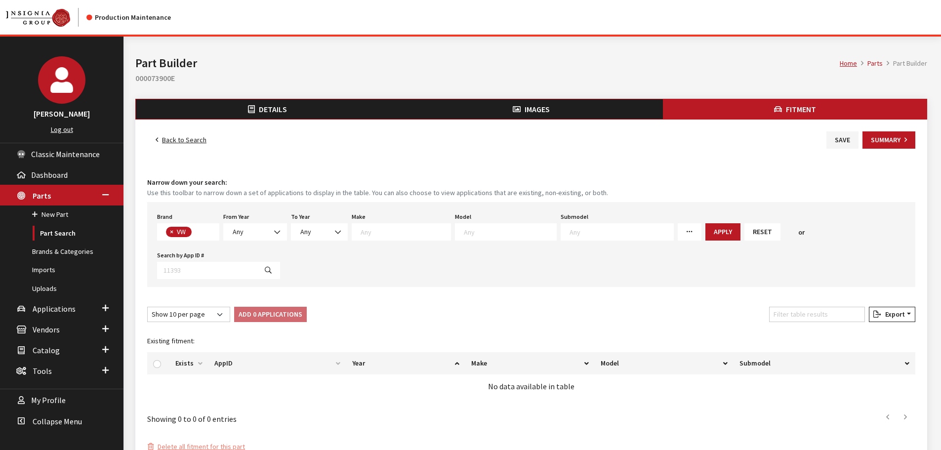
scroll to position [260, 0]
click at [235, 222] on div "From Year Any 2026 2025 2024 2023 2022 2021 2020 2019 2018 2017 2016 2015 2014 …" at bounding box center [255, 225] width 68 height 31
click at [238, 232] on span "Any" at bounding box center [238, 231] width 11 height 9
select select "2022"
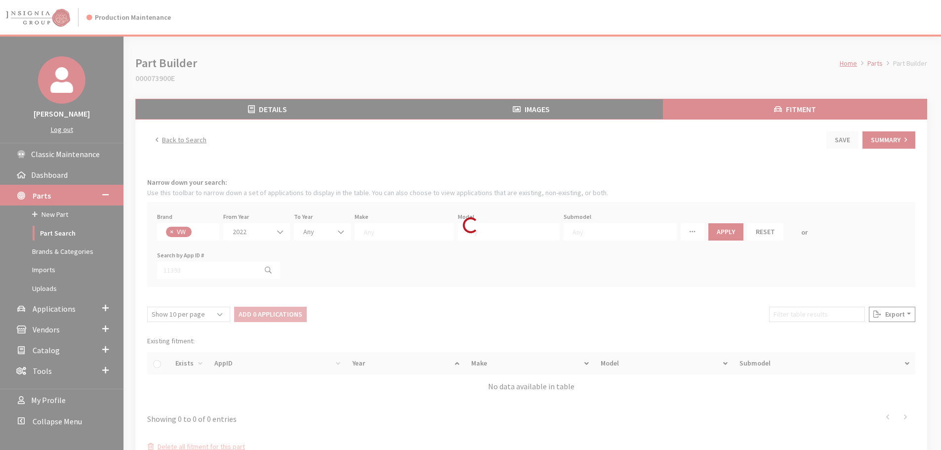
select select
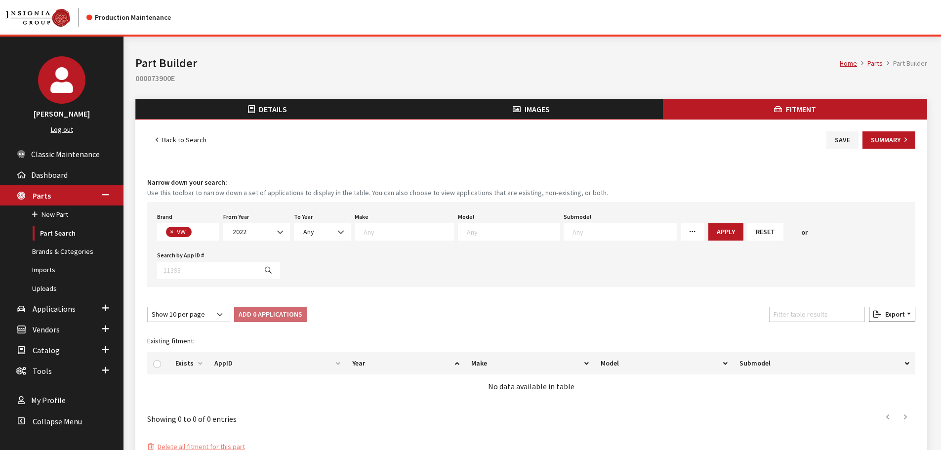
click at [478, 235] on textarea "Search" at bounding box center [513, 231] width 92 height 9
type textarea "r"
select select "717"
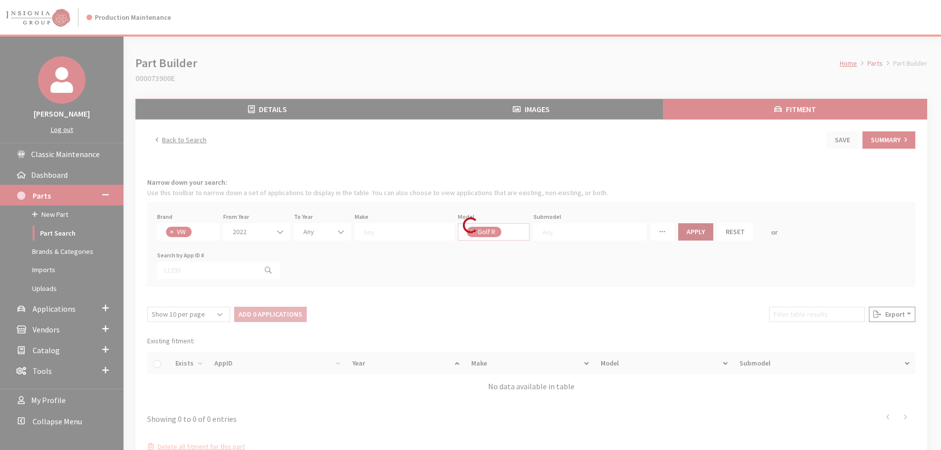
select select
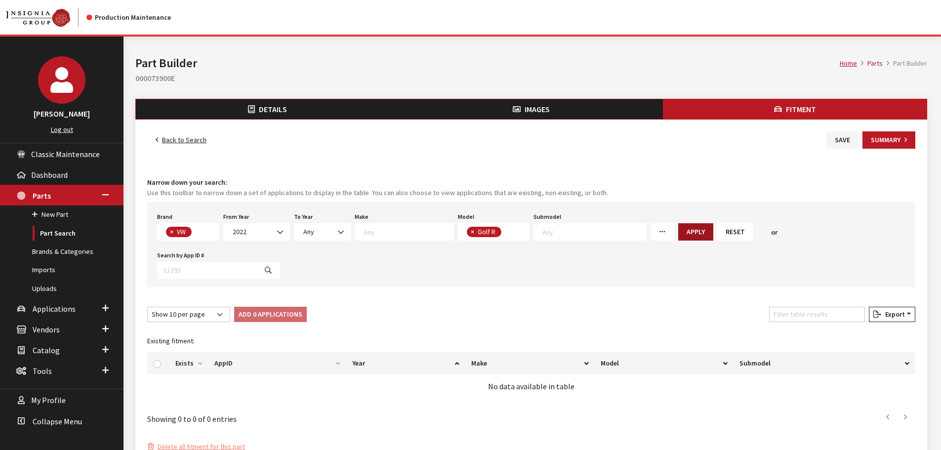
click at [684, 232] on button "Apply" at bounding box center [695, 231] width 35 height 17
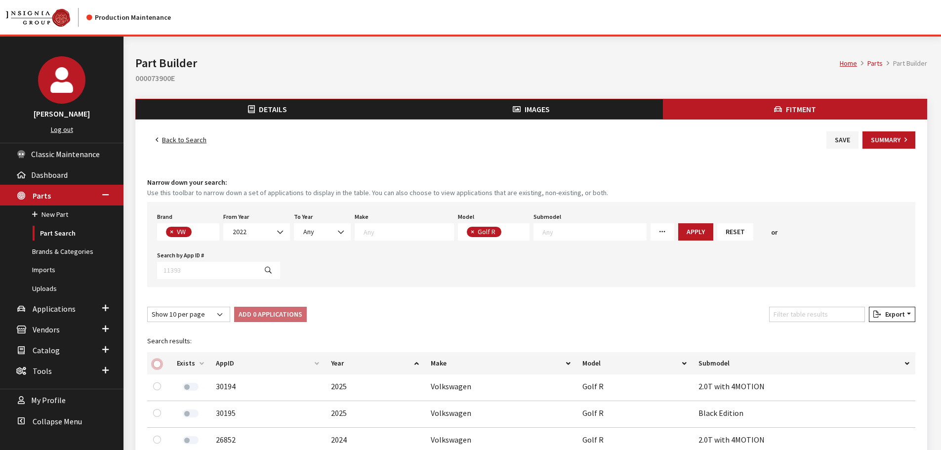
drag, startPoint x: 157, startPoint y: 325, endPoint x: 214, endPoint y: 292, distance: 66.3
click at [157, 360] on input "checkbox" at bounding box center [157, 364] width 8 height 8
checkbox input "true"
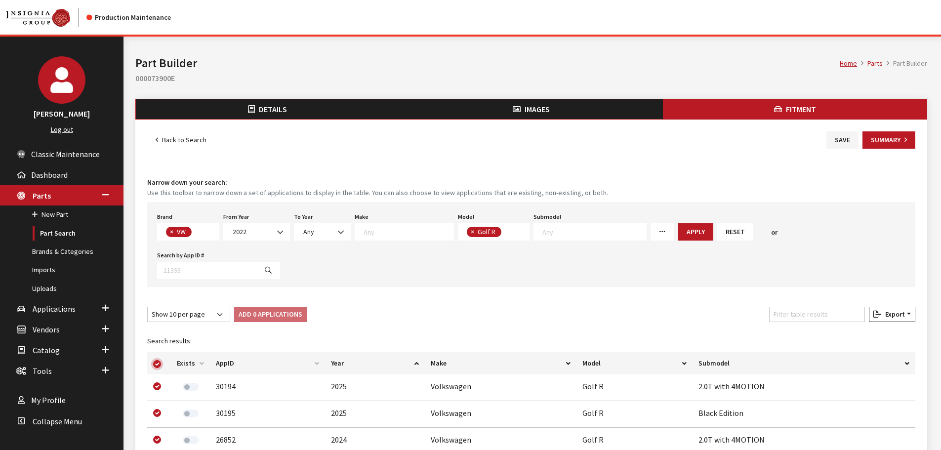
checkbox input "true"
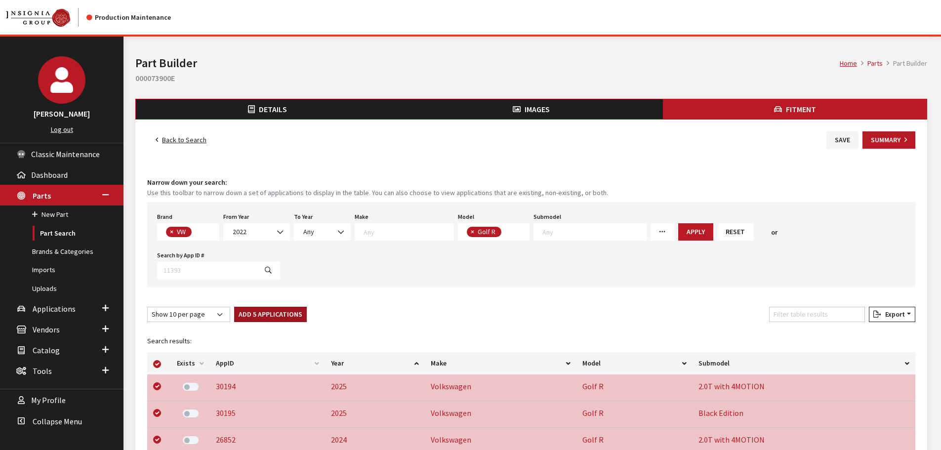
click at [243, 307] on button "Add 5 Applications" at bounding box center [270, 314] width 73 height 15
checkbox input "false"
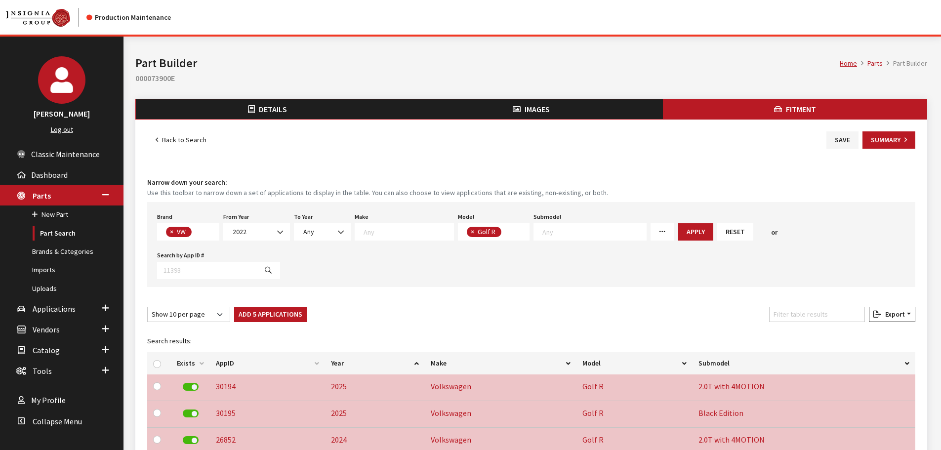
checkbox input "false"
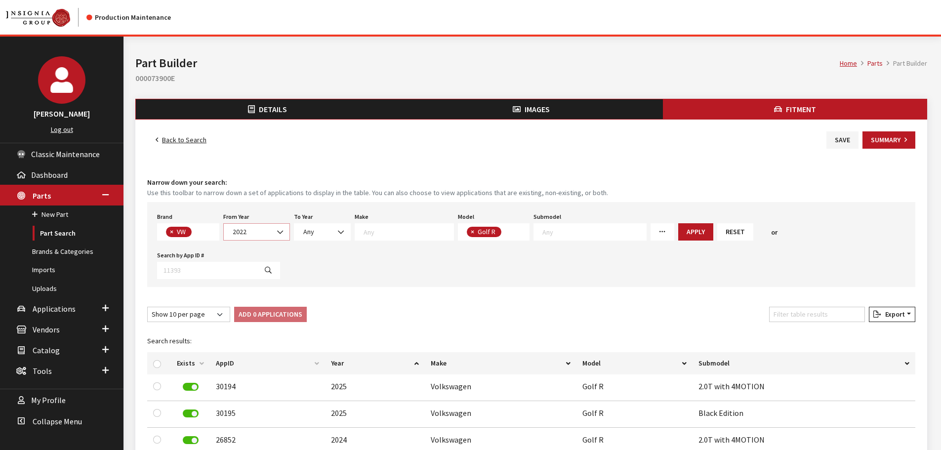
click at [257, 233] on span "2022" at bounding box center [257, 232] width 54 height 10
select select "2020"
select select
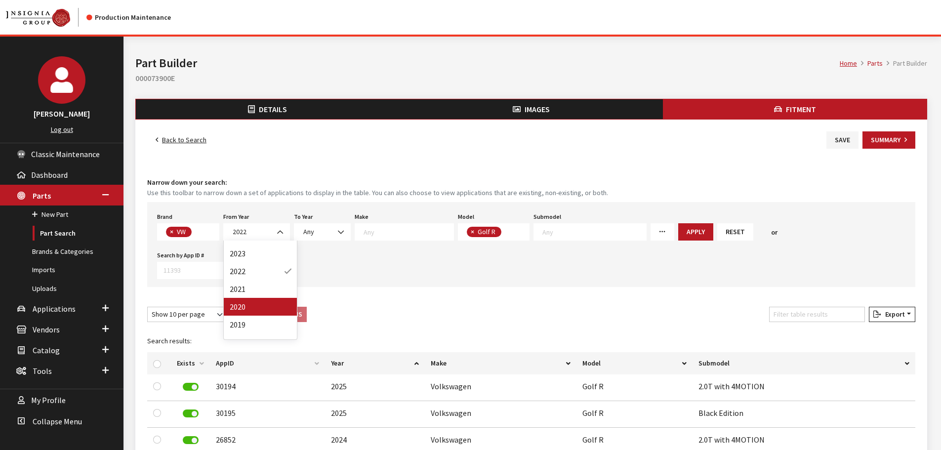
select select
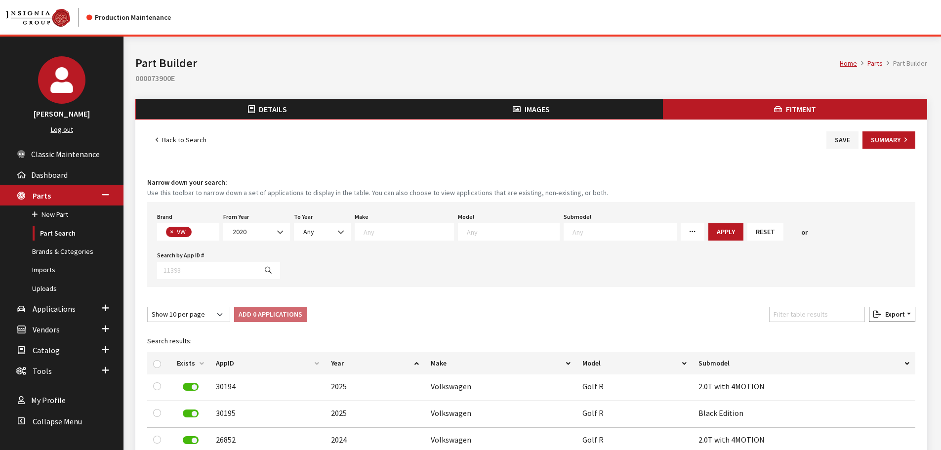
click at [490, 227] on textarea "Search" at bounding box center [513, 231] width 92 height 9
type textarea "gt"
select select "885"
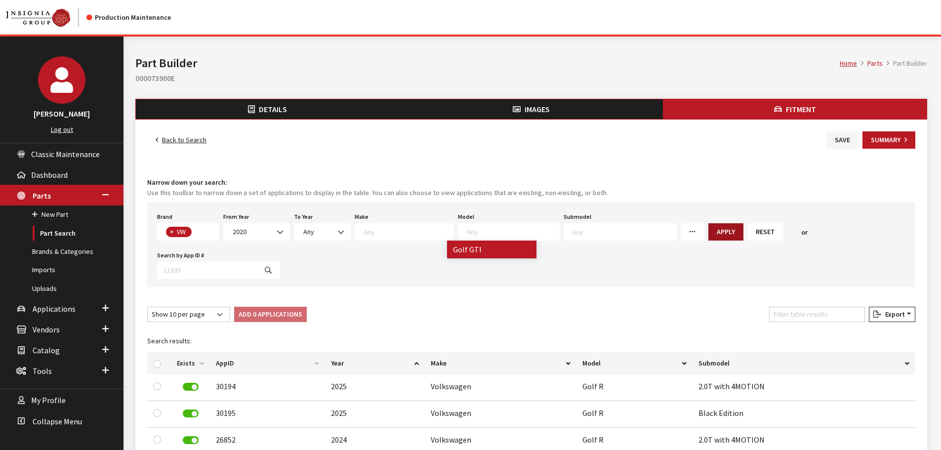
select select
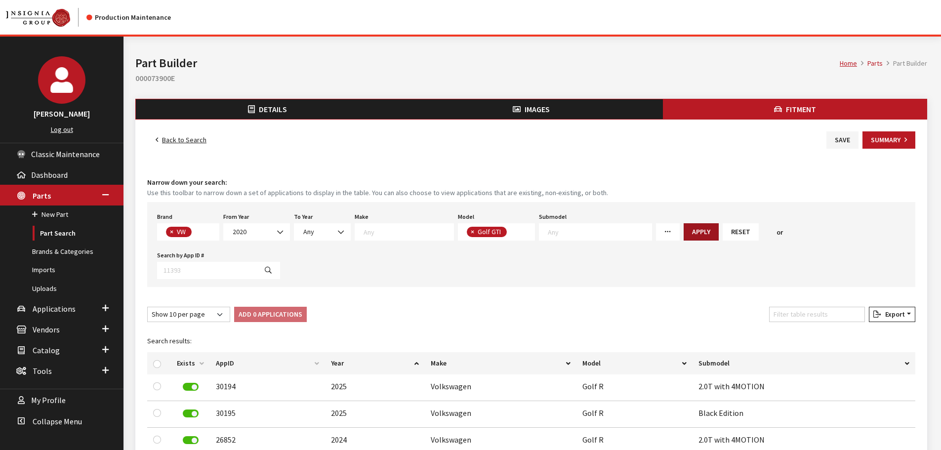
click at [683, 230] on button "Apply" at bounding box center [700, 231] width 35 height 17
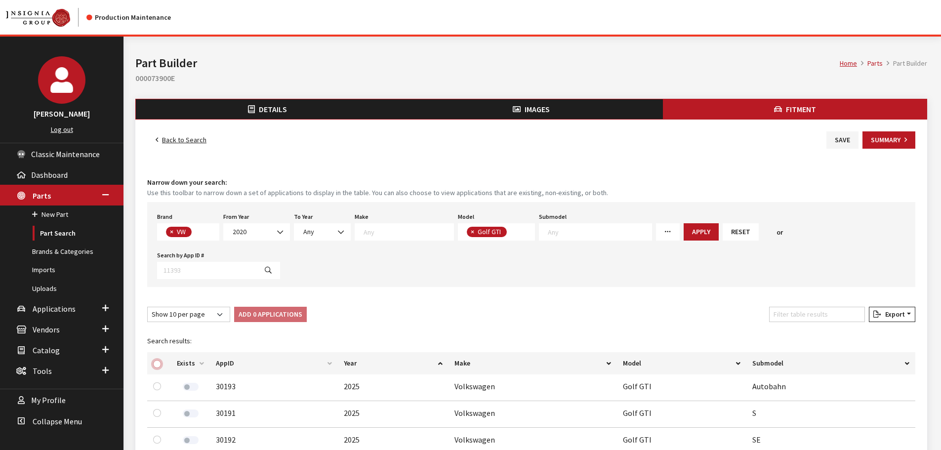
click at [159, 360] on input "checkbox" at bounding box center [157, 364] width 8 height 8
checkbox input "true"
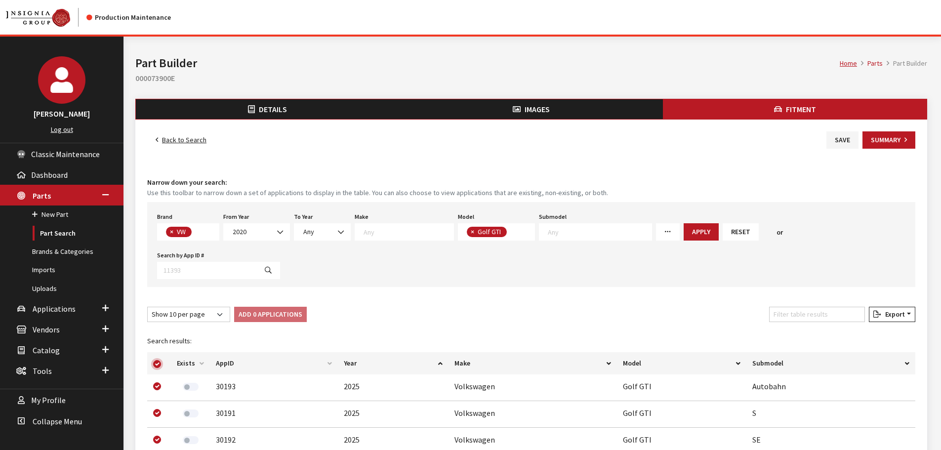
checkbox input "true"
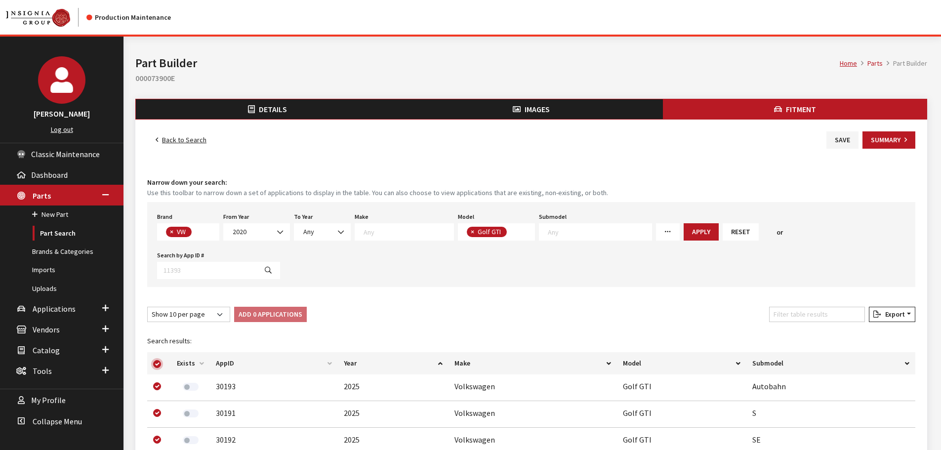
checkbox input "true"
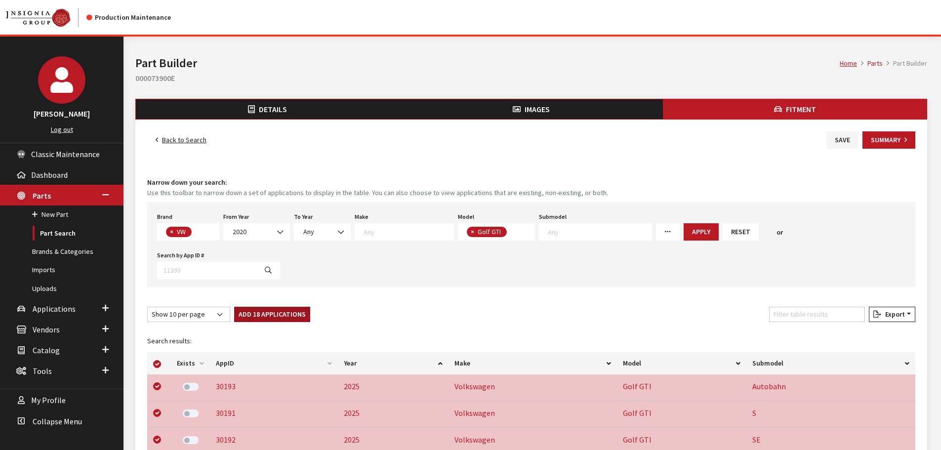
click at [256, 307] on button "Add 18 Applications" at bounding box center [272, 314] width 76 height 15
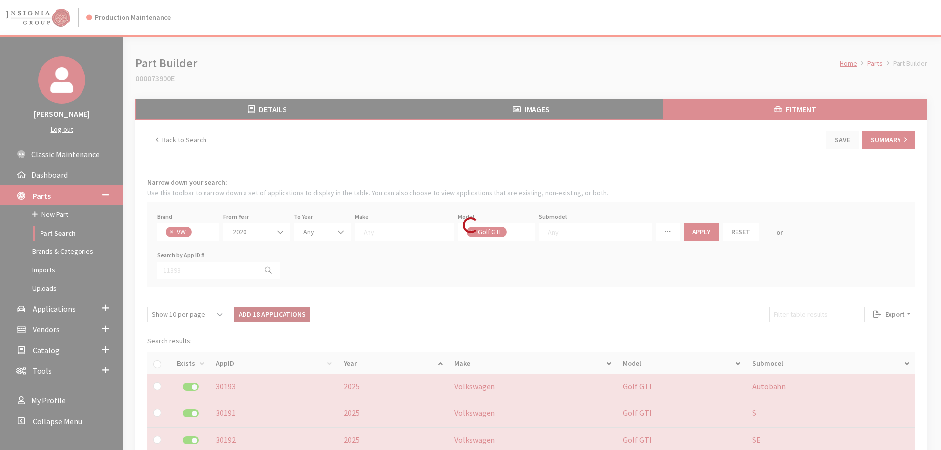
checkbox input "false"
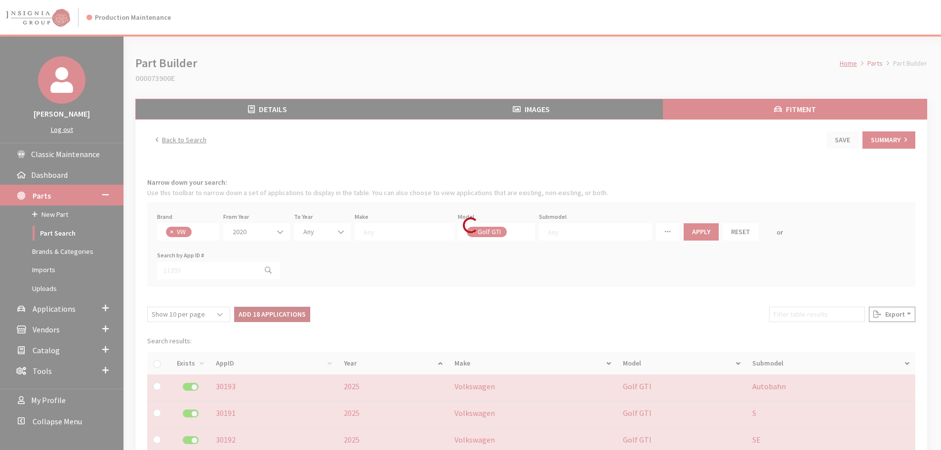
checkbox input "false"
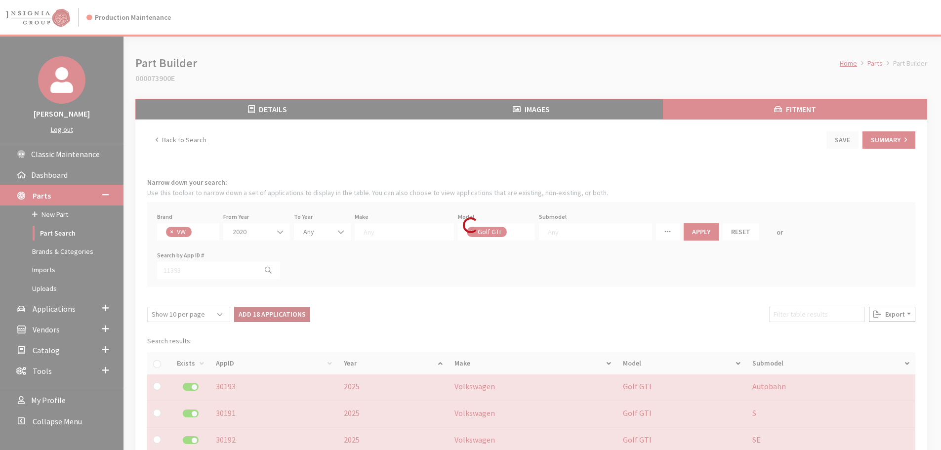
checkbox input "false"
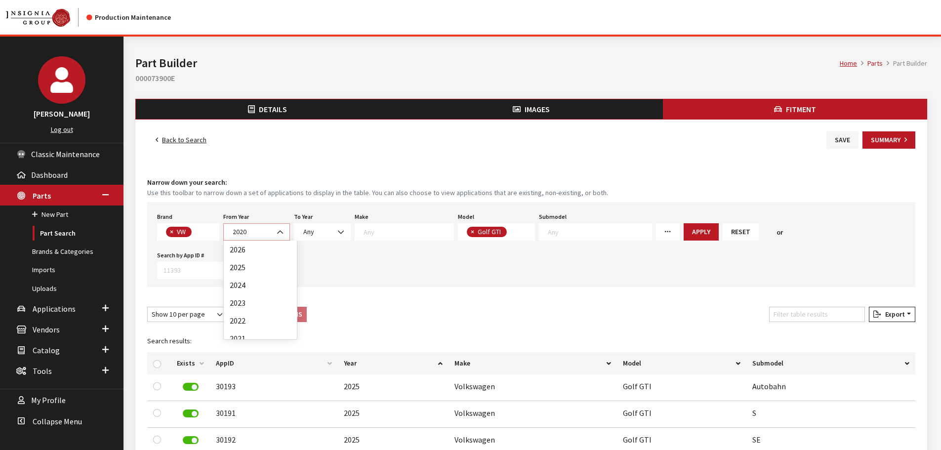
click at [273, 224] on span at bounding box center [281, 232] width 17 height 17
select select "2021"
select select
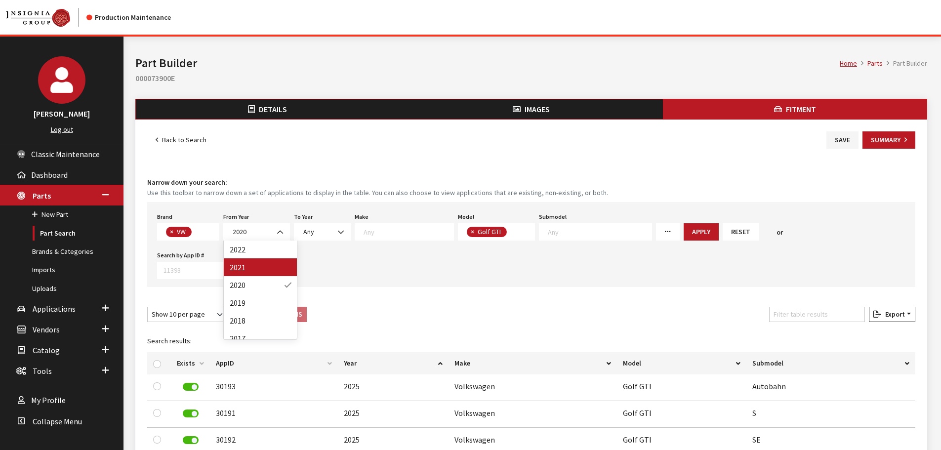
select select
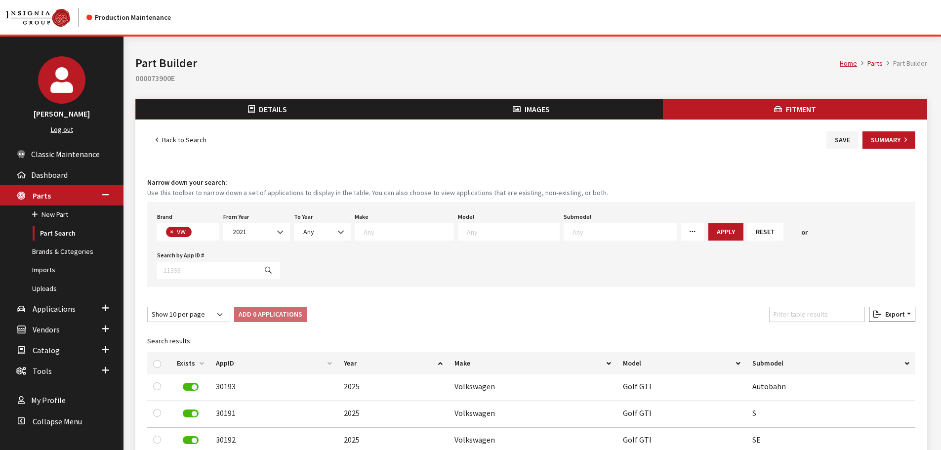
click at [509, 235] on textarea "Search" at bounding box center [513, 231] width 92 height 9
type textarea "t"
type textarea "id"
select select "1126"
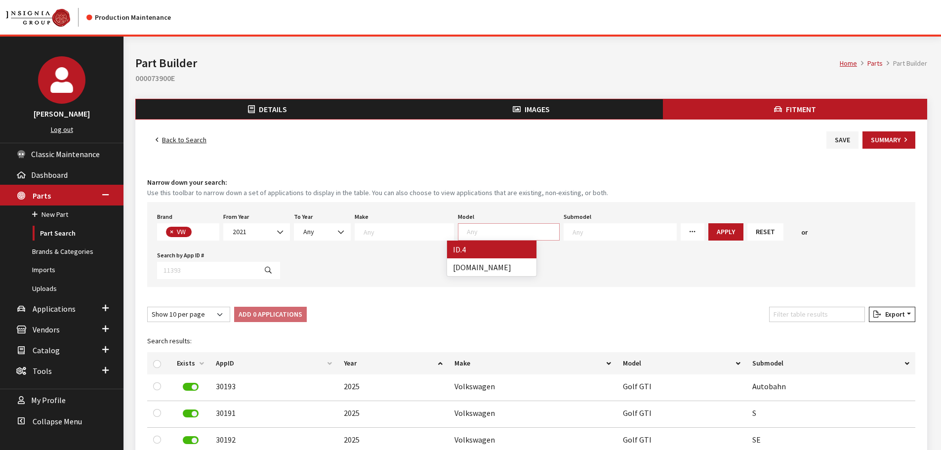
scroll to position [56, 0]
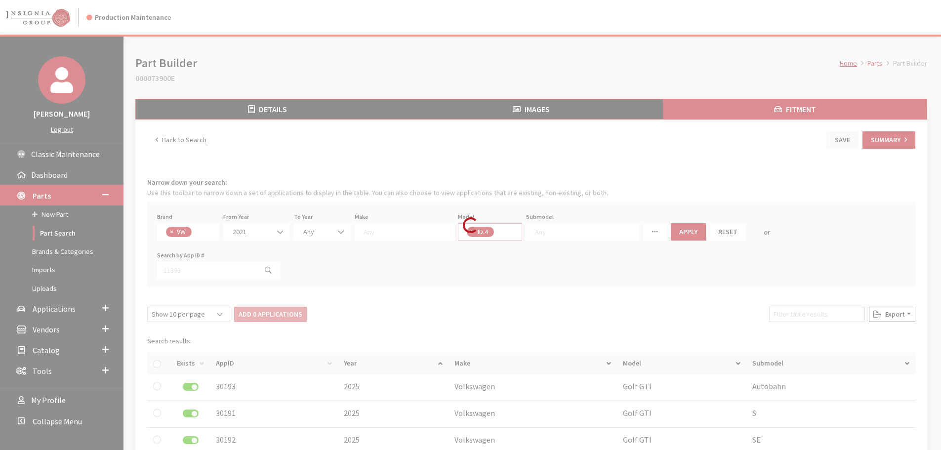
select select
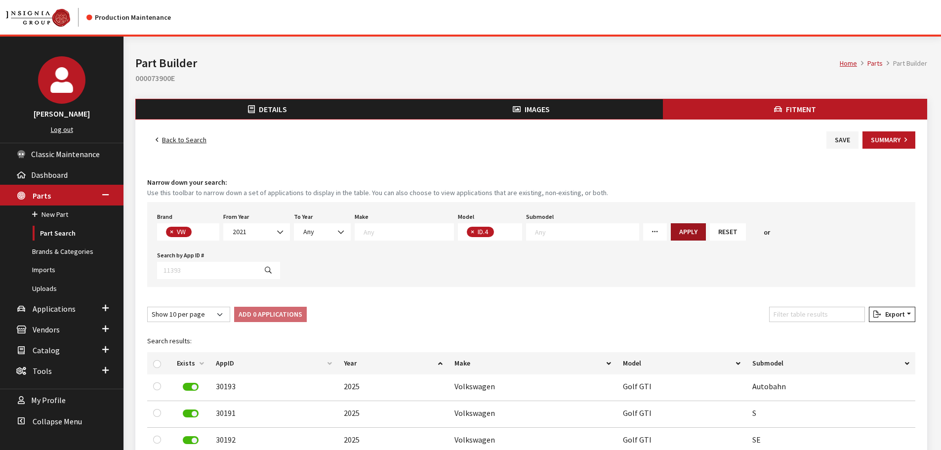
click at [671, 235] on button "Apply" at bounding box center [688, 231] width 35 height 17
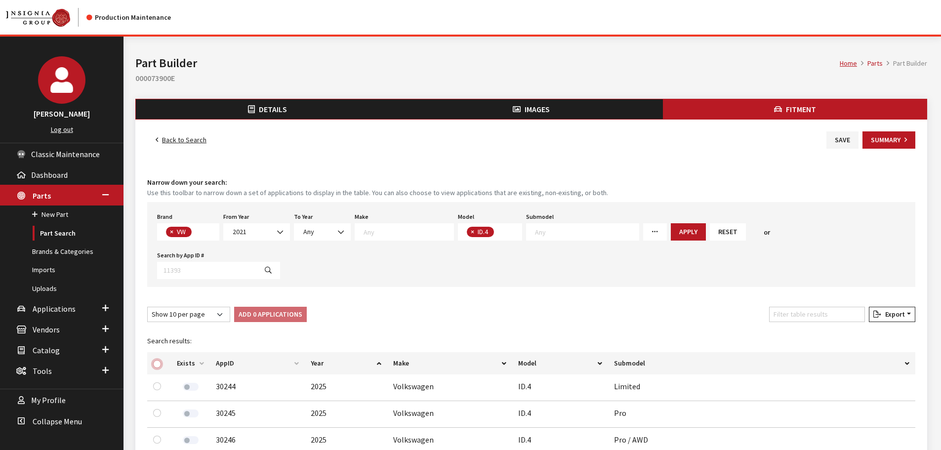
drag, startPoint x: 156, startPoint y: 325, endPoint x: 183, endPoint y: 309, distance: 31.3
click at [156, 360] on input "checkbox" at bounding box center [157, 364] width 8 height 8
checkbox input "true"
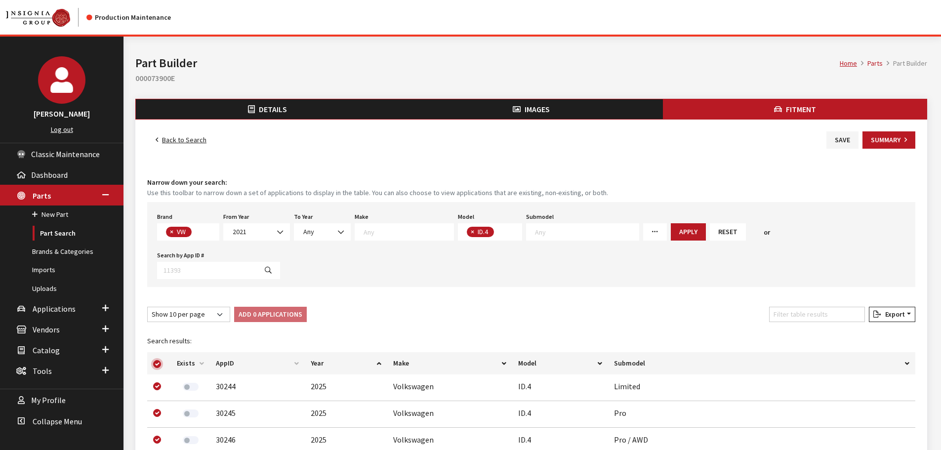
checkbox input "true"
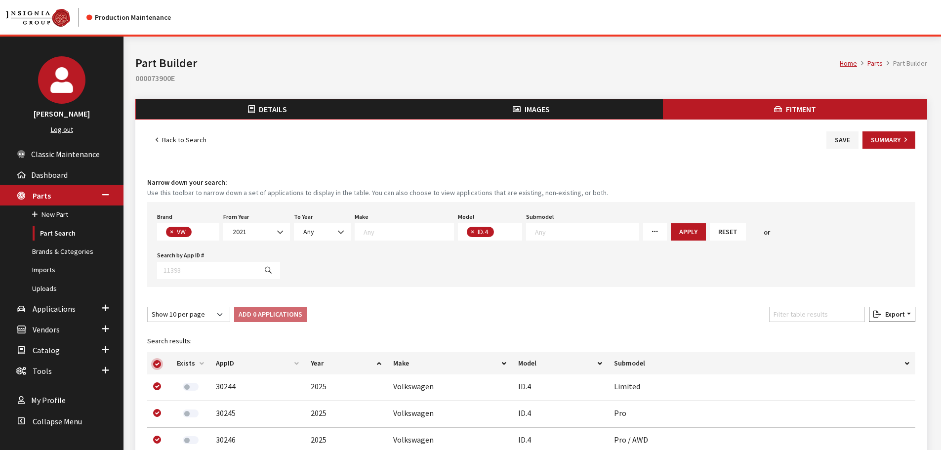
checkbox input "true"
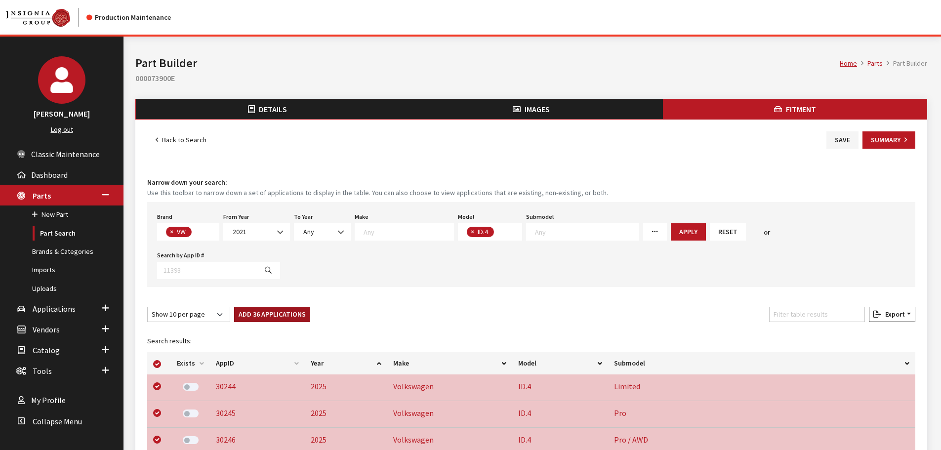
click at [251, 307] on button "Add 36 Applications" at bounding box center [272, 314] width 76 height 15
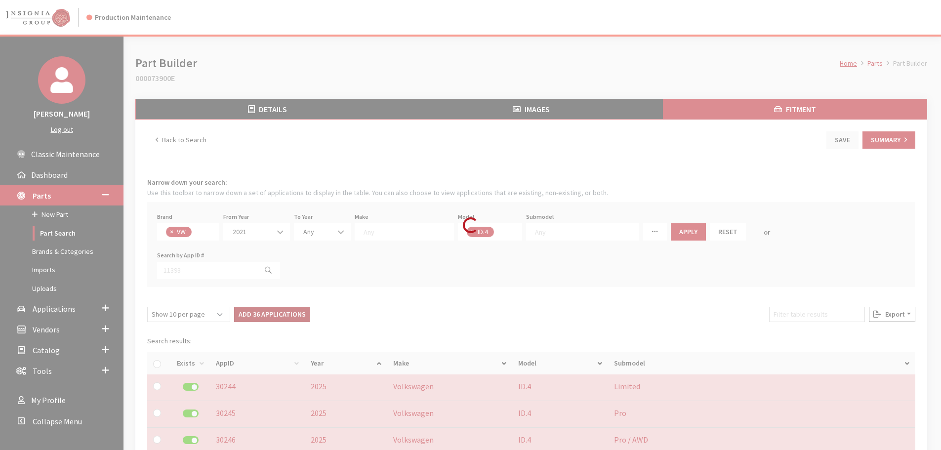
checkbox input "false"
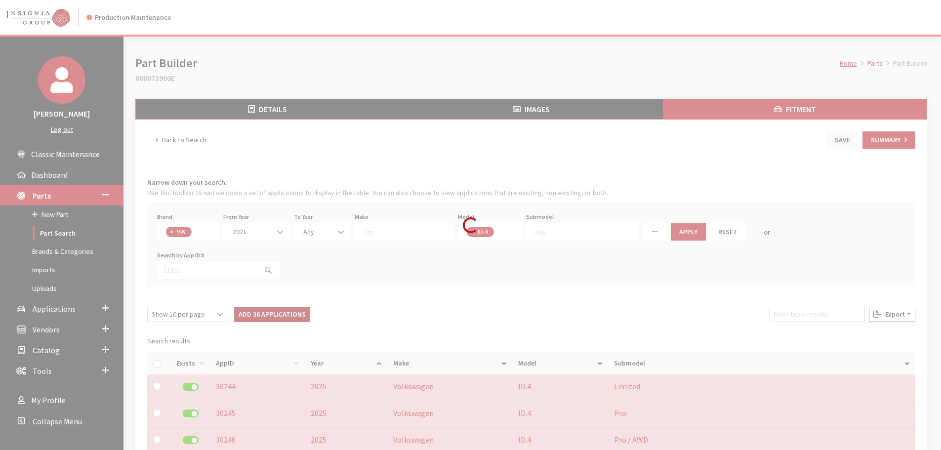
checkbox input "false"
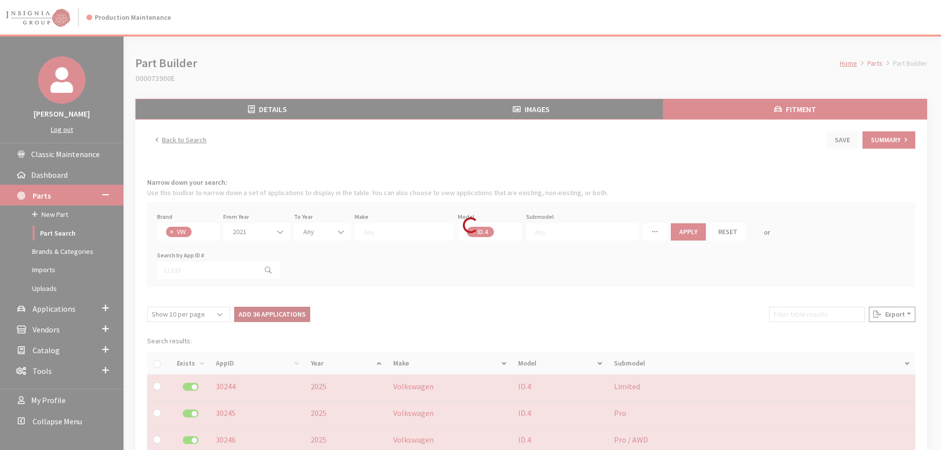
checkbox input "false"
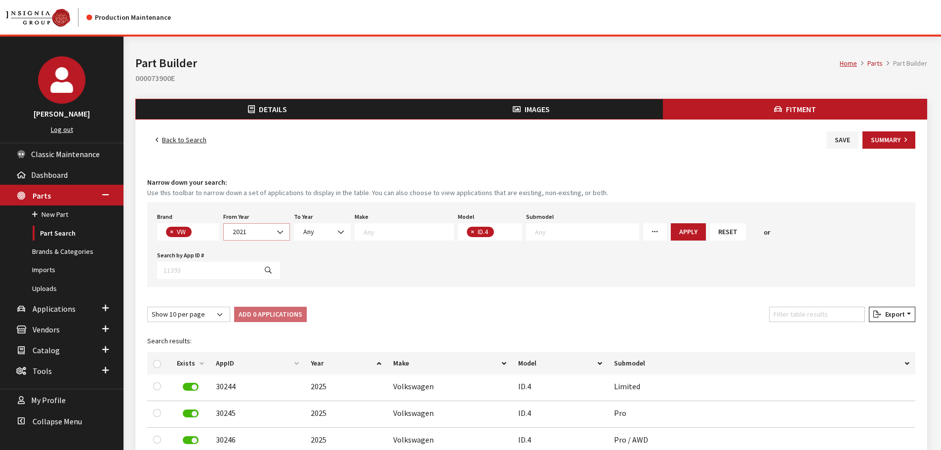
click at [254, 235] on span "2021" at bounding box center [257, 232] width 54 height 10
select select "2020"
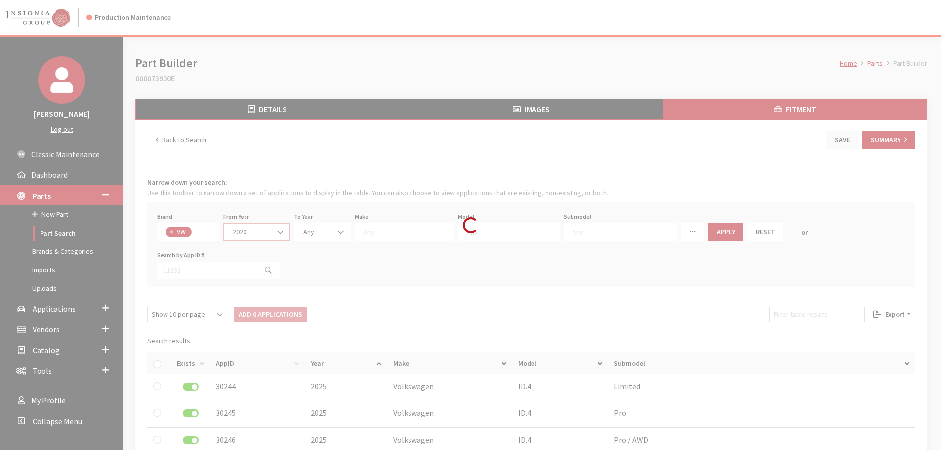
scroll to position [0, 0]
select select
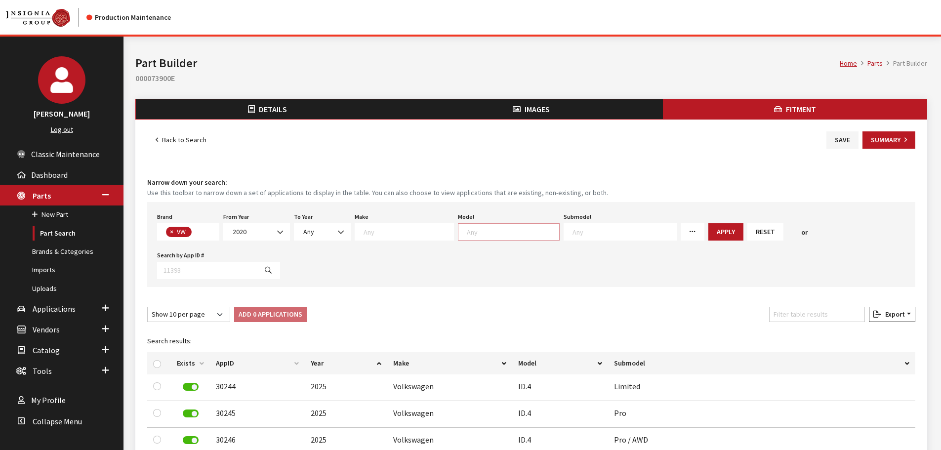
click at [480, 233] on textarea "Search" at bounding box center [513, 231] width 92 height 9
type textarea "je"
select select "291"
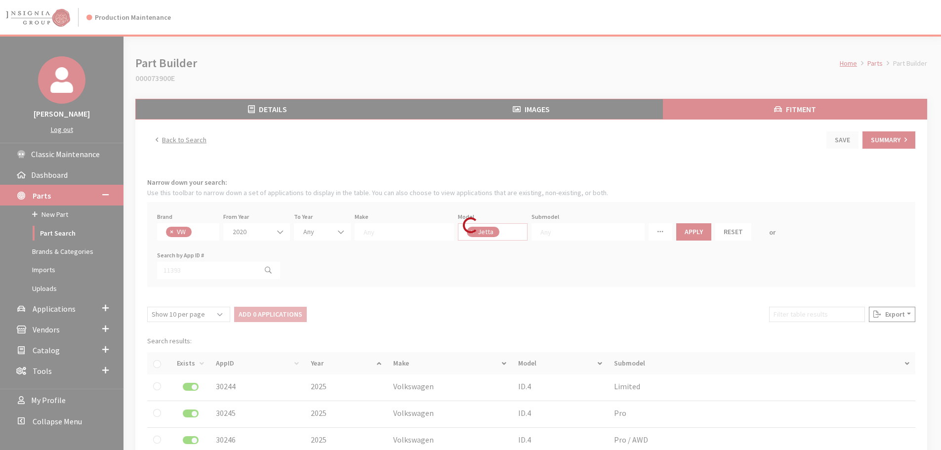
select select
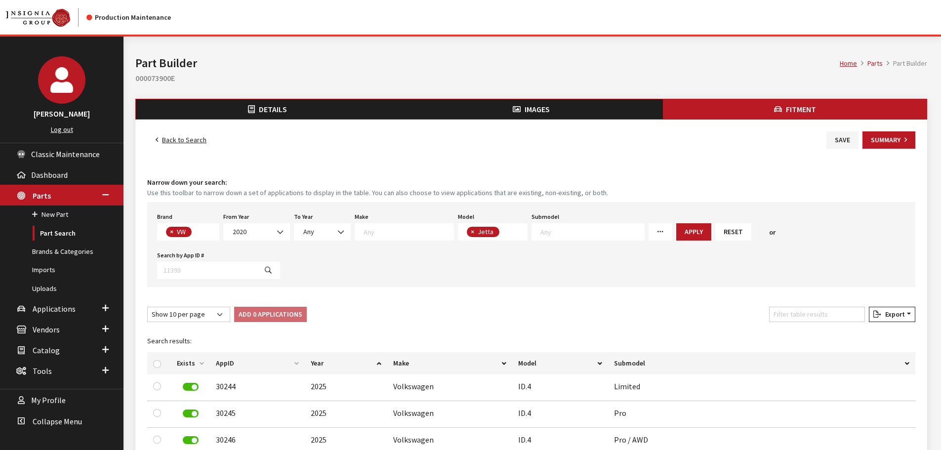
click at [504, 232] on span "× Jetta" at bounding box center [493, 231] width 70 height 17
type textarea "je"
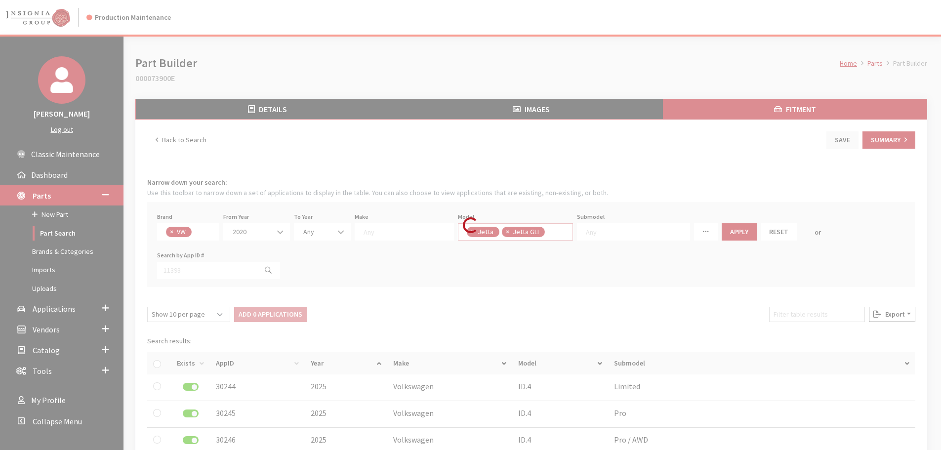
select select
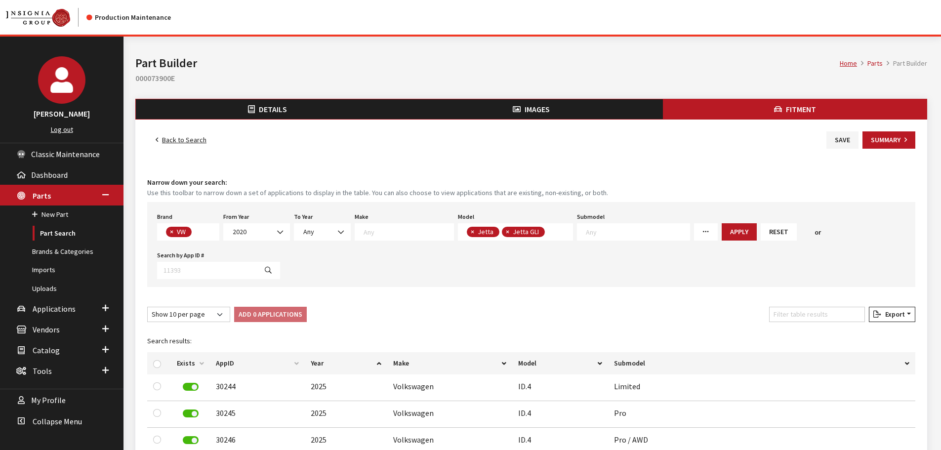
click at [540, 237] on span "× Jetta × Jetta GLI" at bounding box center [516, 231] width 116 height 17
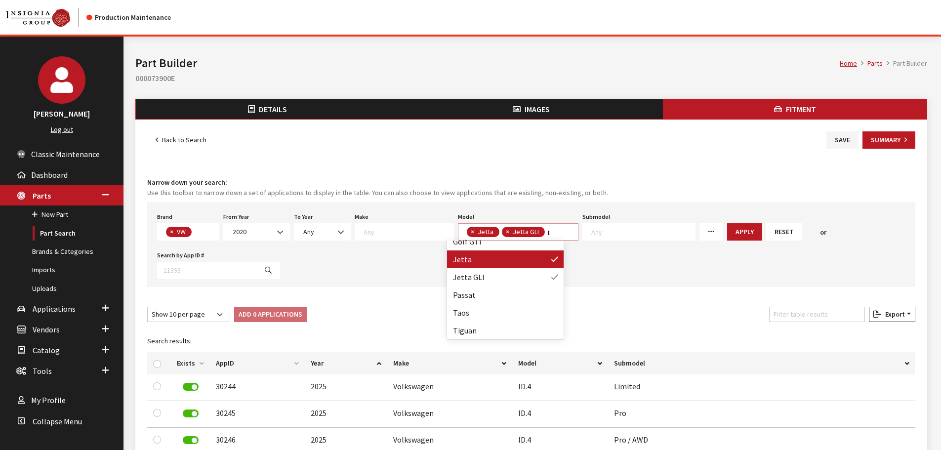
scroll to position [0, 0]
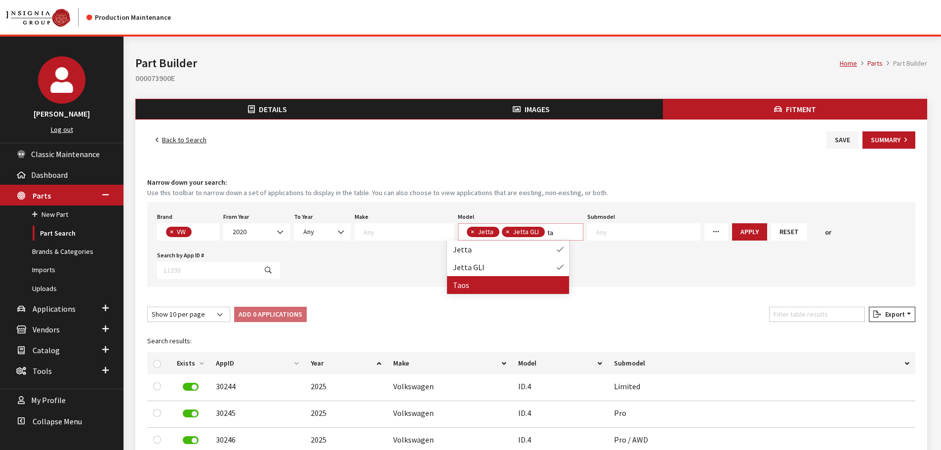
type textarea "ta"
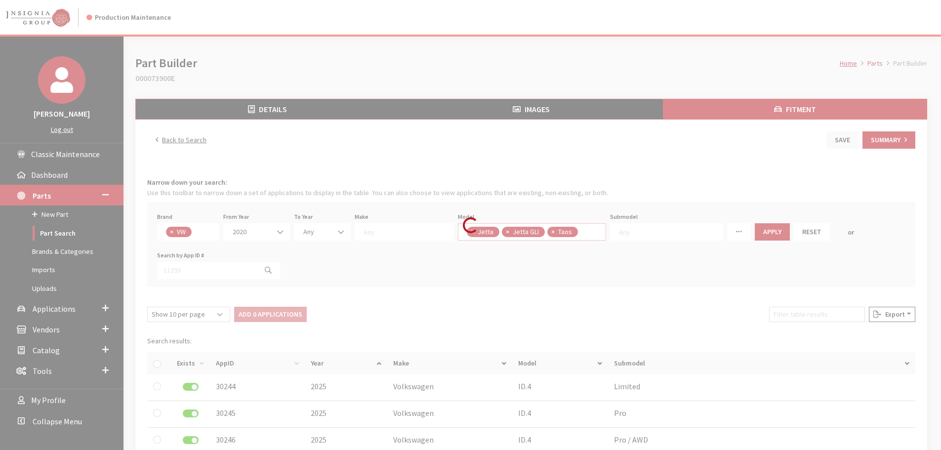
select select
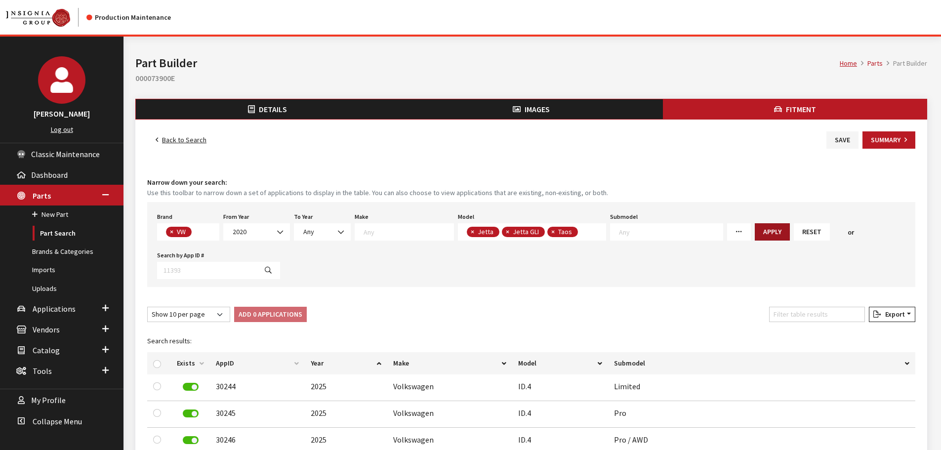
click at [755, 227] on button "Apply" at bounding box center [772, 231] width 35 height 17
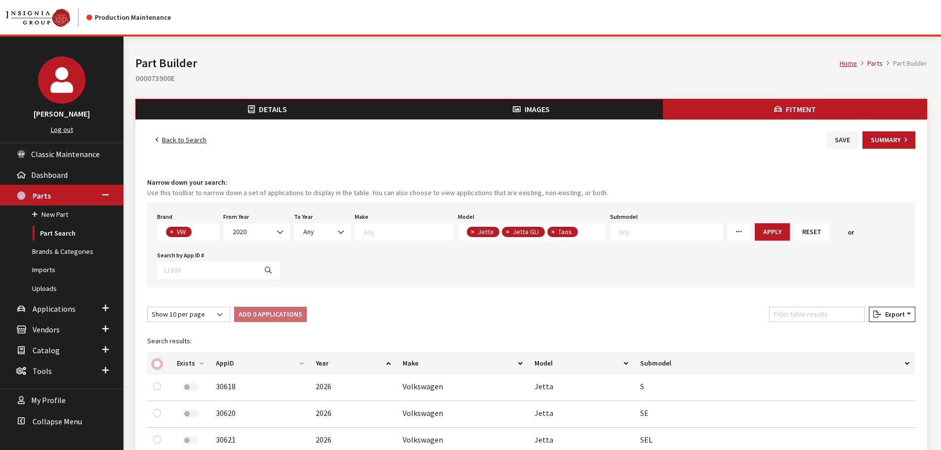
click at [158, 363] on input "checkbox" at bounding box center [157, 364] width 8 height 8
checkbox input "true"
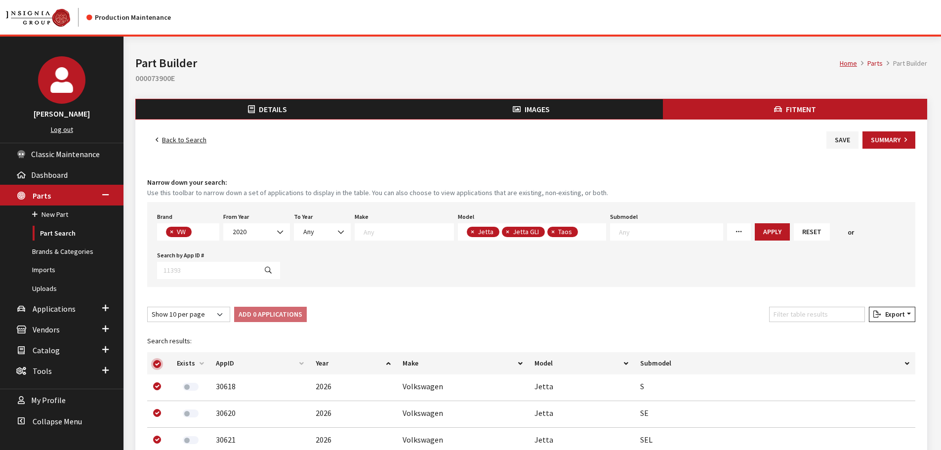
checkbox input "true"
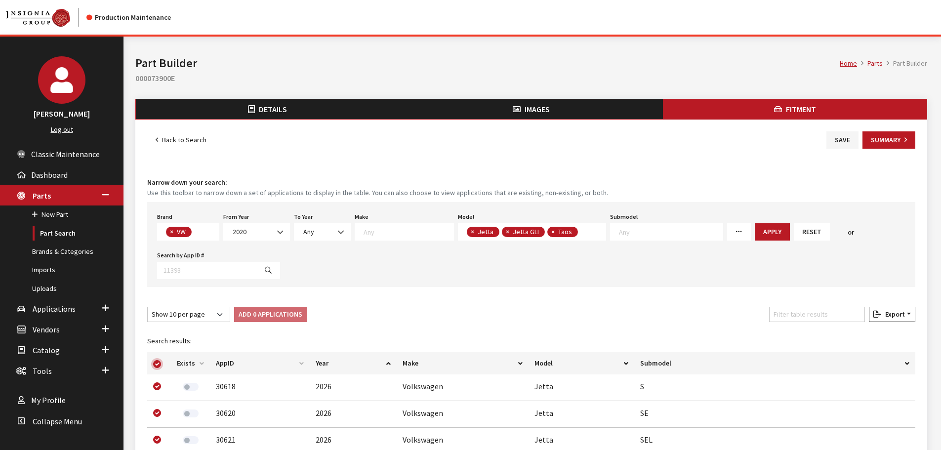
checkbox input "true"
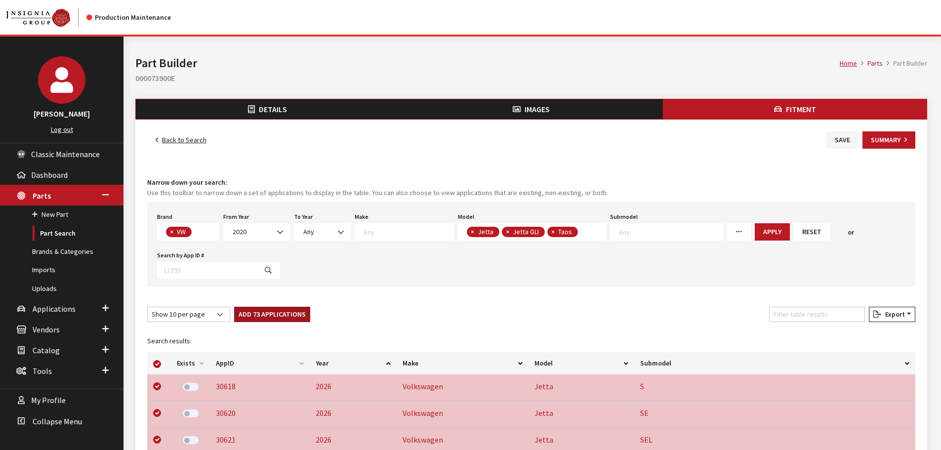
click at [256, 314] on button "Add 73 Applications" at bounding box center [272, 314] width 76 height 15
checkbox input "false"
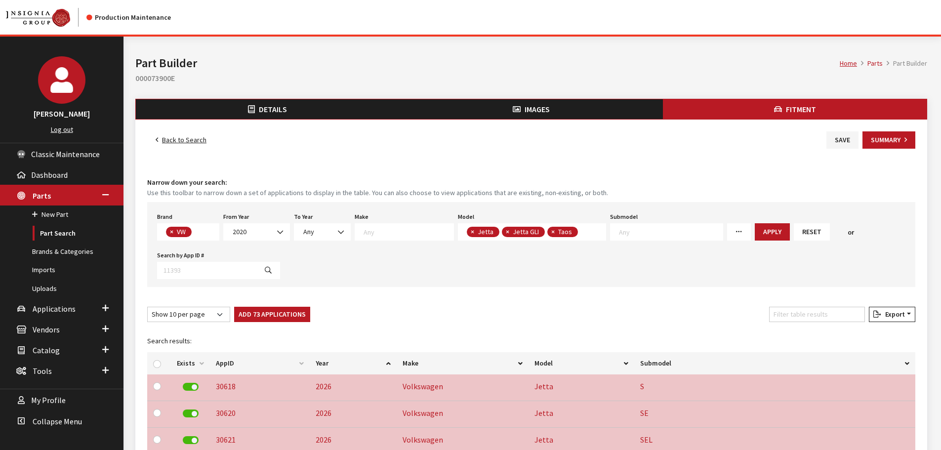
checkbox input "false"
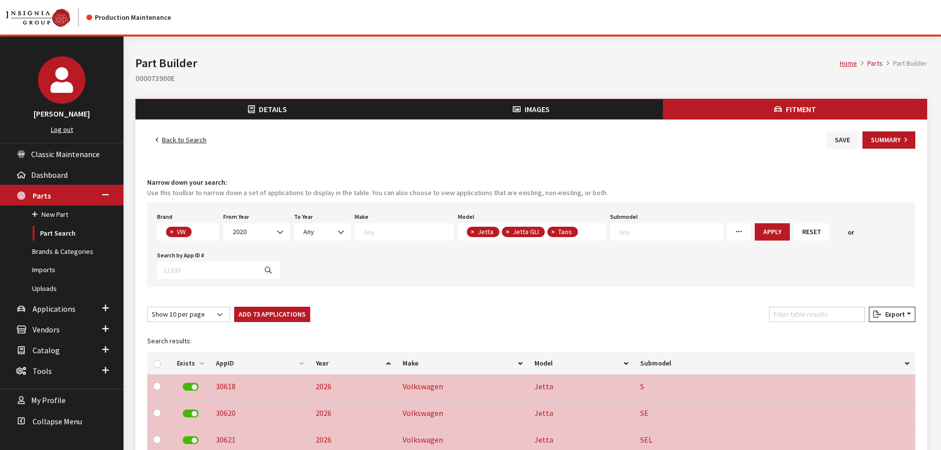
checkbox input "false"
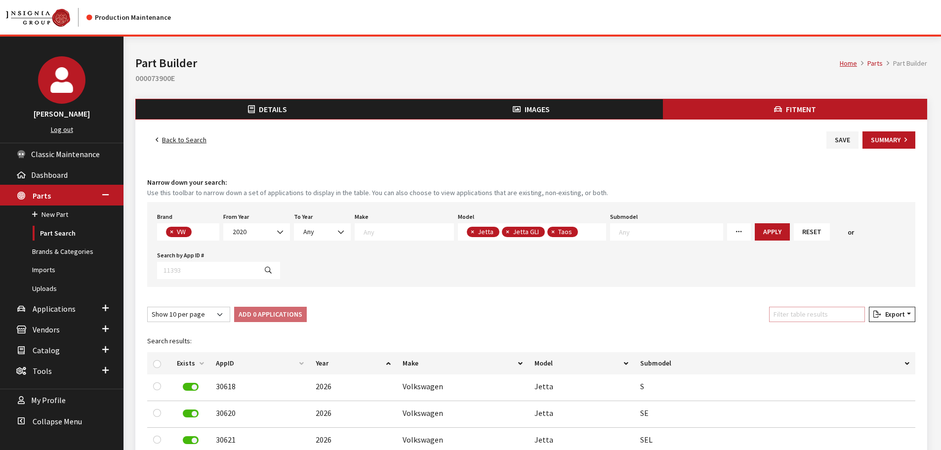
click at [782, 311] on input "Filter table results" at bounding box center [817, 314] width 96 height 15
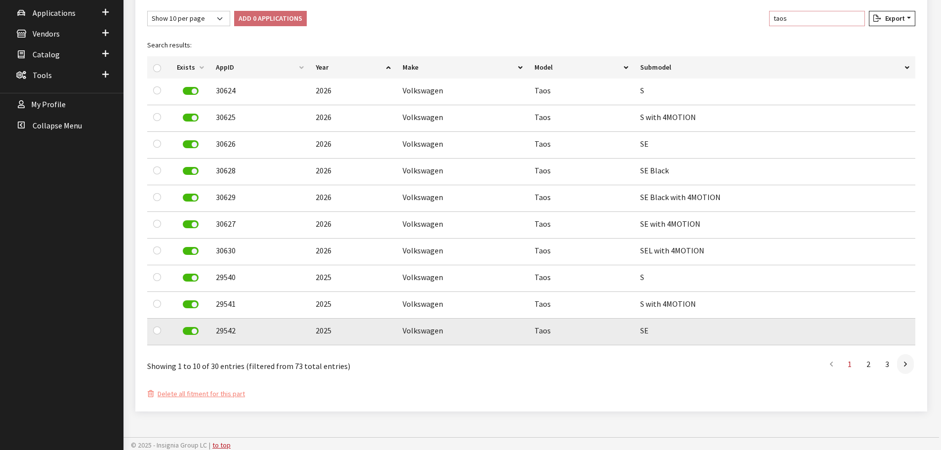
scroll to position [299, 0]
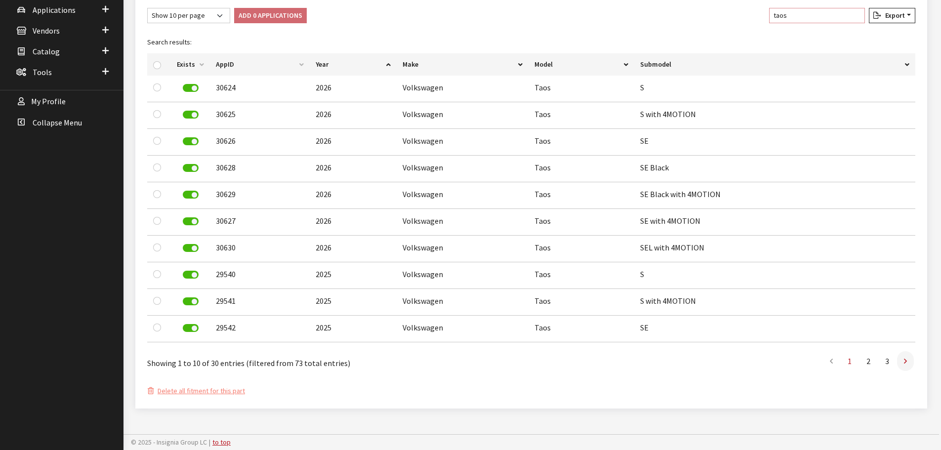
type input "taos"
click at [908, 365] on link at bounding box center [905, 361] width 17 height 20
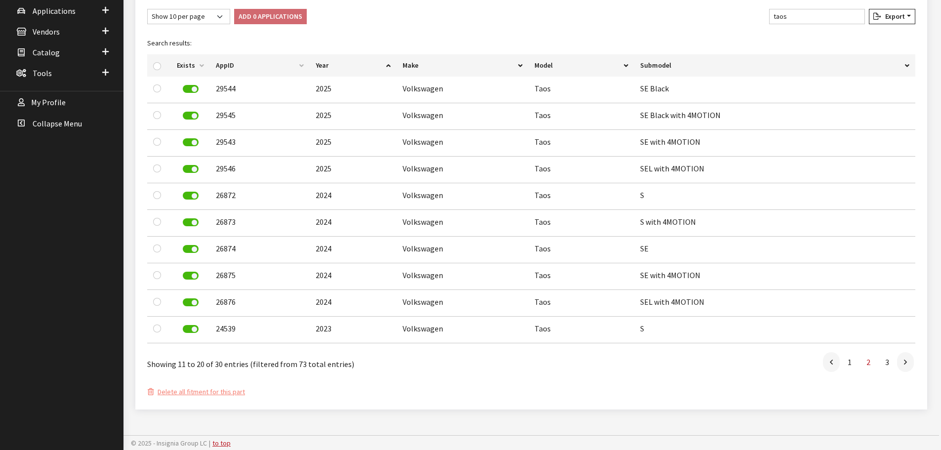
click at [908, 365] on link at bounding box center [905, 362] width 17 height 20
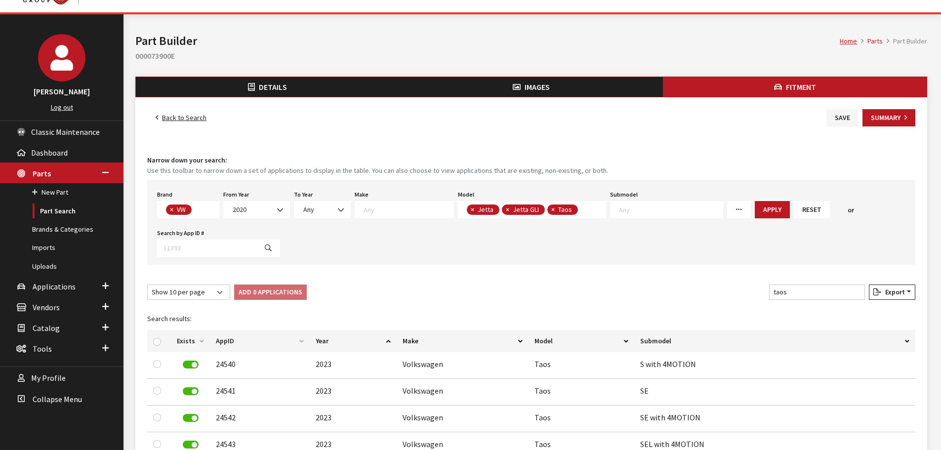
scroll to position [0, 0]
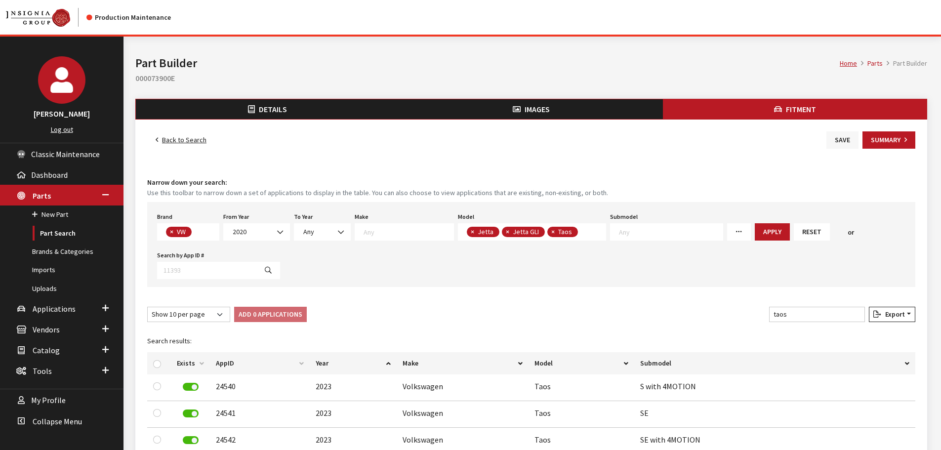
click at [847, 145] on button "Save" at bounding box center [842, 139] width 32 height 17
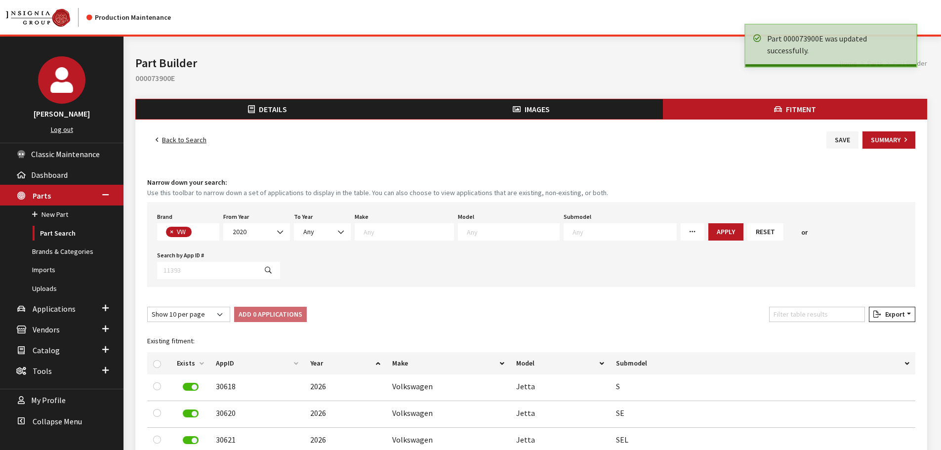
scroll to position [260, 0]
click at [179, 142] on link "Back to Search" at bounding box center [181, 139] width 68 height 17
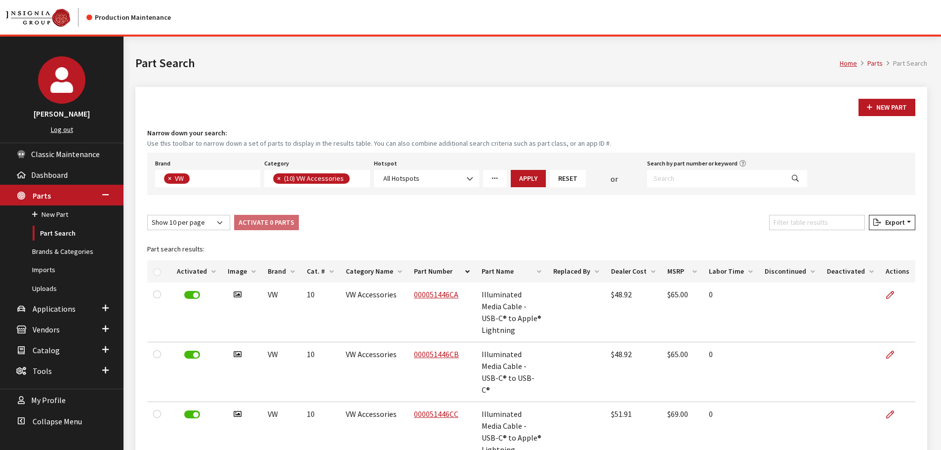
click at [495, 183] on link "More Filters" at bounding box center [495, 178] width 24 height 17
click at [513, 319] on span "[DATE]" at bounding box center [542, 321] width 98 height 10
click at [526, 179] on button "Apply" at bounding box center [528, 178] width 35 height 17
click at [204, 277] on th "Activated" at bounding box center [196, 271] width 51 height 22
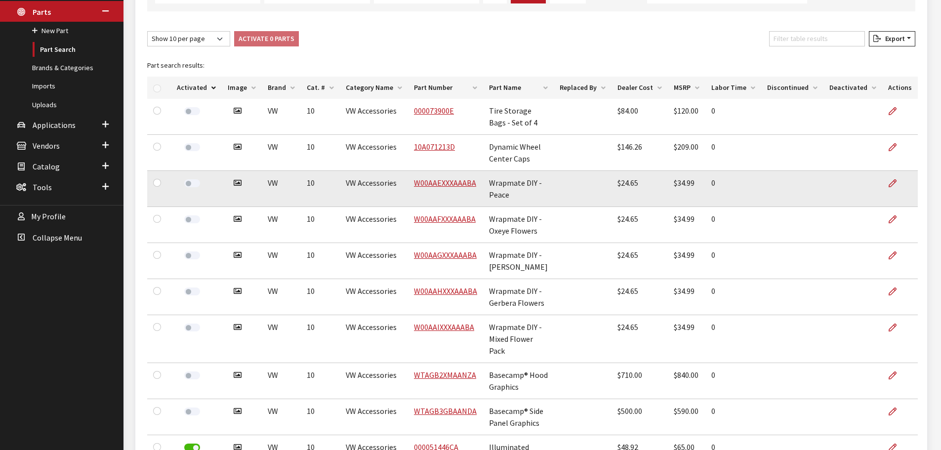
scroll to position [198, 0]
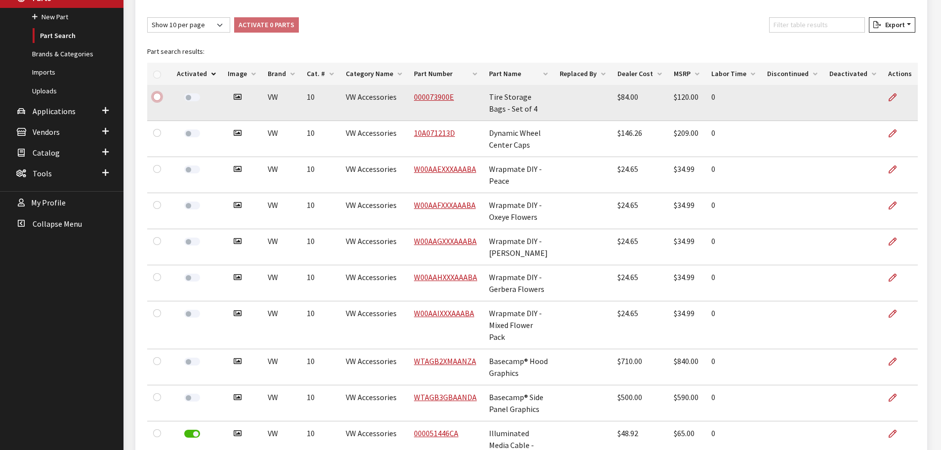
click at [156, 96] on input "checkbox" at bounding box center [157, 97] width 8 height 8
checkbox input "true"
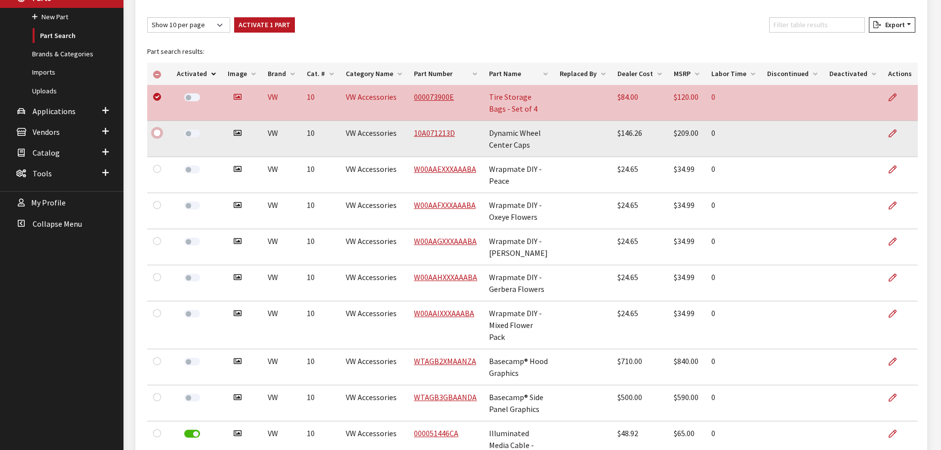
click at [159, 135] on input "checkbox" at bounding box center [157, 133] width 8 height 8
checkbox input "true"
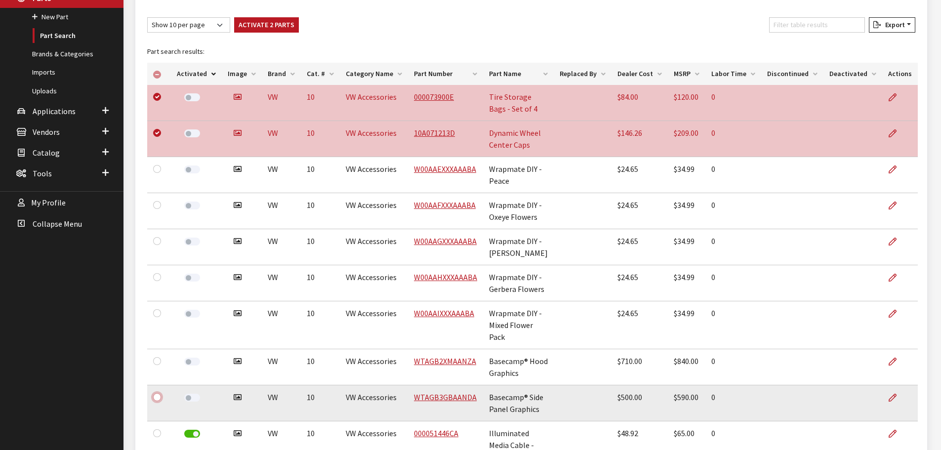
click at [156, 393] on input "checkbox" at bounding box center [157, 397] width 8 height 8
checkbox input "true"
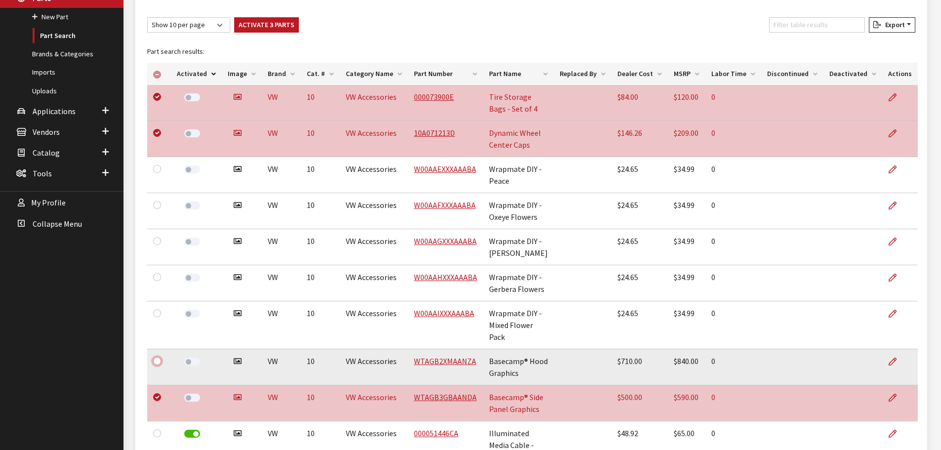
click at [156, 357] on input "checkbox" at bounding box center [157, 361] width 8 height 8
checkbox input "true"
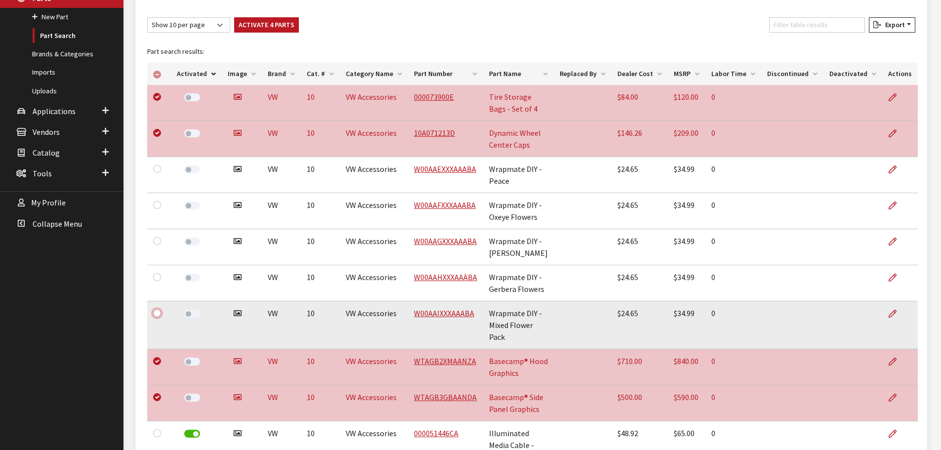
click at [159, 315] on input "checkbox" at bounding box center [157, 313] width 8 height 8
checkbox input "true"
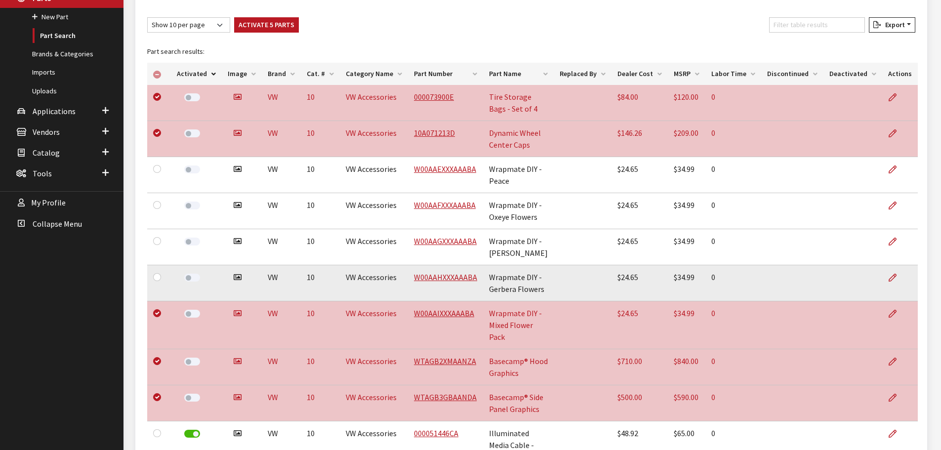
click at [159, 282] on div at bounding box center [159, 277] width 12 height 12
click at [157, 276] on input "checkbox" at bounding box center [157, 277] width 8 height 8
checkbox input "true"
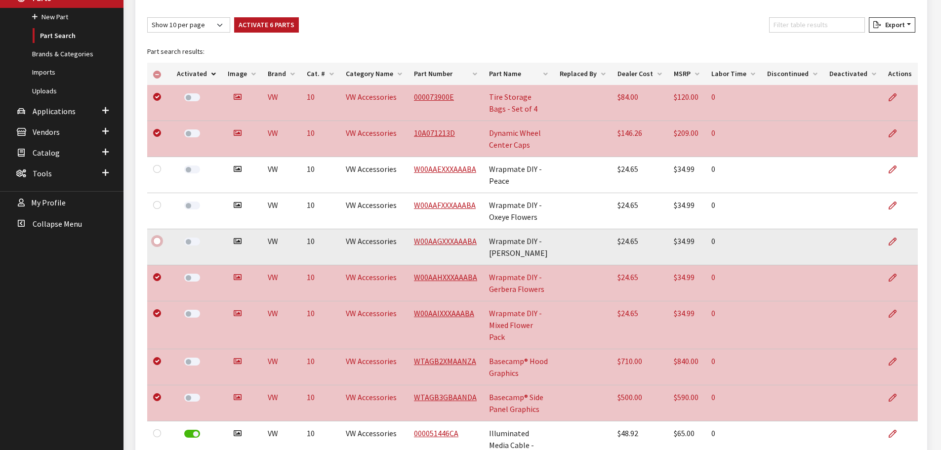
click at [156, 238] on input "checkbox" at bounding box center [157, 241] width 8 height 8
checkbox input "true"
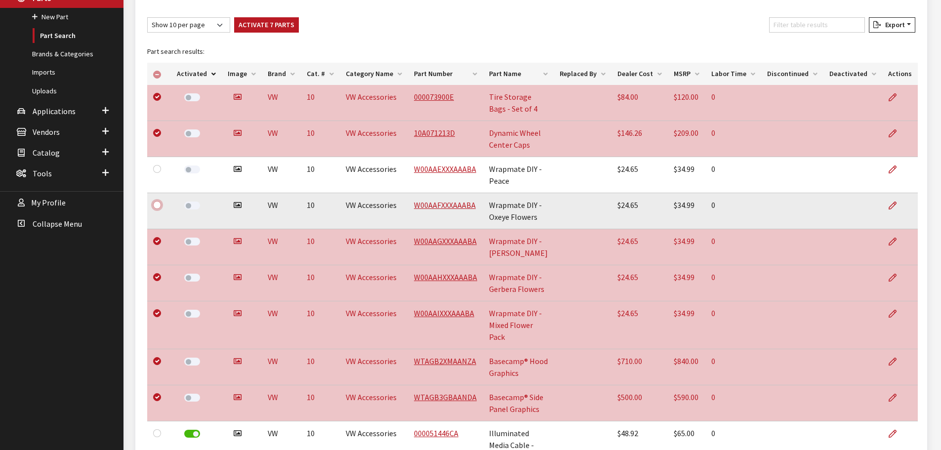
click at [159, 205] on input "checkbox" at bounding box center [157, 205] width 8 height 8
checkbox input "true"
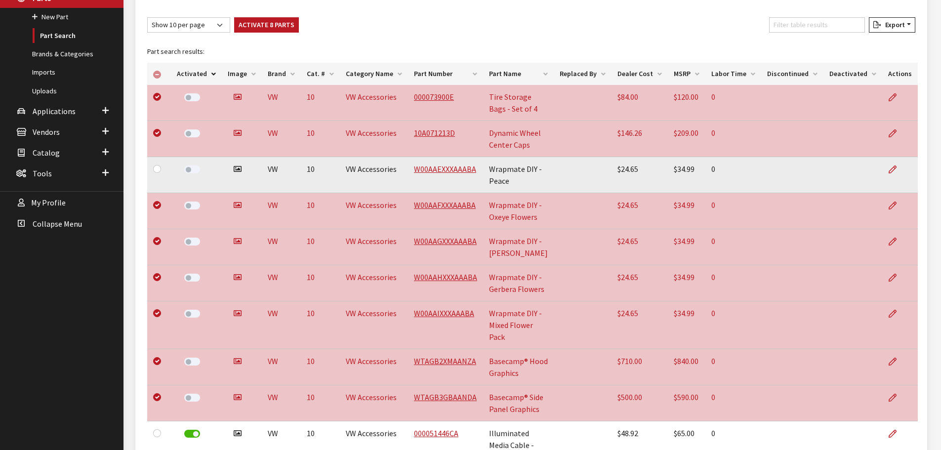
click at [158, 175] on td at bounding box center [159, 175] width 24 height 36
click at [157, 171] on input "checkbox" at bounding box center [157, 169] width 8 height 8
checkbox input "true"
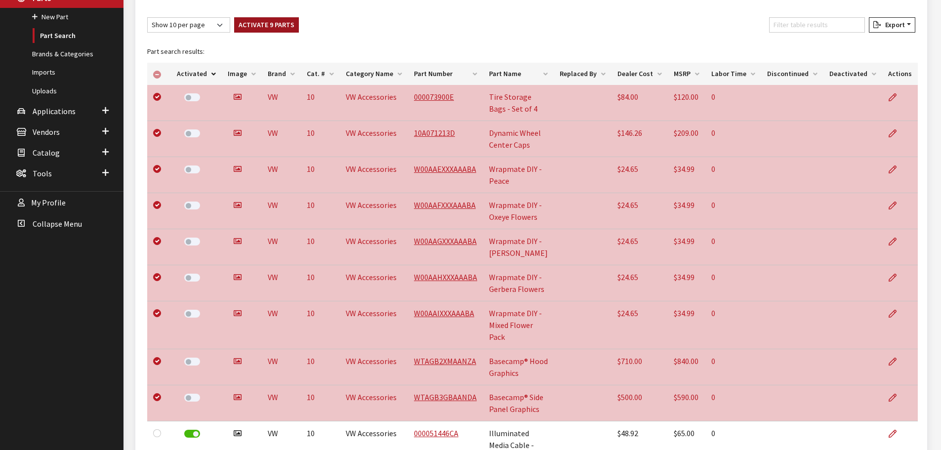
click at [246, 26] on button "Activate 9 Parts" at bounding box center [266, 24] width 65 height 15
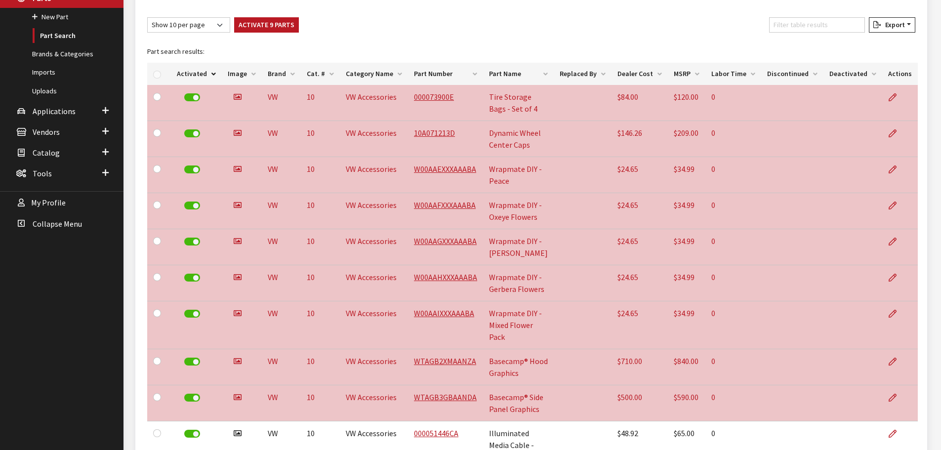
checkbox input "false"
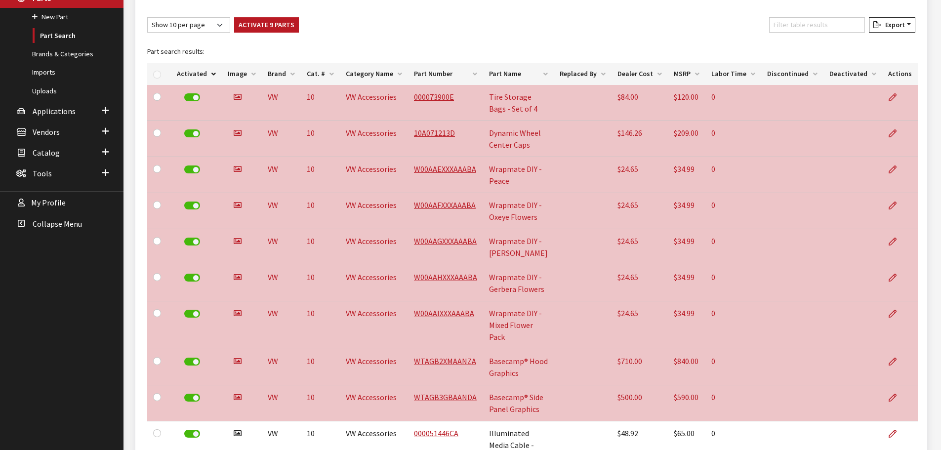
checkbox input "false"
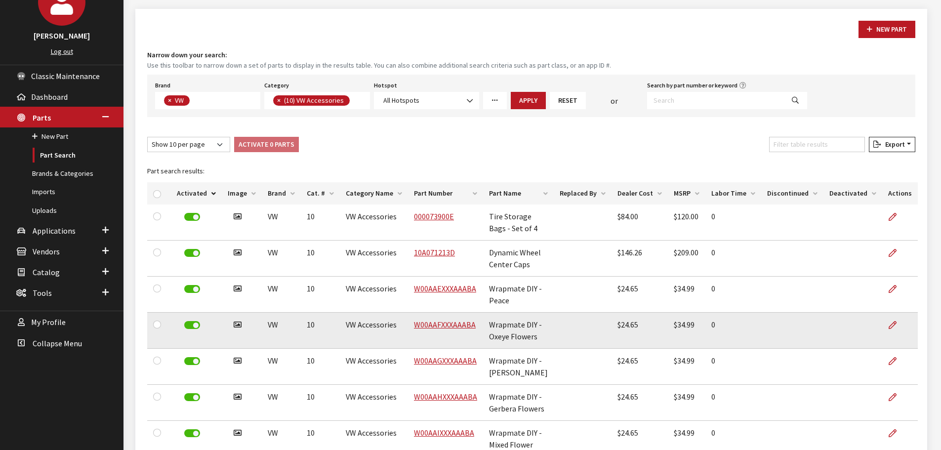
scroll to position [0, 0]
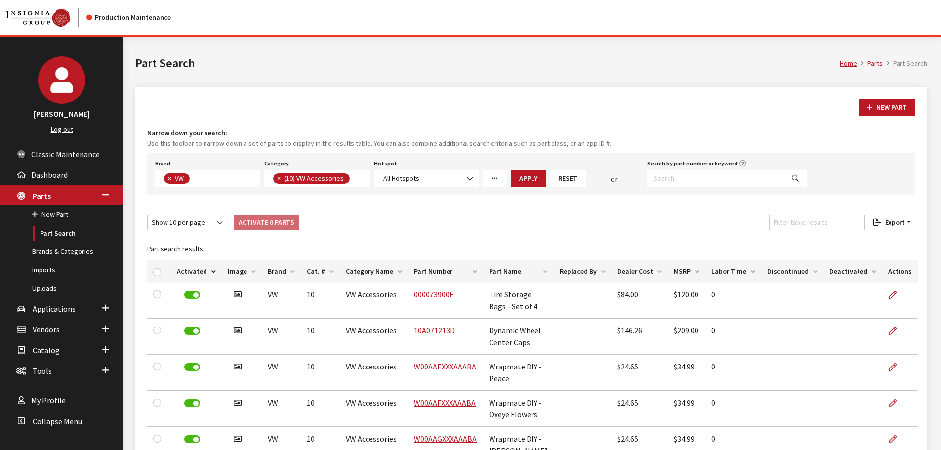
click at [360, 108] on div "New Part" at bounding box center [531, 107] width 772 height 17
click at [573, 177] on button "Reset" at bounding box center [568, 178] width 36 height 17
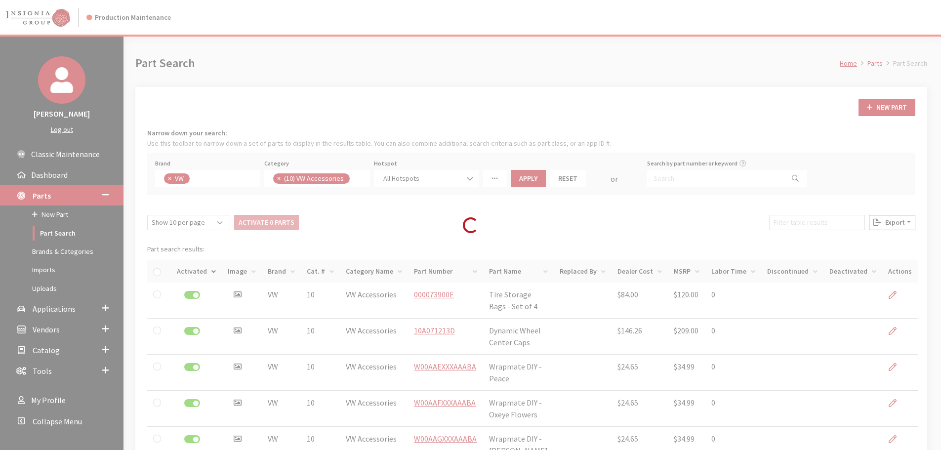
select select
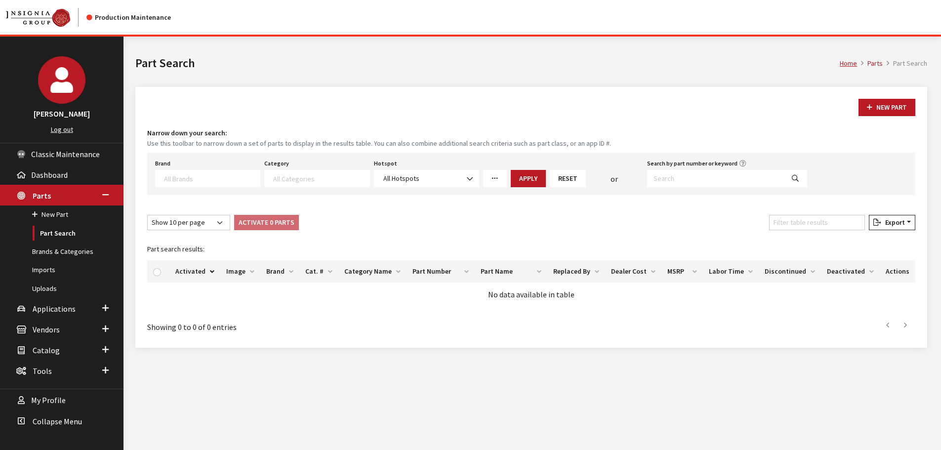
scroll to position [206, 0]
